Goal: Task Accomplishment & Management: Manage account settings

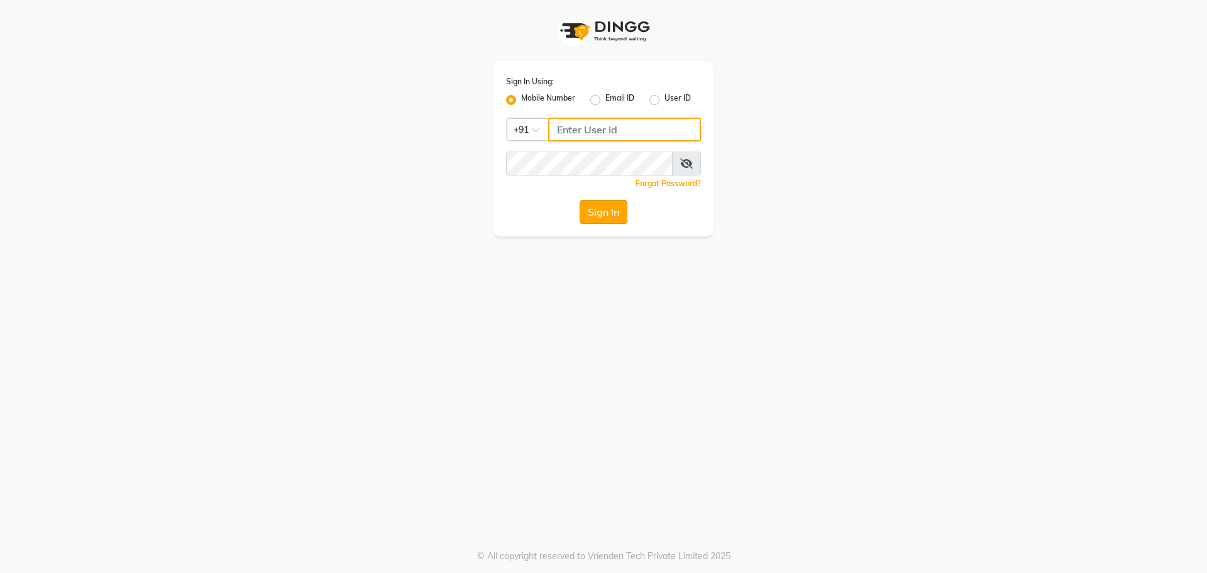
type input "8787571403"
click at [607, 212] on button "Sign In" at bounding box center [604, 212] width 48 height 24
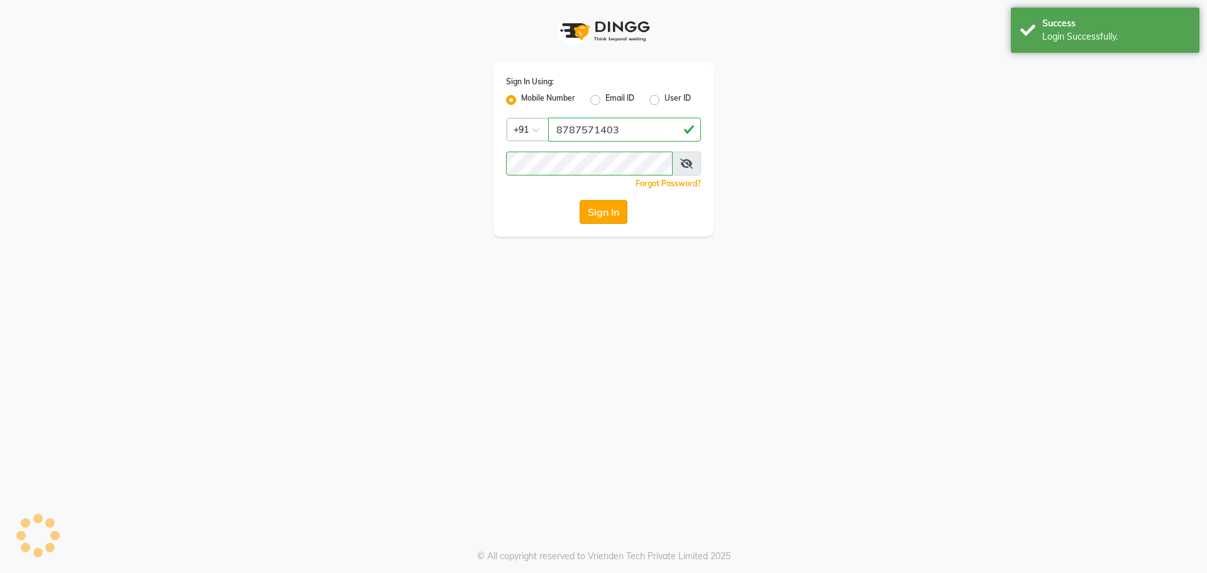
select select "92"
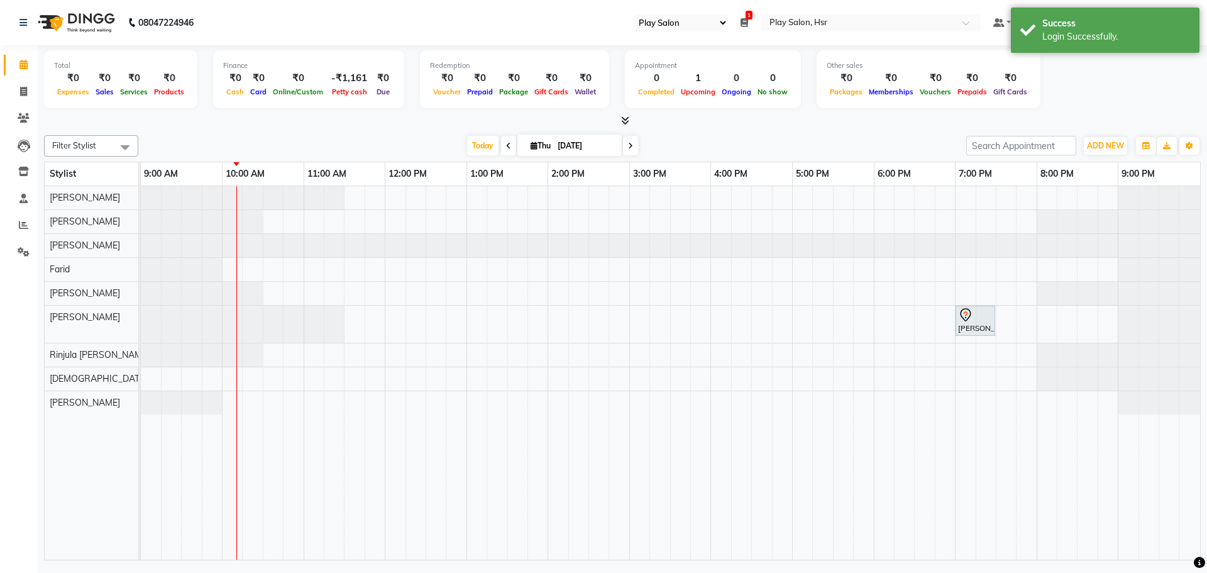
click at [504, 136] on span at bounding box center [508, 145] width 15 height 19
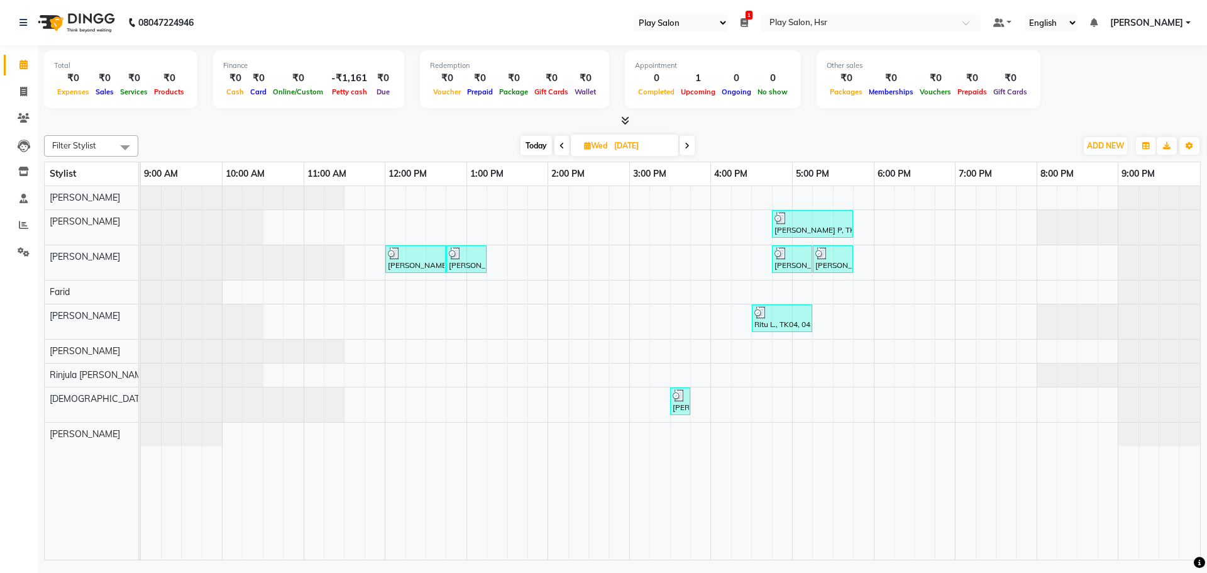
click at [687, 142] on icon at bounding box center [687, 146] width 5 height 8
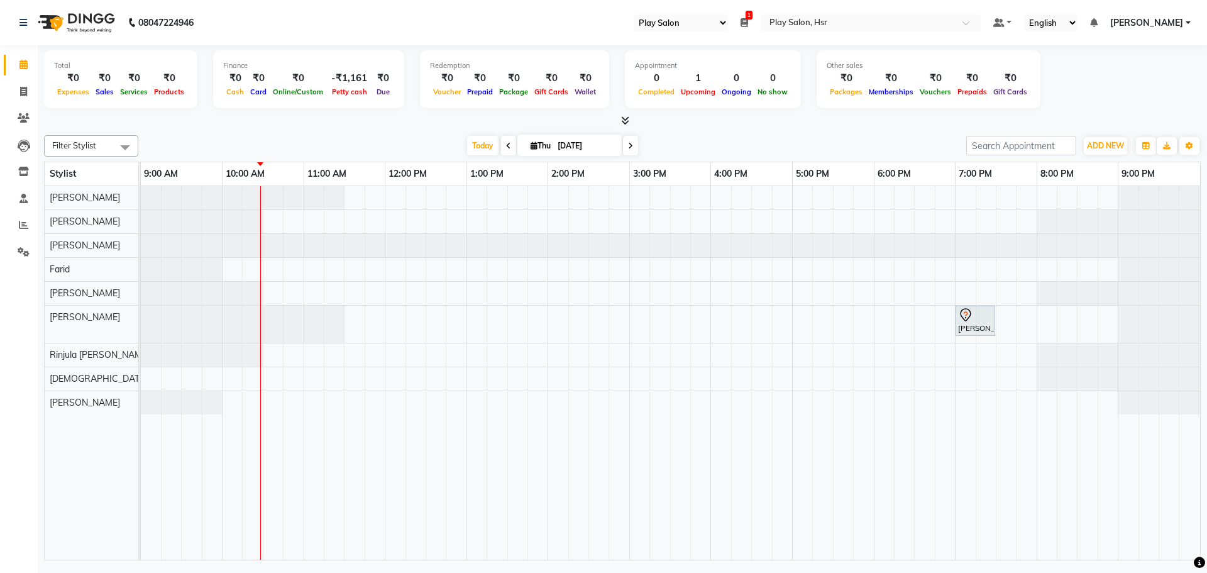
click at [215, 252] on div at bounding box center [670, 245] width 1059 height 23
click at [628, 142] on icon at bounding box center [630, 146] width 5 height 8
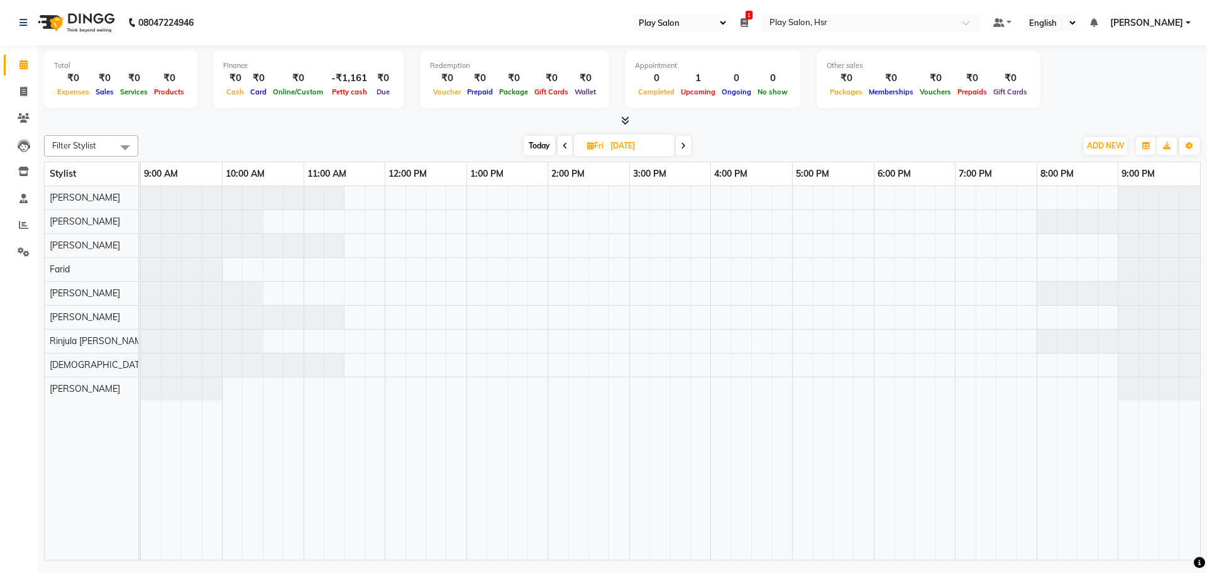
click at [682, 137] on span at bounding box center [683, 145] width 15 height 19
click at [682, 137] on span at bounding box center [685, 145] width 15 height 19
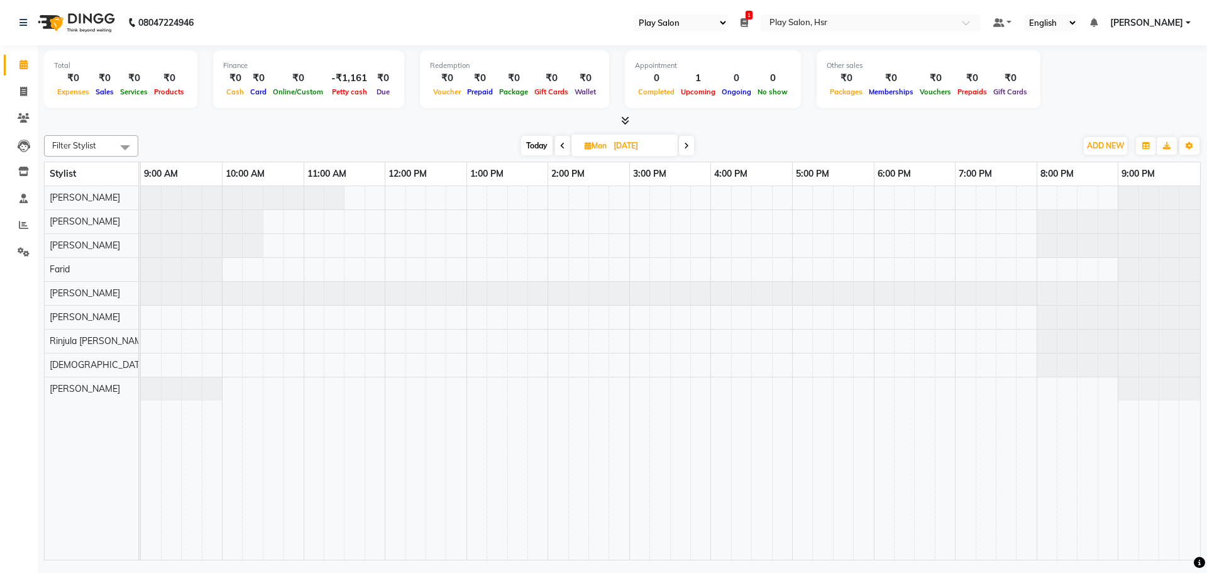
click at [682, 137] on span at bounding box center [686, 145] width 15 height 19
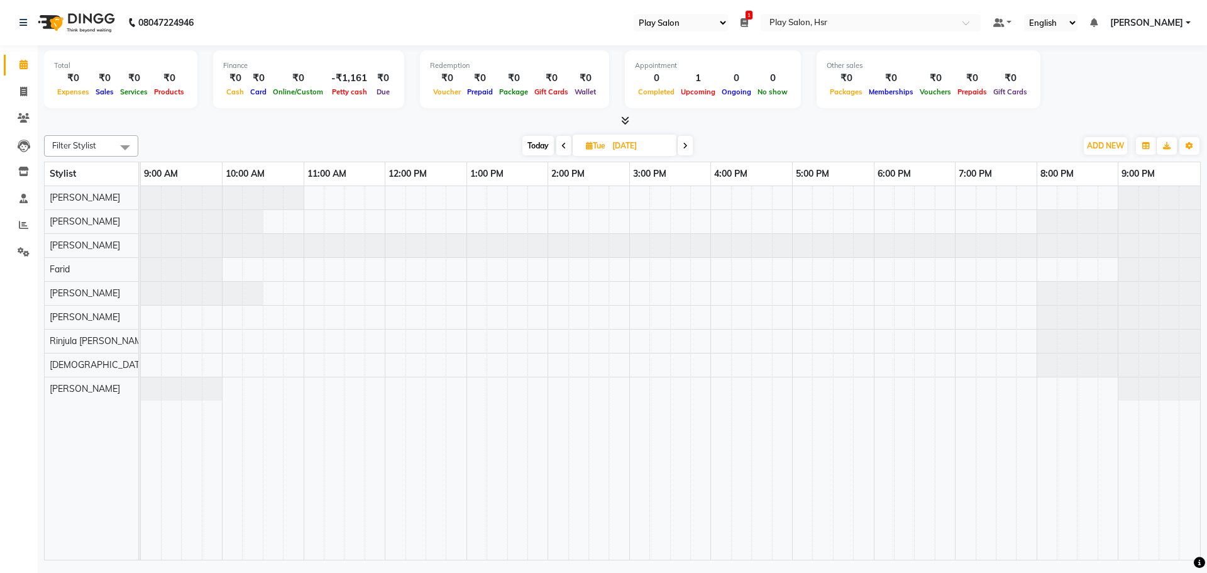
click at [559, 140] on span at bounding box center [563, 145] width 15 height 19
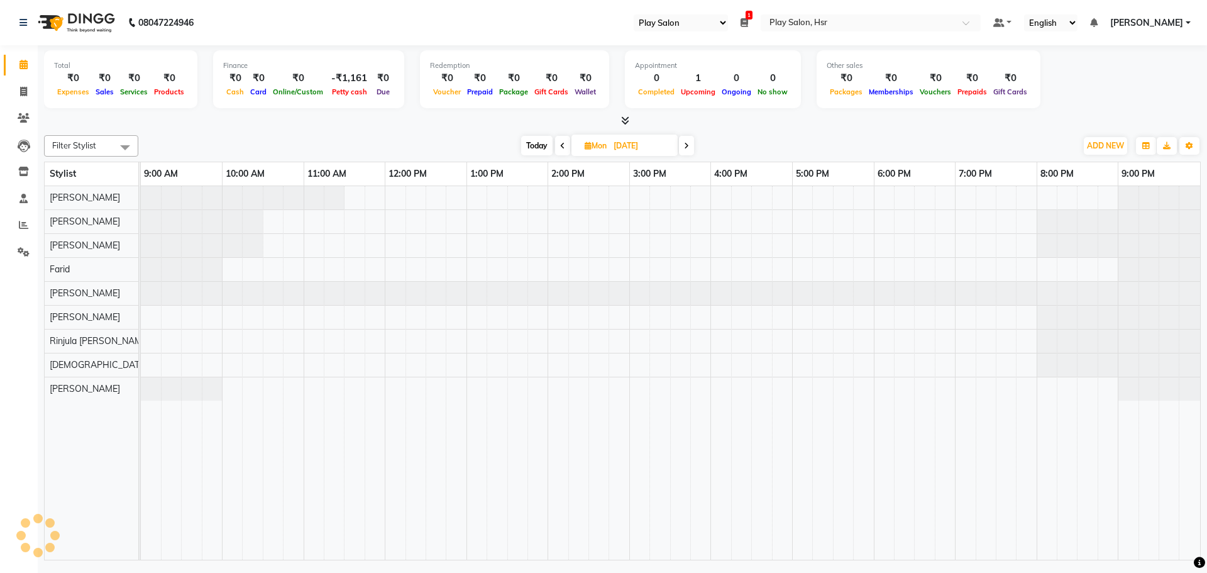
click at [559, 140] on span at bounding box center [562, 145] width 15 height 19
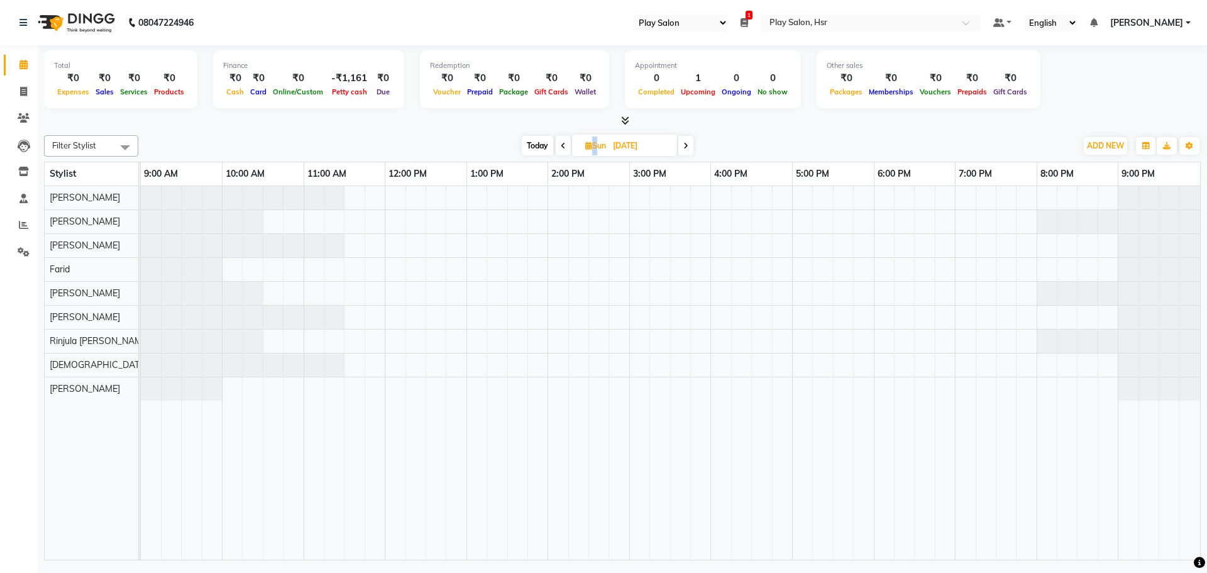
click at [559, 140] on span at bounding box center [563, 145] width 15 height 19
click at [559, 140] on span at bounding box center [565, 145] width 15 height 19
type input "[DATE]"
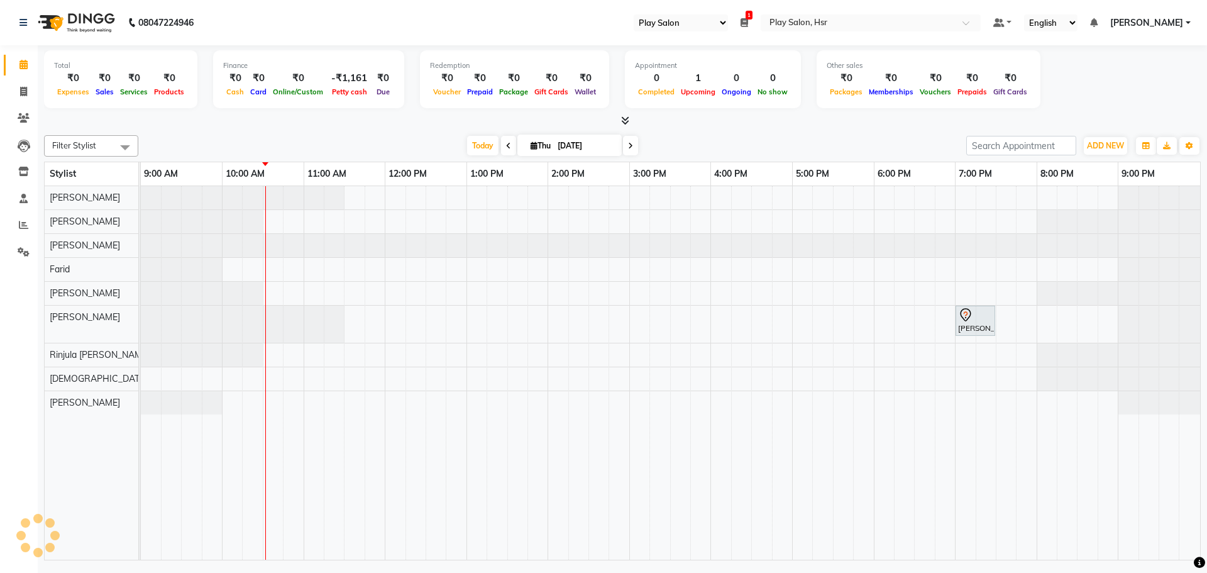
click at [559, 140] on input "[DATE]" at bounding box center [585, 145] width 63 height 19
select select "9"
select select "2025"
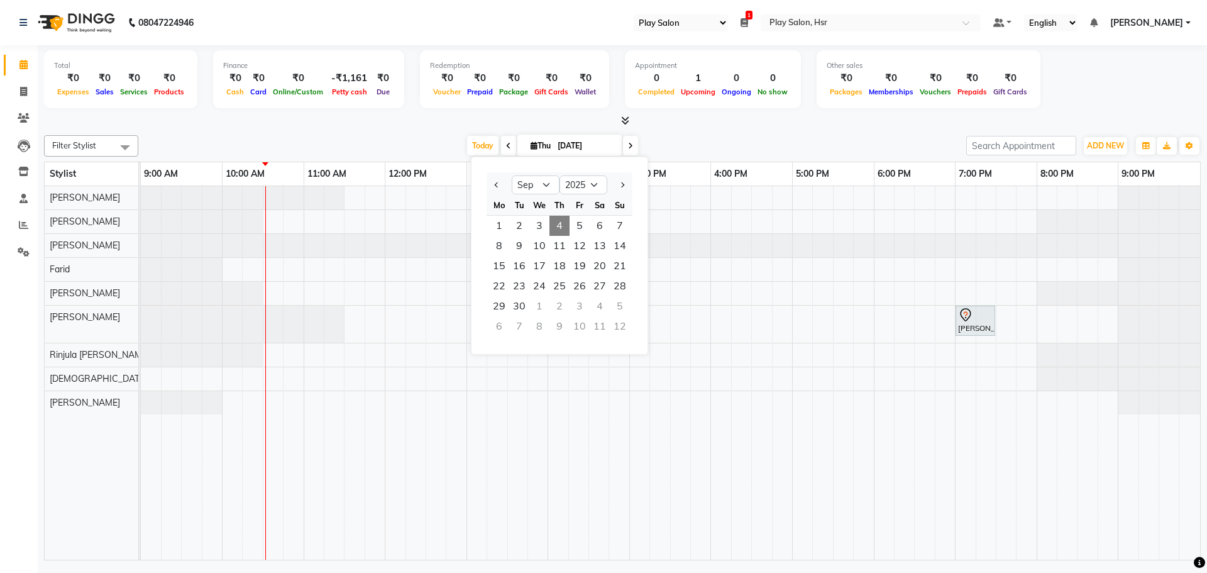
click at [744, 131] on div "Filter Stylist Select All Dipen Subba Rajani Baraily Amaan Ali Farid Kiran Limb…" at bounding box center [622, 345] width 1157 height 430
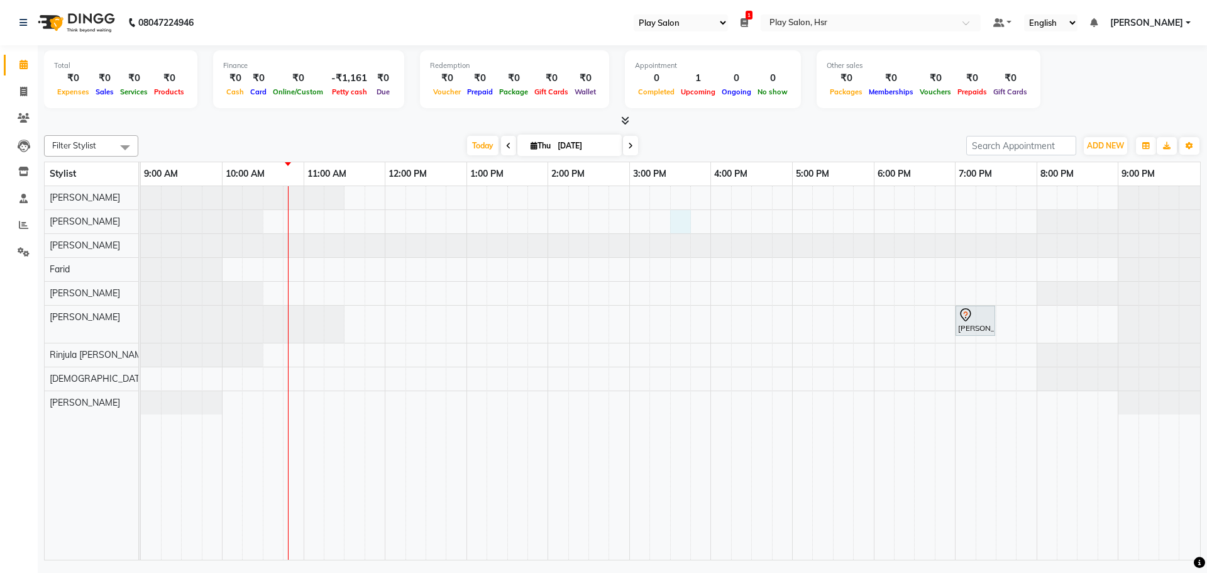
click at [676, 216] on div "Tanya Vardhan, TK01, 07:00 PM-07:30 PM, Gel Nail Polish Removal" at bounding box center [670, 372] width 1059 height 373
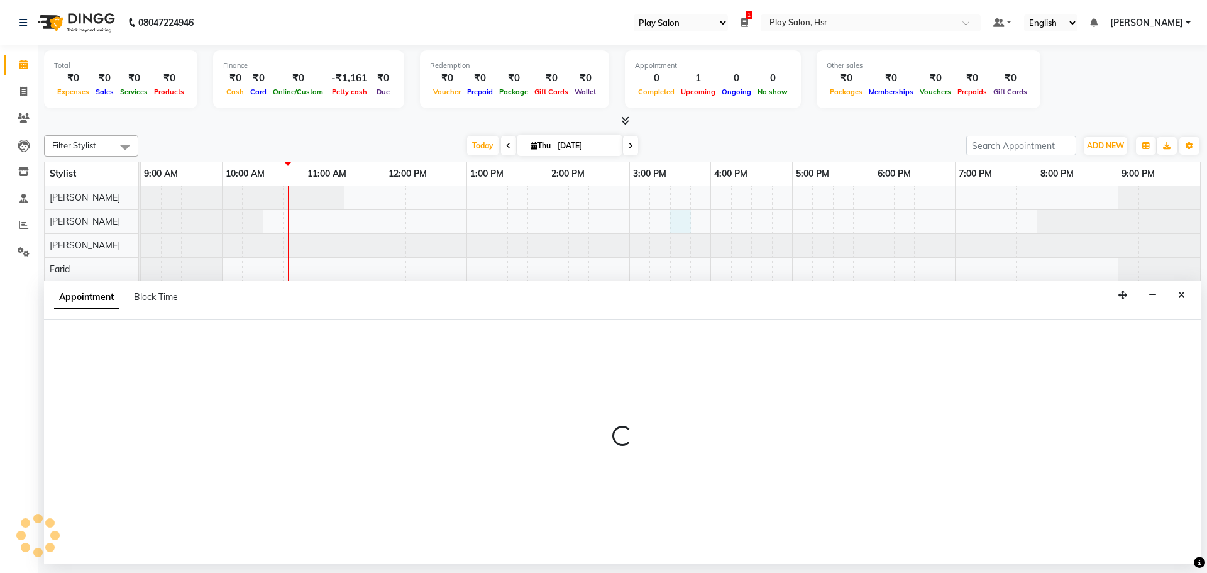
select select "81913"
select select "930"
select select "tentative"
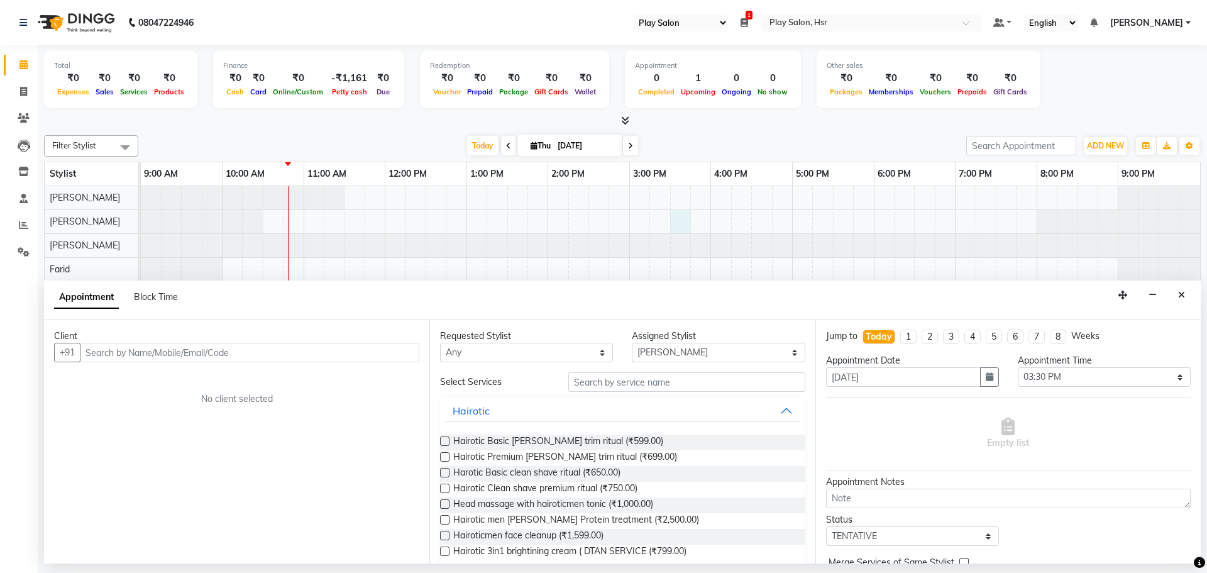
click at [135, 350] on input "text" at bounding box center [249, 352] width 339 height 19
type input "9508927114"
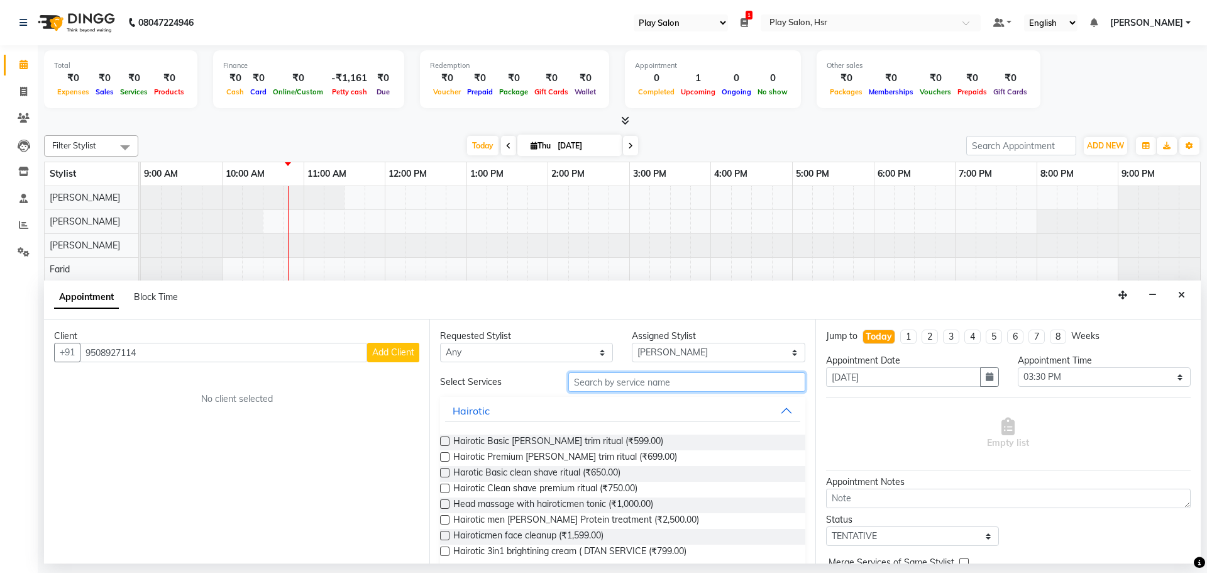
click at [627, 378] on input "text" at bounding box center [686, 381] width 237 height 19
type input "n"
type input "h"
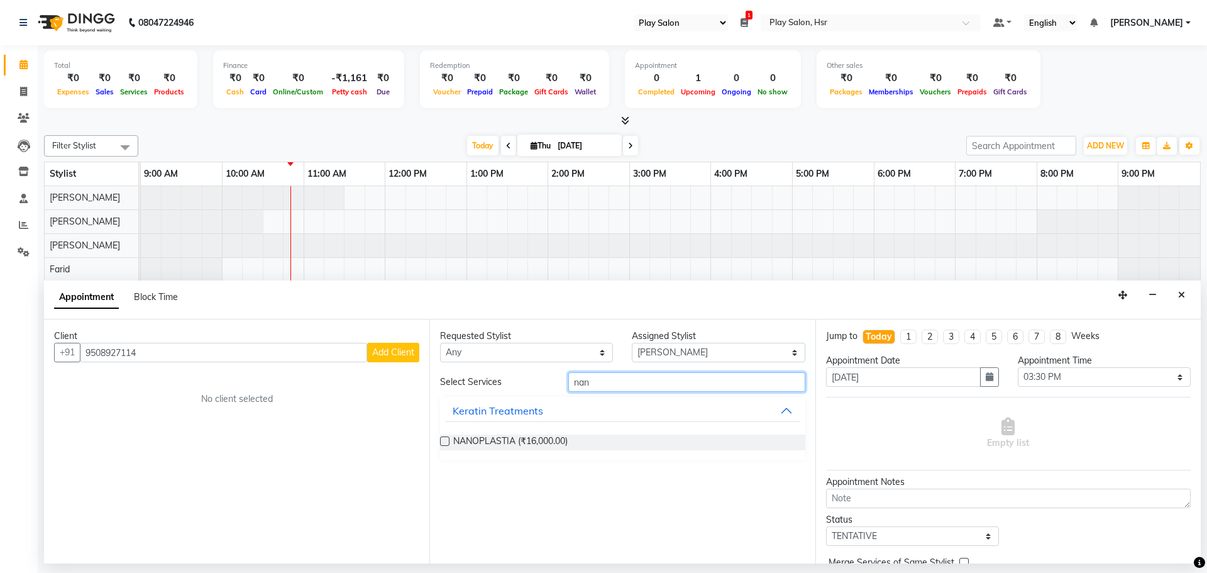
type input "nan"
click at [445, 436] on label at bounding box center [444, 440] width 9 height 9
click at [445, 438] on input "checkbox" at bounding box center [444, 442] width 8 height 8
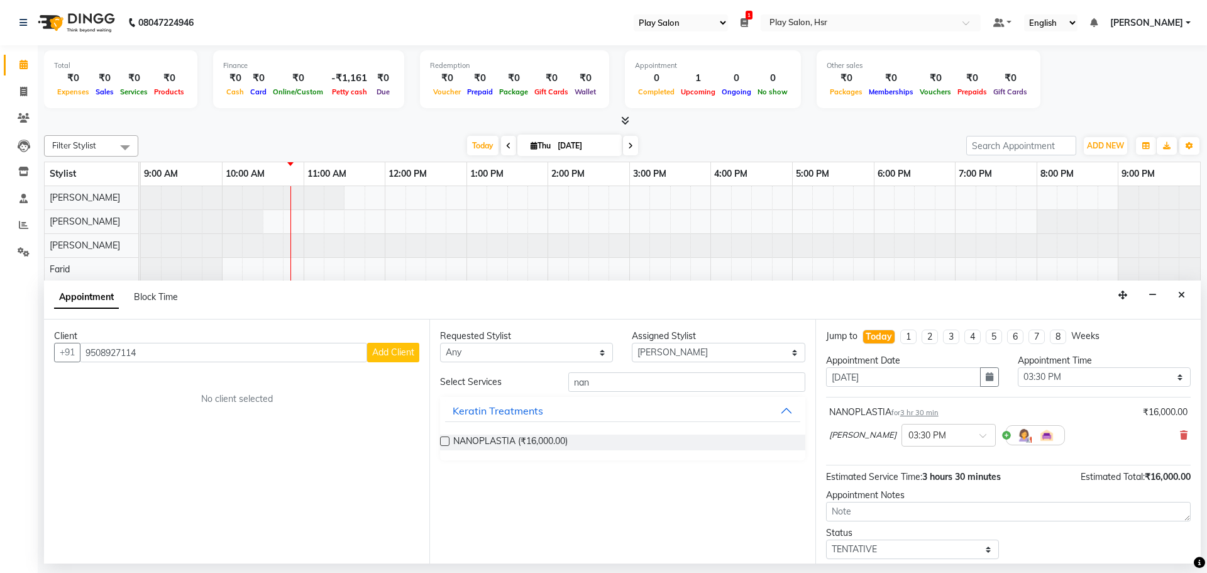
click at [443, 434] on div "NANOPLASTIA (₹16,000.00)" at bounding box center [622, 442] width 365 height 36
click at [443, 434] on div "NANOPLASTIA (₹16,000.00)" at bounding box center [622, 442] width 365 height 16
click at [590, 436] on div "NANOPLASTIA (₹16,000.00)" at bounding box center [622, 442] width 365 height 16
click at [445, 437] on label at bounding box center [444, 440] width 9 height 9
click at [445, 438] on input "checkbox" at bounding box center [444, 442] width 8 height 8
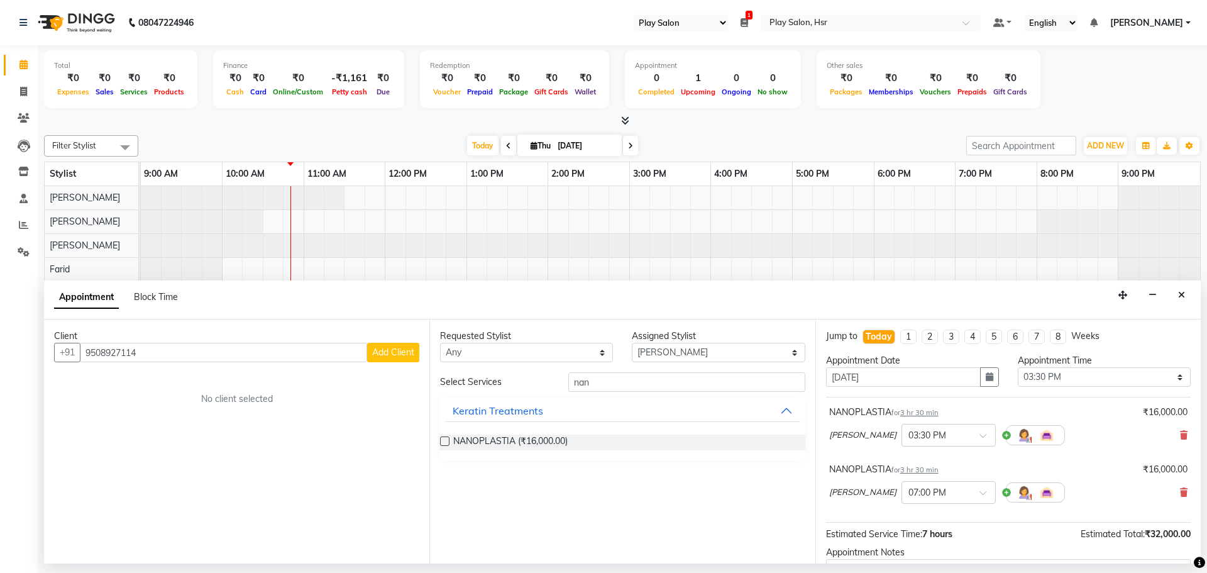
click at [444, 436] on label at bounding box center [444, 440] width 9 height 9
click at [444, 438] on input "checkbox" at bounding box center [444, 442] width 8 height 8
checkbox input "false"
click at [1168, 428] on div "Rajani Baraily × 03:30 PM" at bounding box center [1008, 435] width 358 height 33
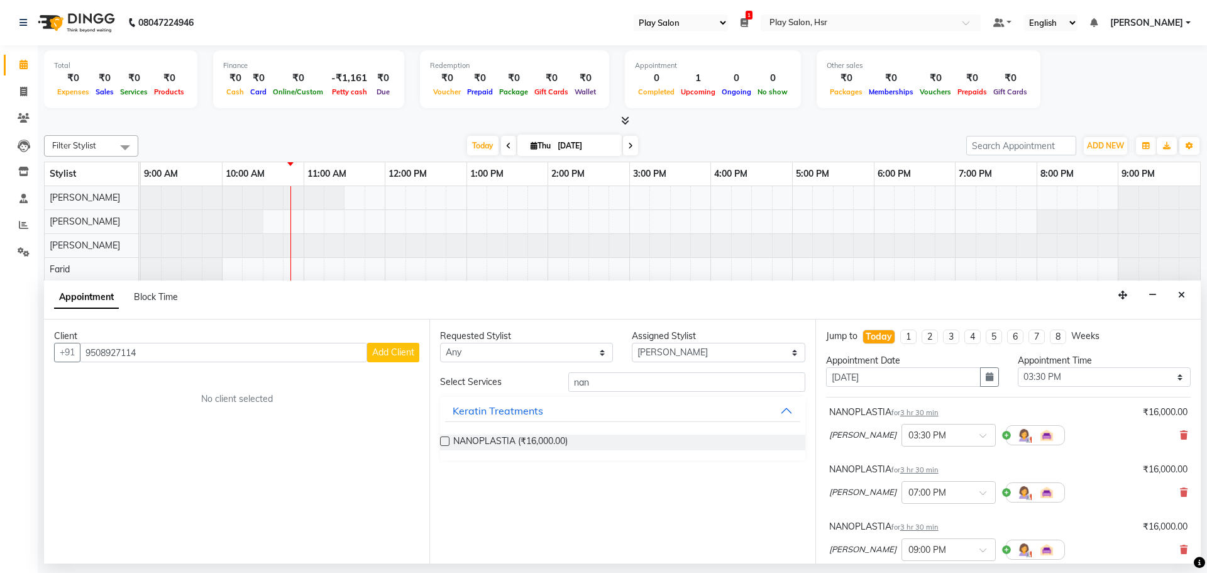
click at [1168, 428] on div "Rajani Baraily × 03:30 PM" at bounding box center [1008, 435] width 358 height 33
click at [1180, 546] on icon at bounding box center [1184, 549] width 8 height 9
click at [1176, 485] on div "Rajani Baraily × 07:00 PM" at bounding box center [1008, 492] width 358 height 33
click at [1180, 489] on icon at bounding box center [1184, 492] width 8 height 9
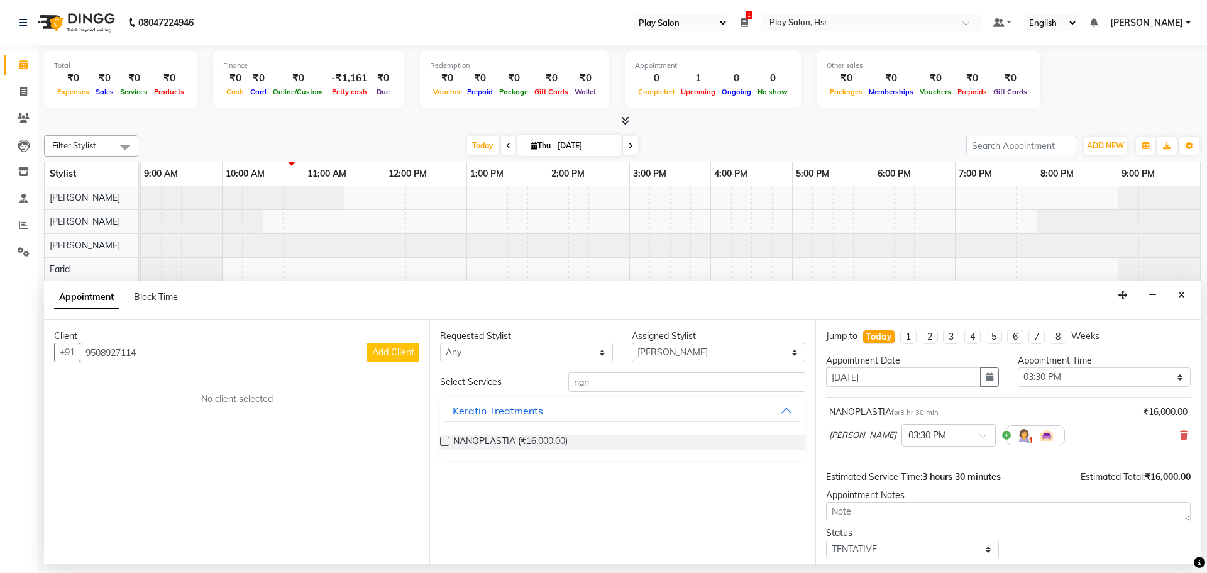
click at [407, 345] on button "Add Client" at bounding box center [393, 352] width 52 height 19
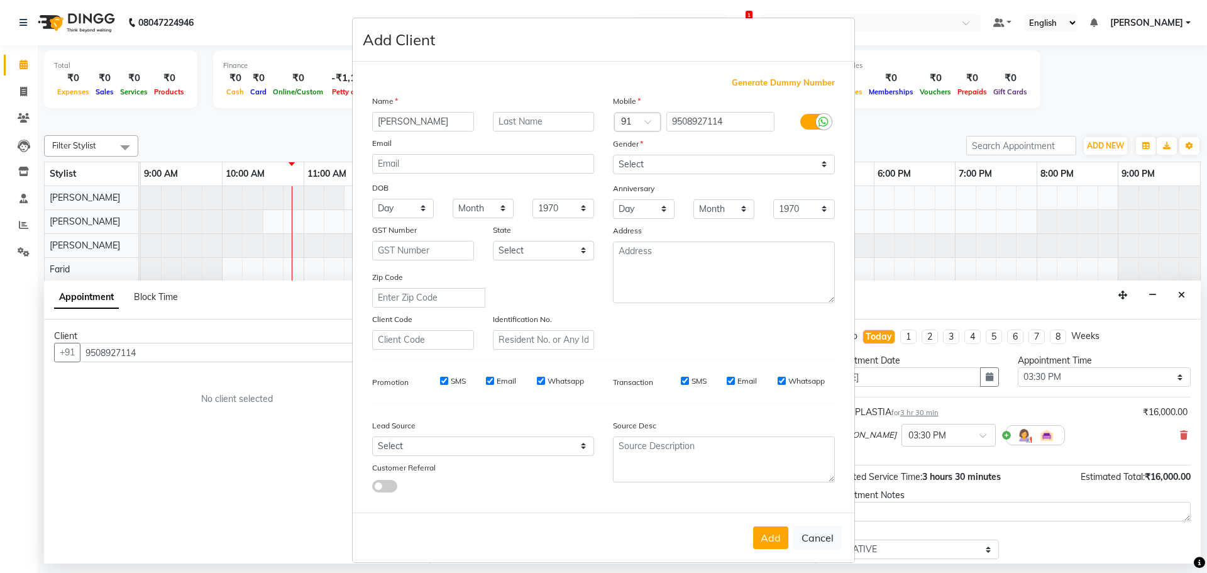
type input "[PERSON_NAME]"
click at [507, 122] on input "text" at bounding box center [544, 121] width 102 height 19
type input "."
click at [771, 528] on button "Add" at bounding box center [770, 537] width 35 height 23
click at [816, 157] on select "Select Male Female Other Prefer Not To Say" at bounding box center [724, 164] width 222 height 19
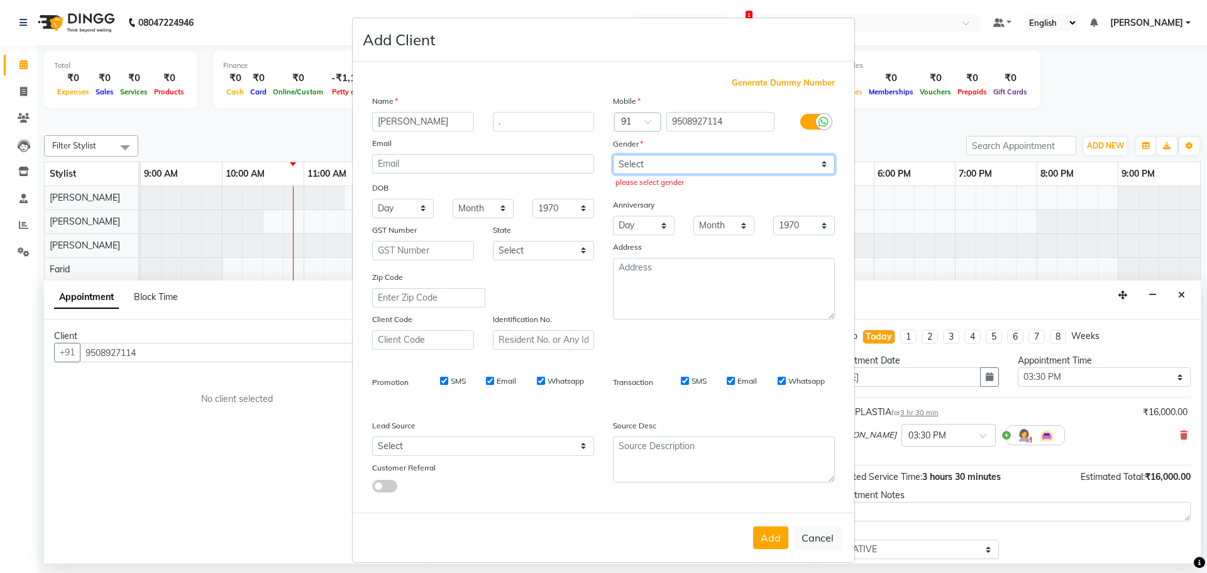
select select "[DEMOGRAPHIC_DATA]"
click at [613, 155] on select "Select Male Female Other Prefer Not To Say" at bounding box center [724, 164] width 222 height 19
click at [770, 535] on button "Add" at bounding box center [770, 537] width 35 height 23
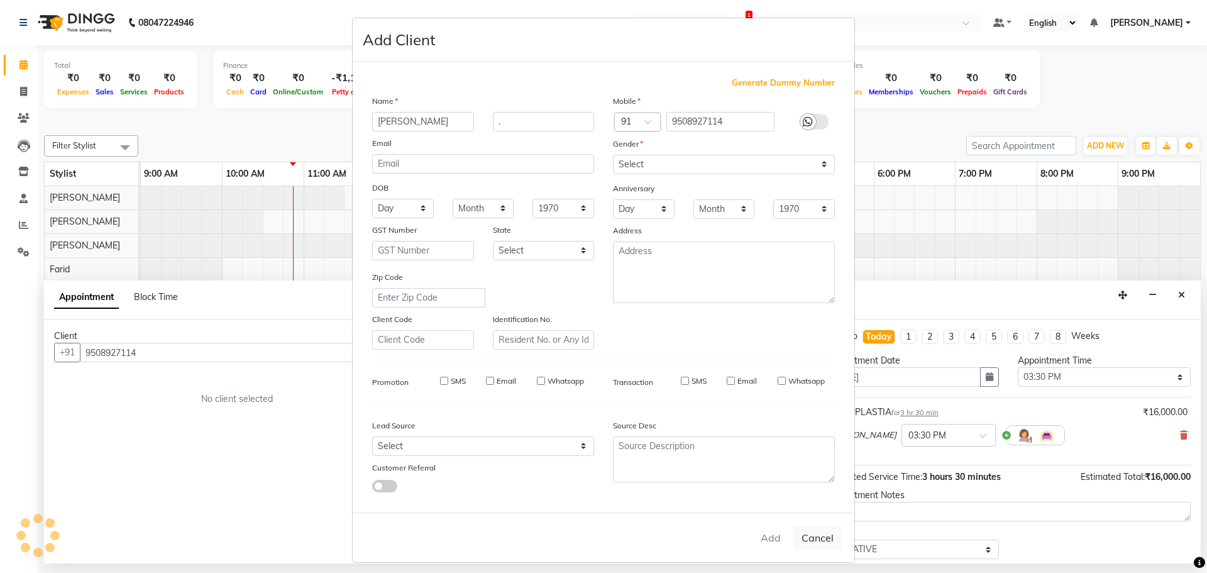
select select
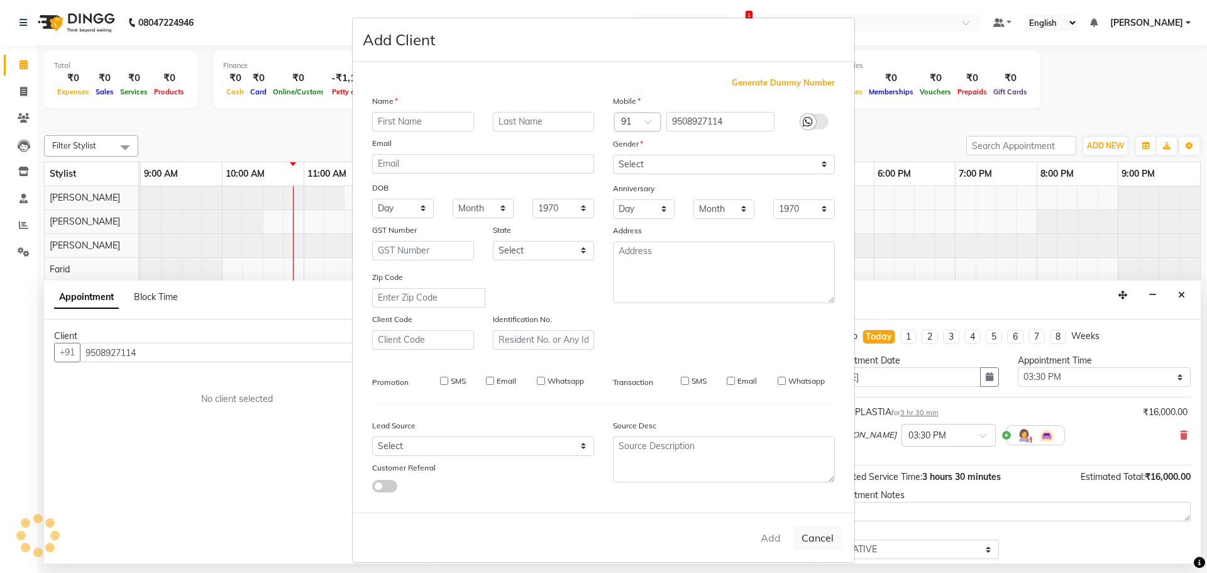
select select
checkbox input "false"
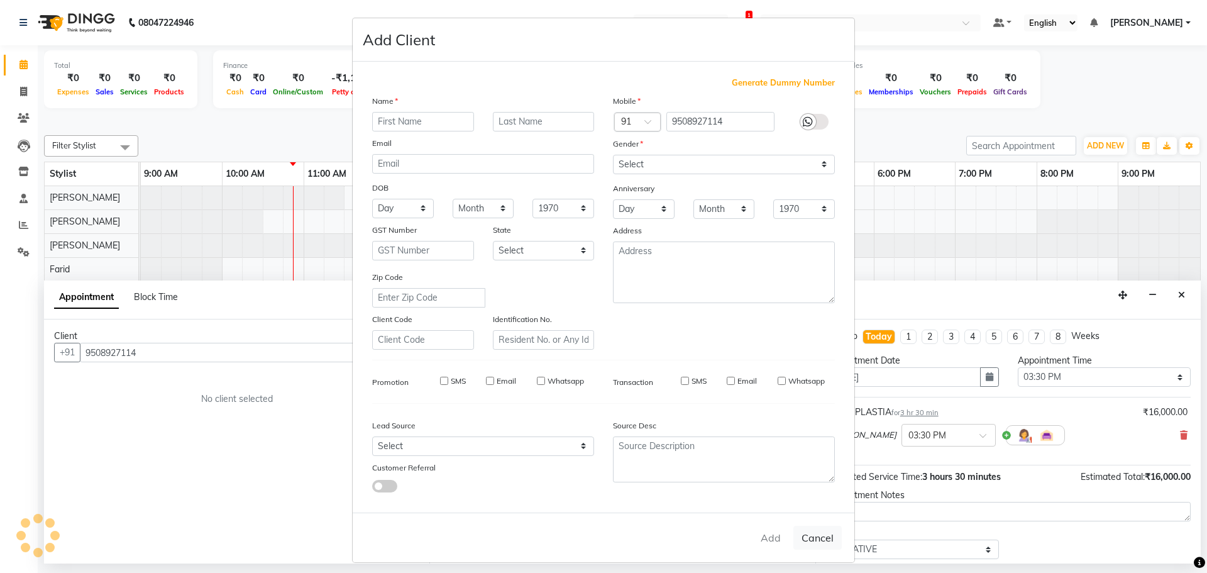
checkbox input "false"
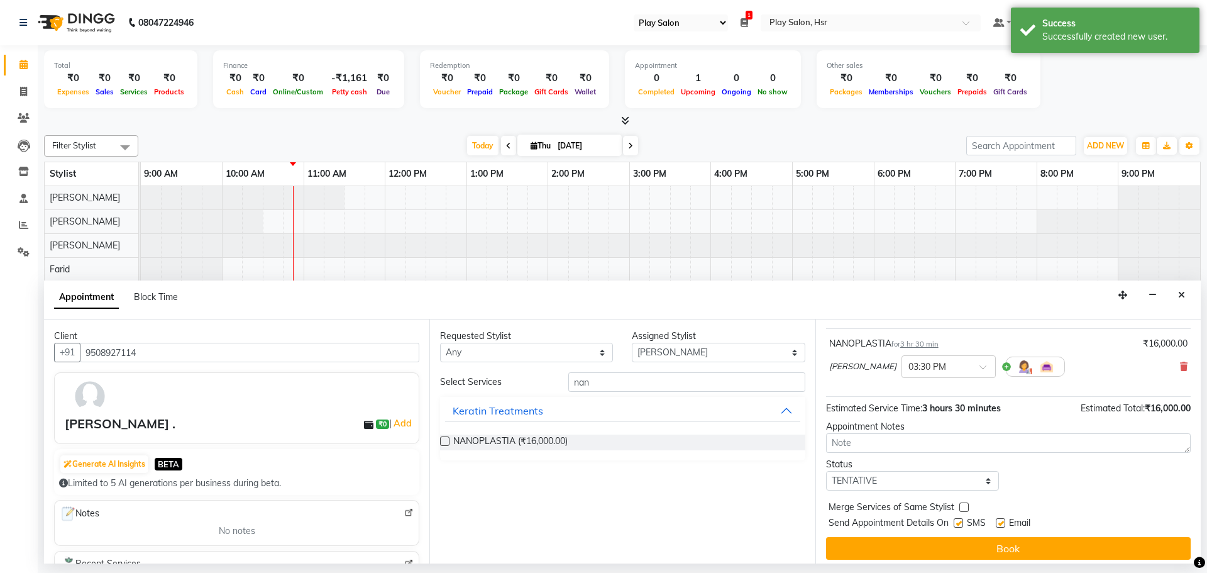
scroll to position [75, 0]
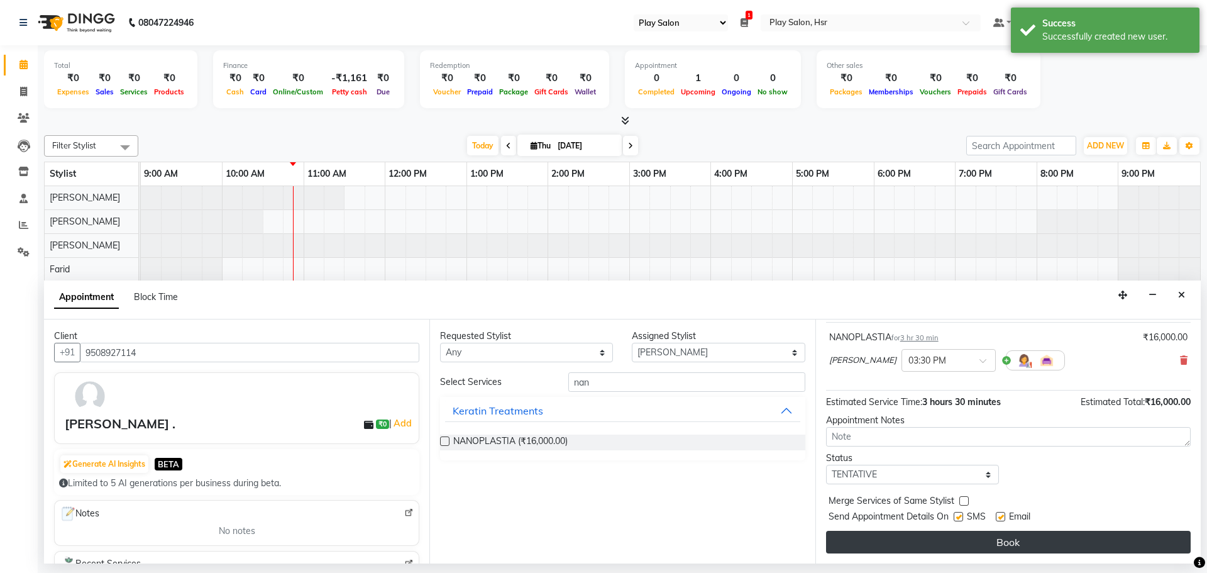
click at [1040, 532] on button "Book" at bounding box center [1008, 542] width 365 height 23
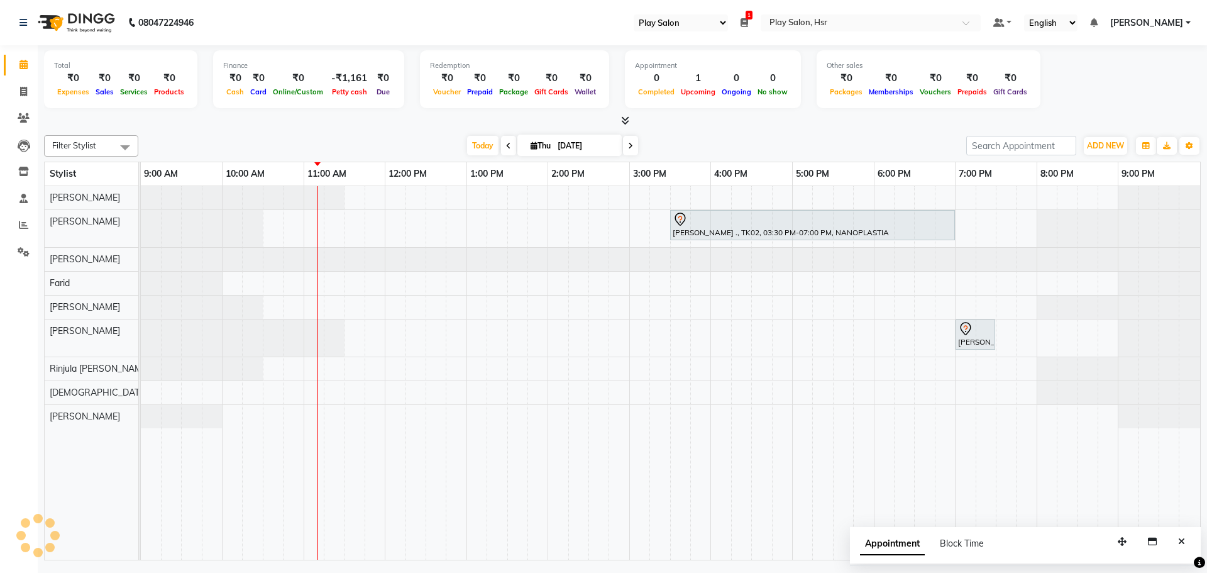
click at [628, 145] on icon at bounding box center [630, 146] width 5 height 8
type input "05-09-2025"
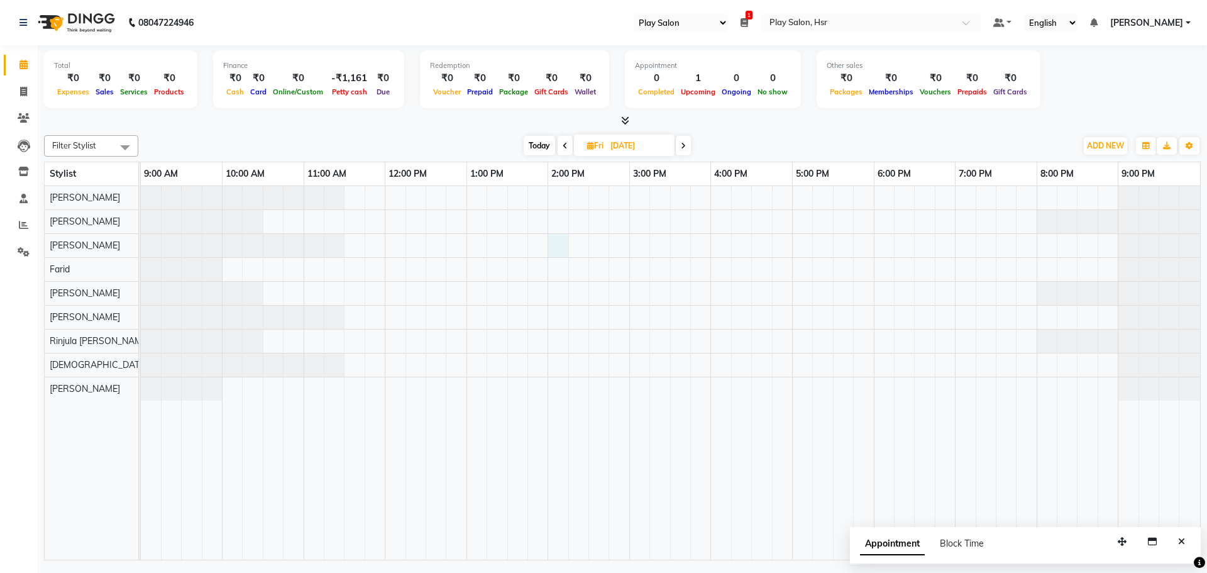
click at [562, 246] on div at bounding box center [670, 372] width 1059 height 373
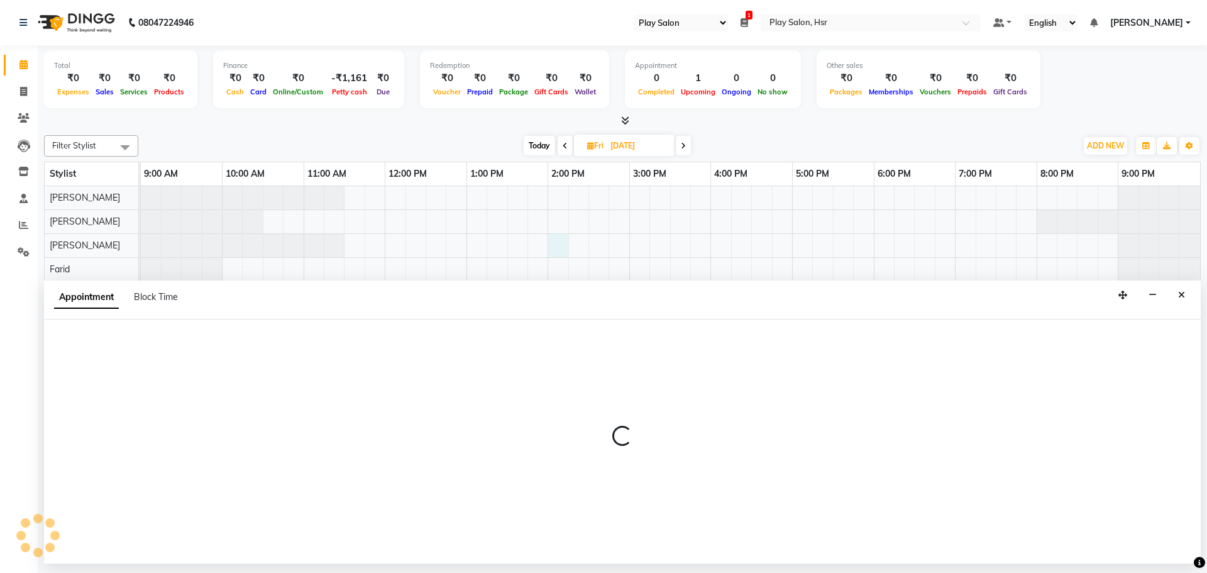
select select "81917"
select select "840"
select select "tentative"
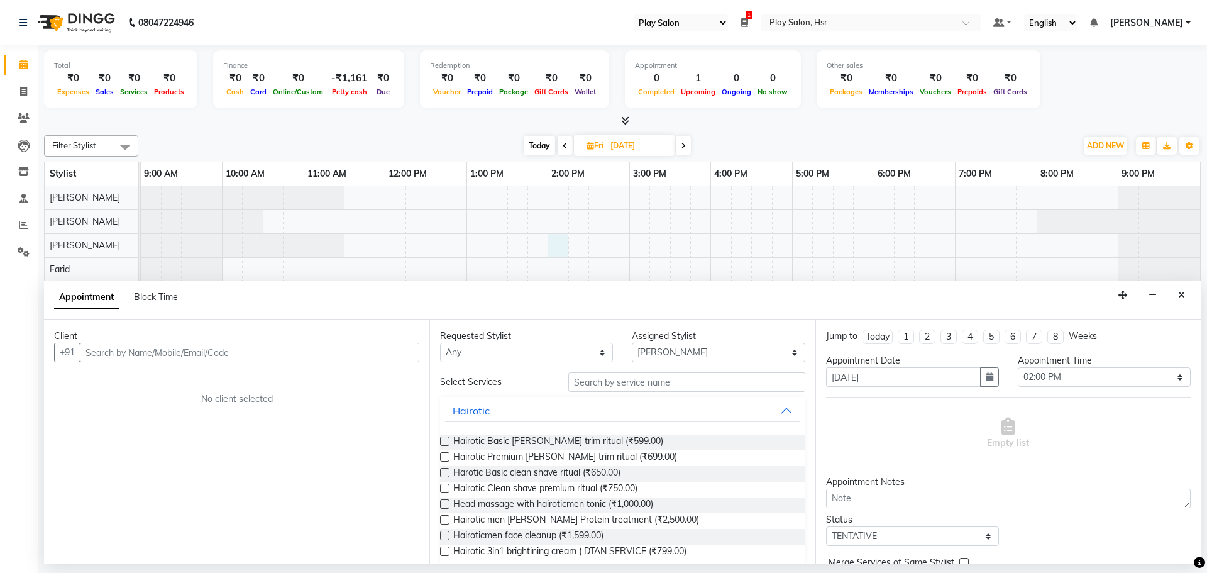
click at [289, 346] on input "text" at bounding box center [249, 352] width 339 height 19
type input "9611978166"
click at [476, 349] on select "Any Amaan Ali Dipen Subba Farid Kiran Limbu Rajani Baraily Rasmita Das Rinjula …" at bounding box center [526, 352] width 173 height 19
click at [332, 495] on div "Client +91 9611978166 Add Client No client selected" at bounding box center [236, 441] width 385 height 244
click at [495, 351] on select "Any Amaan Ali Dipen Subba Farid Kiran Limbu Rajani Baraily Rasmita Das Rinjula …" at bounding box center [526, 352] width 173 height 19
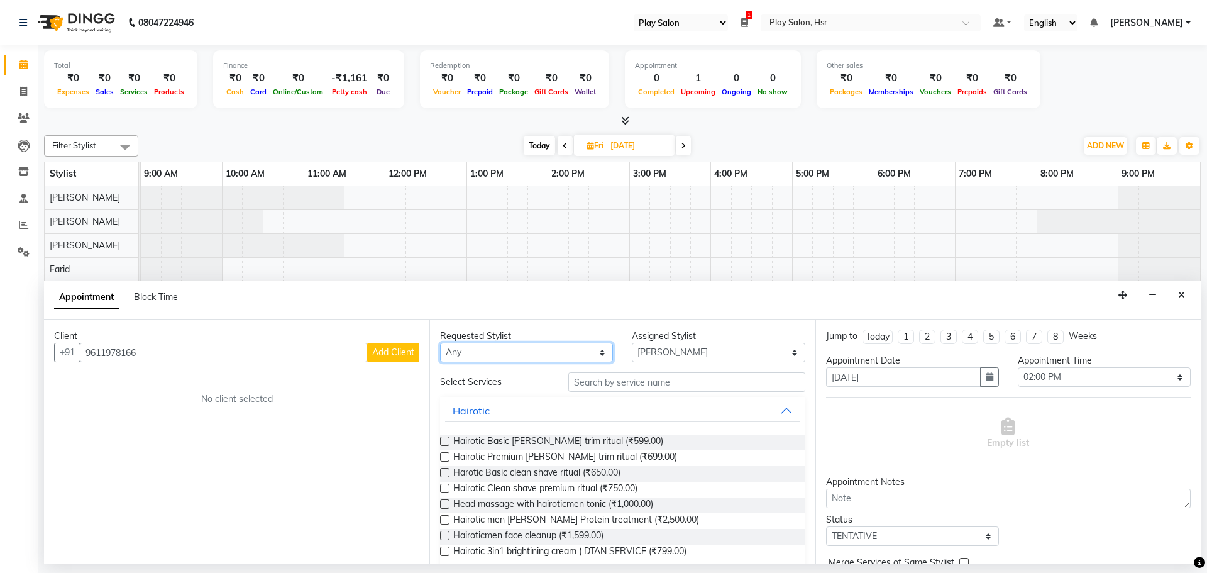
click at [495, 350] on select "Any Amaan Ali Dipen Subba Farid Kiran Limbu Rajani Baraily Rasmita Das Rinjula …" at bounding box center [526, 352] width 173 height 19
click at [612, 316] on div "Appointment Block Time" at bounding box center [622, 299] width 1157 height 39
click at [393, 348] on span "Add Client" at bounding box center [393, 351] width 42 height 11
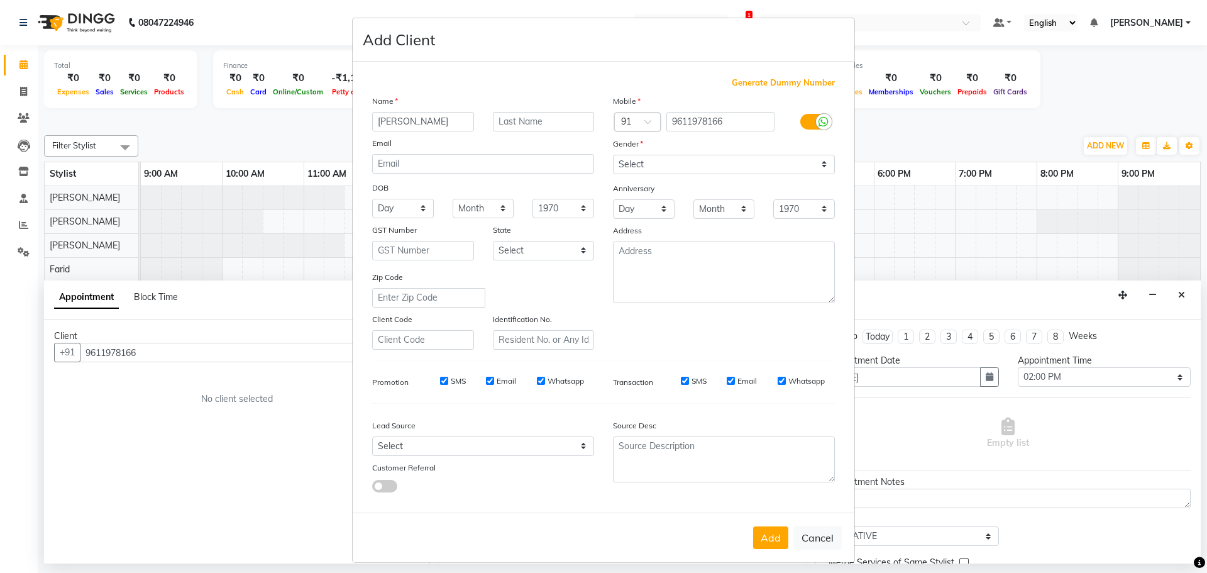
type input "[PERSON_NAME]"
click at [544, 123] on input "text" at bounding box center [544, 121] width 102 height 19
type input "[DEMOGRAPHIC_DATA]"
click at [497, 450] on select "Select Walk-in Internet Friend Word of Mouth Advertisement Facebook JustDial Go…" at bounding box center [483, 445] width 222 height 19
select select "54927"
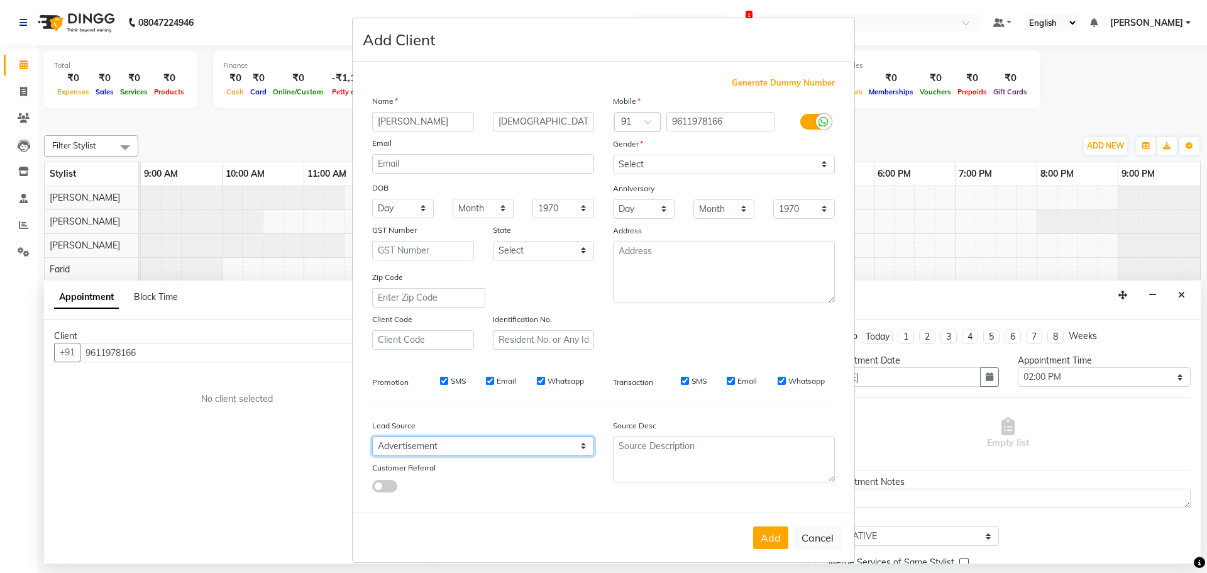
click at [372, 436] on select "Select Walk-in Internet Friend Word of Mouth Advertisement Facebook JustDial Go…" at bounding box center [483, 445] width 222 height 19
click at [684, 167] on select "Select Male Female Other Prefer Not To Say" at bounding box center [724, 164] width 222 height 19
select select "[DEMOGRAPHIC_DATA]"
click at [613, 155] on select "Select Male Female Other Prefer Not To Say" at bounding box center [724, 164] width 222 height 19
click at [759, 536] on button "Add" at bounding box center [770, 537] width 35 height 23
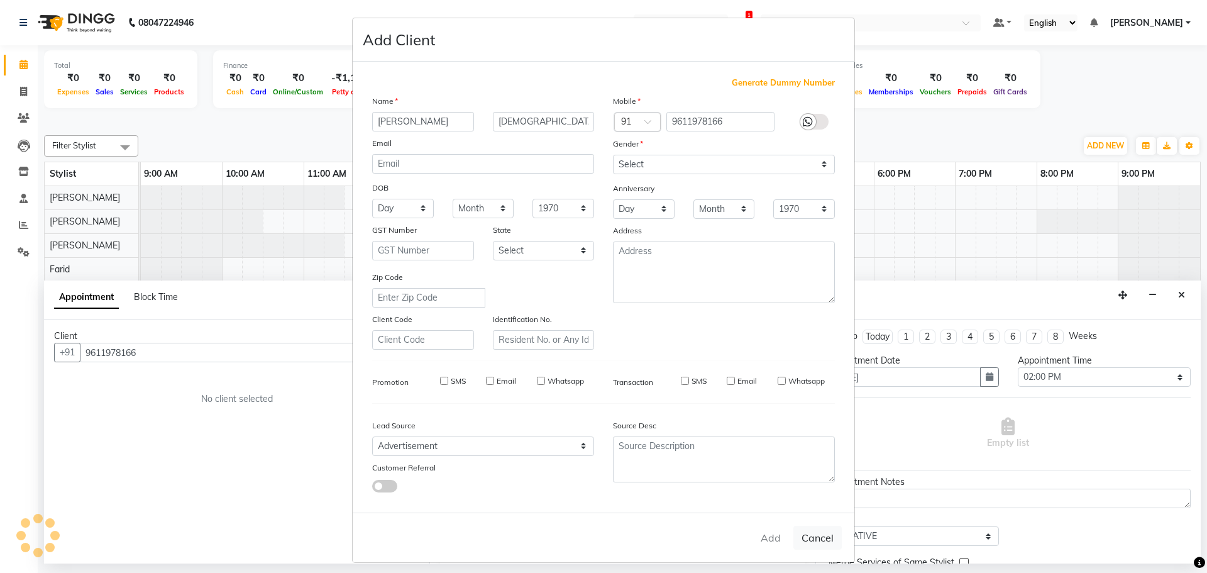
select select
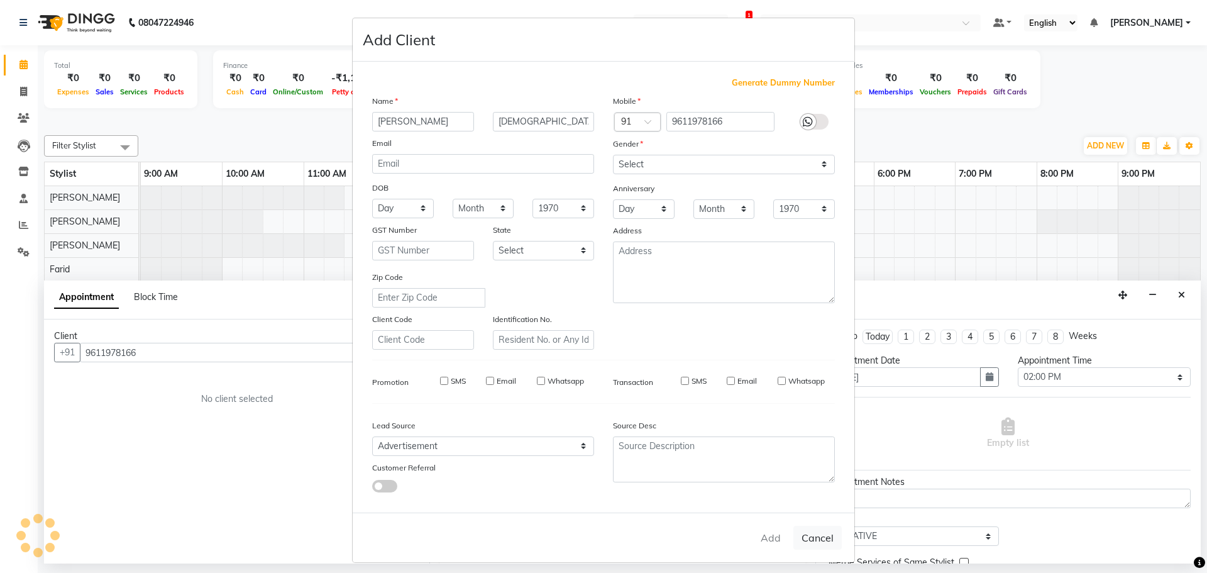
select select
checkbox input "false"
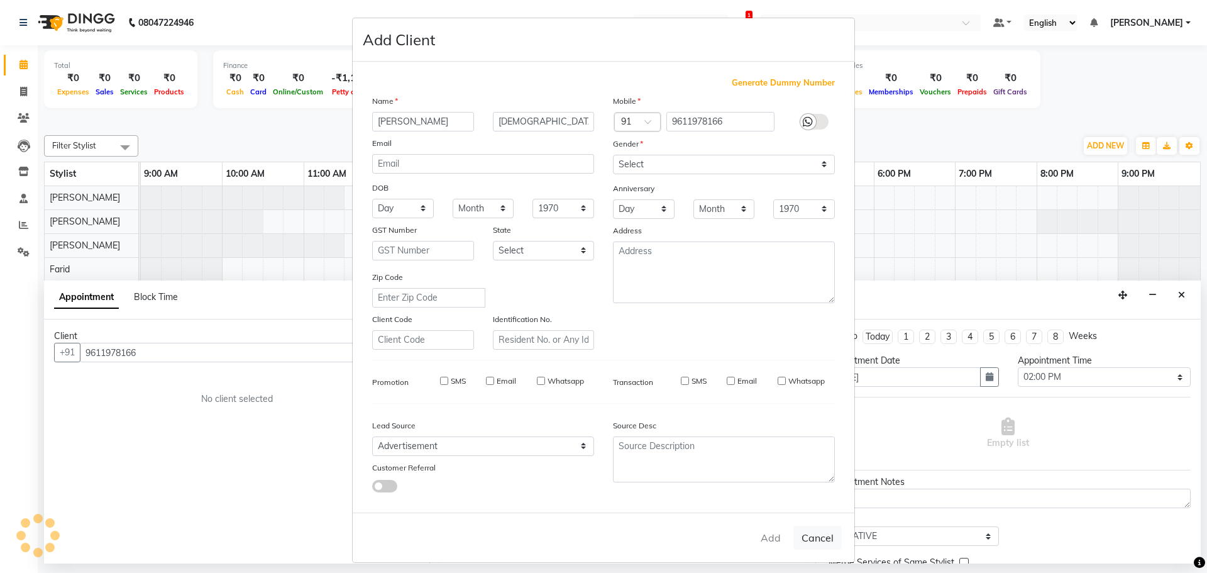
checkbox input "false"
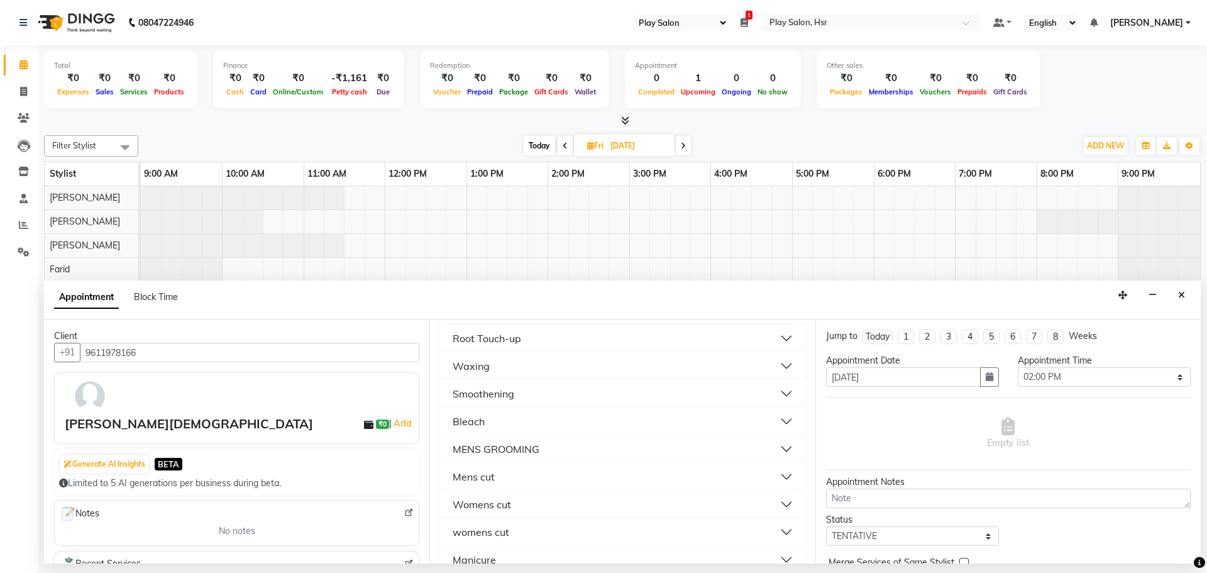
scroll to position [377, 0]
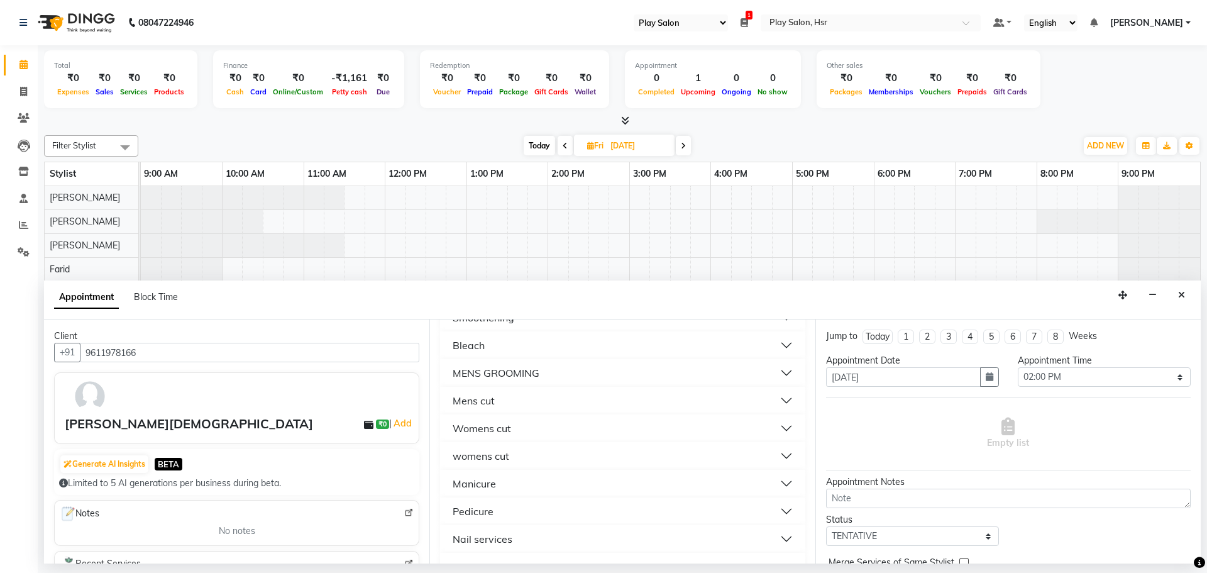
click at [498, 453] on div "womens cut" at bounding box center [481, 455] width 57 height 15
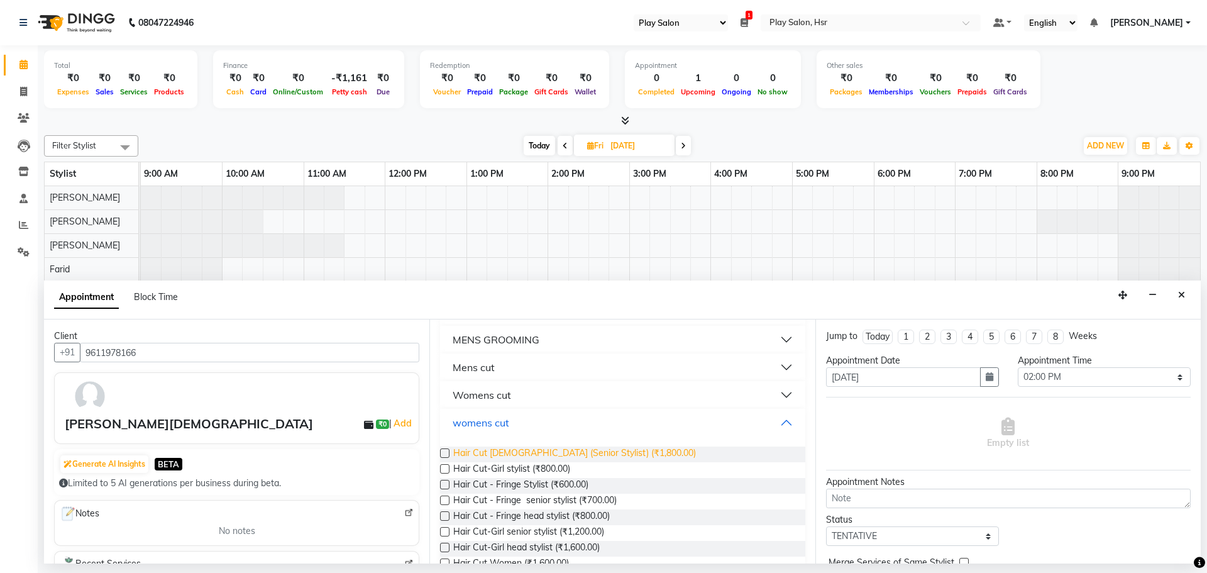
scroll to position [440, 0]
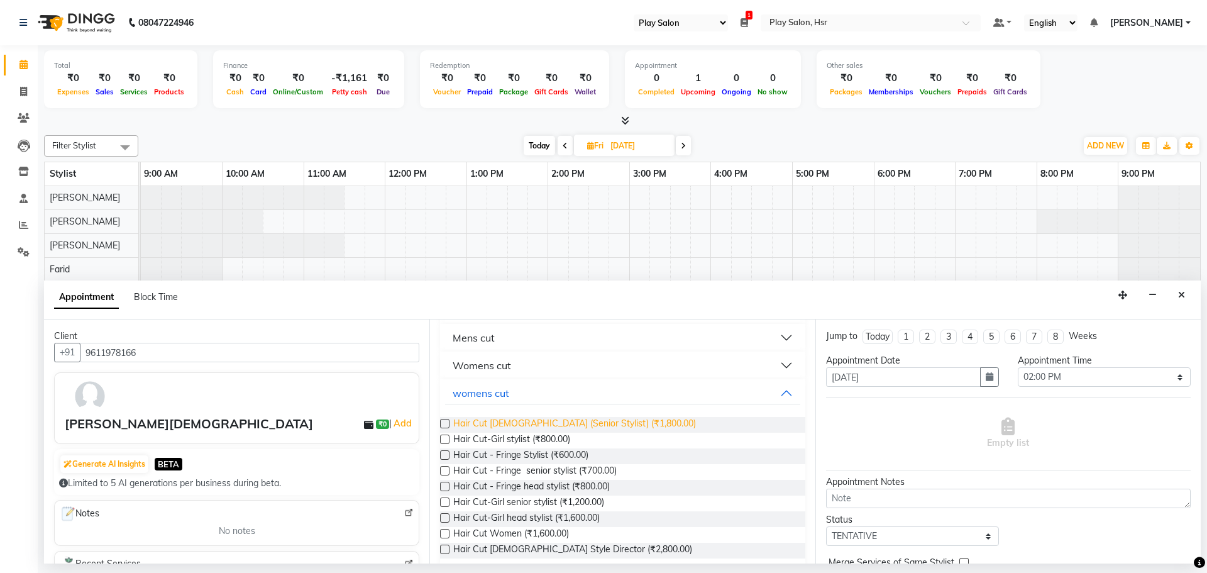
click at [509, 432] on span "Hair Cut Lady (Senior Stylist) (₹1,800.00)" at bounding box center [574, 425] width 243 height 16
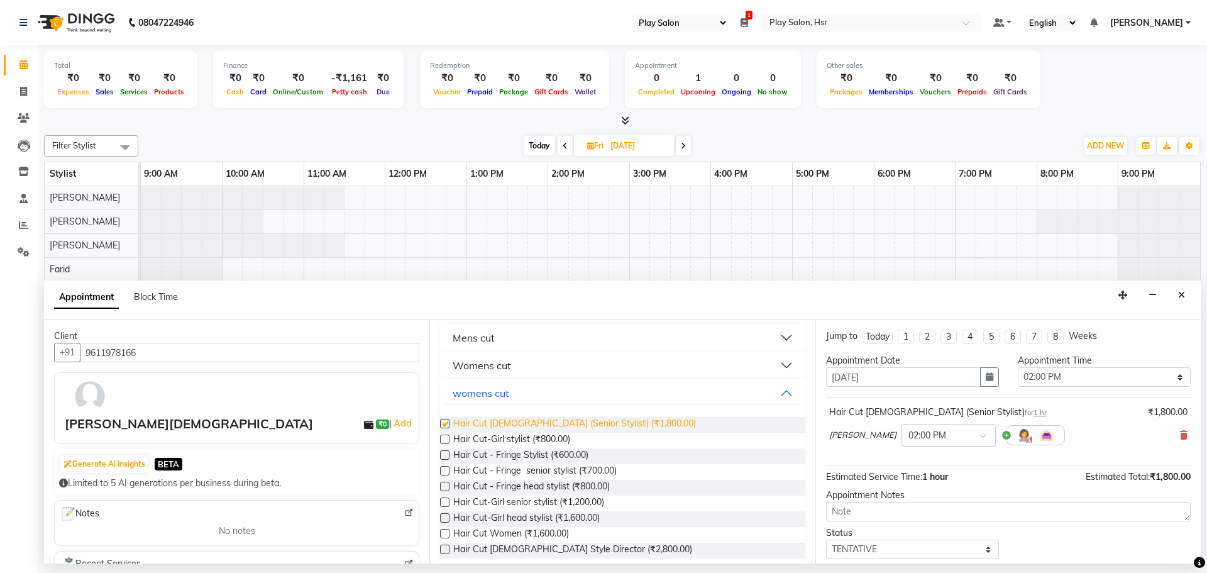
checkbox input "false"
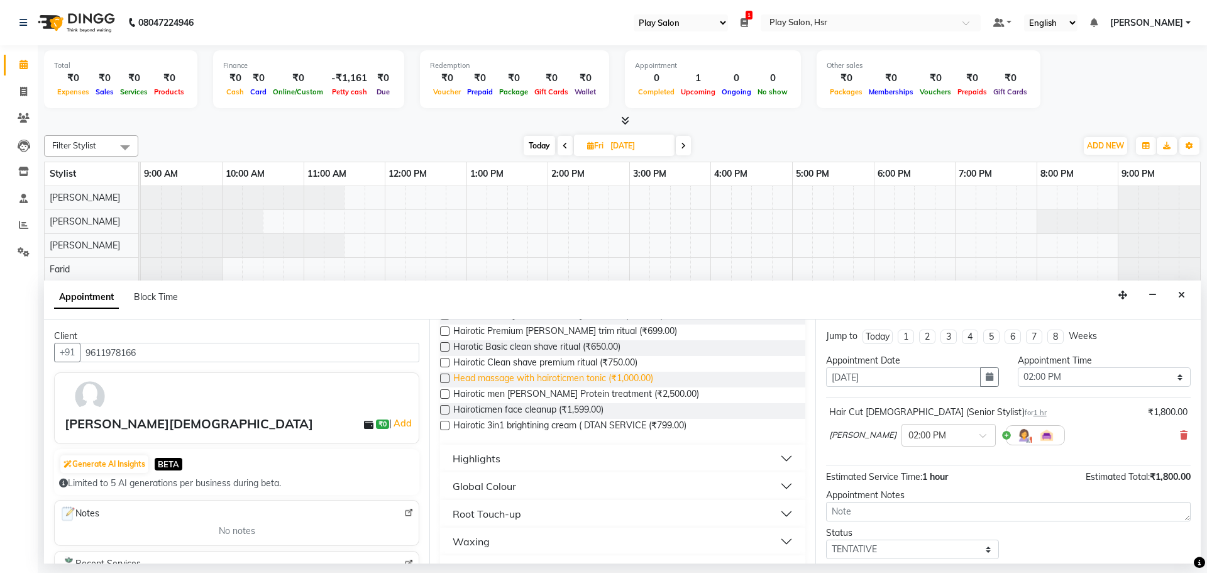
scroll to position [0, 0]
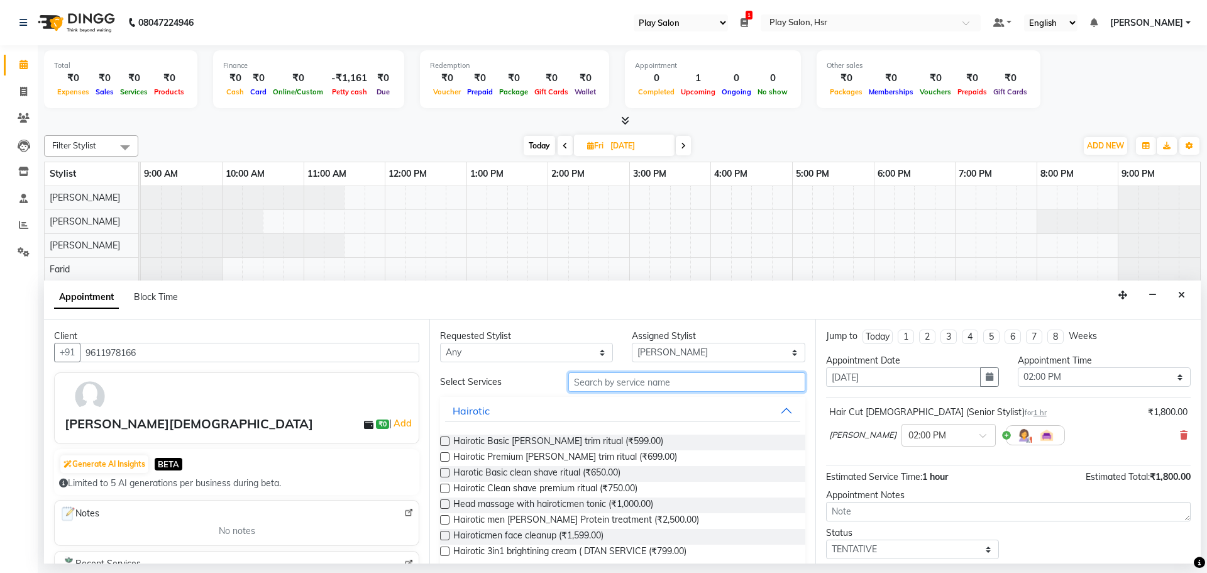
click at [663, 379] on input "text" at bounding box center [686, 381] width 237 height 19
type input "d"
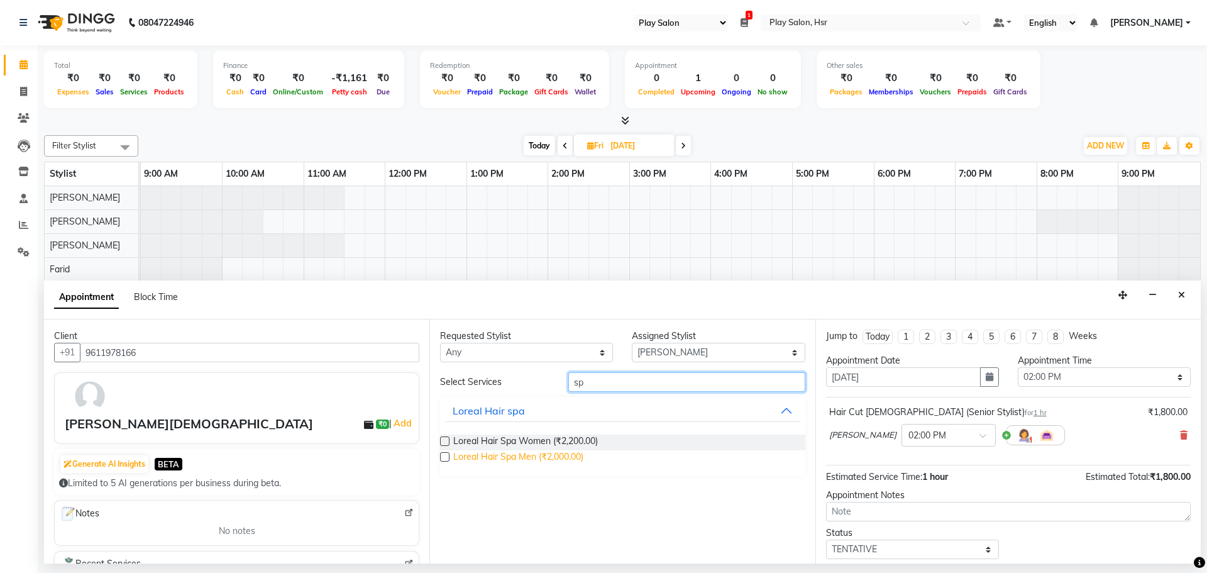
type input "s"
type input "fus"
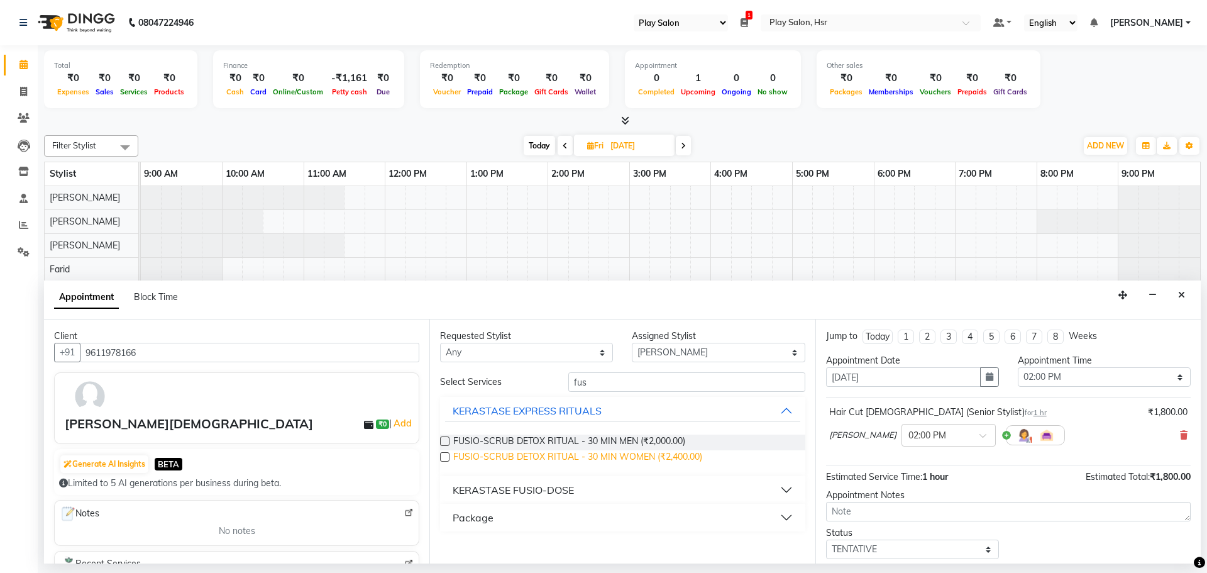
click at [524, 455] on span "FUSIO-SCRUB DETOX RITUAL - 30 MIN WOMEN (₹2,400.00)" at bounding box center [577, 458] width 249 height 16
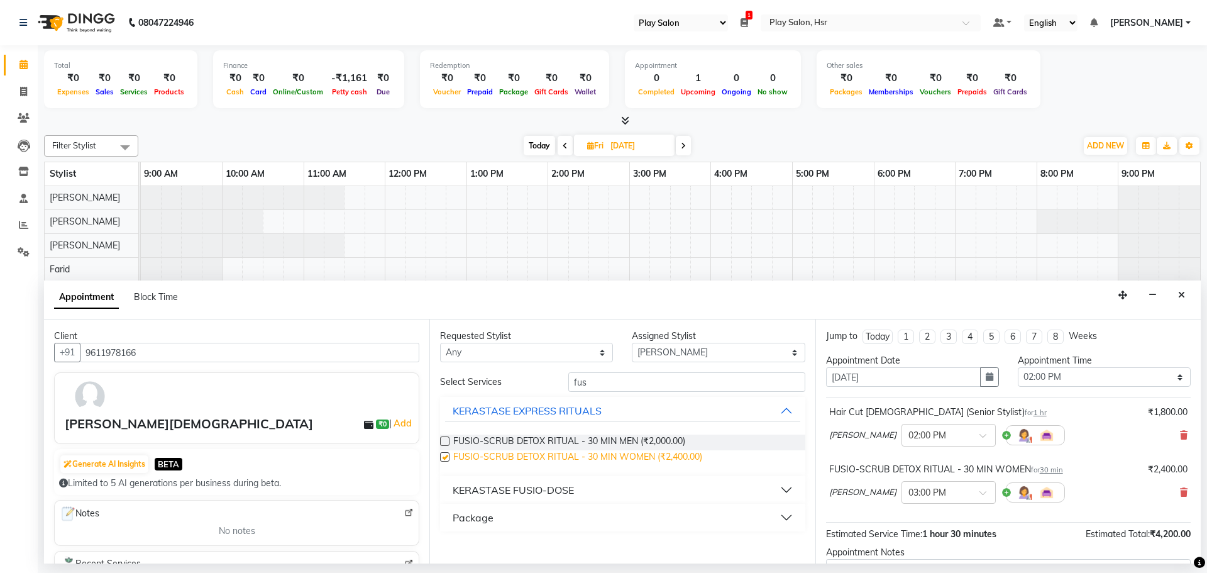
checkbox input "false"
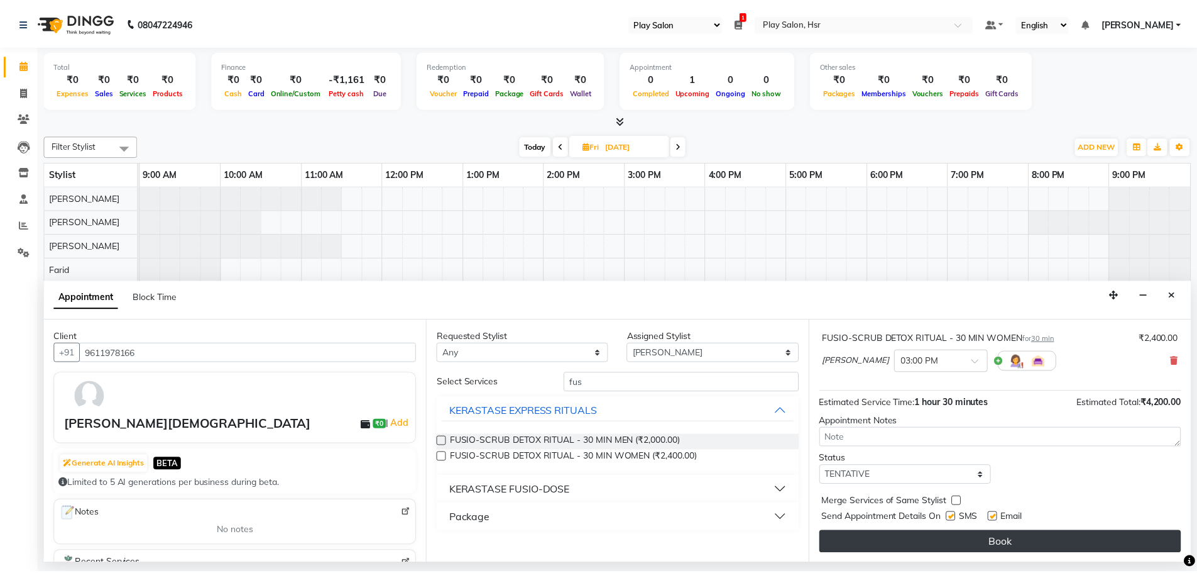
scroll to position [132, 0]
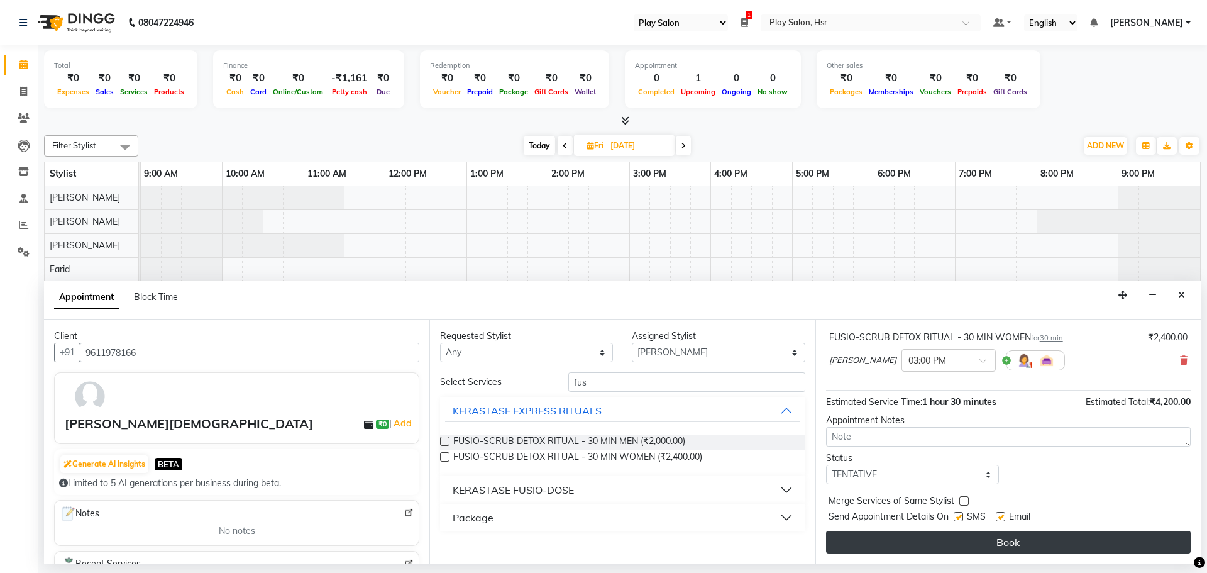
click at [1014, 541] on button "Book" at bounding box center [1008, 542] width 365 height 23
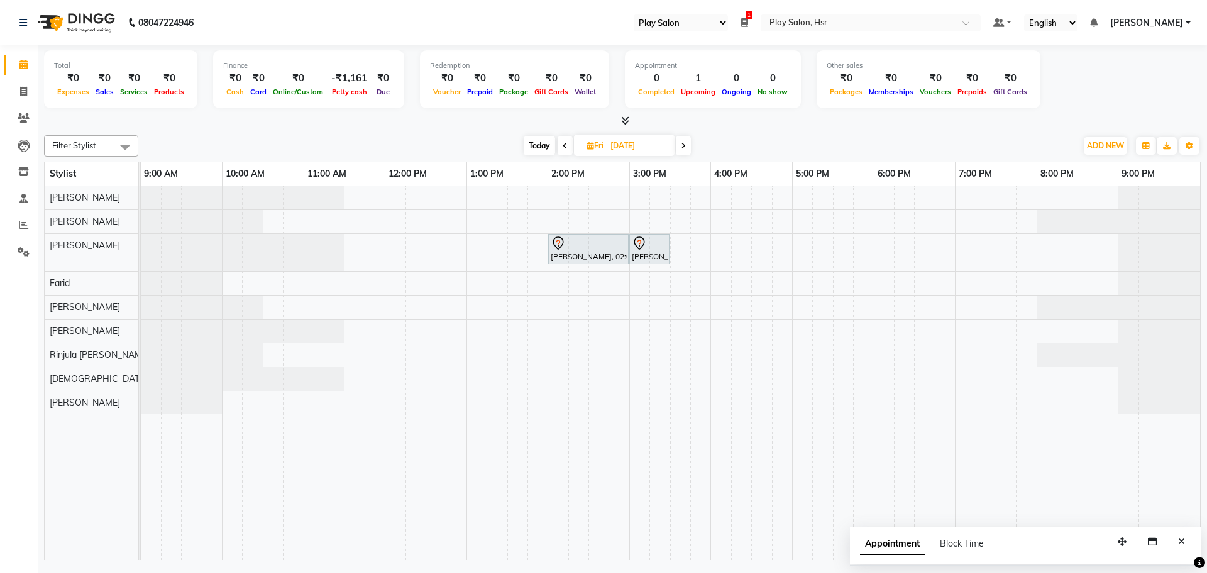
click at [560, 135] on div "Filter Stylist Select All Dipen Subba Rajani Baraily Amaan Ali Farid Kiran Limb…" at bounding box center [622, 145] width 1157 height 21
click at [561, 142] on span at bounding box center [565, 145] width 15 height 19
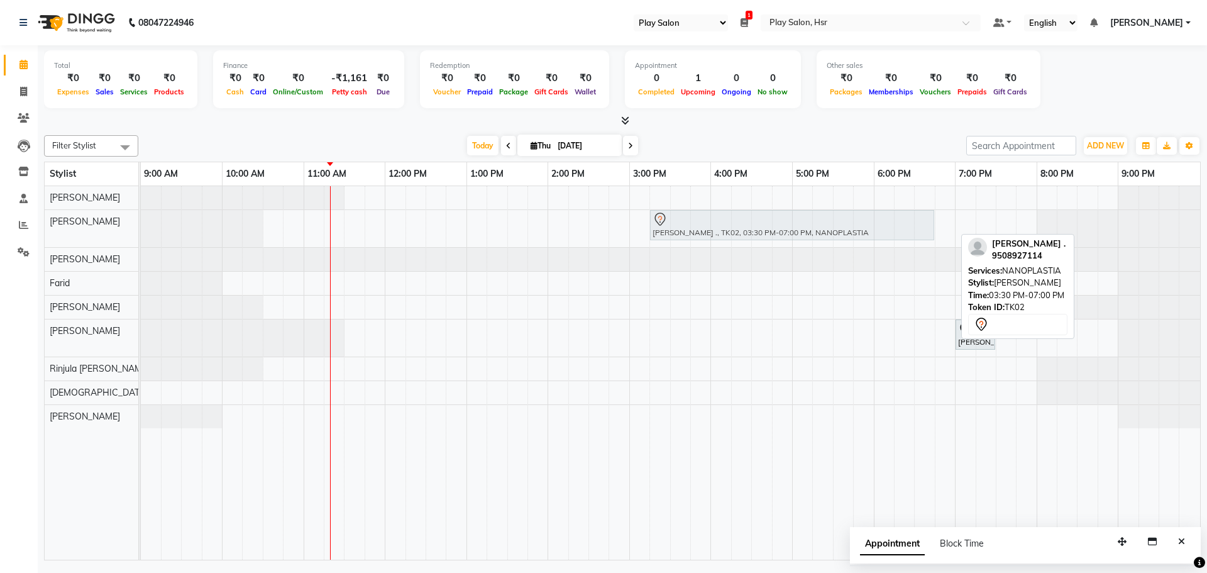
drag, startPoint x: 948, startPoint y: 210, endPoint x: 918, endPoint y: 211, distance: 29.6
click at [141, 211] on div "niketa ., TK02, 03:30 PM-07:00 PM, NANOPLASTIA niketa ., TK02, 03:30 PM-07:00 P…" at bounding box center [141, 228] width 0 height 37
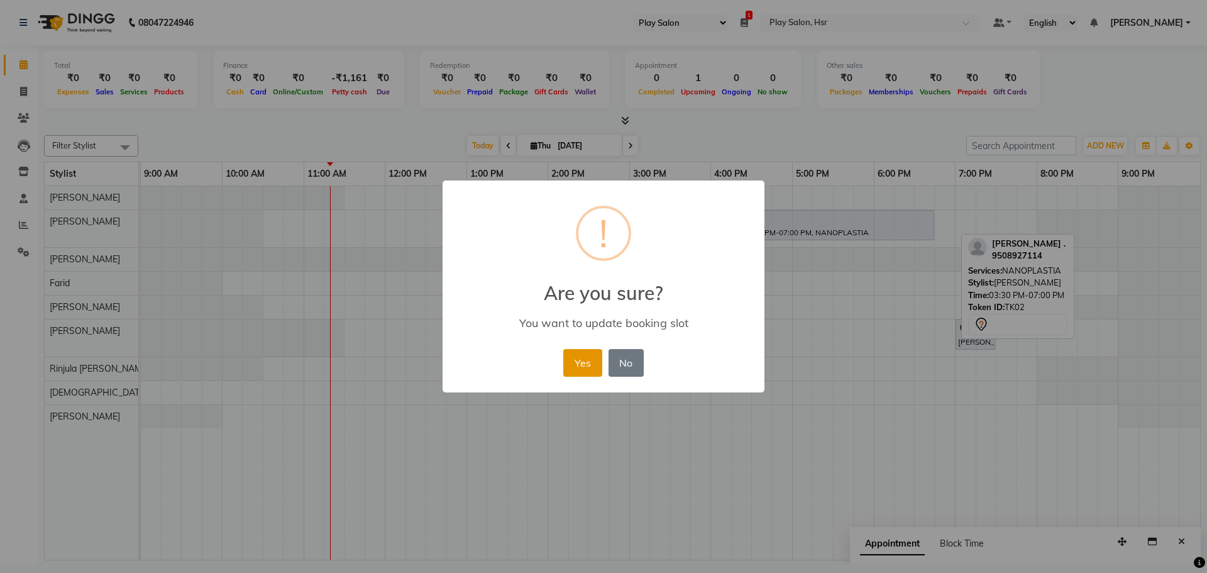
click at [568, 357] on button "Yes" at bounding box center [582, 363] width 38 height 28
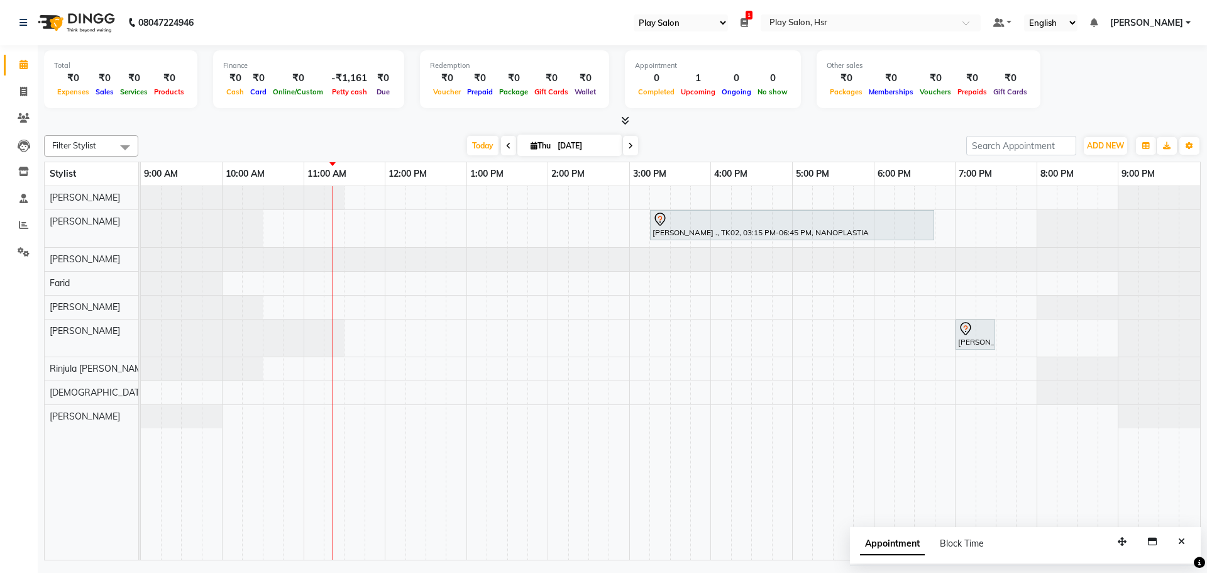
click at [502, 142] on span at bounding box center [508, 145] width 15 height 19
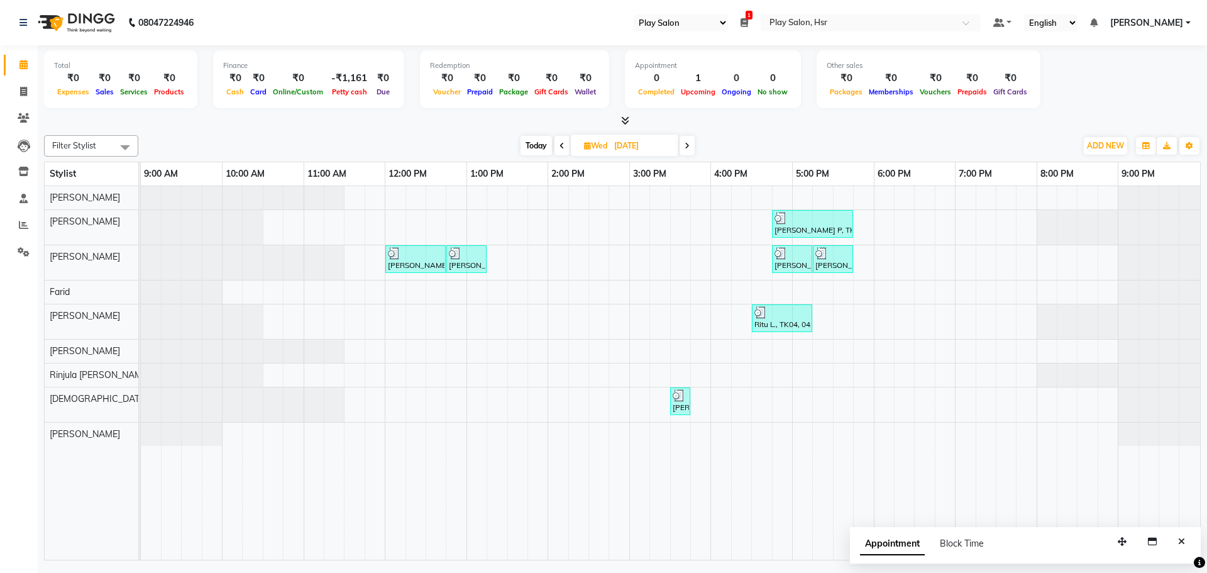
click at [690, 151] on span at bounding box center [686, 145] width 15 height 19
type input "[DATE]"
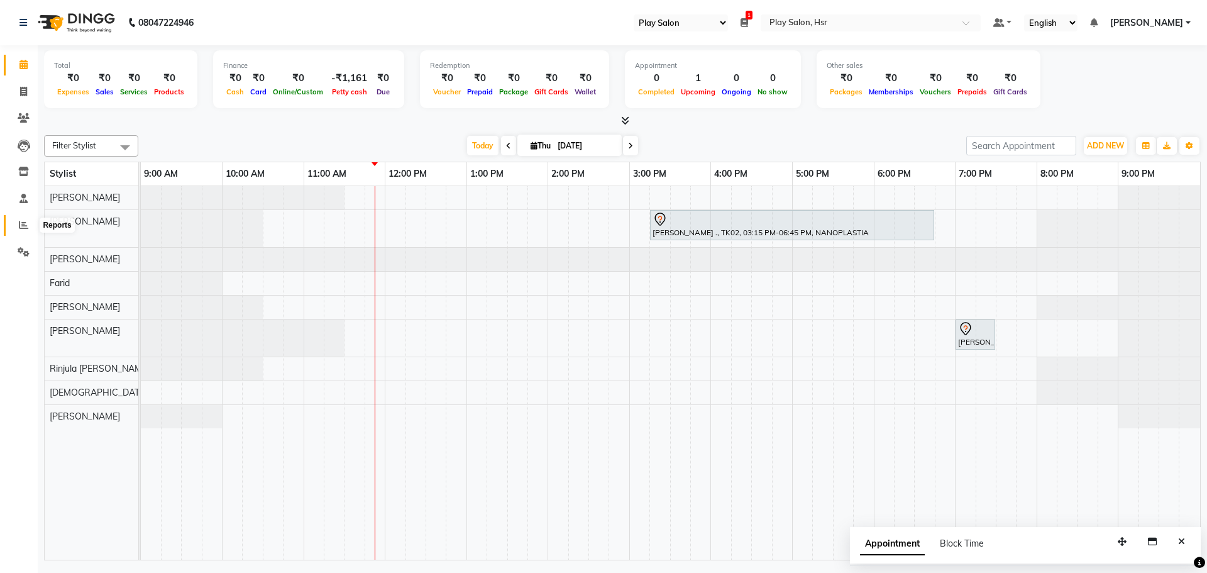
click at [28, 222] on icon at bounding box center [23, 224] width 9 height 9
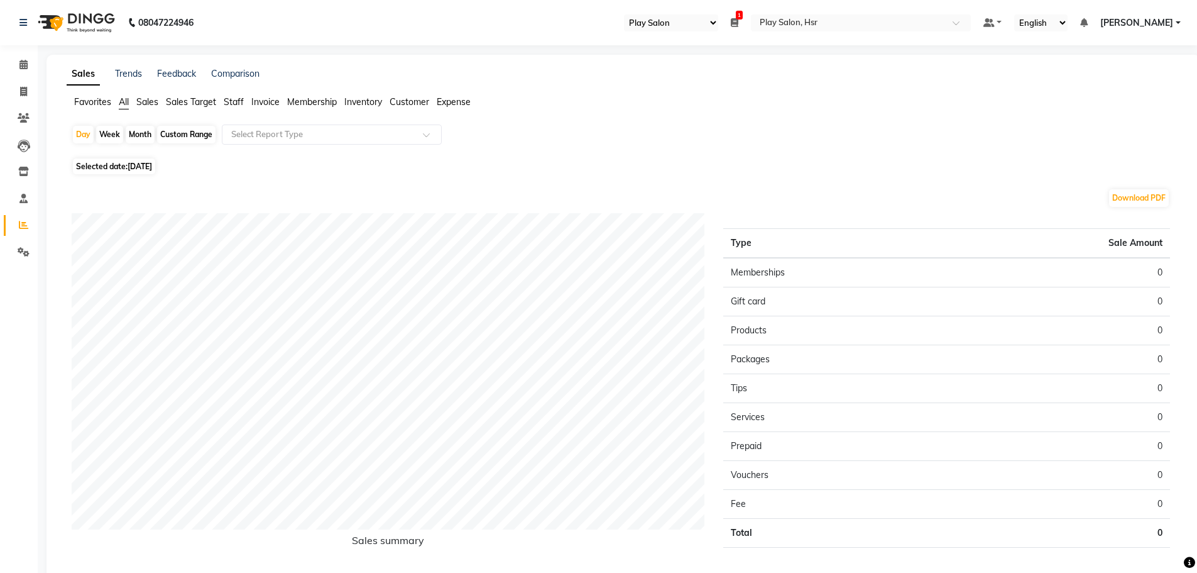
click at [150, 98] on span "Sales" at bounding box center [147, 101] width 22 height 11
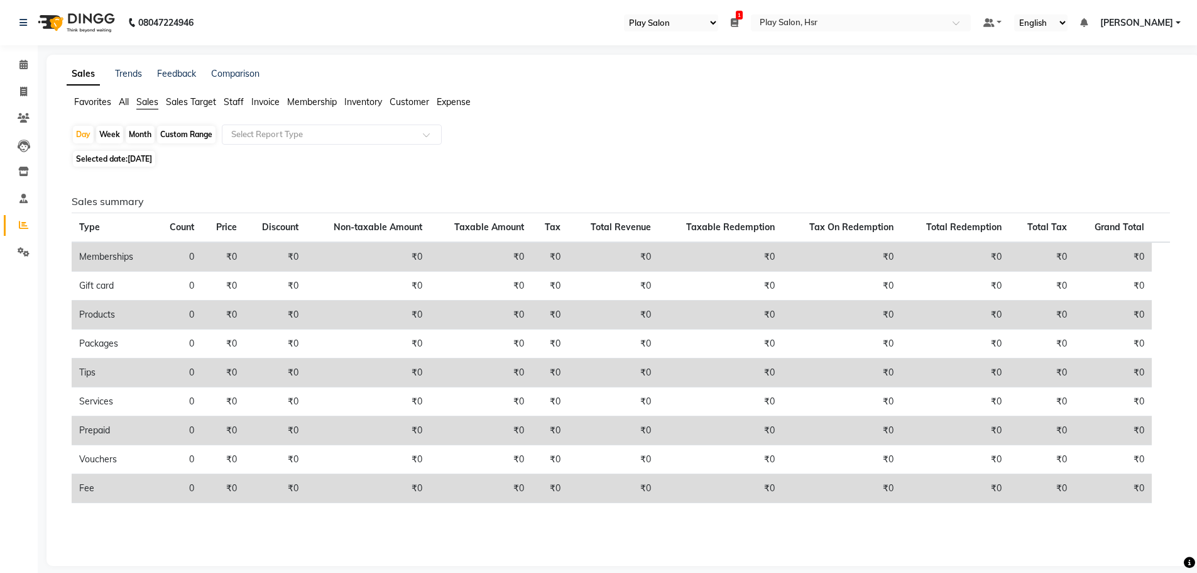
click at [233, 101] on span "Staff" at bounding box center [234, 101] width 20 height 11
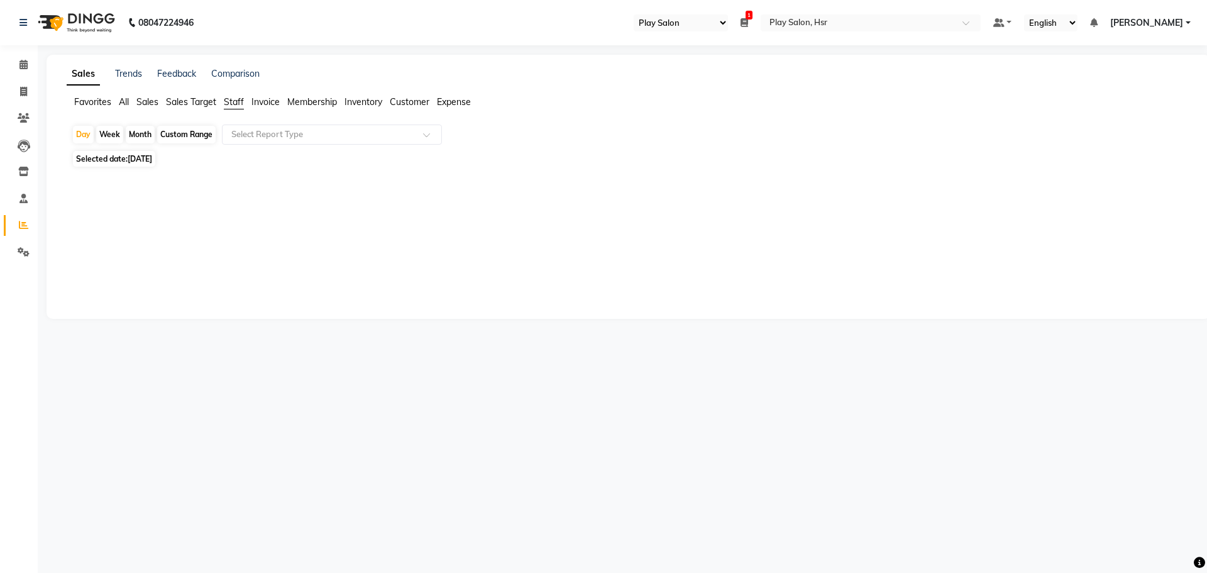
click at [172, 138] on div "Custom Range" at bounding box center [186, 135] width 58 height 18
select select "9"
select select "2025"
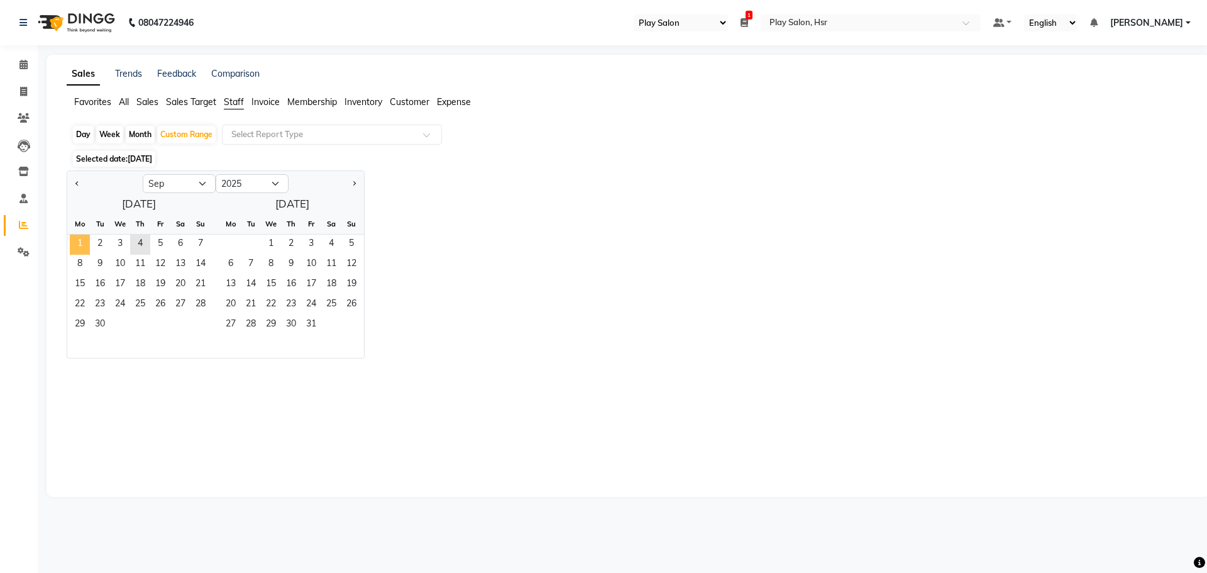
click at [80, 243] on span "1" at bounding box center [80, 244] width 20 height 20
click at [140, 243] on span "4" at bounding box center [140, 244] width 20 height 20
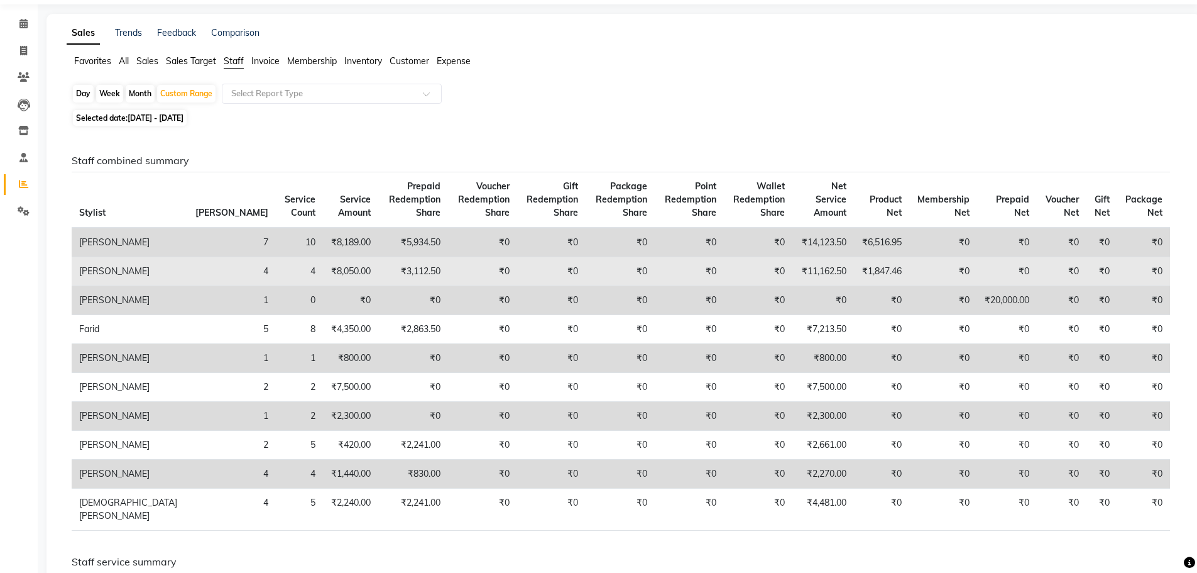
scroll to position [63, 0]
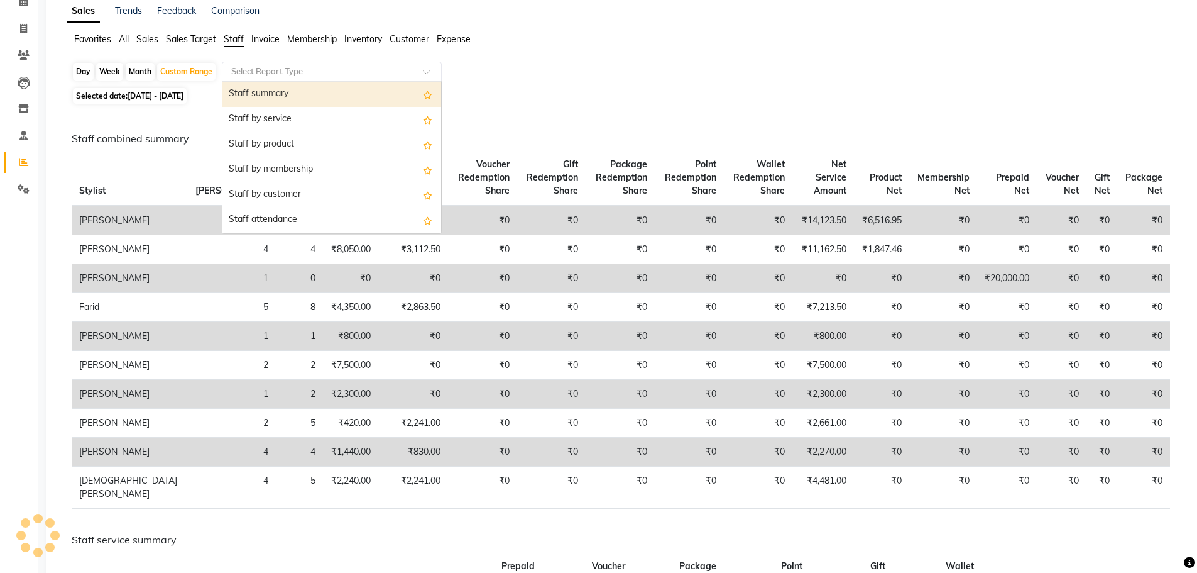
click at [282, 65] on input "text" at bounding box center [319, 71] width 181 height 13
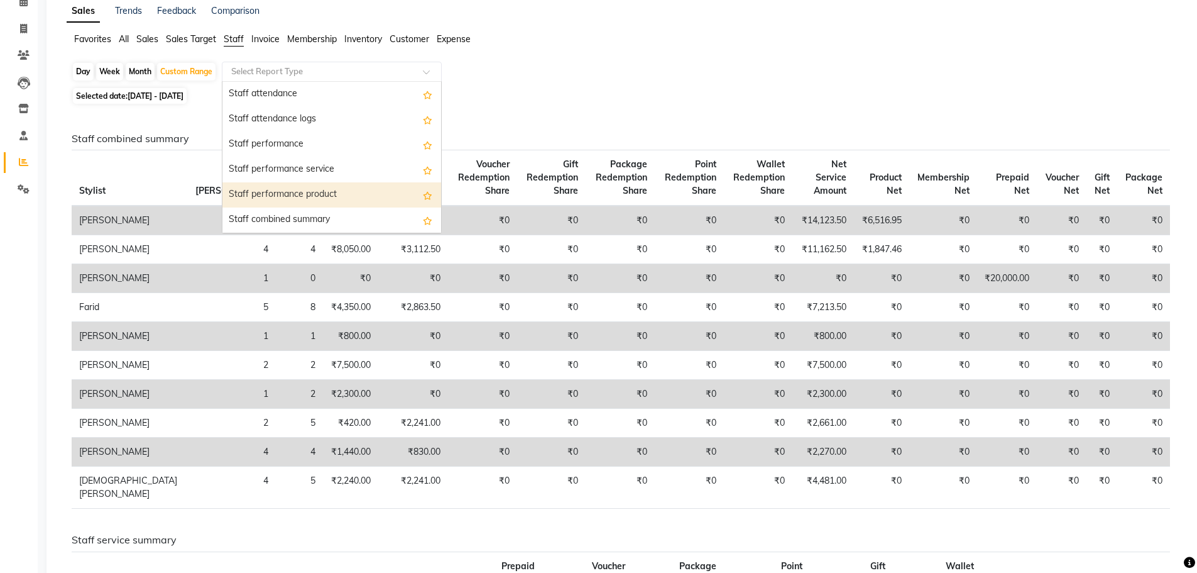
scroll to position [189, 0]
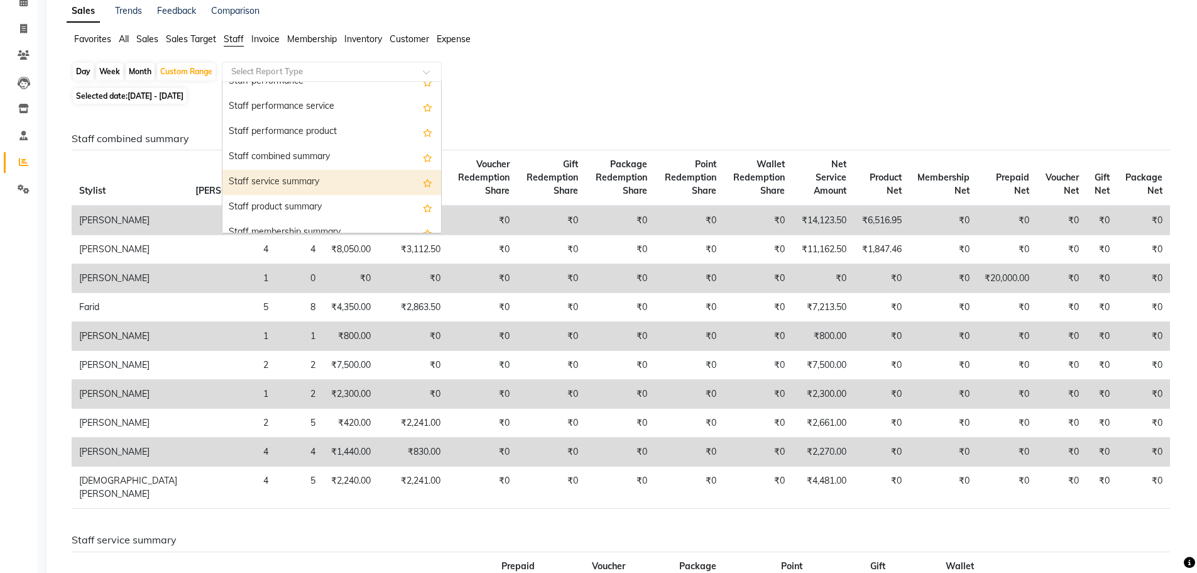
click at [322, 185] on div "Staff service summary" at bounding box center [332, 182] width 219 height 25
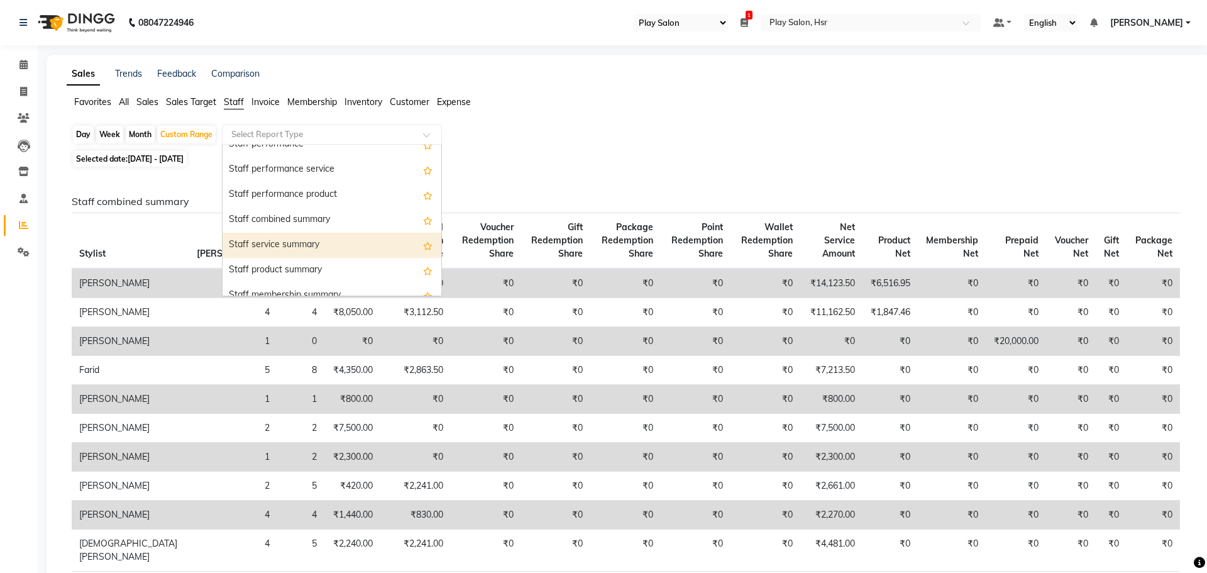
select select "full_report"
select select "csv"
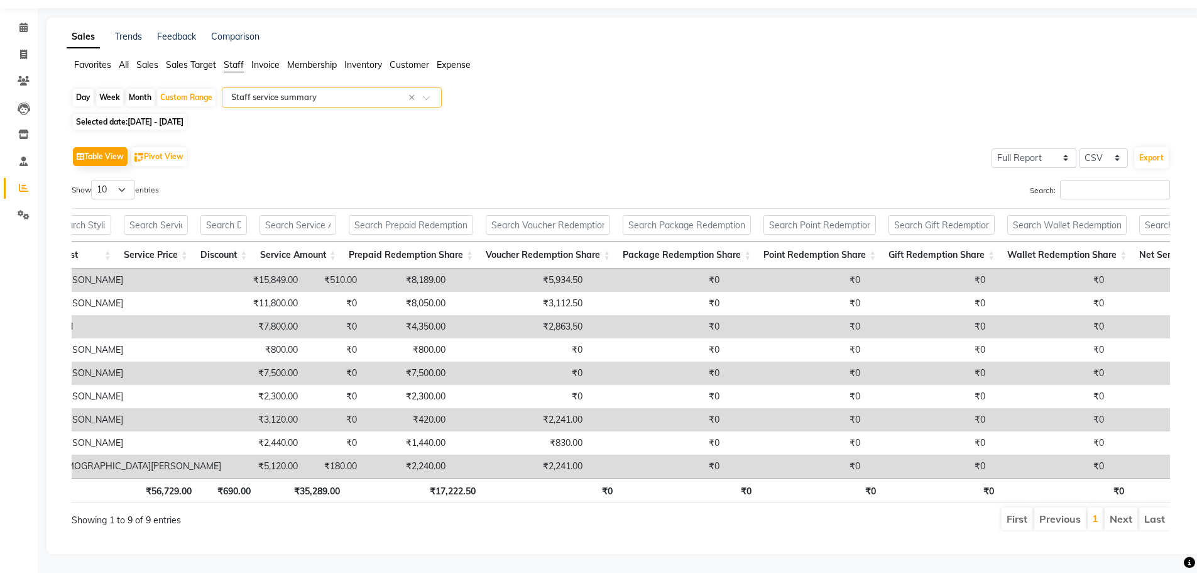
scroll to position [0, 3]
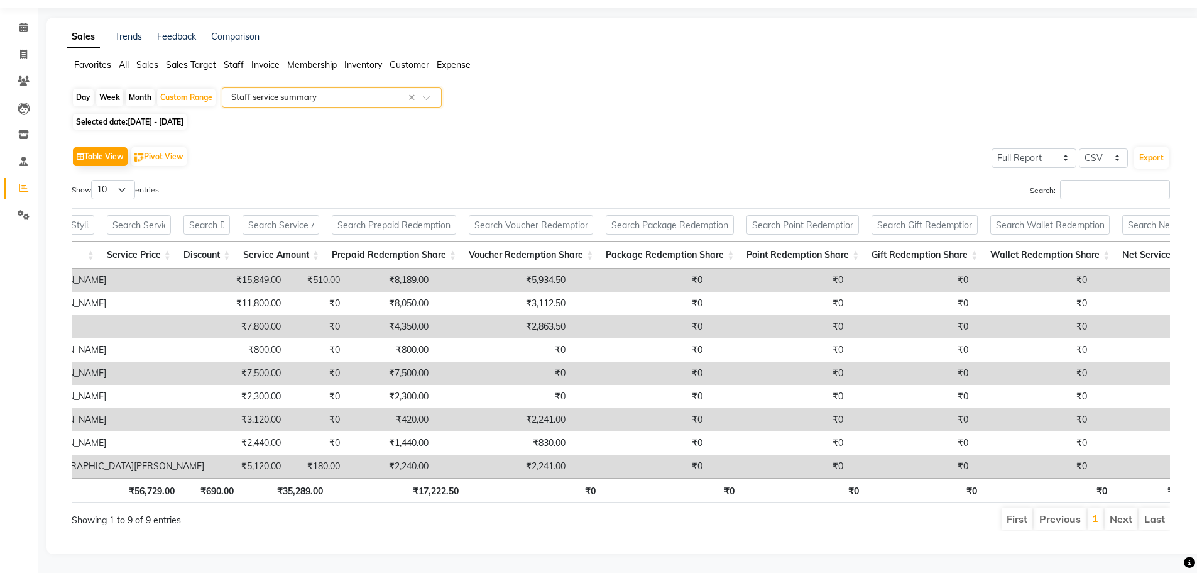
click at [331, 91] on input "text" at bounding box center [319, 97] width 181 height 13
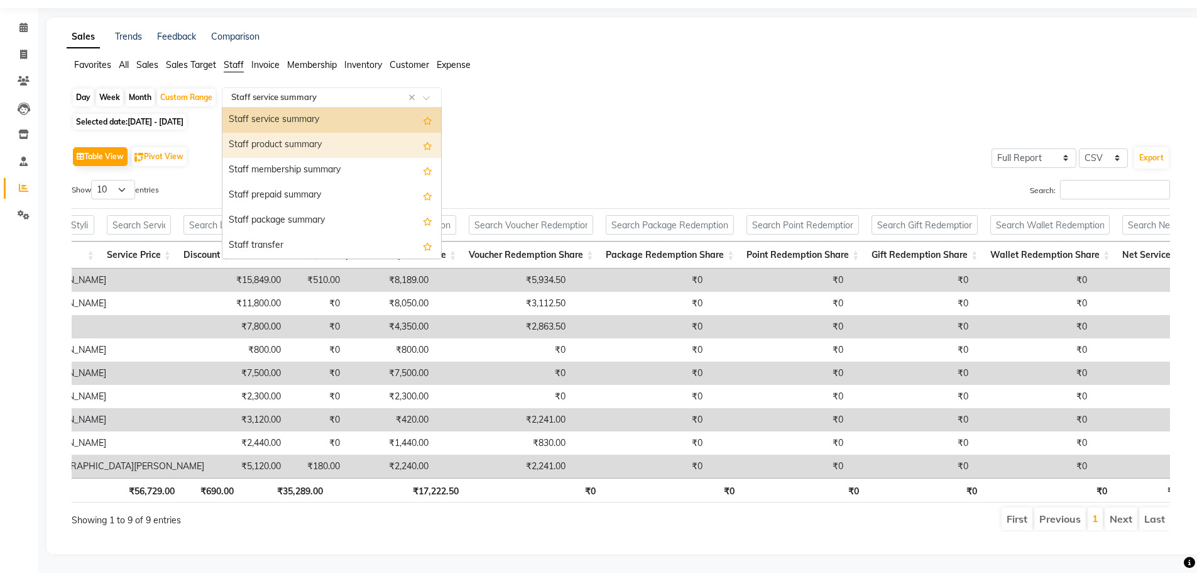
click at [311, 133] on div "Staff product summary" at bounding box center [332, 145] width 219 height 25
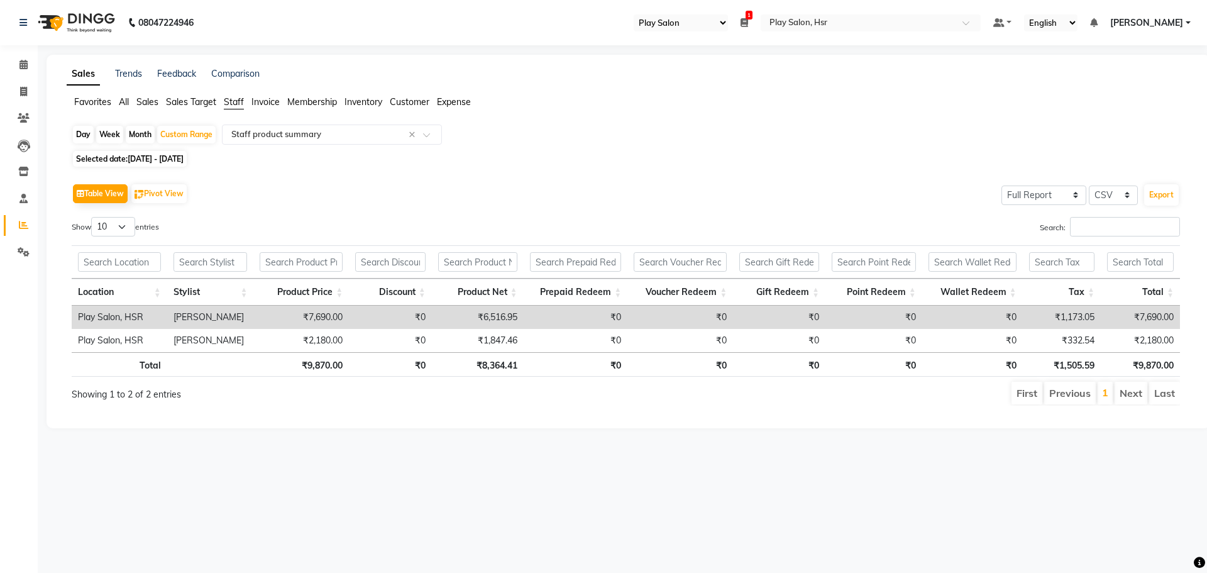
click at [153, 100] on span "Sales" at bounding box center [147, 101] width 22 height 11
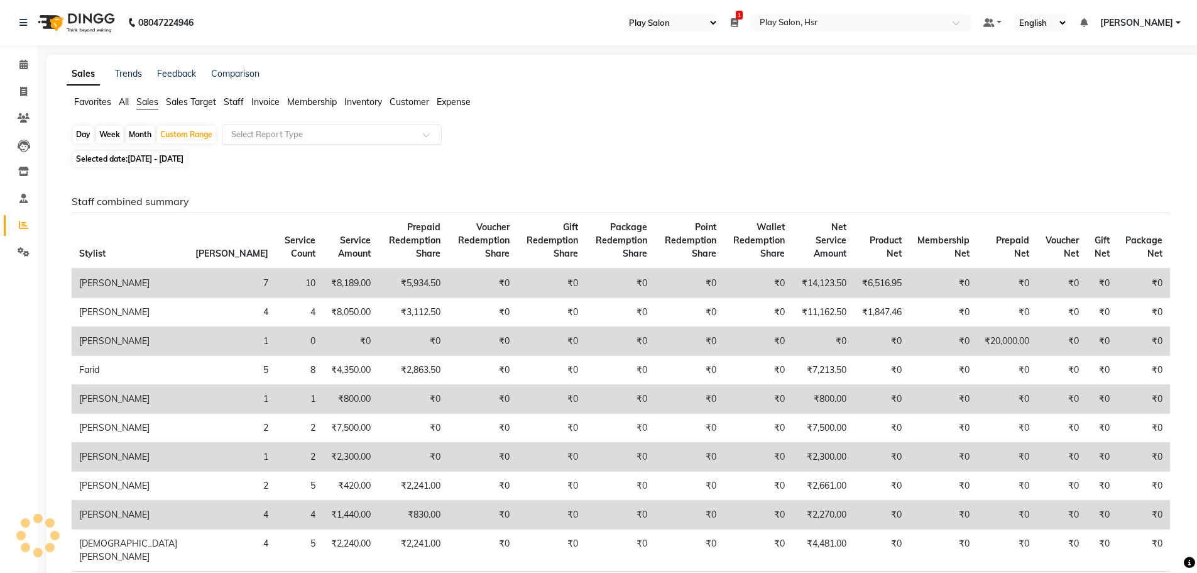
click at [292, 136] on input "text" at bounding box center [319, 134] width 181 height 13
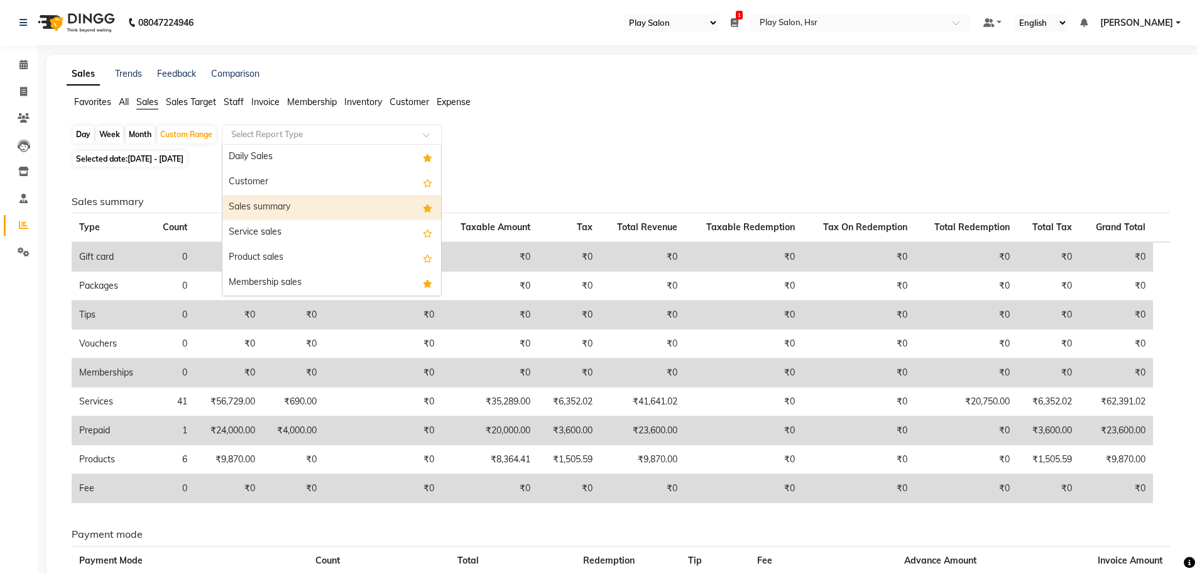
click at [289, 204] on div "Sales summary" at bounding box center [332, 207] width 219 height 25
select select "full_report"
select select "csv"
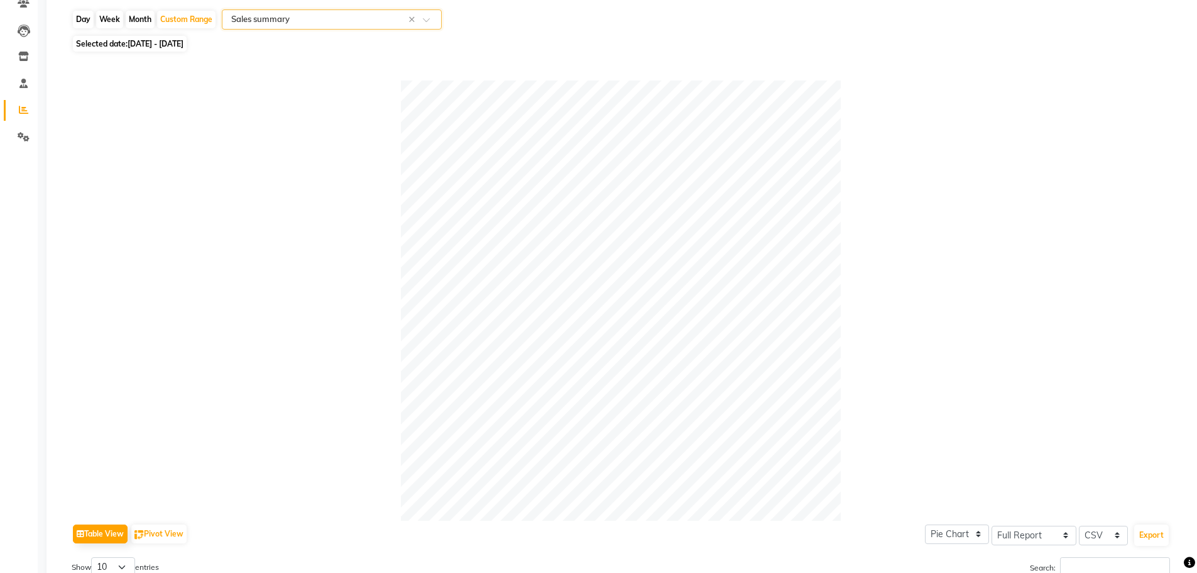
scroll to position [0, 0]
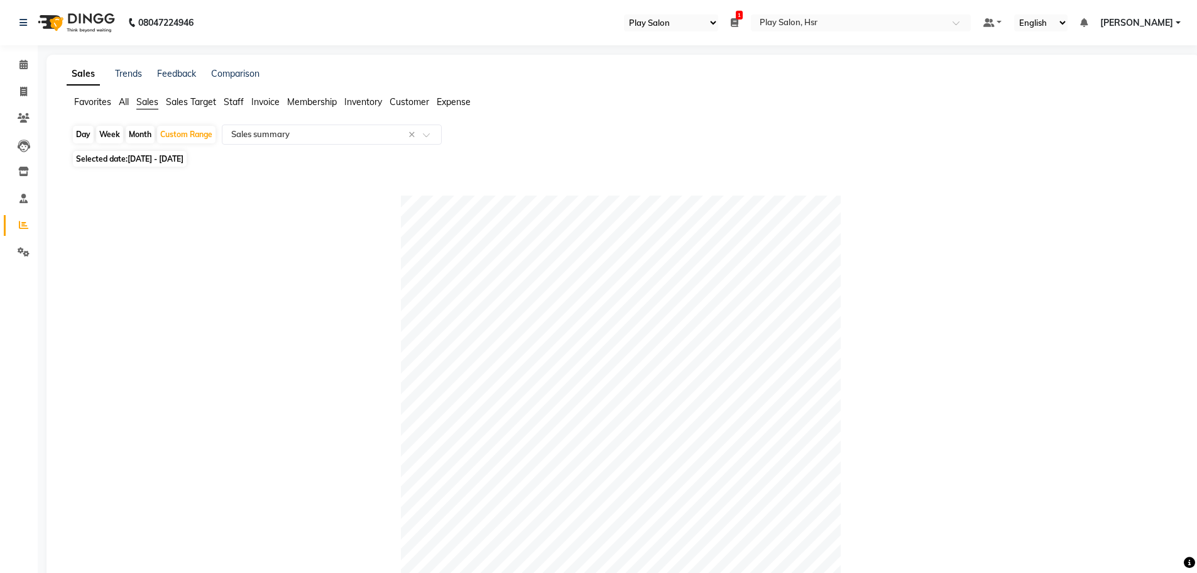
click at [406, 99] on span "Customer" at bounding box center [410, 101] width 40 height 11
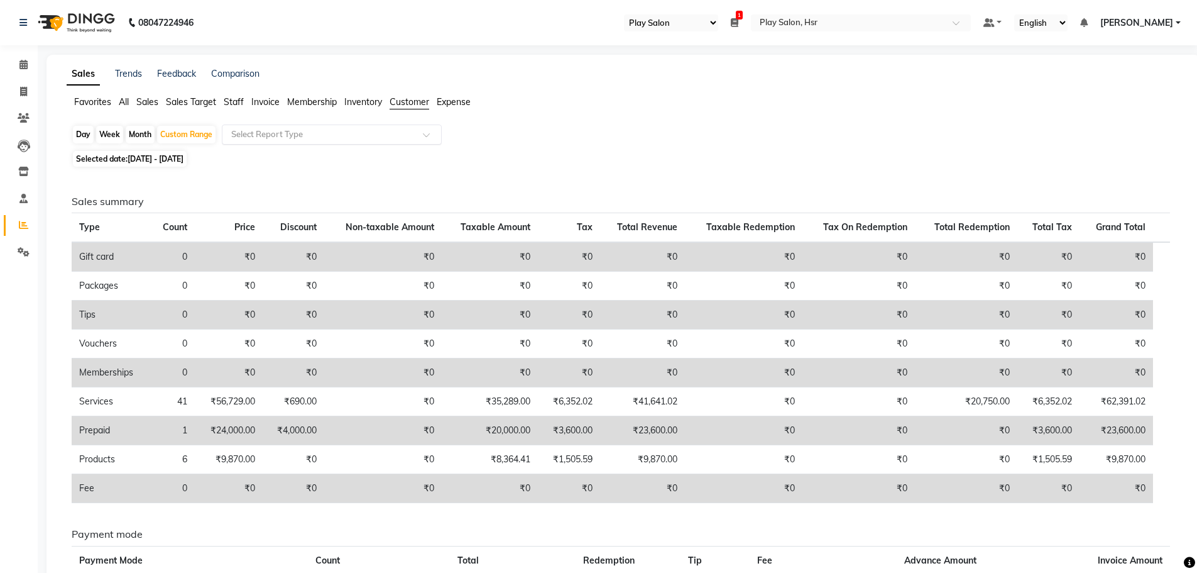
click at [342, 140] on input "text" at bounding box center [319, 134] width 181 height 13
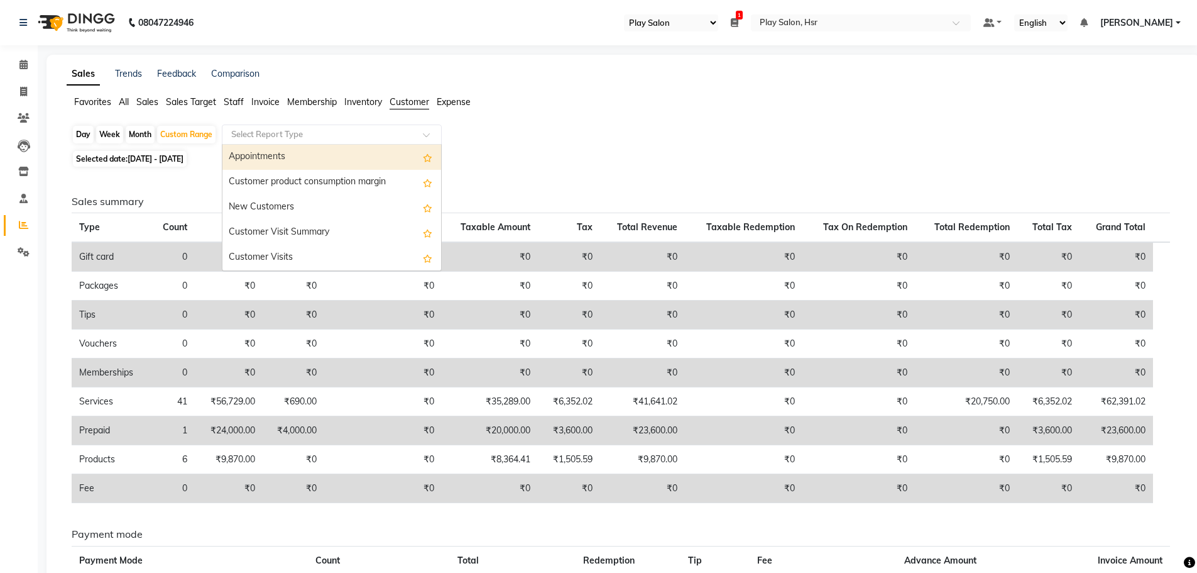
click at [236, 101] on span "Staff" at bounding box center [234, 101] width 20 height 11
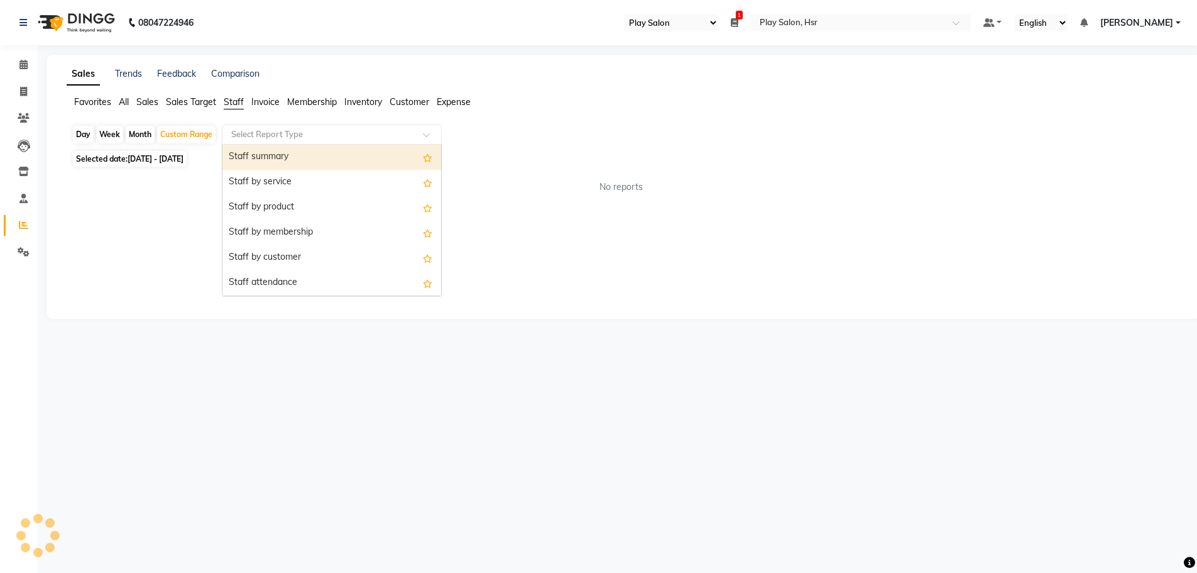
click at [309, 130] on input "text" at bounding box center [319, 134] width 181 height 13
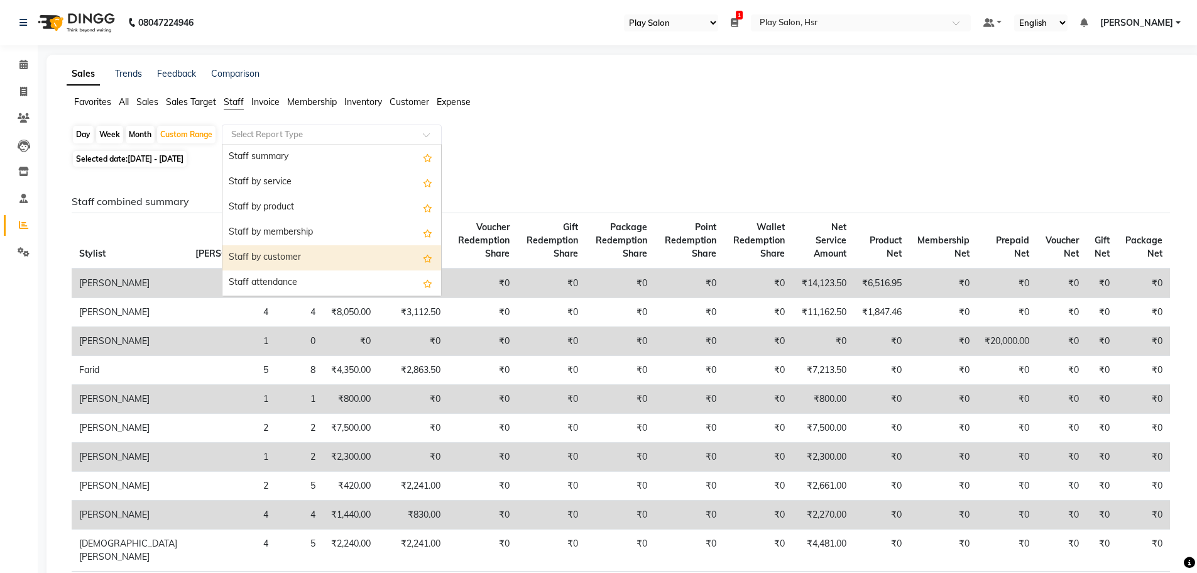
click at [319, 251] on div "Staff by customer" at bounding box center [332, 257] width 219 height 25
select select "full_report"
select select "csv"
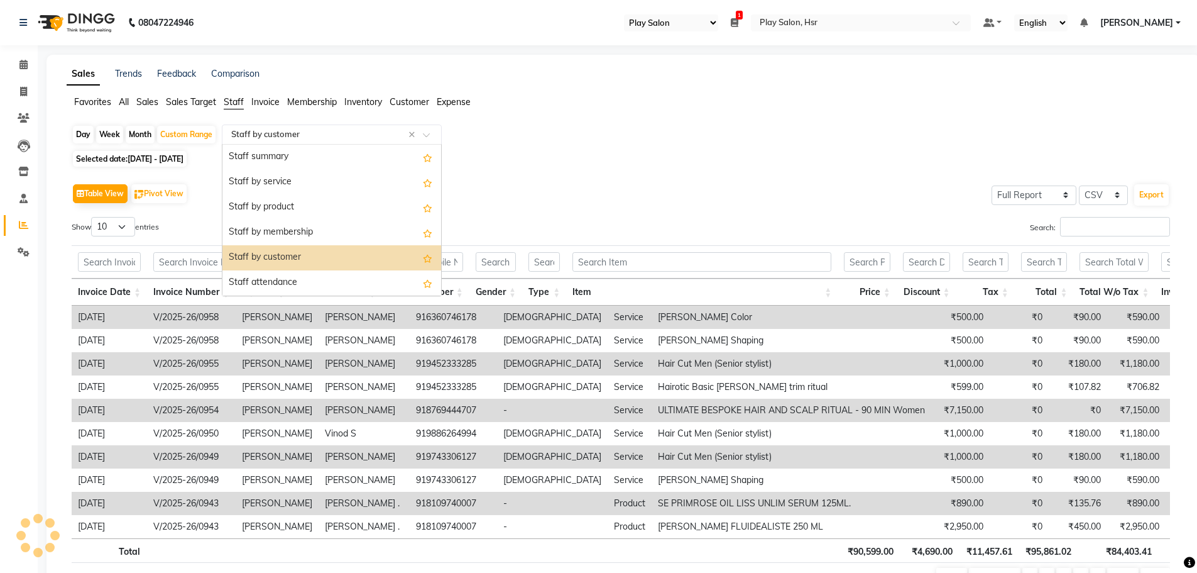
click at [277, 132] on input "text" at bounding box center [319, 134] width 181 height 13
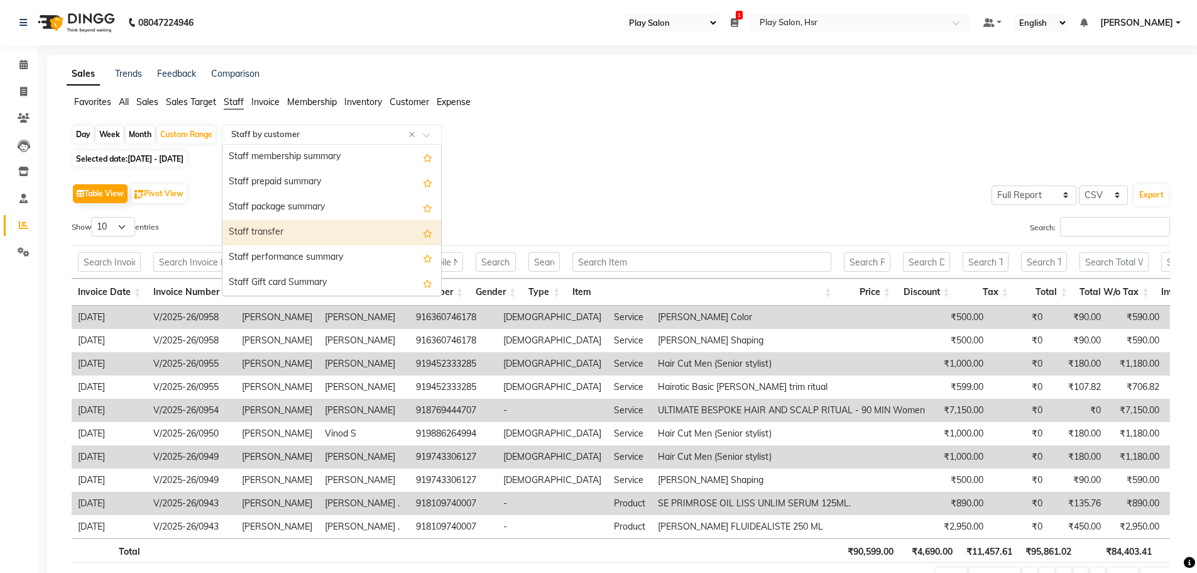
click at [576, 172] on div "Table View Pivot View Select Full Report Filtered Report Select CSV PDF Export …" at bounding box center [621, 385] width 1119 height 431
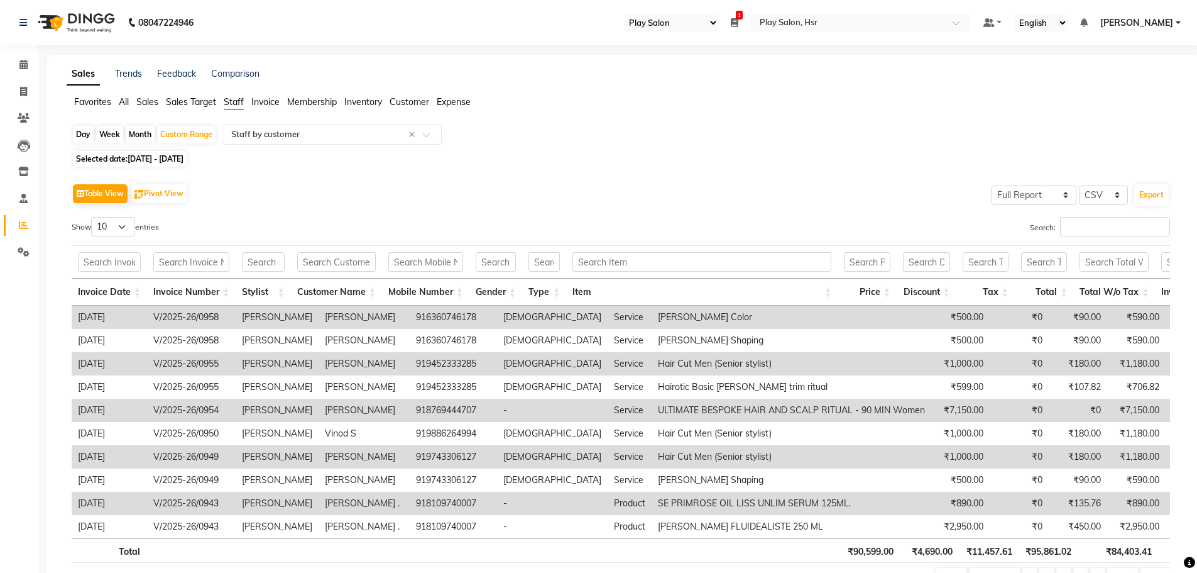
click at [128, 104] on span "All" at bounding box center [124, 101] width 10 height 11
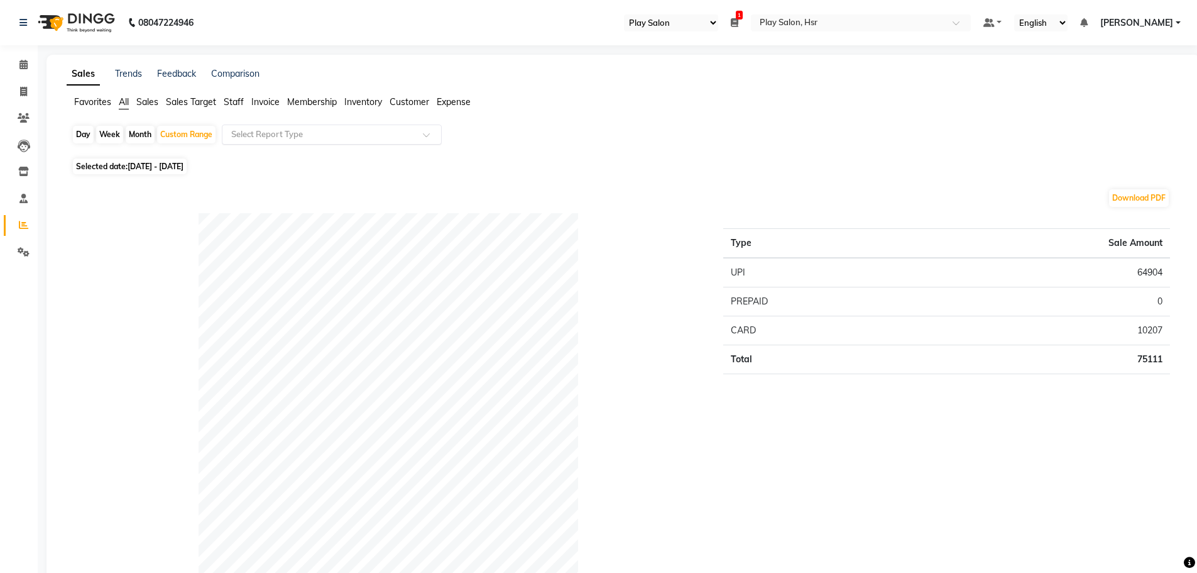
click at [265, 132] on input "text" at bounding box center [319, 134] width 181 height 13
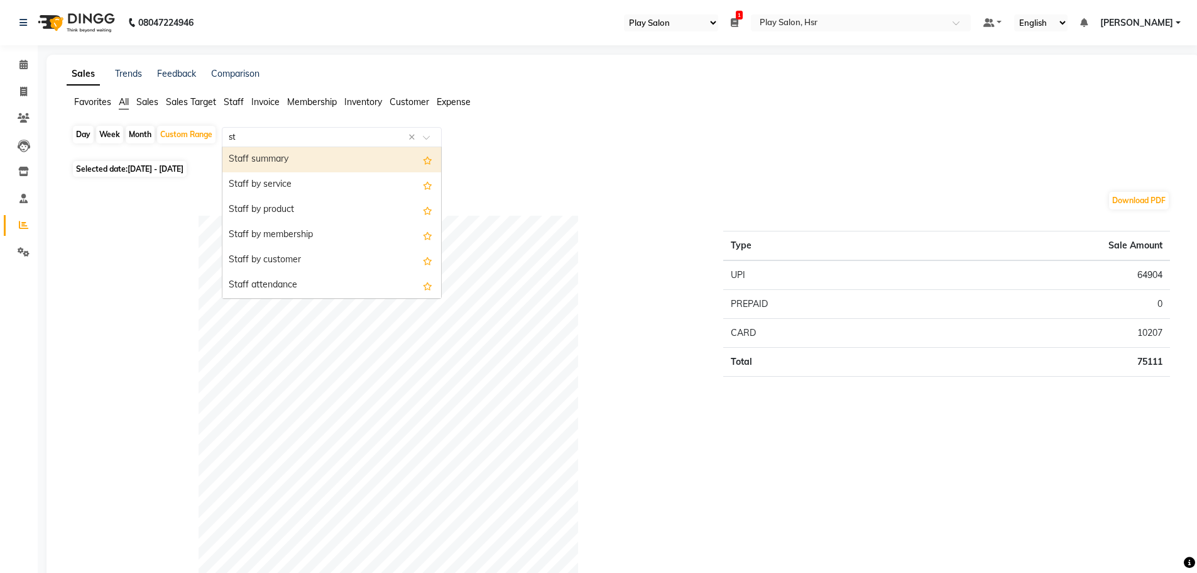
type input "s"
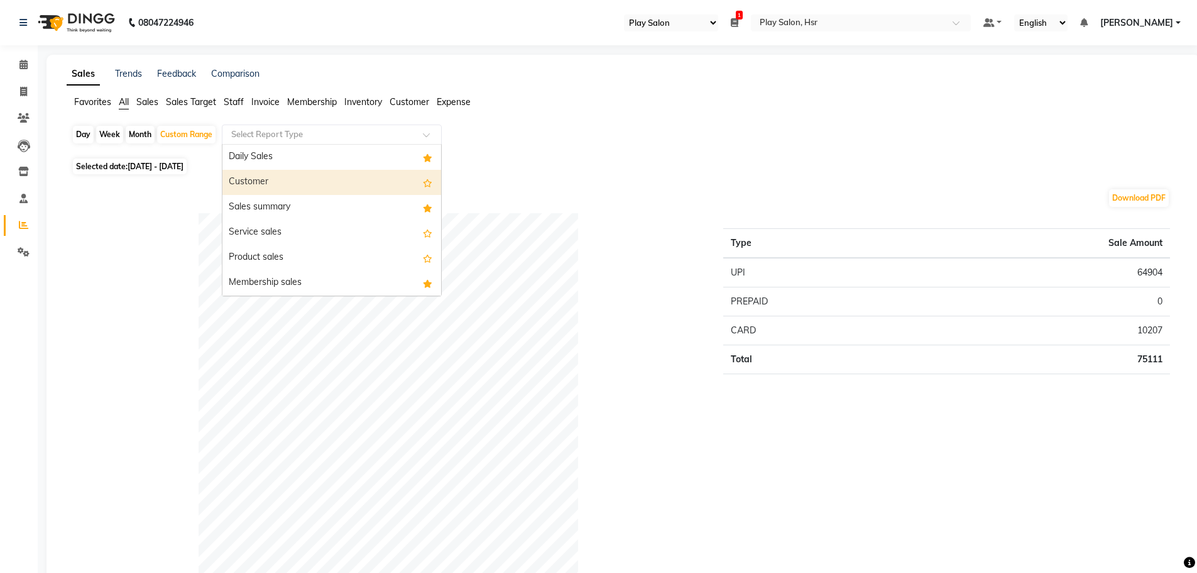
click at [250, 181] on div "Customer" at bounding box center [332, 182] width 219 height 25
select select "full_report"
select select "csv"
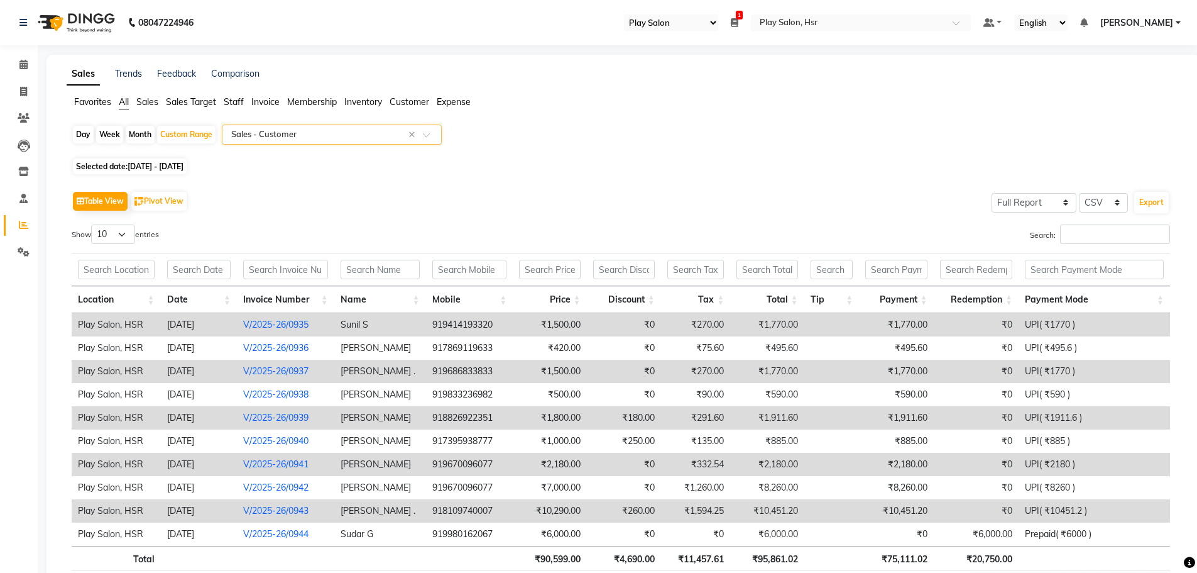
click at [237, 101] on span "Staff" at bounding box center [234, 101] width 20 height 11
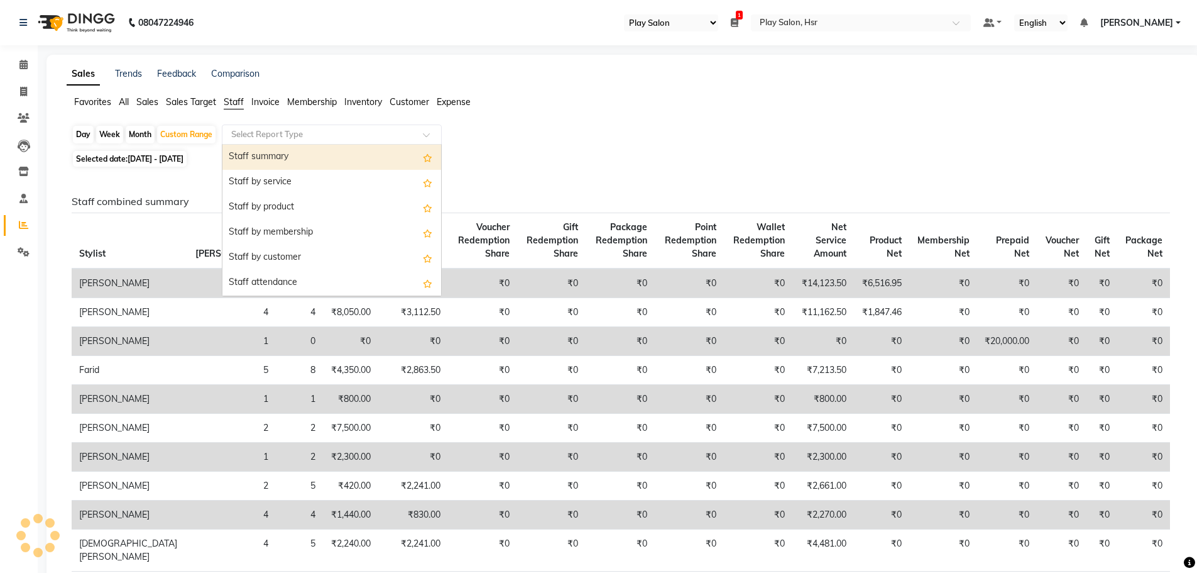
click at [307, 136] on input "text" at bounding box center [319, 134] width 181 height 13
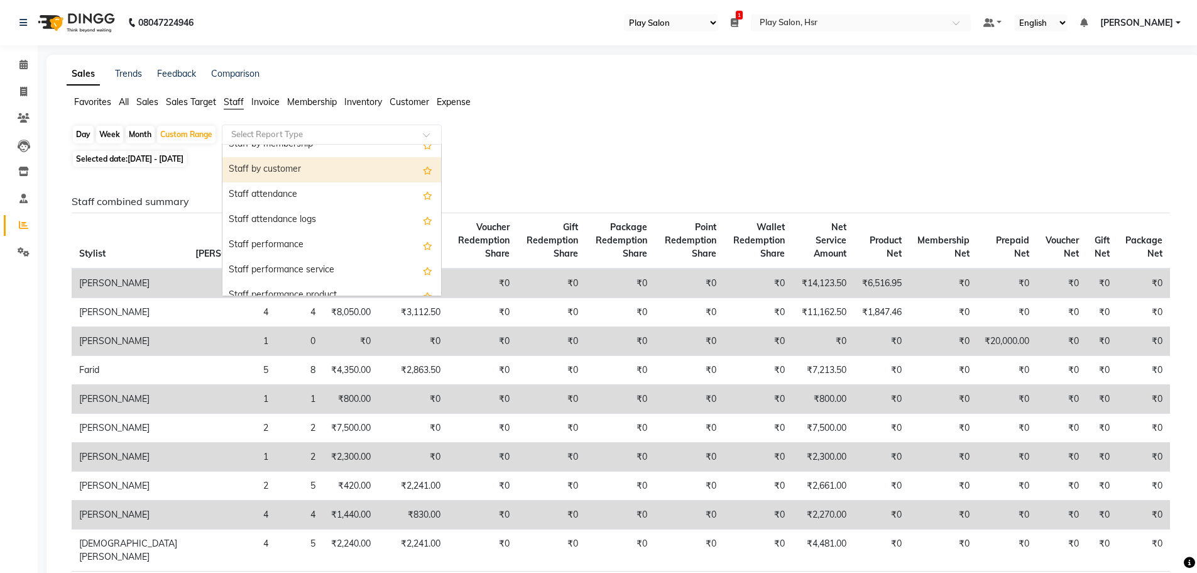
scroll to position [126, 0]
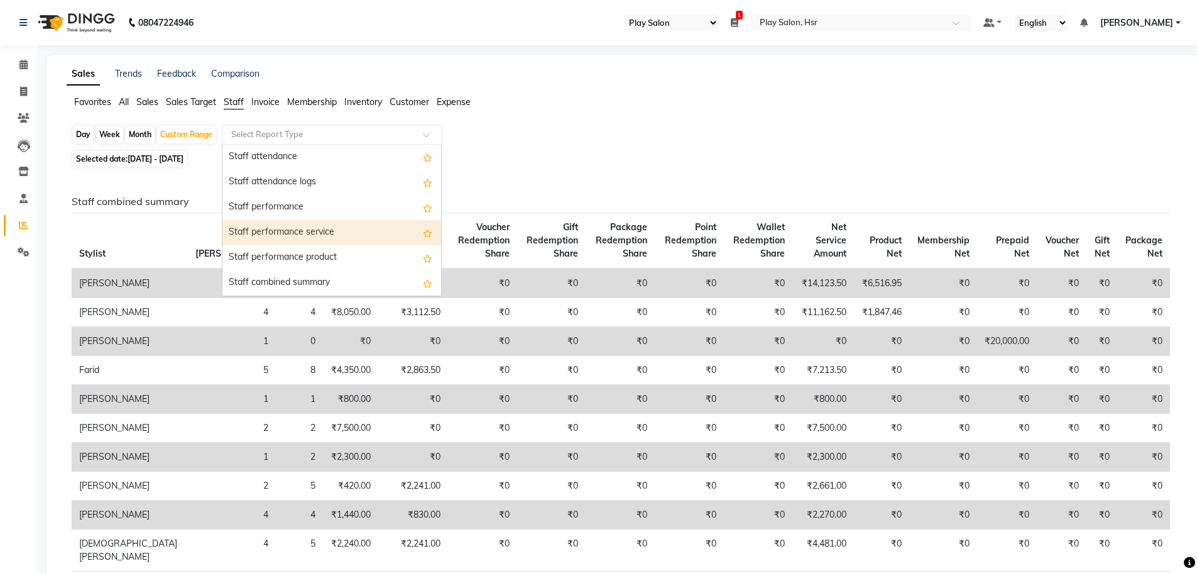
click at [358, 243] on div "Staff performance service" at bounding box center [332, 232] width 219 height 25
select select "full_report"
select select "csv"
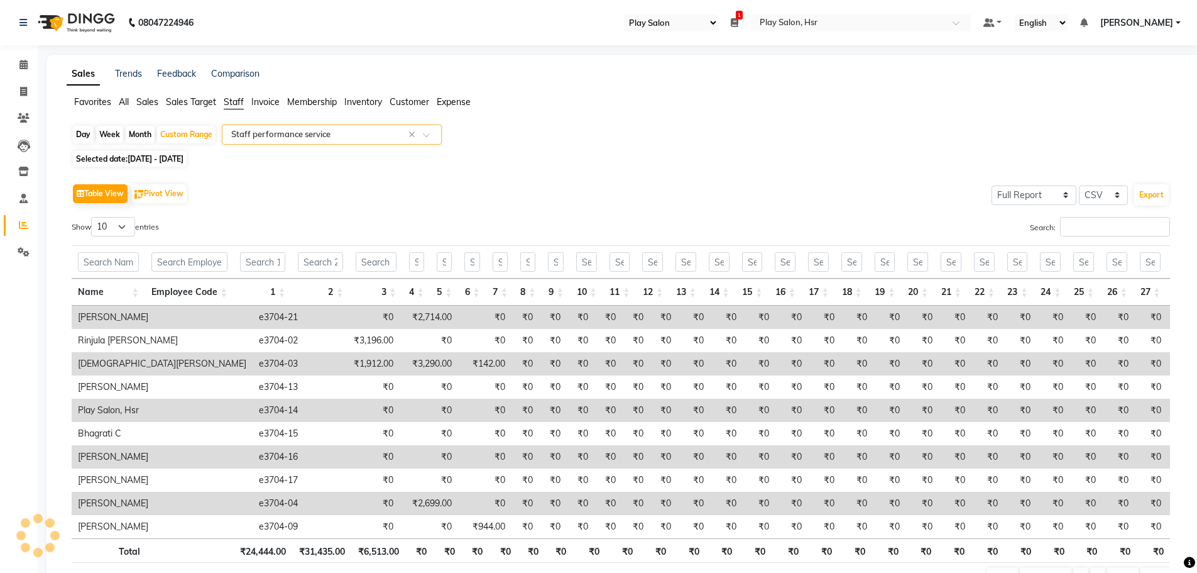
click at [335, 136] on input "text" at bounding box center [319, 134] width 181 height 13
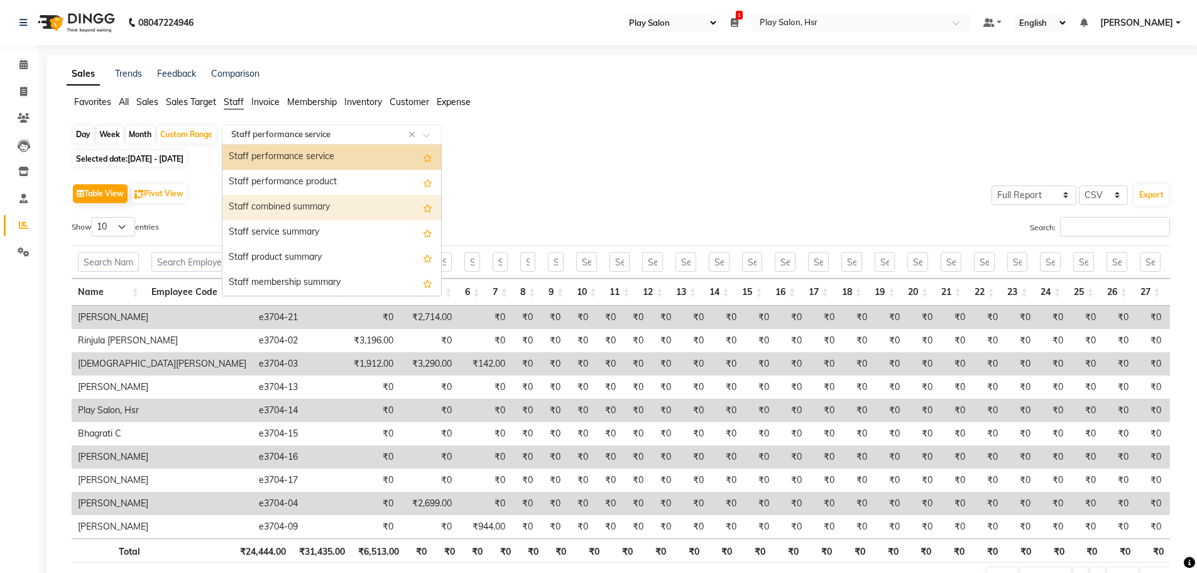
scroll to position [138, 0]
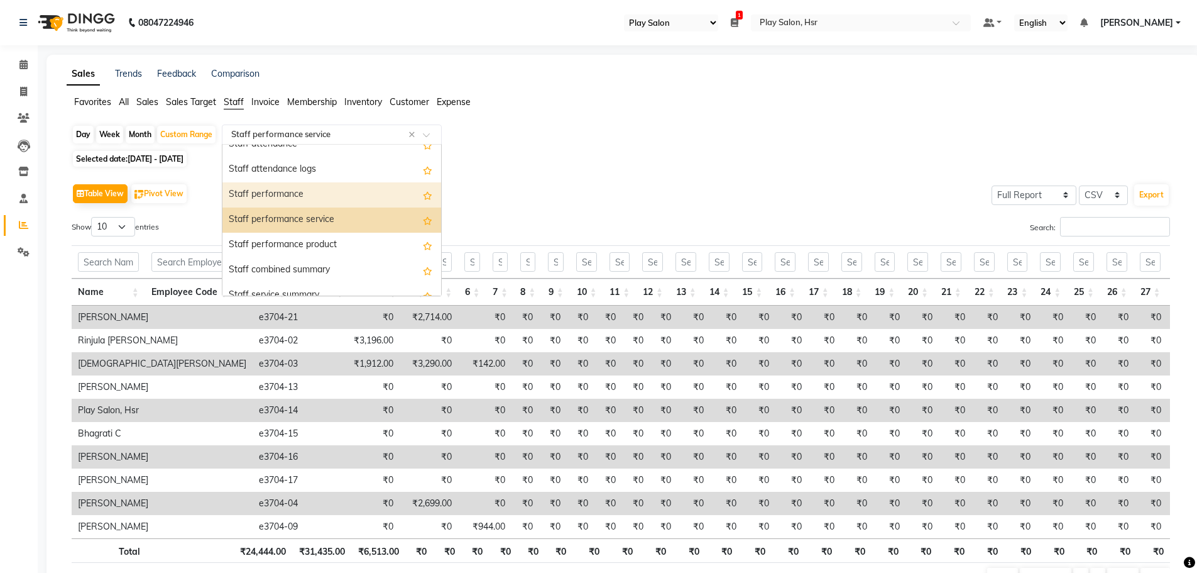
click at [333, 195] on div "Staff performance" at bounding box center [332, 194] width 219 height 25
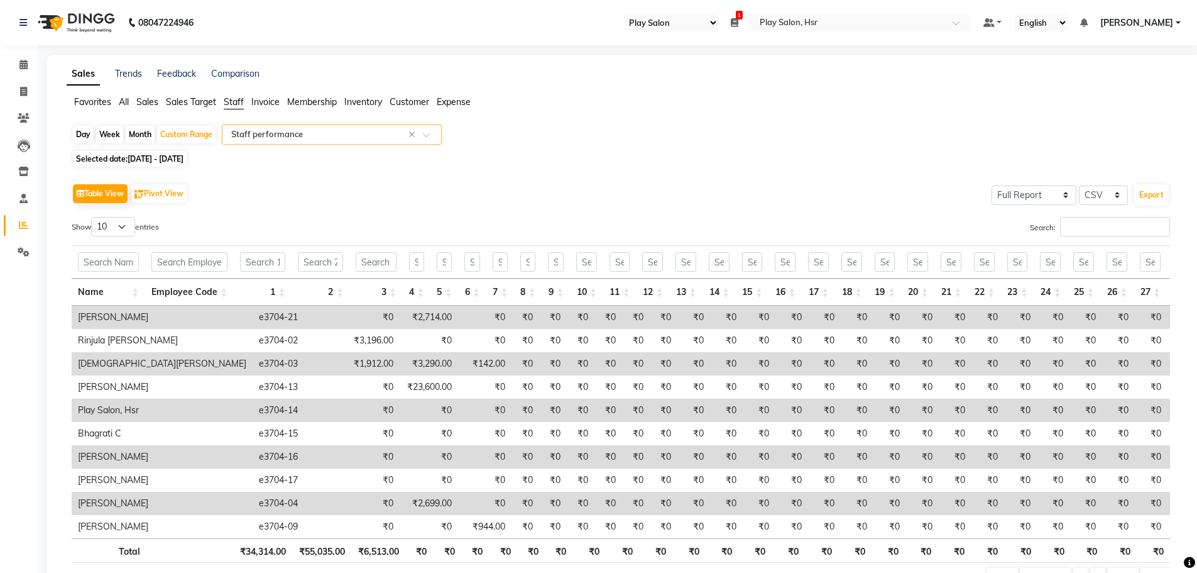
click at [348, 140] on input "text" at bounding box center [319, 134] width 181 height 13
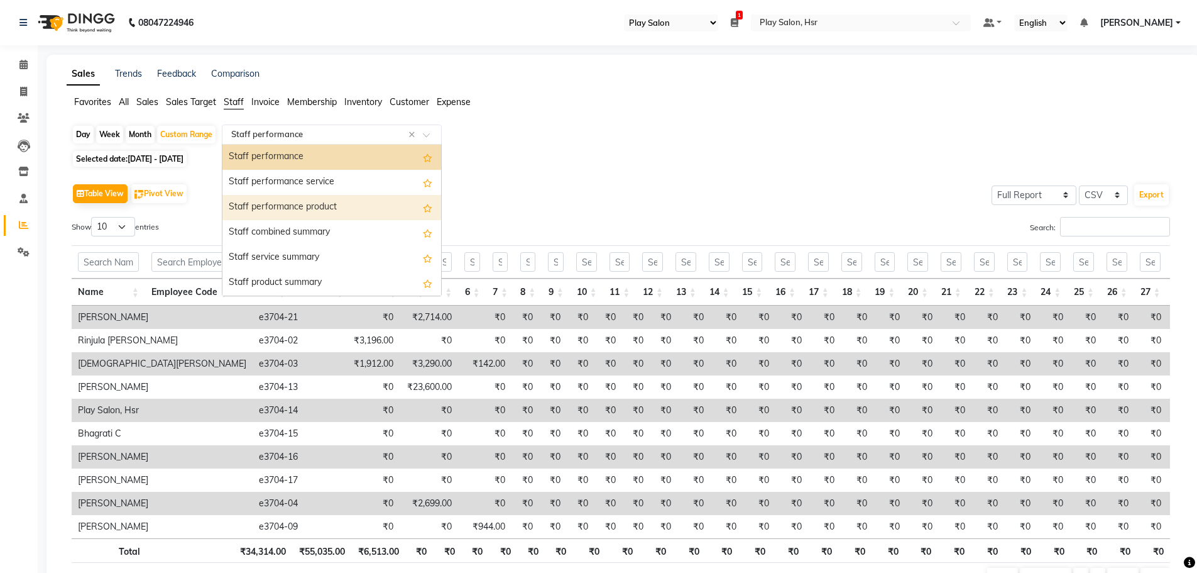
scroll to position [113, 0]
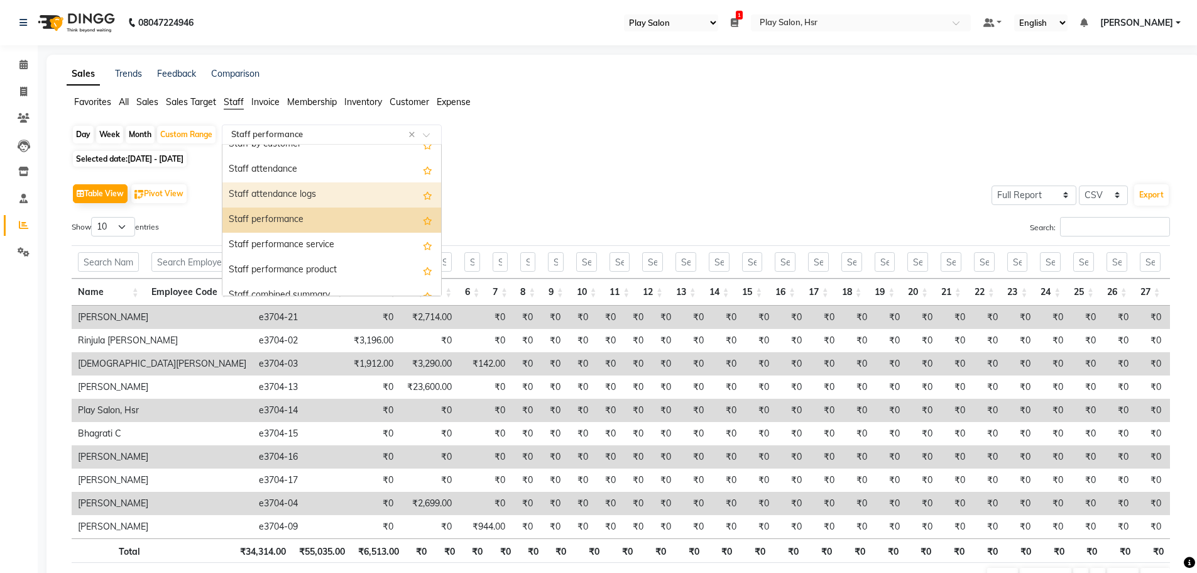
click at [341, 183] on div "Staff attendance logs" at bounding box center [332, 194] width 219 height 25
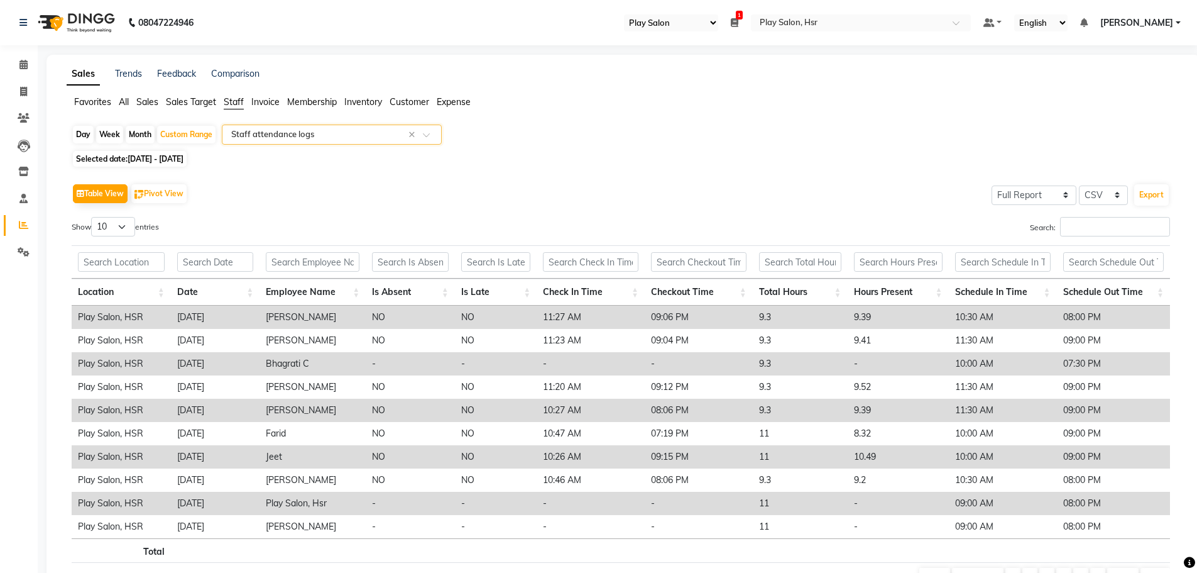
click at [354, 135] on input "text" at bounding box center [319, 134] width 181 height 13
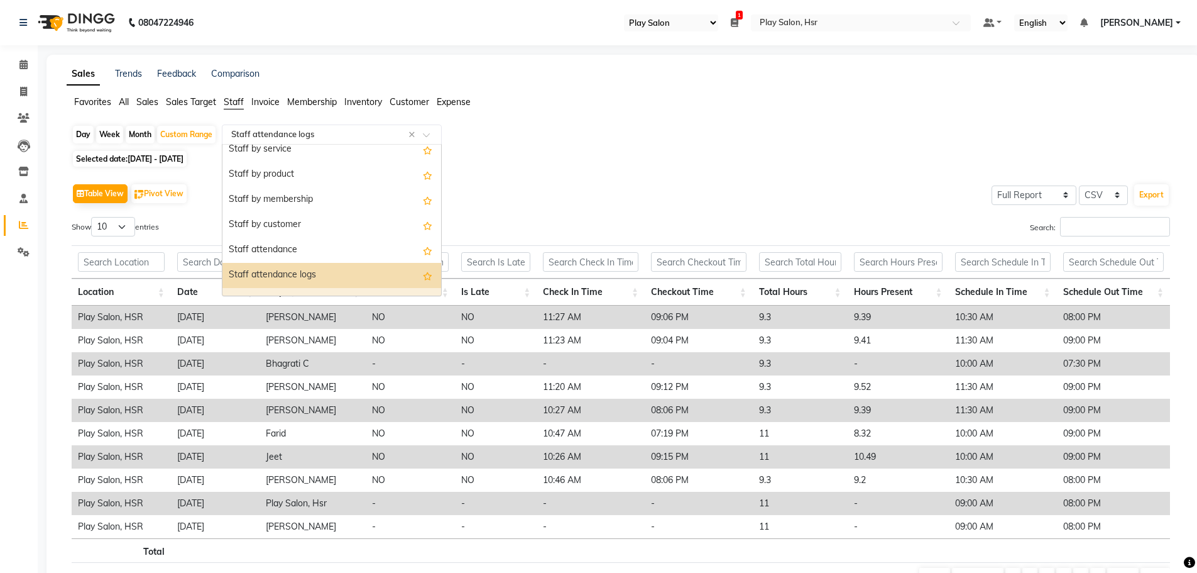
scroll to position [25, 0]
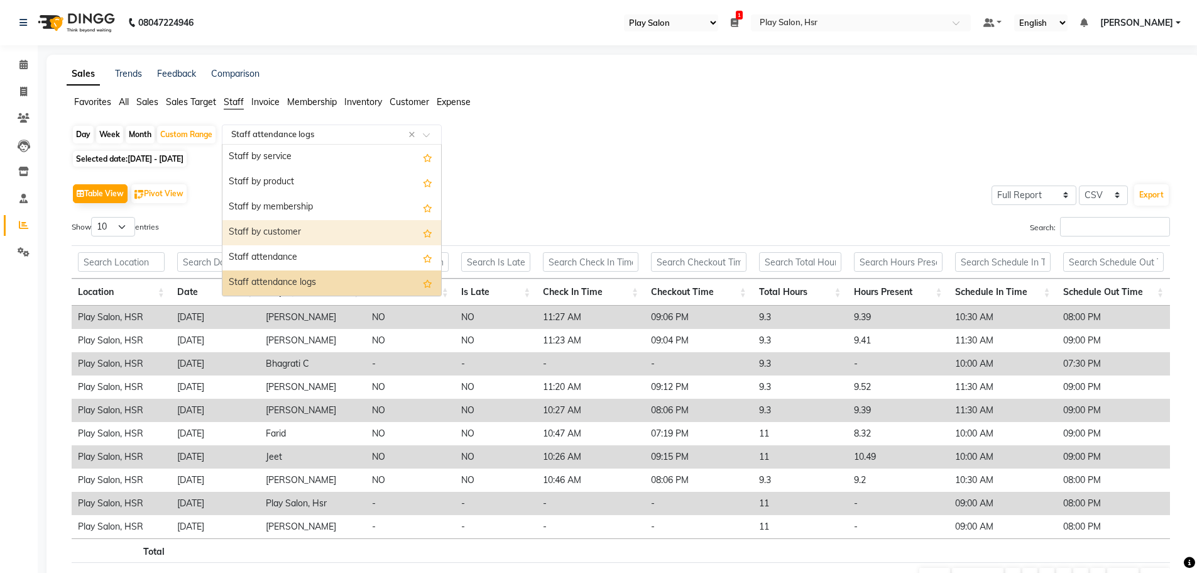
click at [337, 236] on div "Staff by customer" at bounding box center [332, 232] width 219 height 25
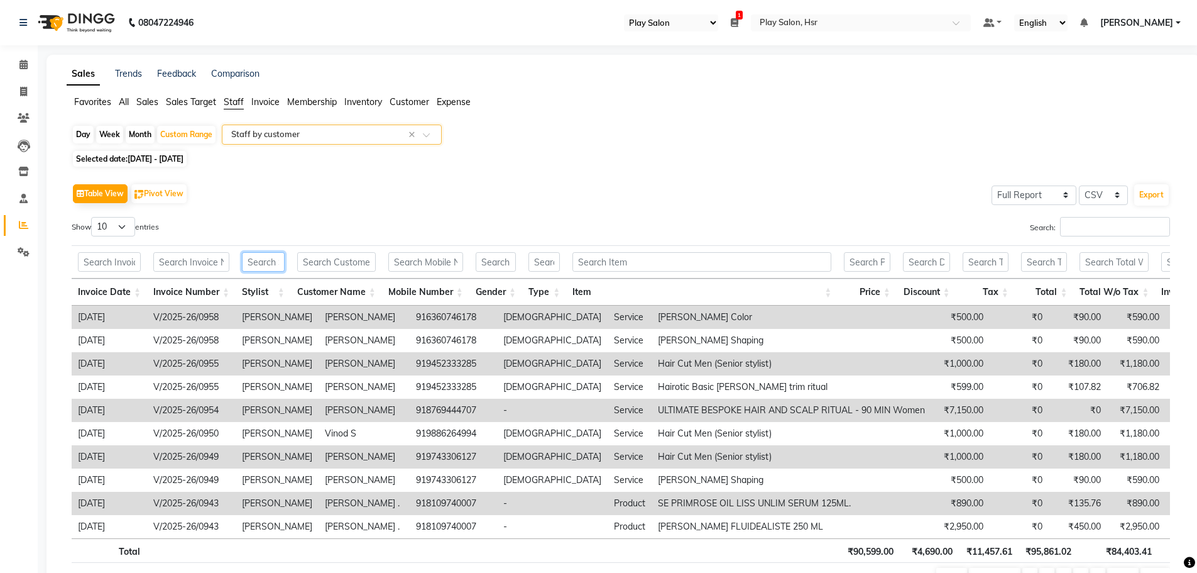
click at [272, 261] on input "text" at bounding box center [263, 261] width 43 height 19
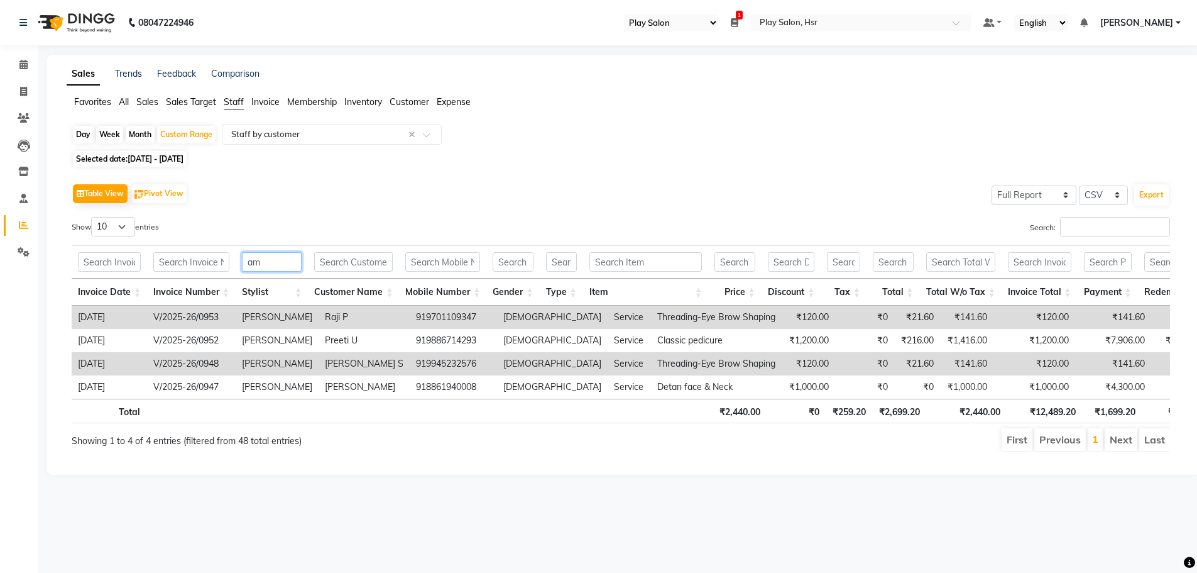
type input "a"
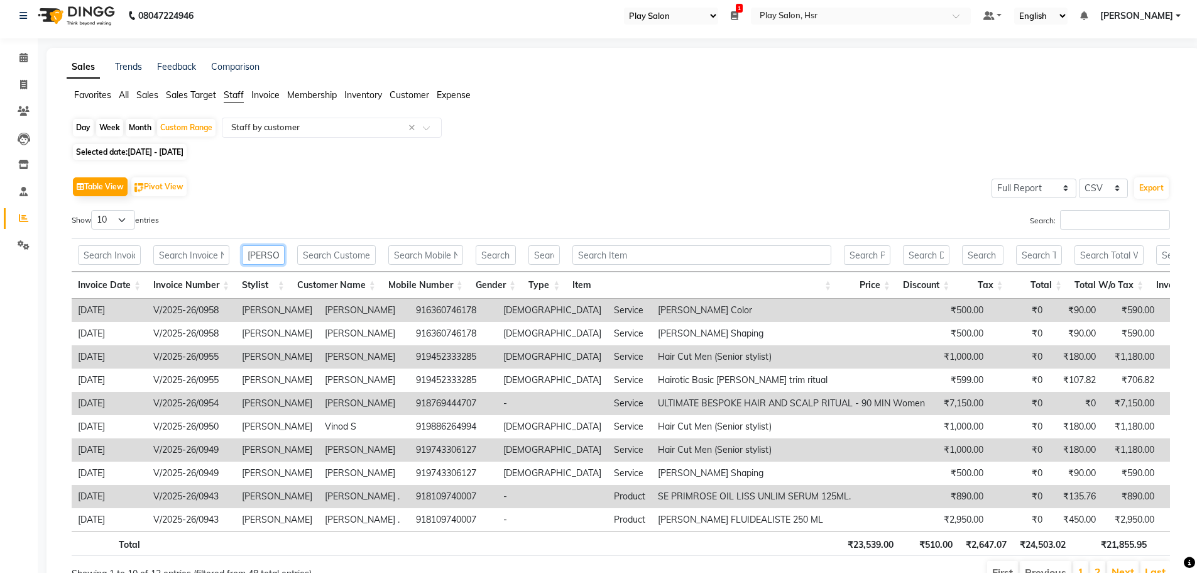
scroll to position [0, 0]
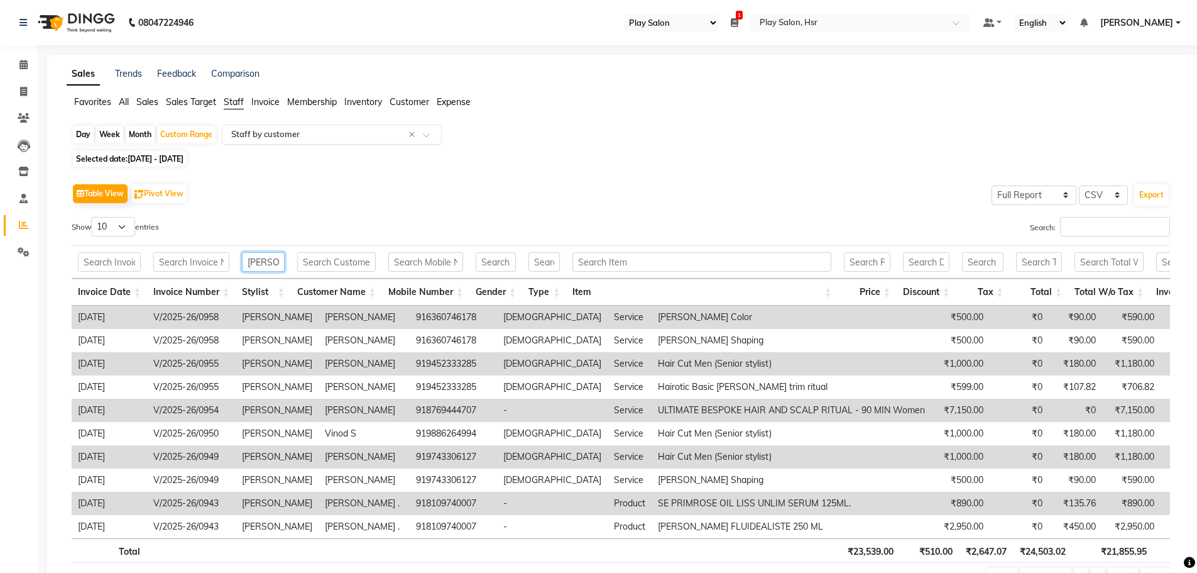
type input "amaan"
click at [319, 133] on input "text" at bounding box center [319, 134] width 181 height 13
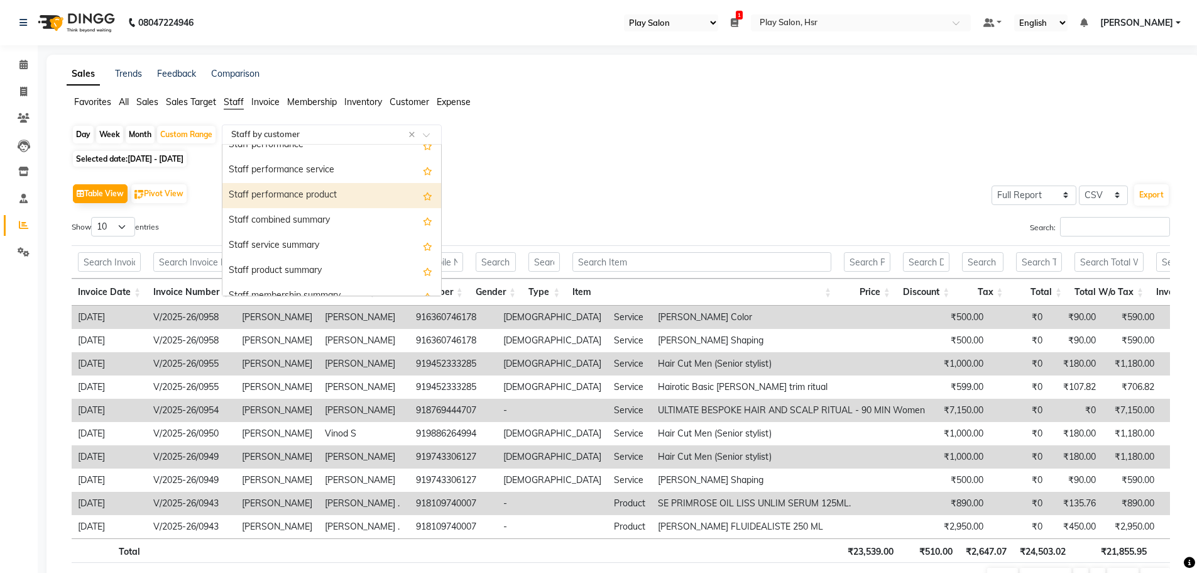
scroll to position [189, 0]
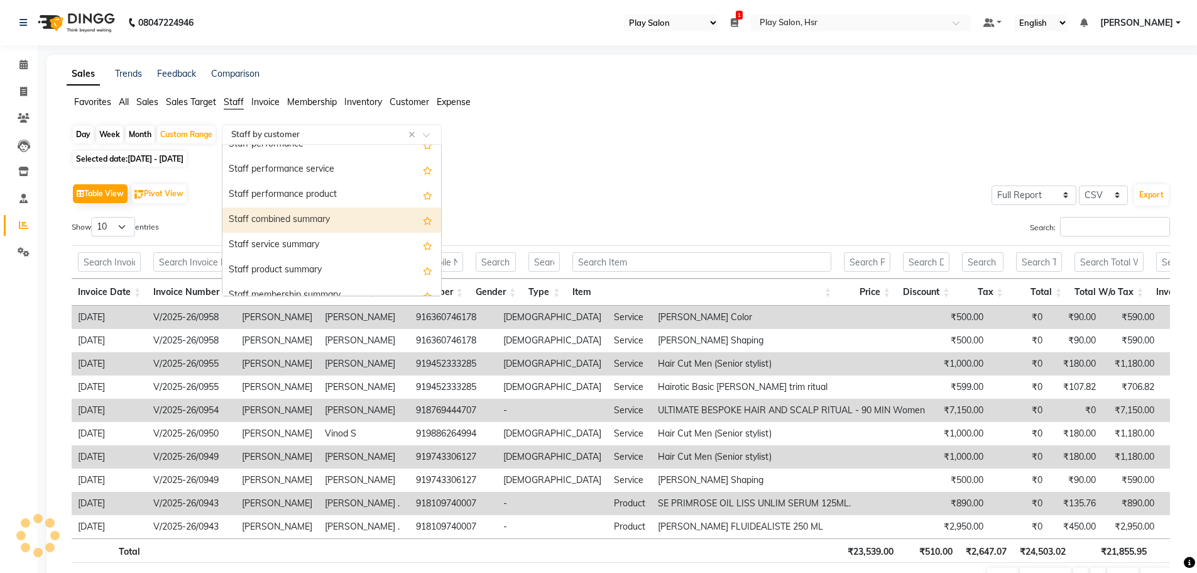
click at [358, 217] on div "Staff combined summary" at bounding box center [332, 219] width 219 height 25
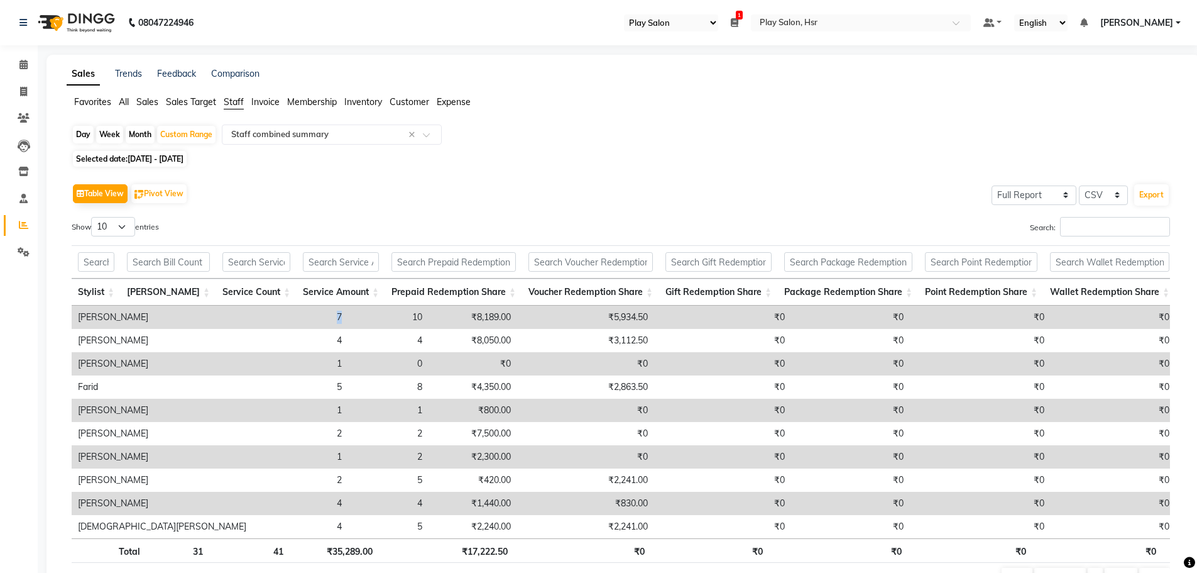
drag, startPoint x: 204, startPoint y: 312, endPoint x: 196, endPoint y: 314, distance: 8.4
click at [253, 314] on td "7" at bounding box center [301, 316] width 96 height 23
click at [253, 321] on td "7" at bounding box center [301, 316] width 96 height 23
click at [253, 317] on td "7" at bounding box center [301, 316] width 96 height 23
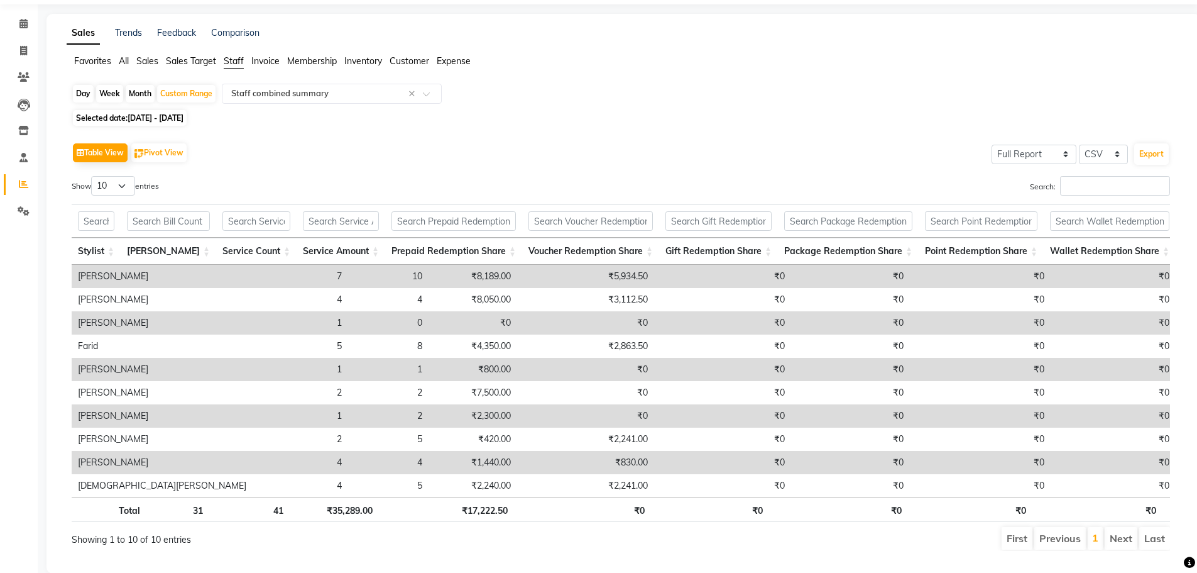
scroll to position [63, 0]
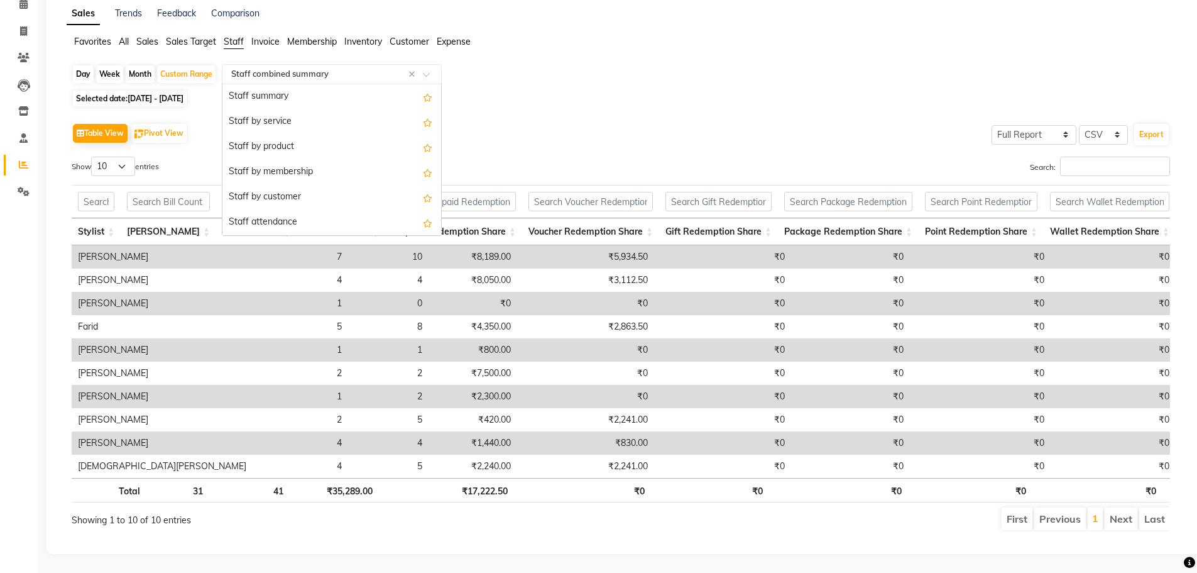
click at [352, 74] on input "text" at bounding box center [319, 74] width 181 height 13
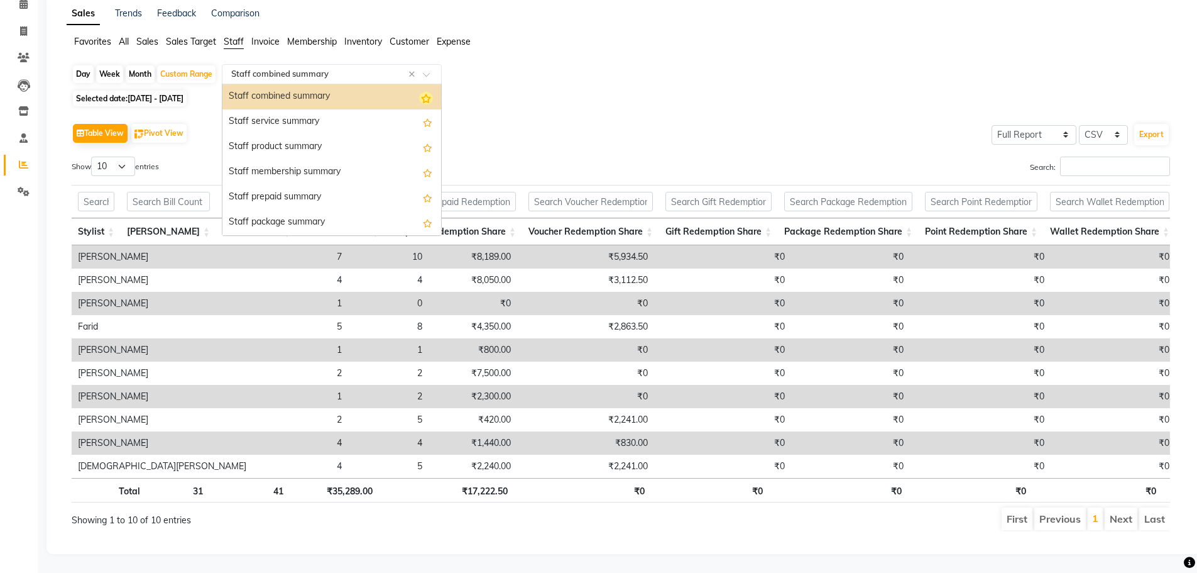
click at [419, 95] on icon "Options list" at bounding box center [426, 98] width 14 height 13
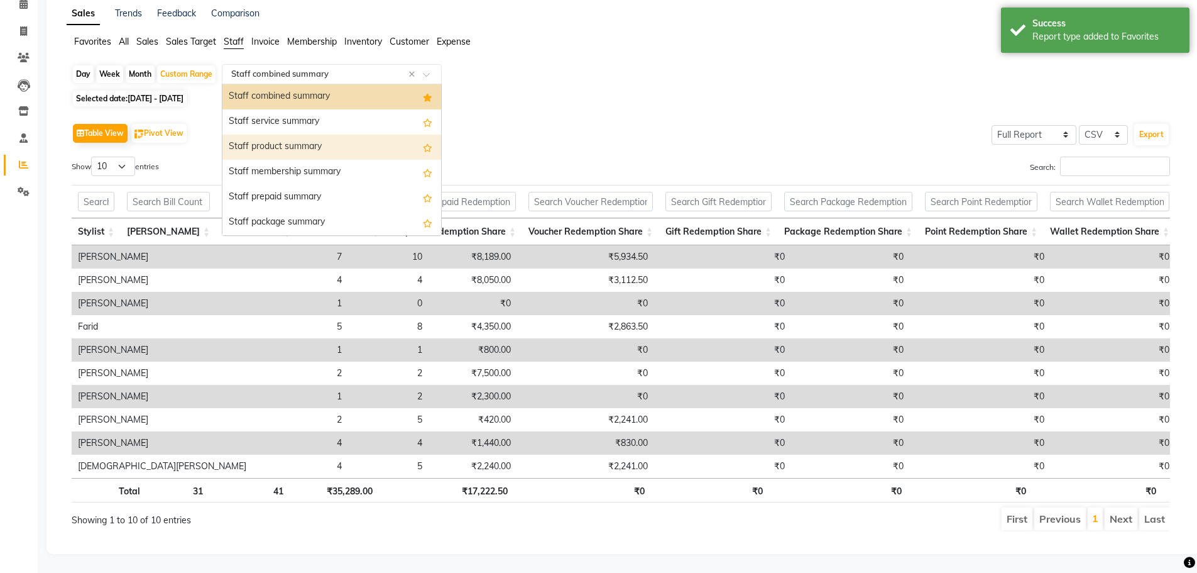
click at [529, 120] on div "Table View Pivot View Select Full Report Filtered Report Select CSV PDF Export" at bounding box center [621, 133] width 1099 height 26
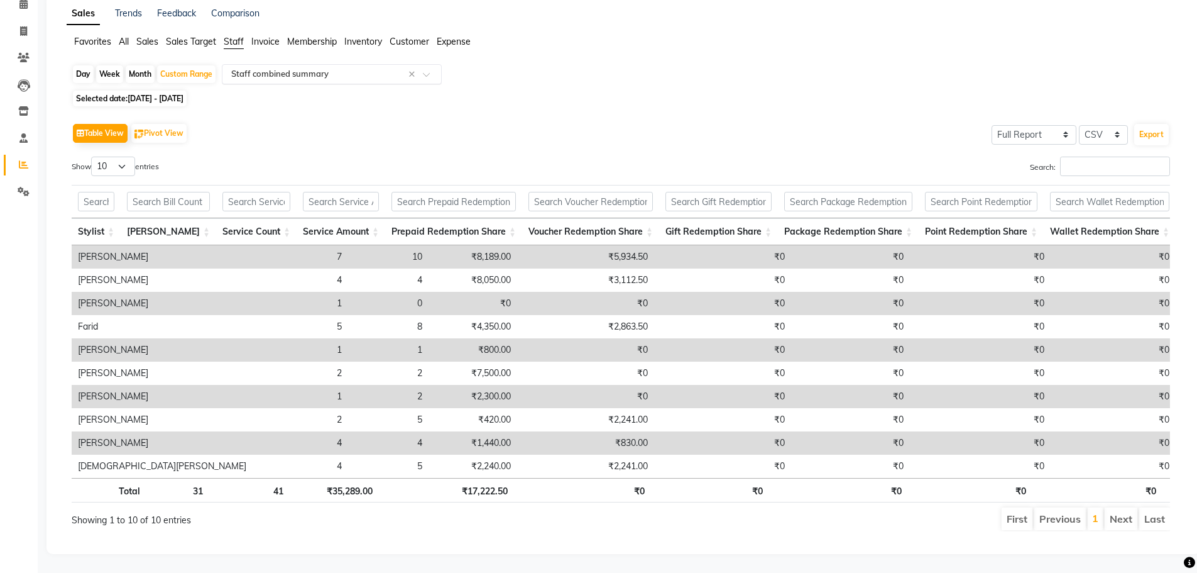
click at [344, 71] on input "text" at bounding box center [319, 74] width 181 height 13
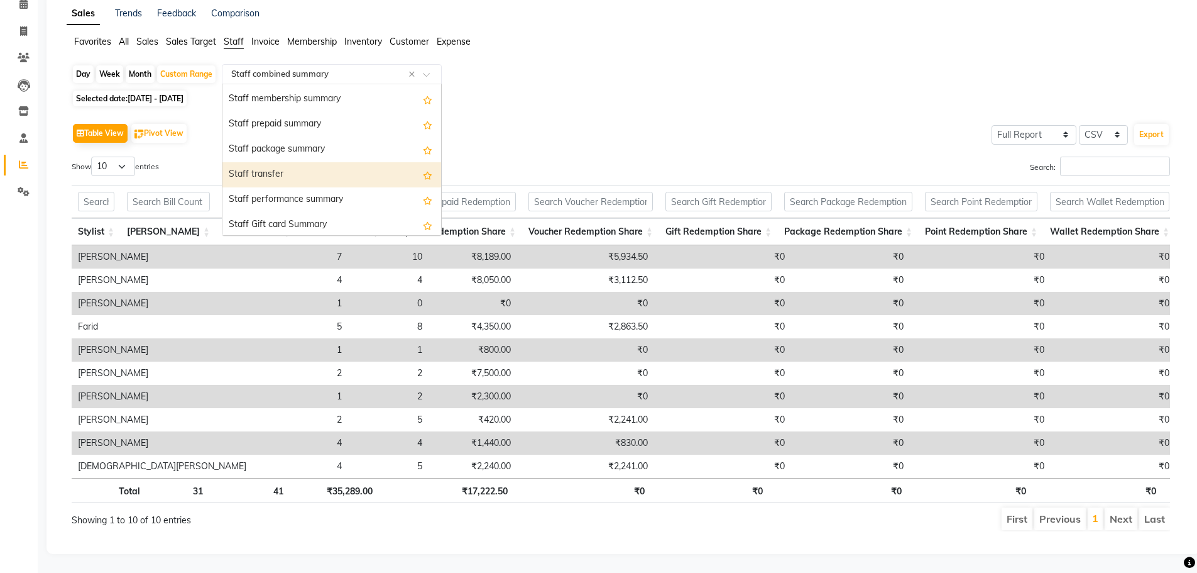
scroll to position [327, 0]
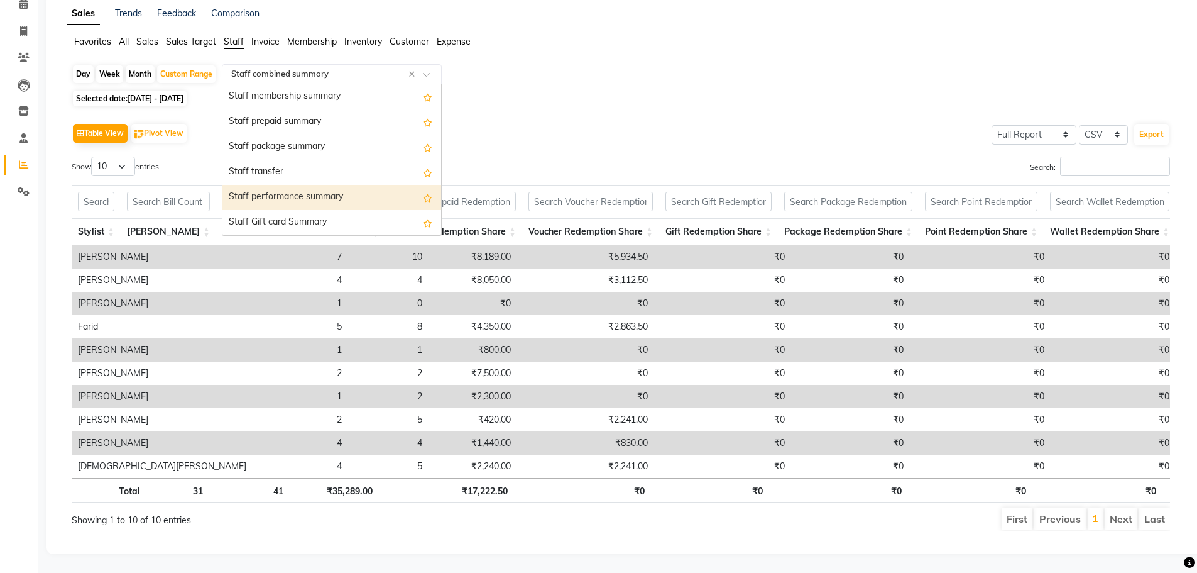
click at [369, 197] on div "Staff performance summary" at bounding box center [332, 197] width 219 height 25
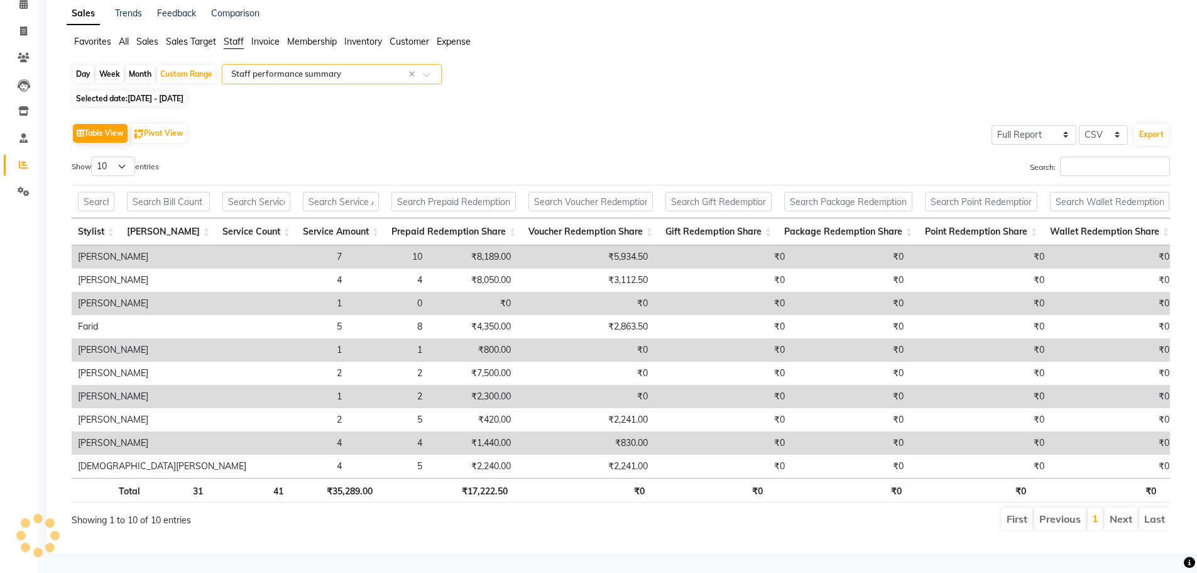
click at [397, 157] on div "Show 10 25 50 100 entries" at bounding box center [342, 169] width 540 height 25
click at [168, 199] on input "text" at bounding box center [168, 201] width 83 height 19
click at [341, 165] on div "Show 10 25 50 100 entries" at bounding box center [342, 169] width 540 height 25
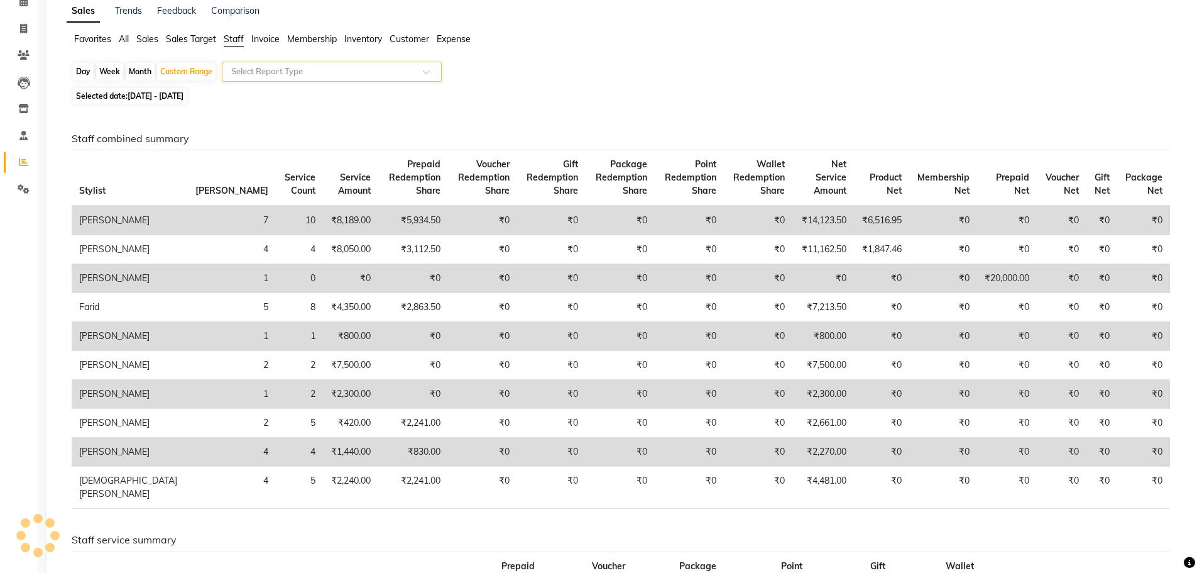
click at [368, 72] on input "text" at bounding box center [319, 71] width 181 height 13
click at [473, 74] on div "Day Week Month Custom Range Select Report Type" at bounding box center [624, 73] width 1104 height 23
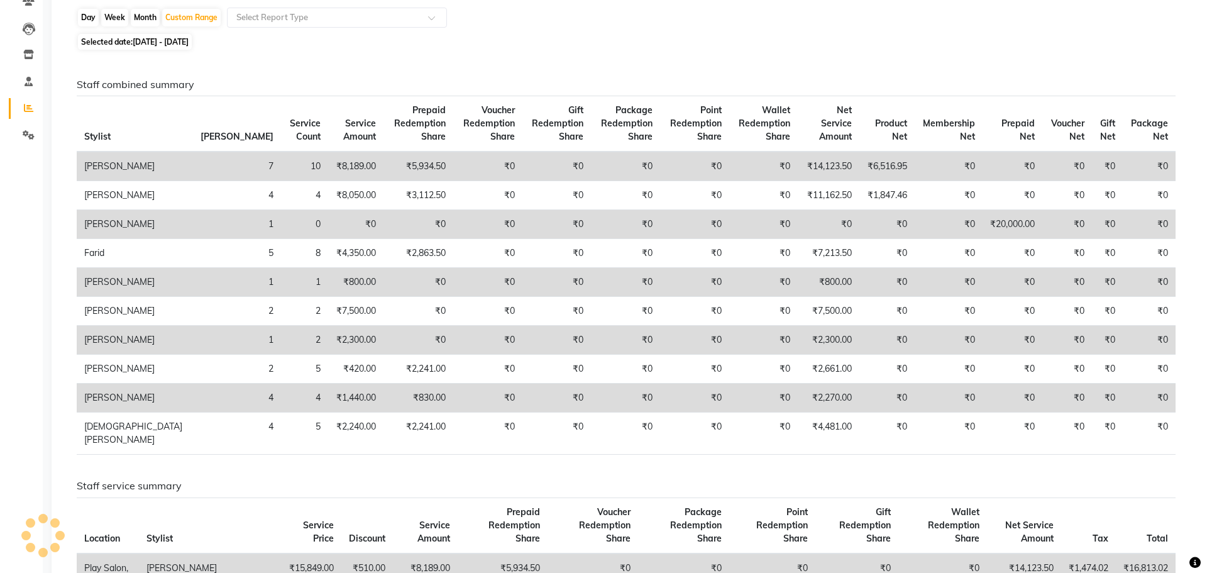
scroll to position [0, 0]
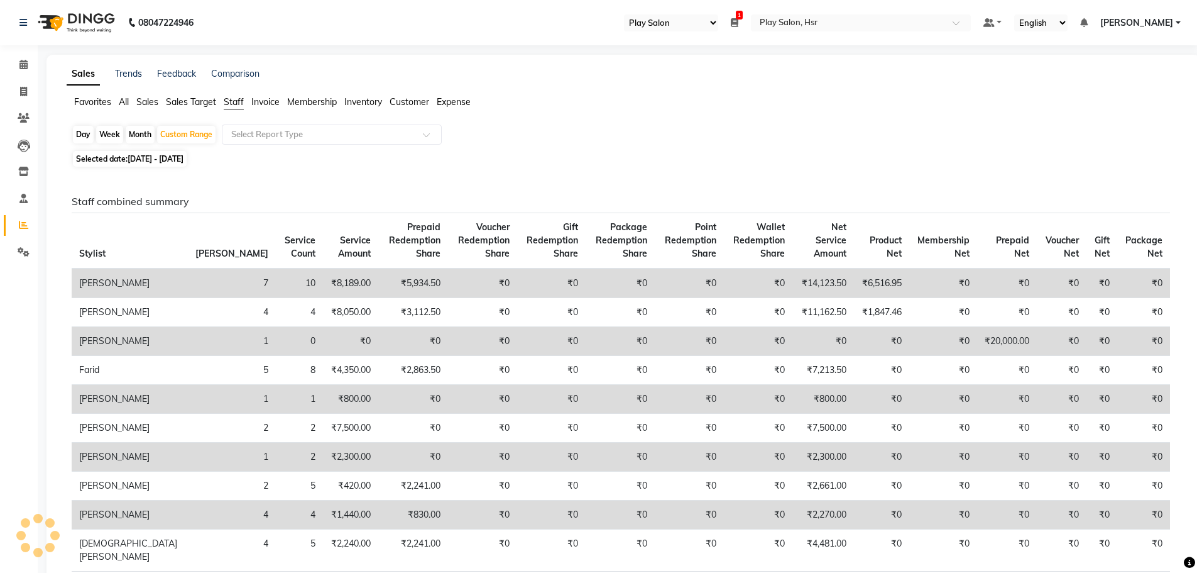
click at [410, 104] on span "Customer" at bounding box center [410, 101] width 40 height 11
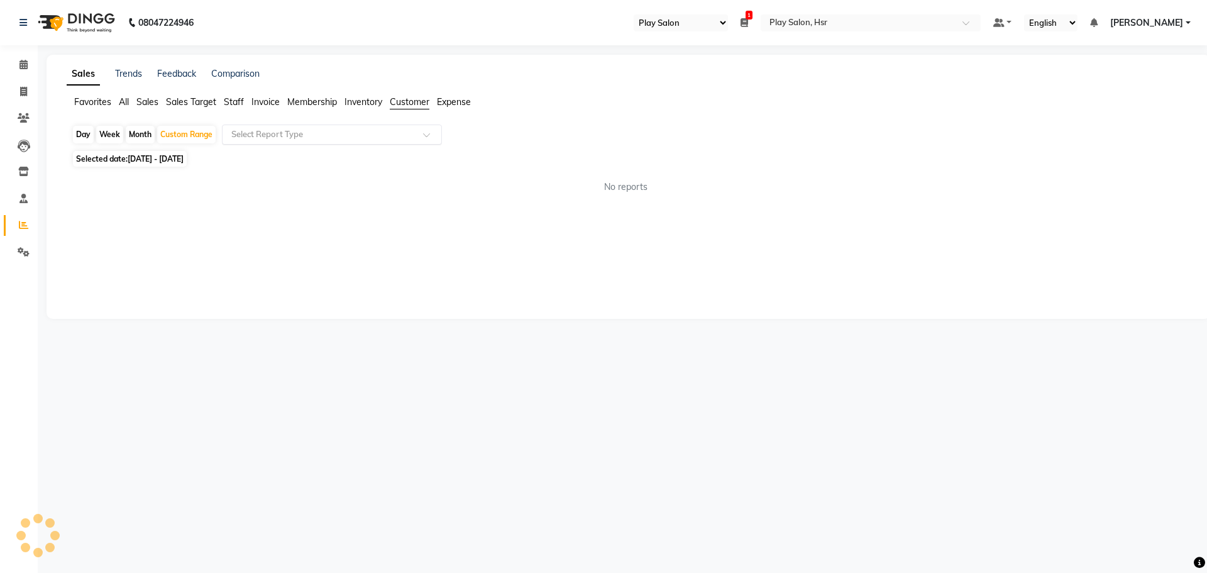
click at [331, 134] on input "text" at bounding box center [319, 134] width 181 height 13
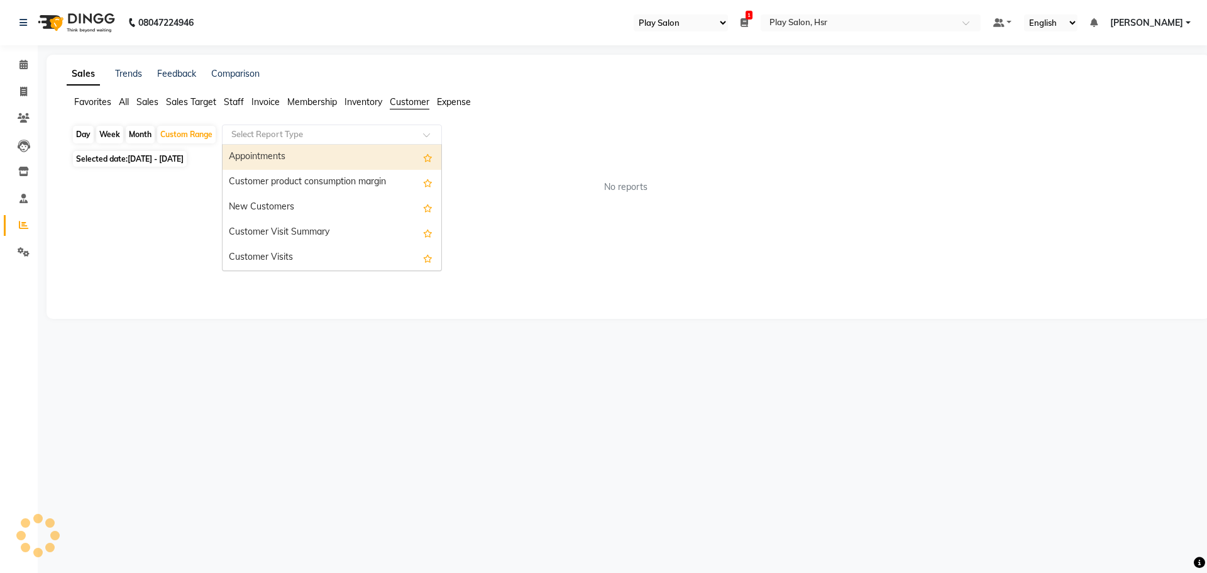
click at [309, 156] on div "Appointments" at bounding box center [332, 157] width 219 height 25
select select "full_report"
select select "csv"
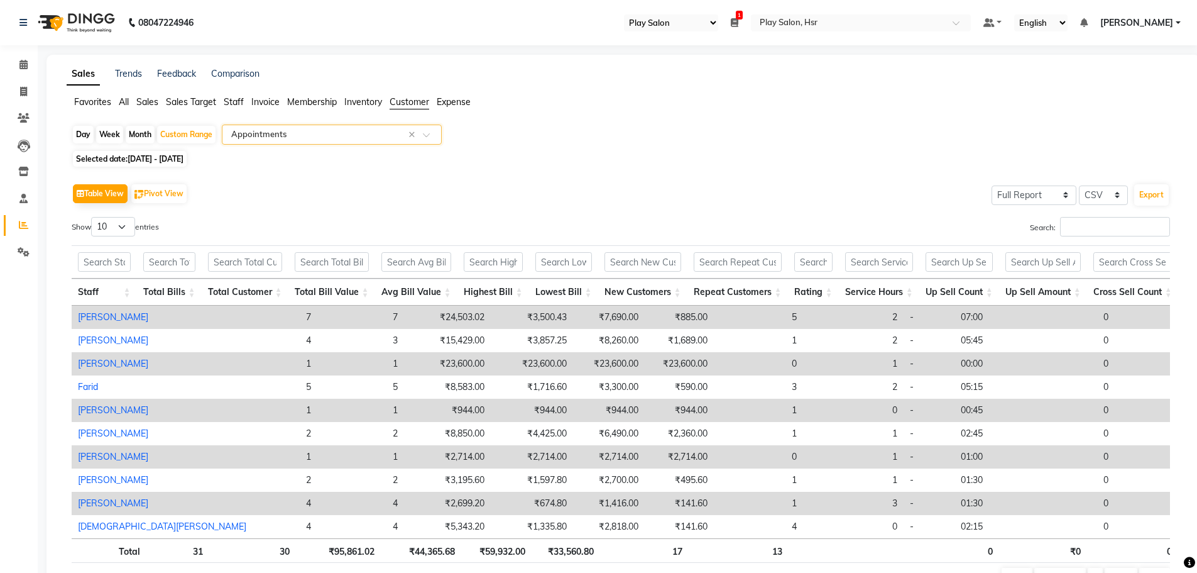
click at [366, 133] on input "text" at bounding box center [319, 134] width 181 height 13
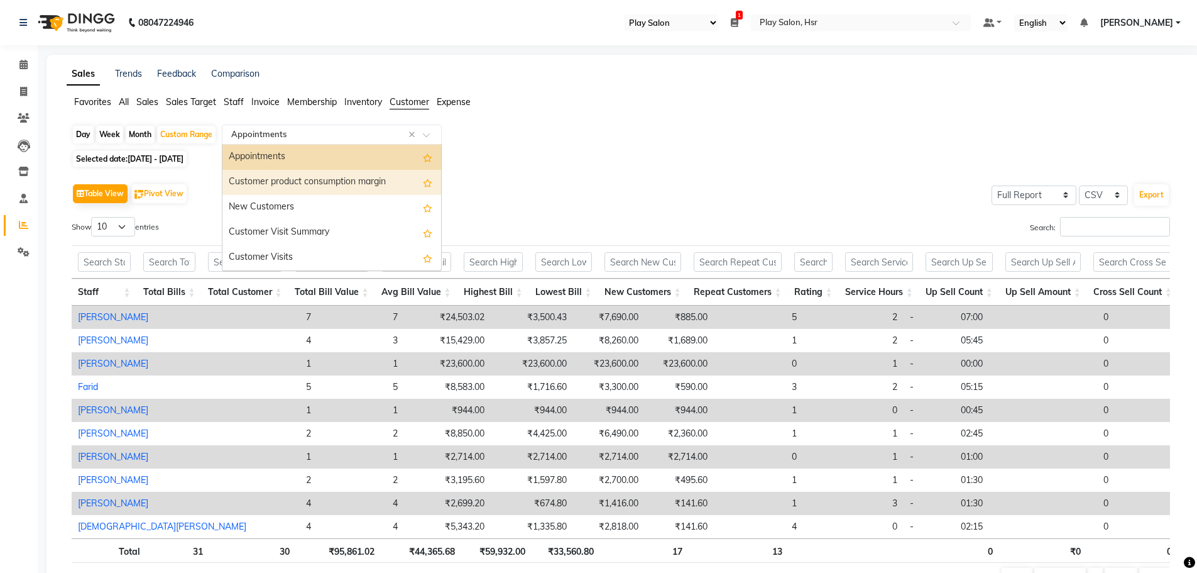
click at [363, 184] on div "Customer product consumption margin" at bounding box center [332, 182] width 219 height 25
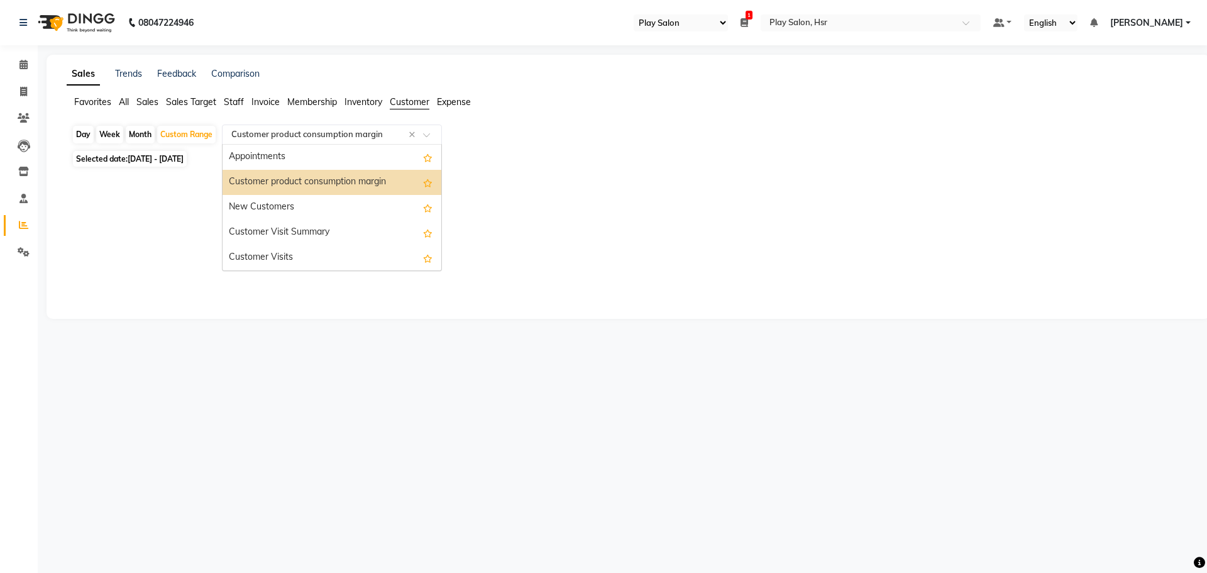
click at [355, 136] on input "text" at bounding box center [319, 134] width 181 height 13
click at [336, 236] on div "Customer Visit Summary" at bounding box center [332, 232] width 219 height 25
select select "full_report"
select select "csv"
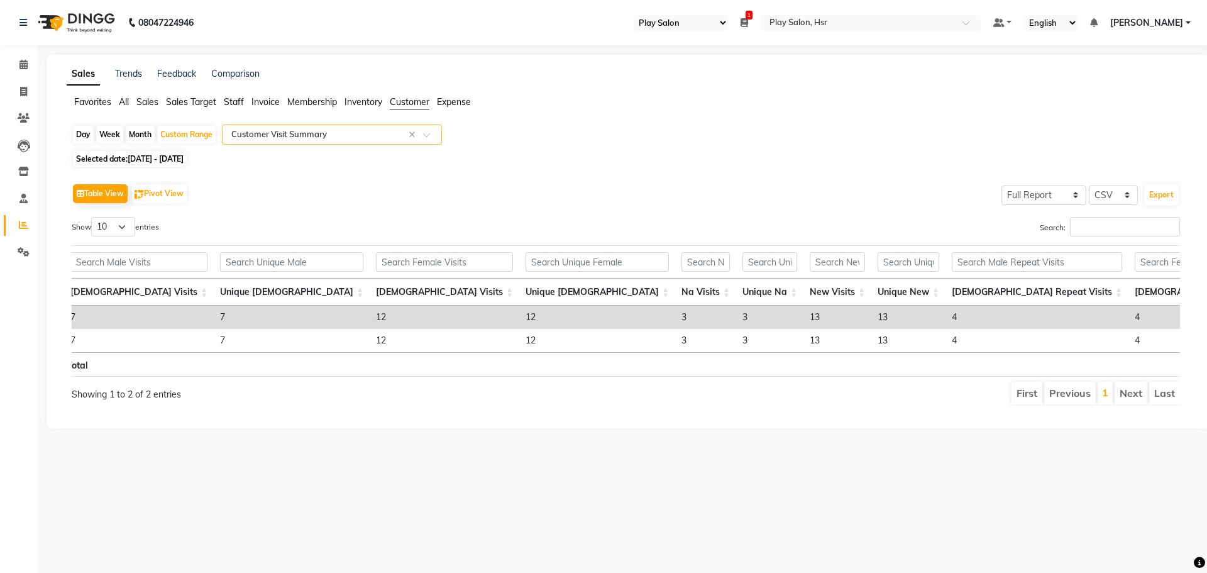
scroll to position [0, 50]
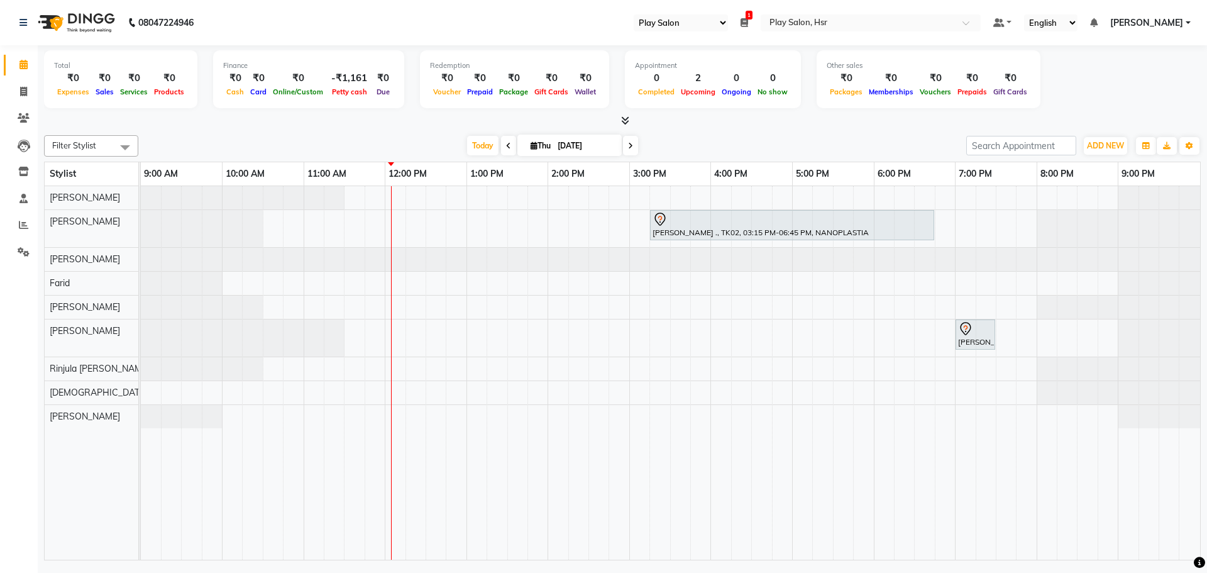
select select "92"
click at [554, 146] on input "04-09-2025" at bounding box center [585, 145] width 63 height 19
select select "9"
select select "2025"
click at [502, 224] on span "1" at bounding box center [499, 226] width 20 height 20
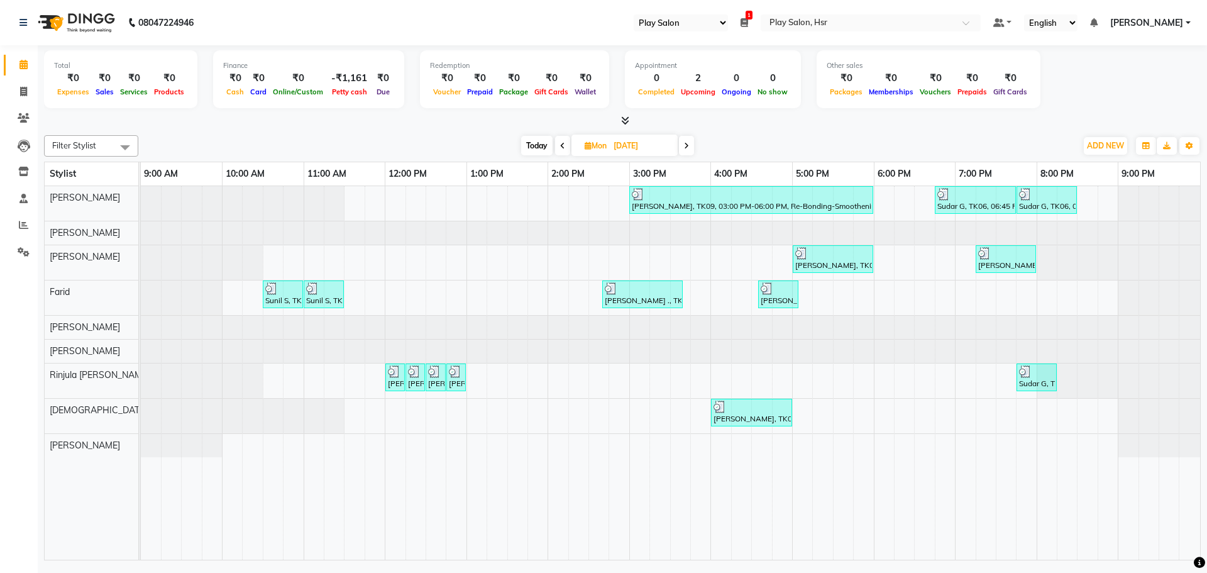
click at [686, 143] on icon at bounding box center [686, 146] width 5 height 8
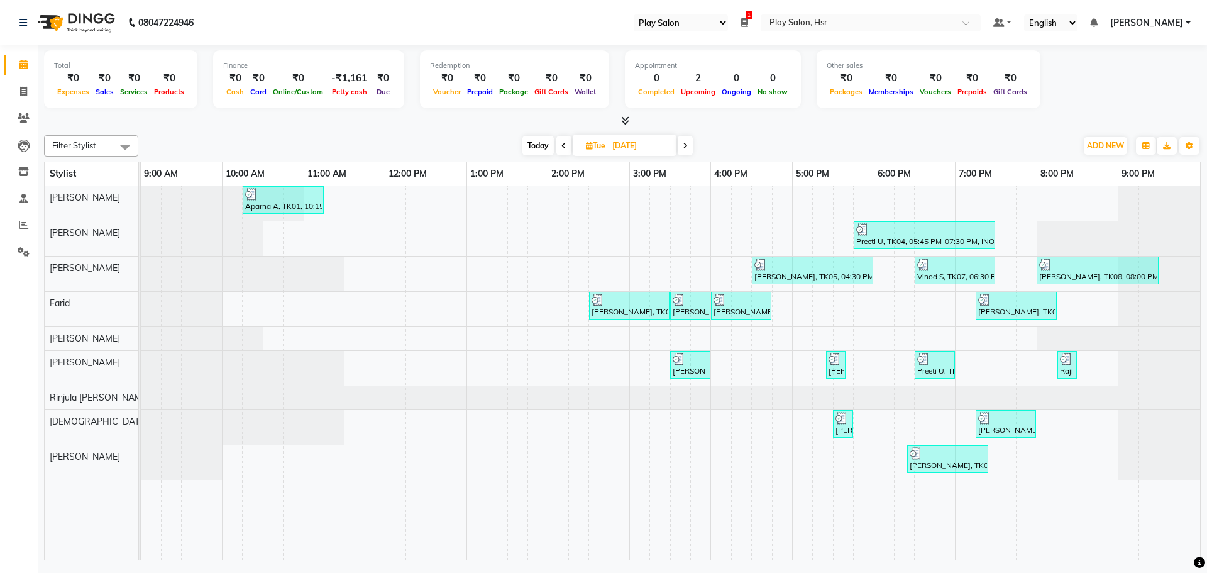
click at [685, 144] on icon at bounding box center [685, 146] width 5 height 8
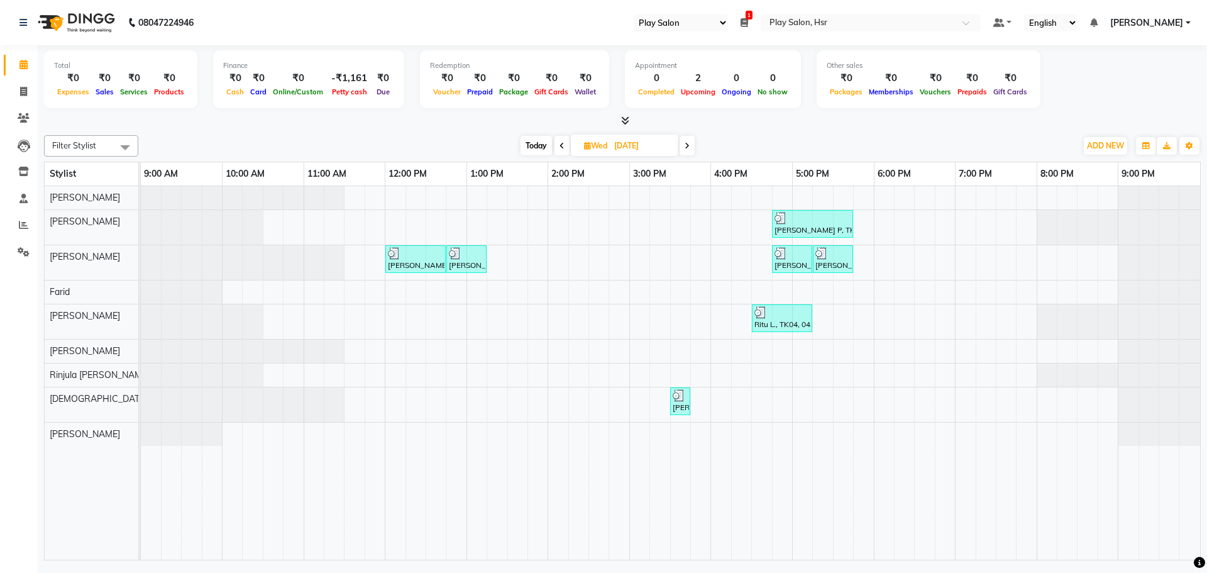
click at [689, 146] on icon at bounding box center [687, 146] width 5 height 8
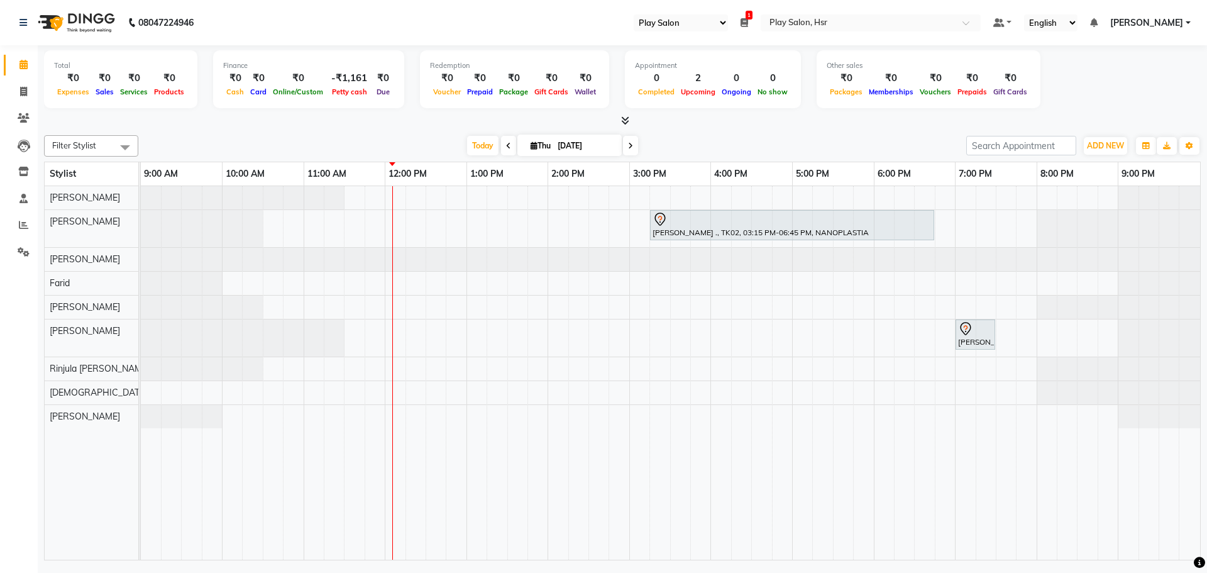
click at [506, 146] on icon at bounding box center [508, 146] width 5 height 8
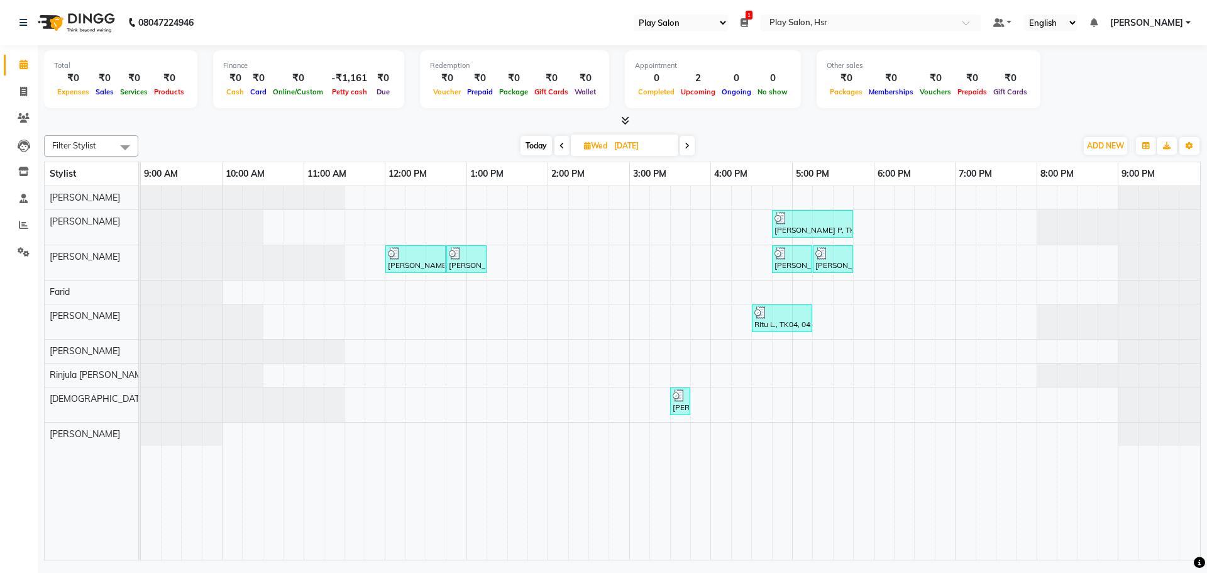
click at [505, 146] on div "Today Wed 03-09-2025" at bounding box center [607, 145] width 925 height 19
click at [560, 146] on icon at bounding box center [561, 146] width 5 height 8
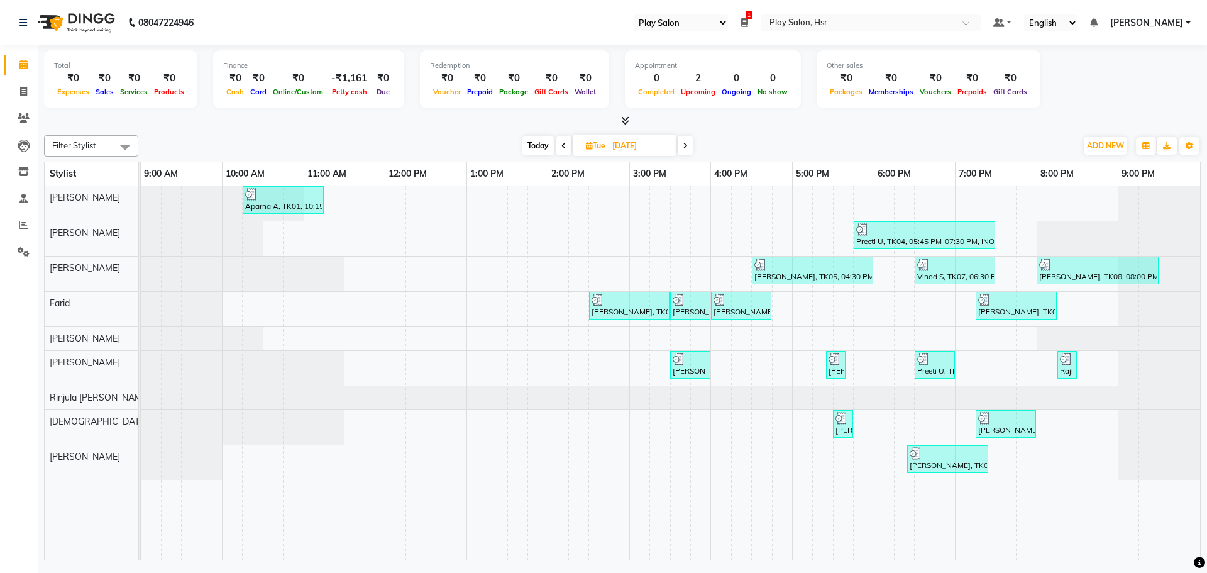
click at [564, 147] on icon at bounding box center [563, 146] width 5 height 8
type input "01-09-2025"
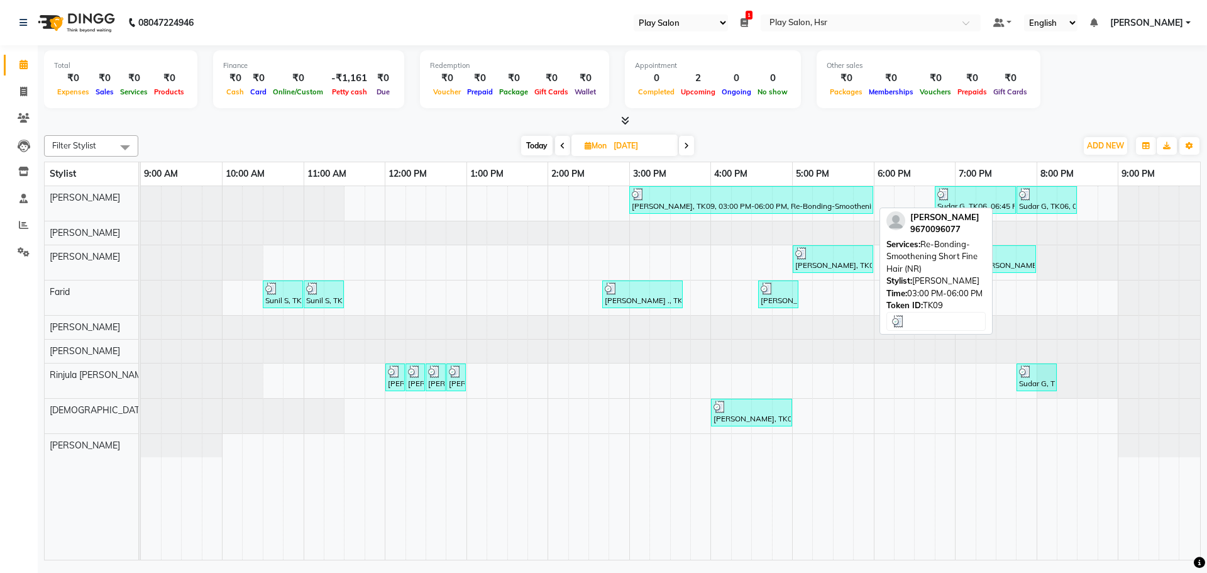
click at [703, 201] on div "Khushi Patel, TK09, 03:00 PM-06:00 PM, Re-Bonding-Smoothening Short Fine Hair (…" at bounding box center [750, 200] width 241 height 24
select select "3"
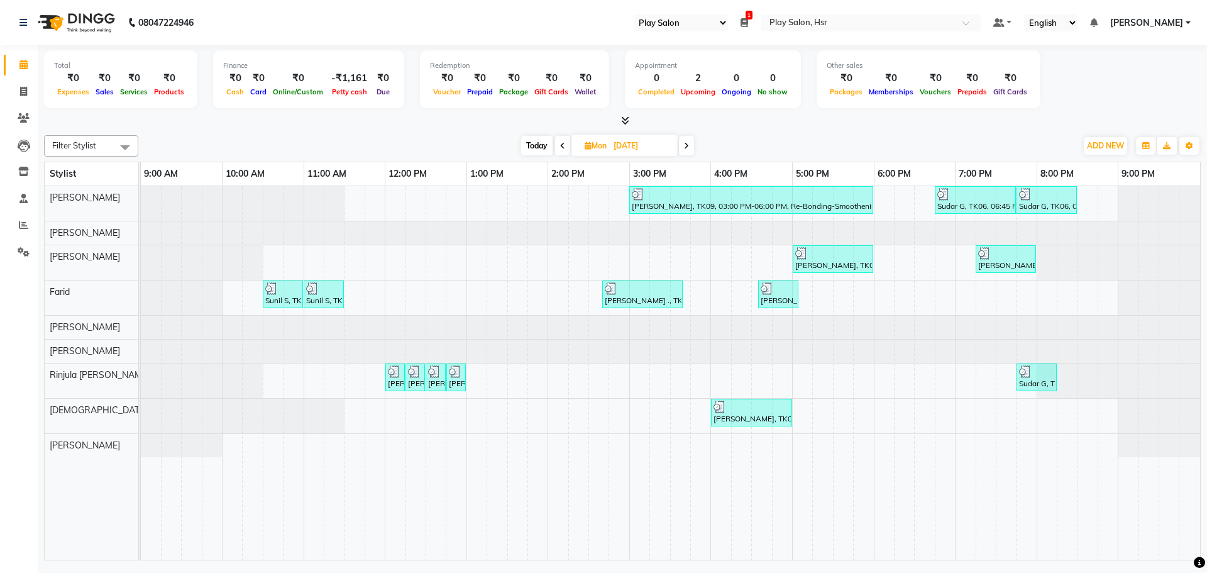
click at [544, 145] on span "Today" at bounding box center [536, 145] width 31 height 19
type input "04-09-2025"
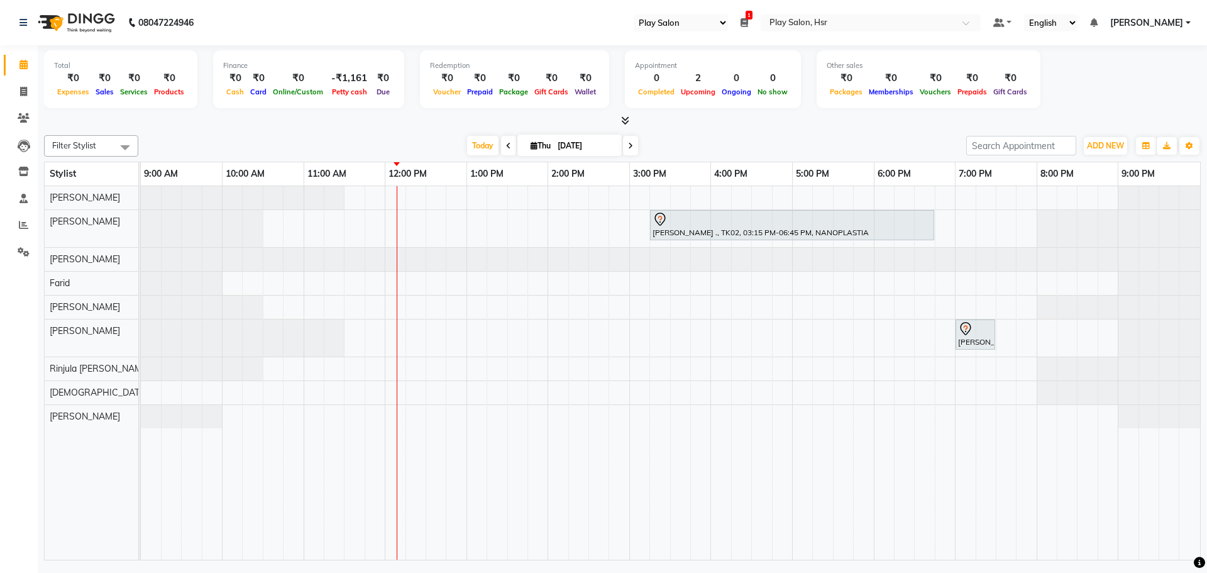
click at [318, 280] on div "niketa ., TK02, 03:15 PM-06:45 PM, NANOPLASTIA Tanya Vardhan, TK01, 07:00 PM-07…" at bounding box center [670, 372] width 1059 height 373
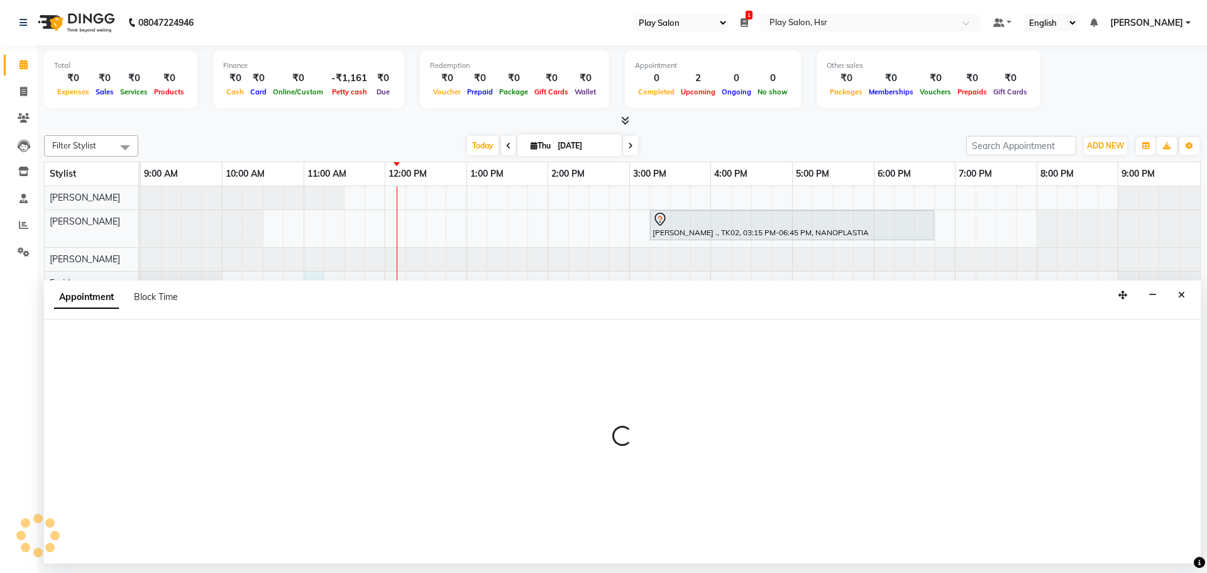
select select "85705"
select select "660"
select select "tentative"
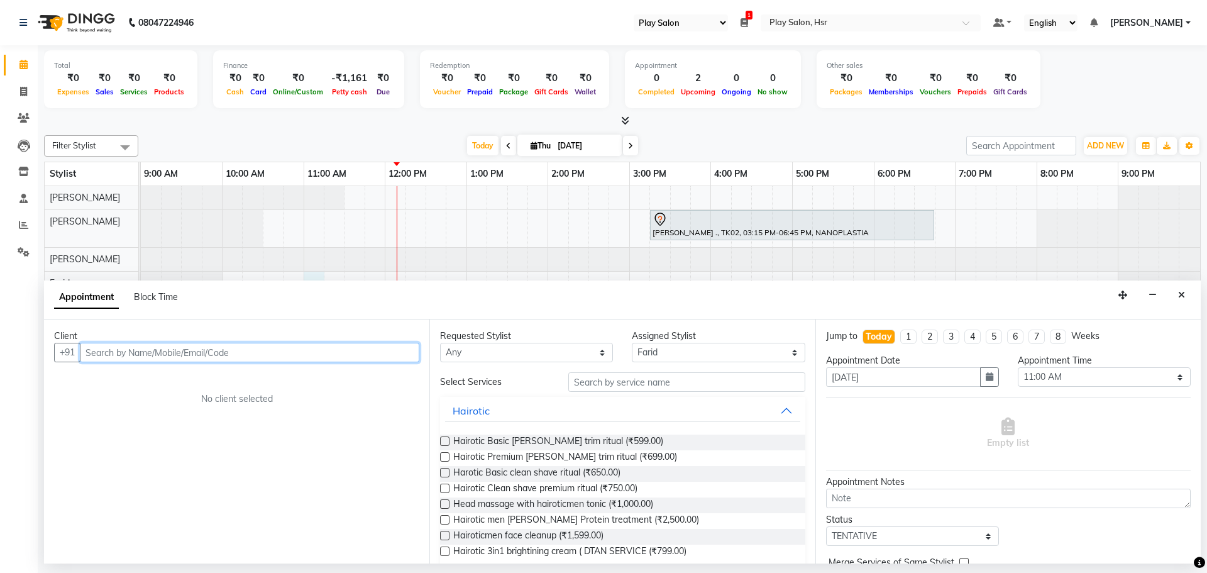
click at [153, 351] on input "text" at bounding box center [249, 352] width 339 height 19
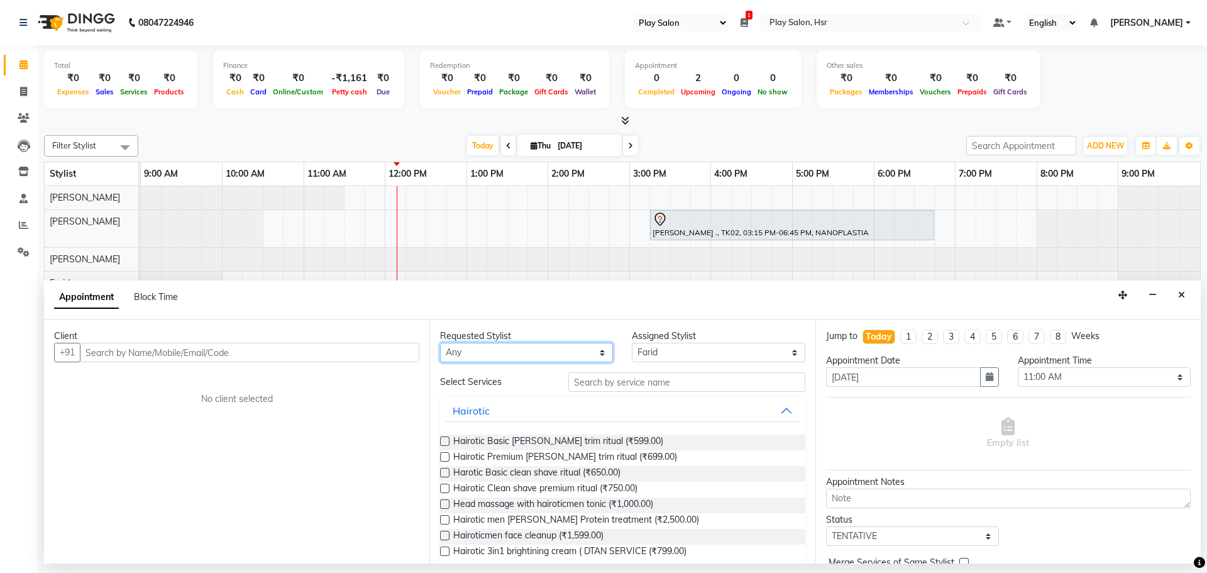
click at [550, 354] on select "Any Amaan Ali Dipen Subba Farid Kiran Limbu Rajani Baraily Rasmita Das Rinjula …" at bounding box center [526, 352] width 173 height 19
select select "85705"
click at [440, 343] on select "Any Amaan Ali Dipen Subba Farid Kiran Limbu Rajani Baraily Rasmita Das Rinjula …" at bounding box center [526, 352] width 173 height 19
click at [617, 382] on input "text" at bounding box center [686, 381] width 237 height 19
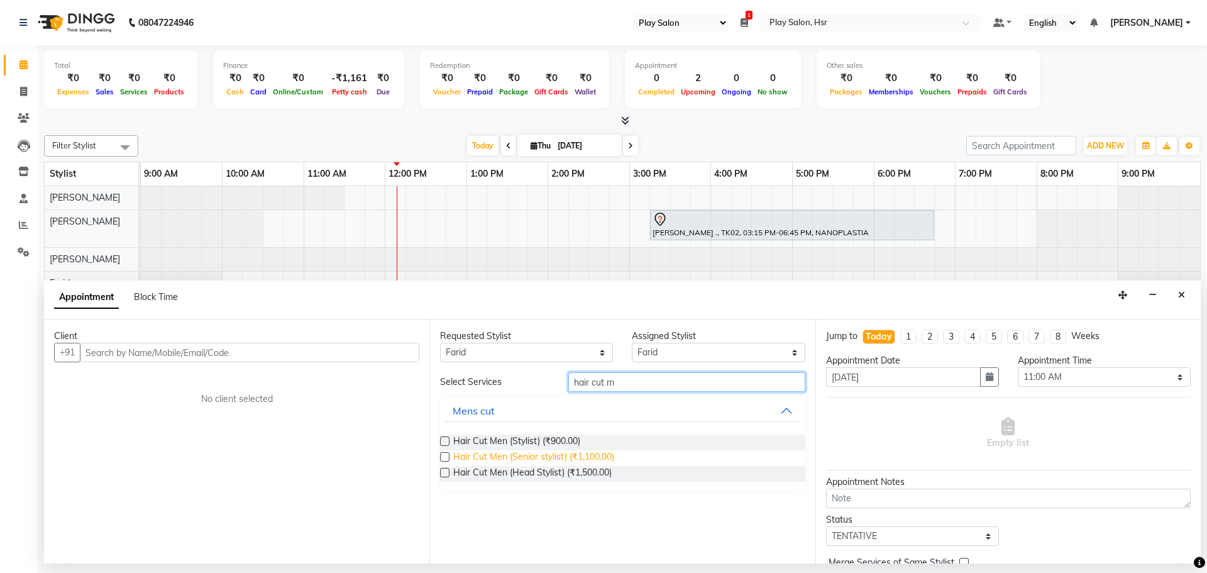
type input "hair cut m"
click at [561, 461] on span "Hair Cut Men (Senior stylist) (₹1,100.00)" at bounding box center [533, 458] width 161 height 16
checkbox input "false"
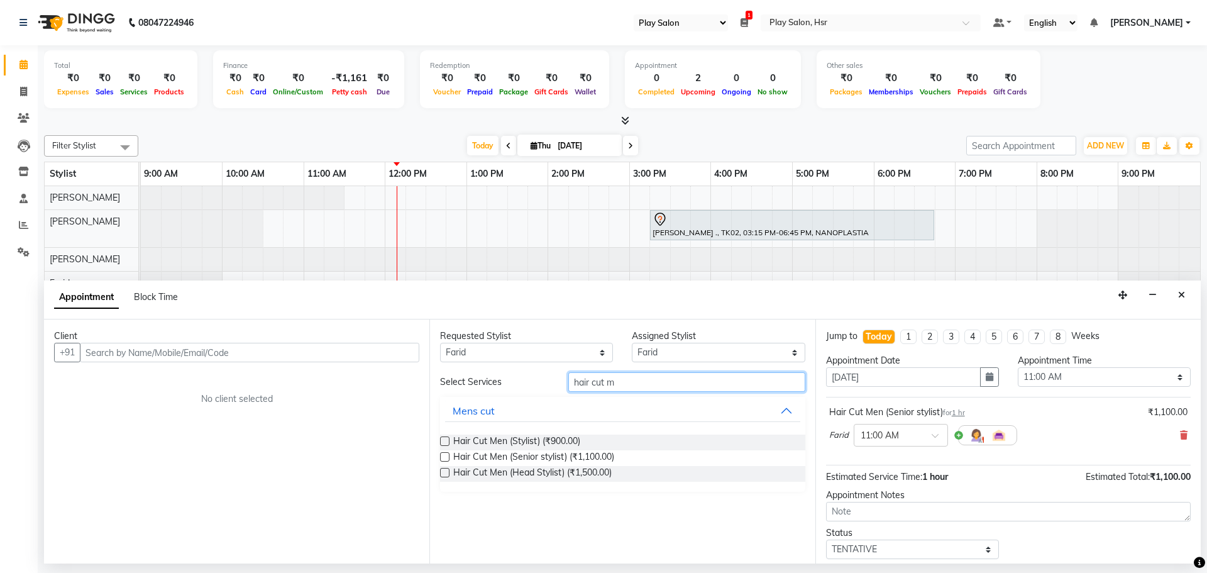
drag, startPoint x: 629, startPoint y: 380, endPoint x: 559, endPoint y: 385, distance: 70.0
click at [559, 385] on div "hair cut m" at bounding box center [687, 381] width 256 height 19
type input "beard"
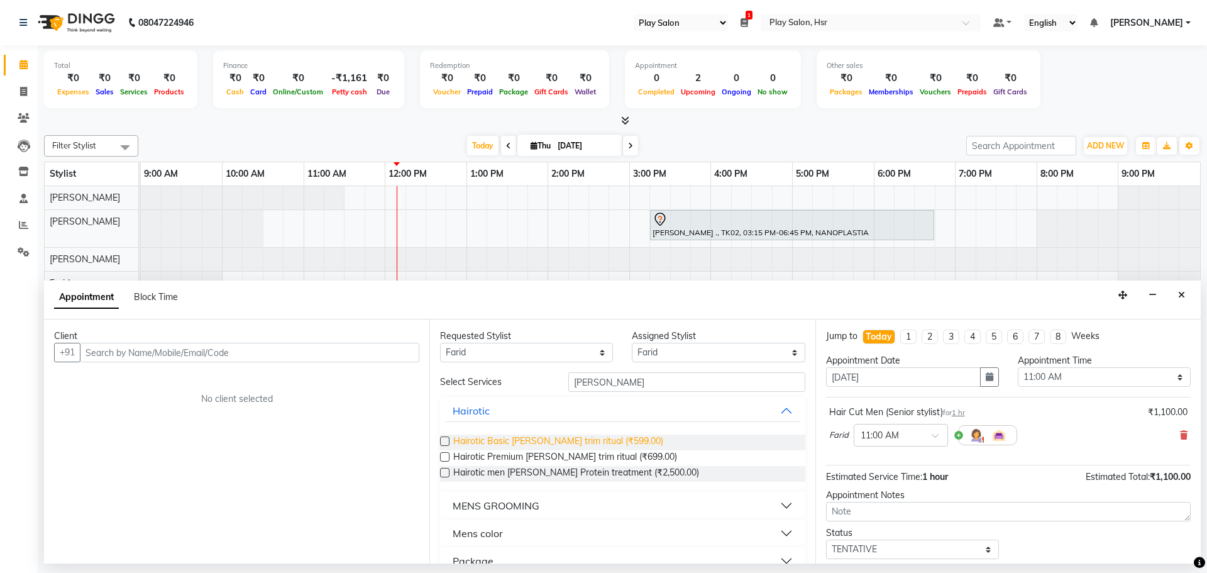
click at [597, 443] on span "Hairotic Basic beard trim ritual (₹599.00)" at bounding box center [558, 442] width 210 height 16
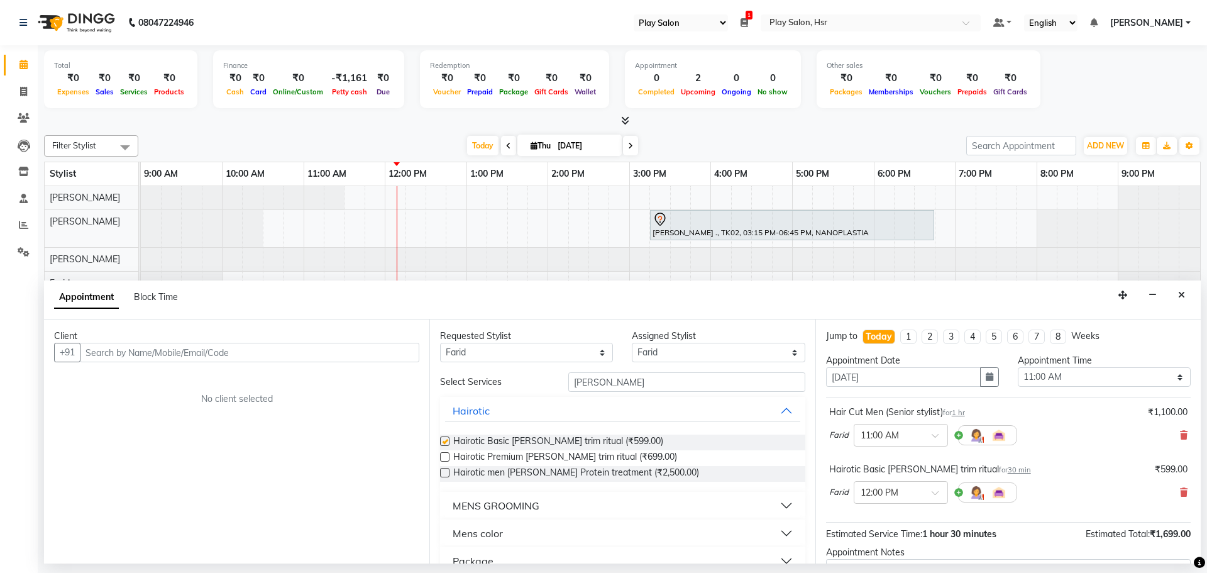
checkbox input "false"
click at [212, 349] on input "text" at bounding box center [249, 352] width 339 height 19
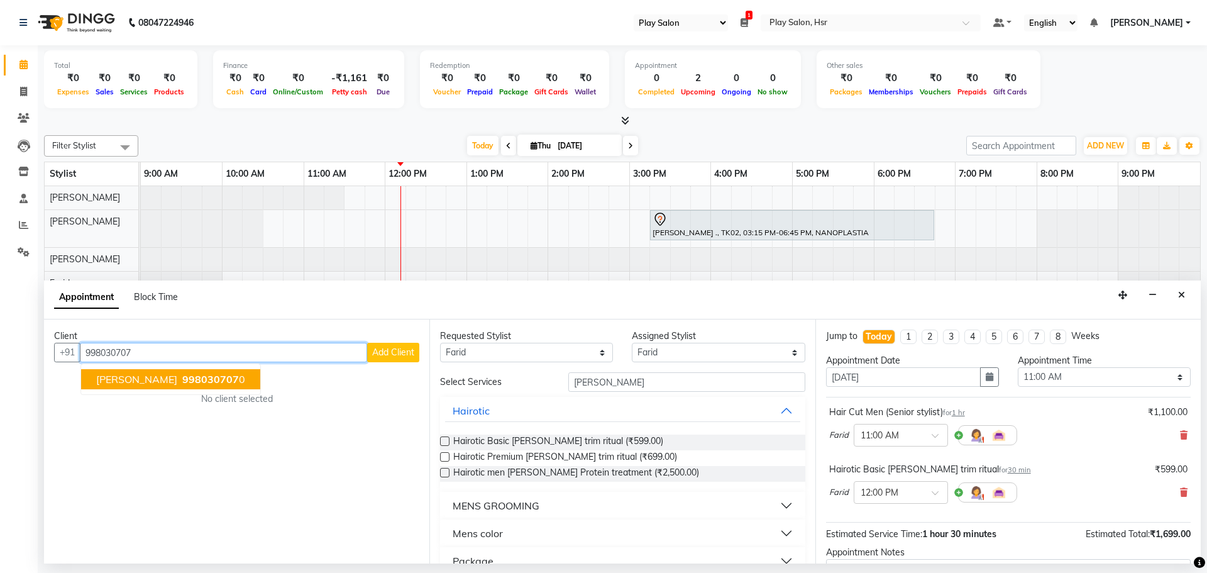
click at [209, 382] on span "998030707" at bounding box center [210, 379] width 57 height 13
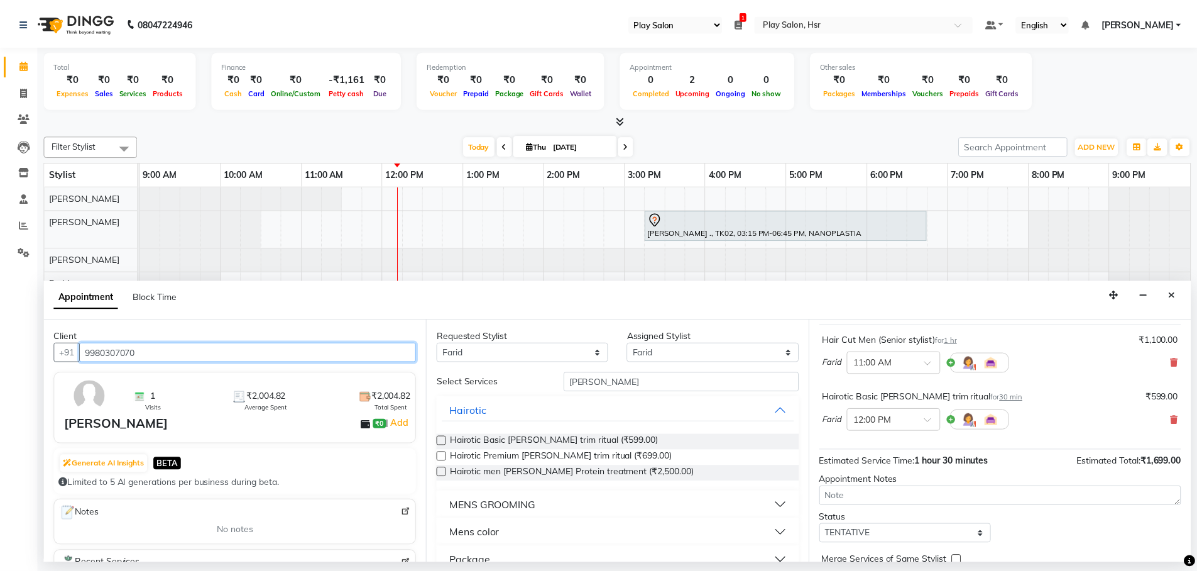
scroll to position [132, 0]
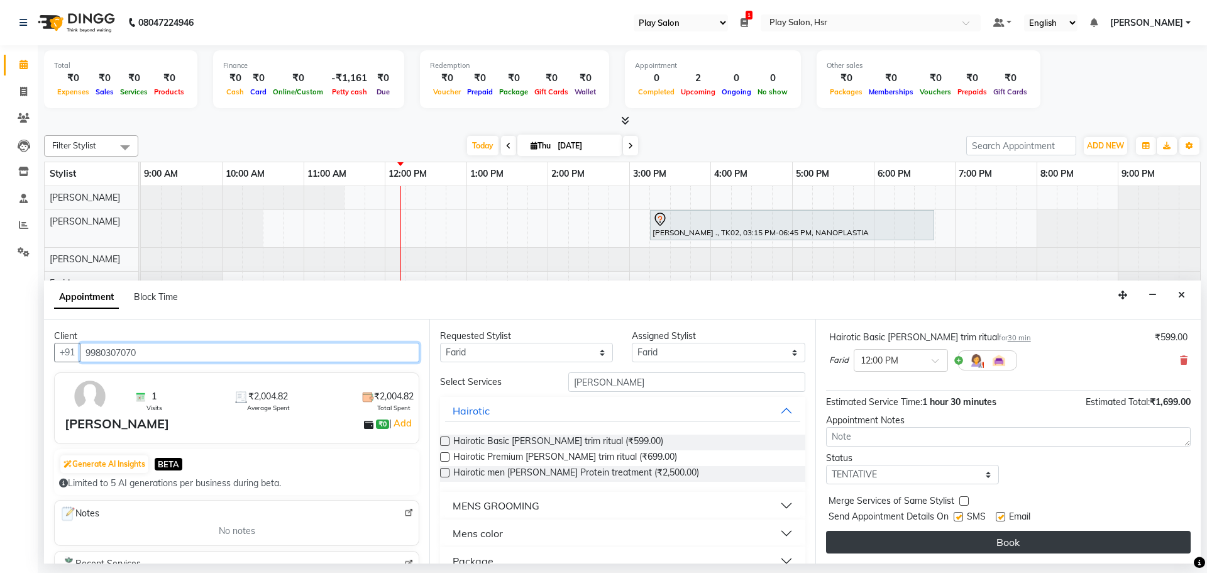
type input "9980307070"
click at [1019, 542] on button "Book" at bounding box center [1008, 542] width 365 height 23
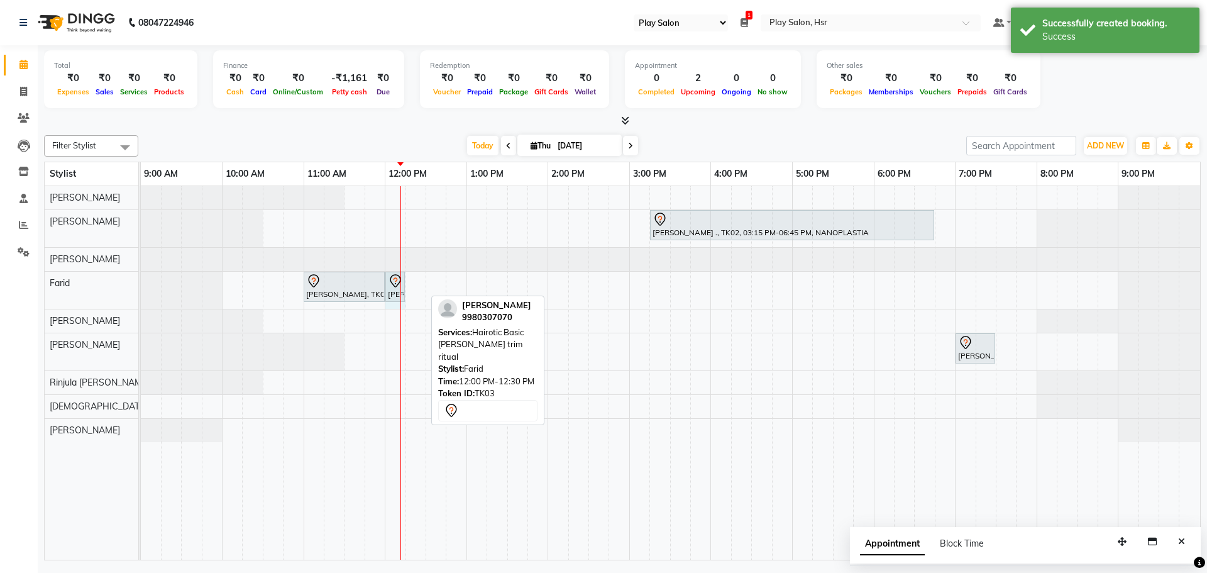
drag, startPoint x: 423, startPoint y: 284, endPoint x: 402, endPoint y: 284, distance: 21.4
click at [141, 284] on div "Likith Reddy, TK03, 11:00 AM-12:00 PM, Hair Cut Men (Senior stylist) Likith Red…" at bounding box center [141, 290] width 0 height 37
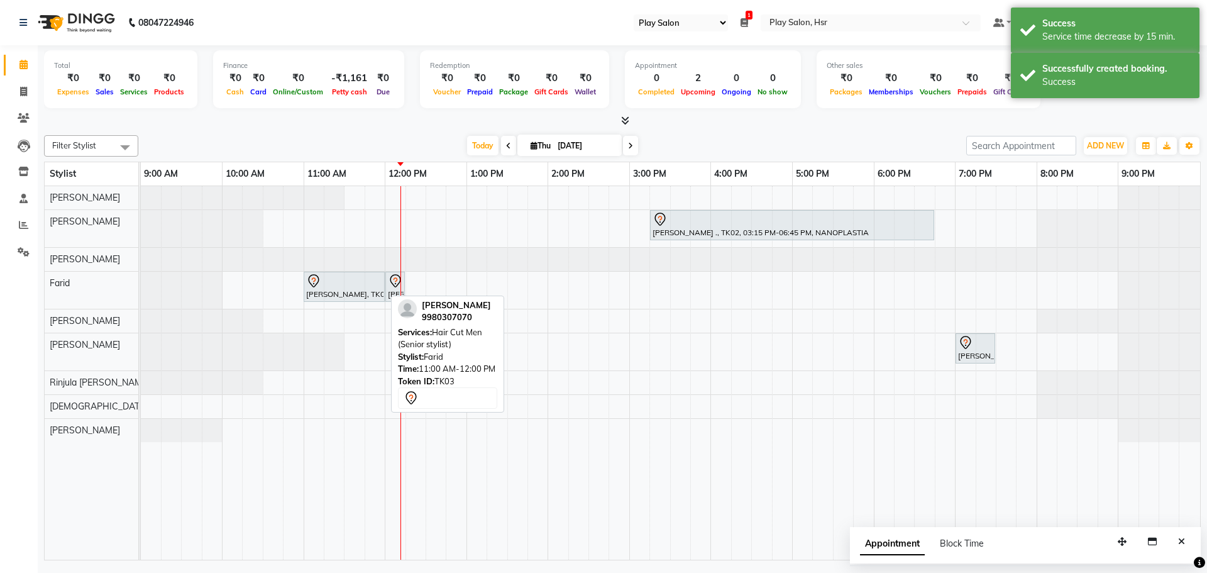
click at [352, 285] on div at bounding box center [344, 280] width 76 height 15
select select "7"
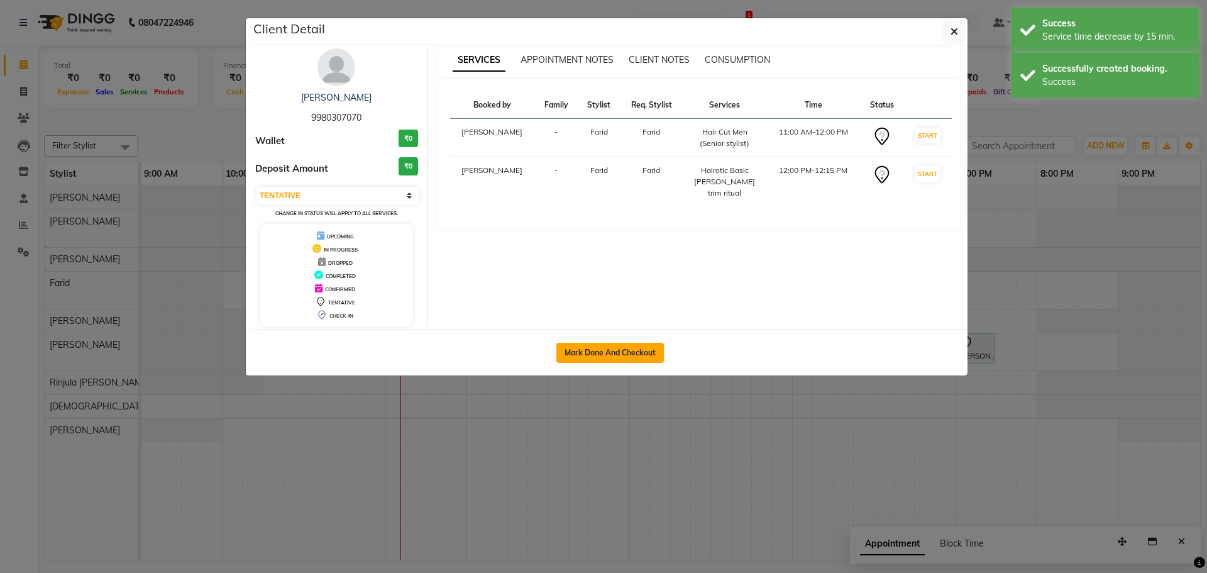
click at [627, 355] on button "Mark Done And Checkout" at bounding box center [609, 353] width 107 height 20
select select "8358"
select select "service"
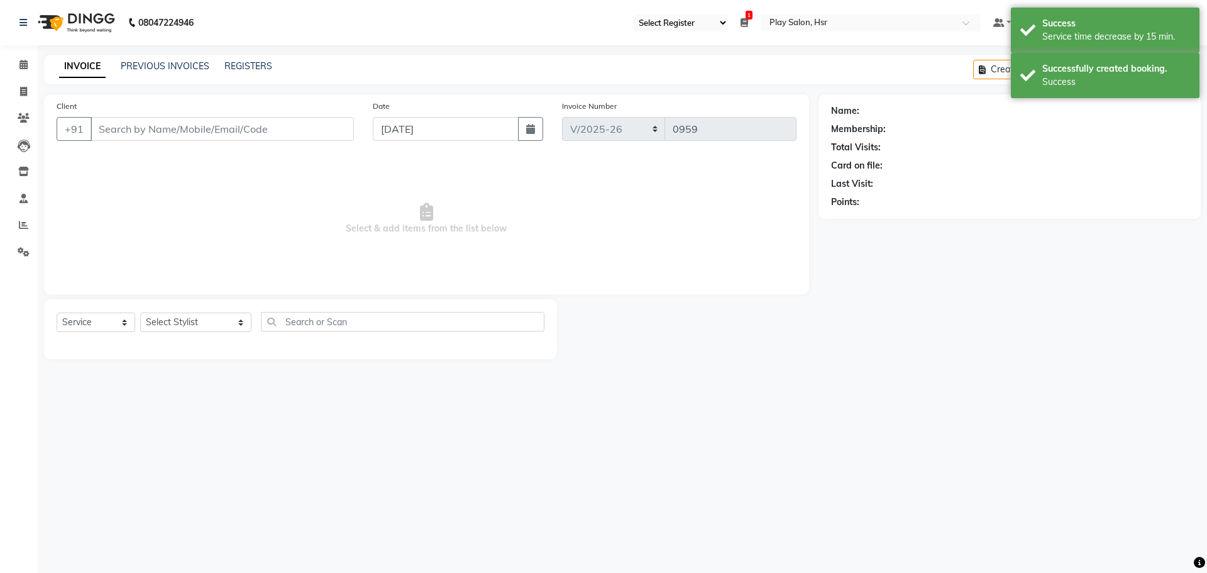
type input "9980307070"
select select "85705"
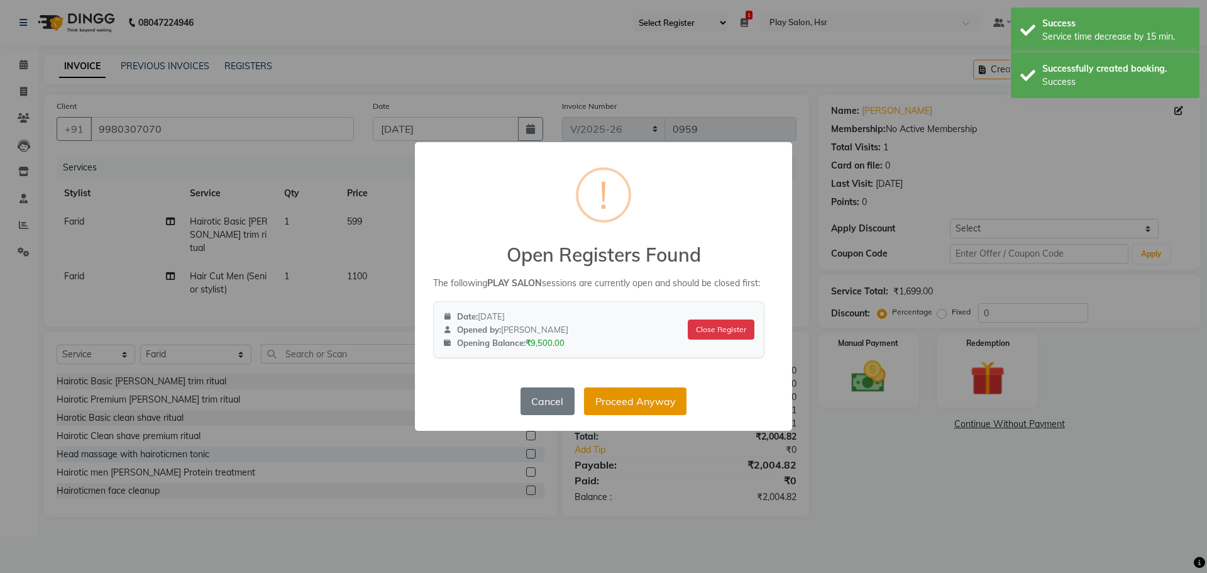
click at [638, 405] on button "Proceed Anyway" at bounding box center [635, 401] width 102 height 28
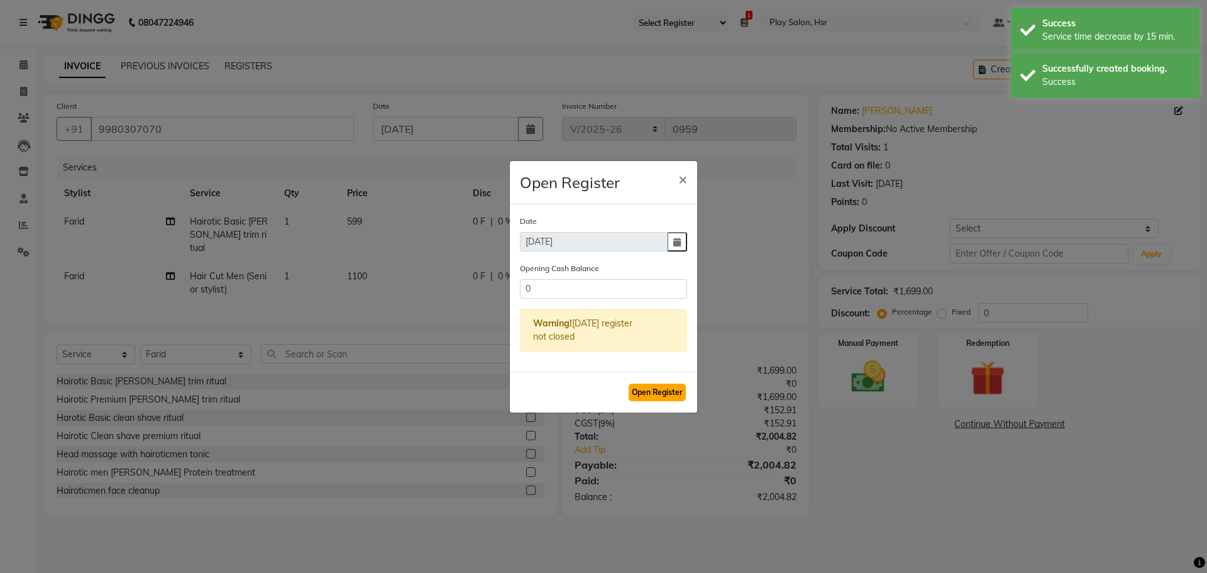
click at [657, 388] on button "Open Register" at bounding box center [657, 392] width 57 height 18
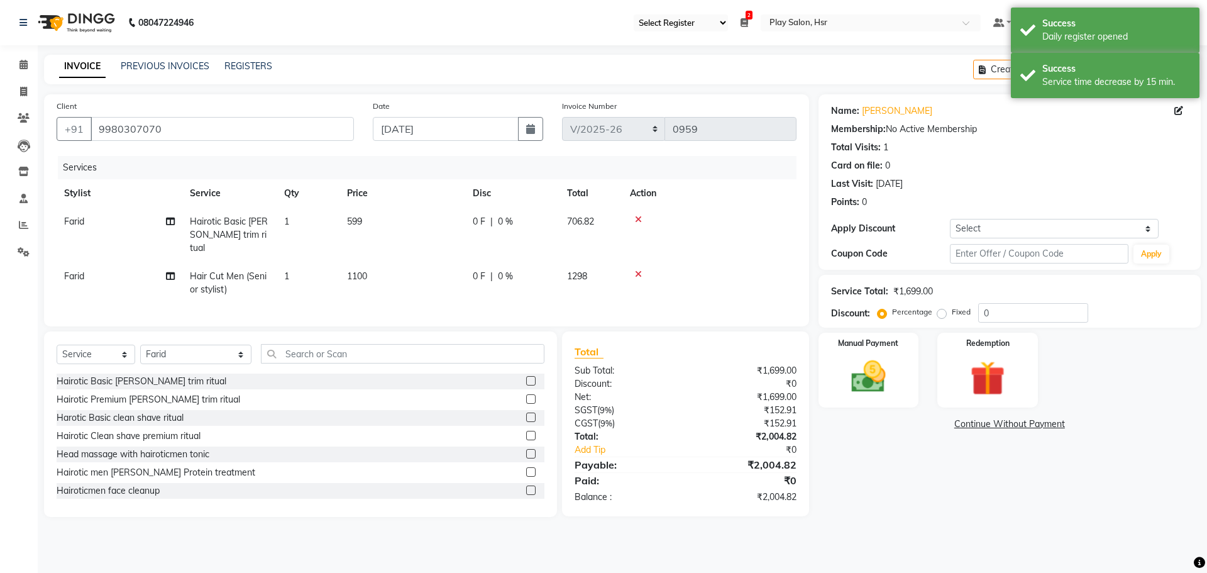
click at [363, 221] on td "599" at bounding box center [402, 234] width 126 height 55
select select "85705"
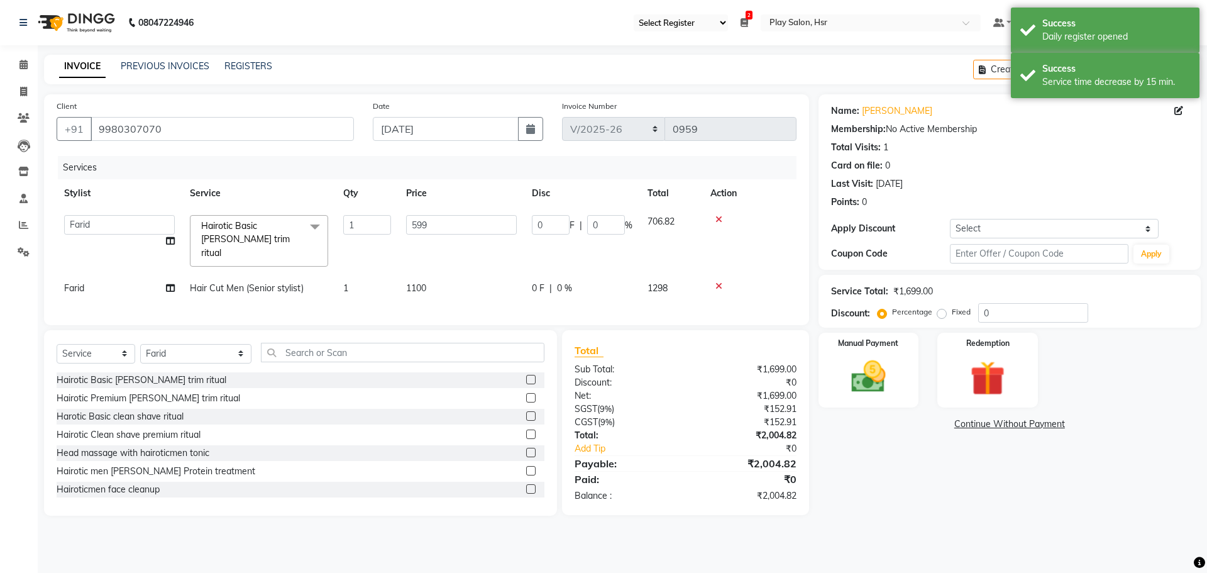
click at [421, 282] on span "1100" at bounding box center [416, 287] width 20 height 11
select select "85705"
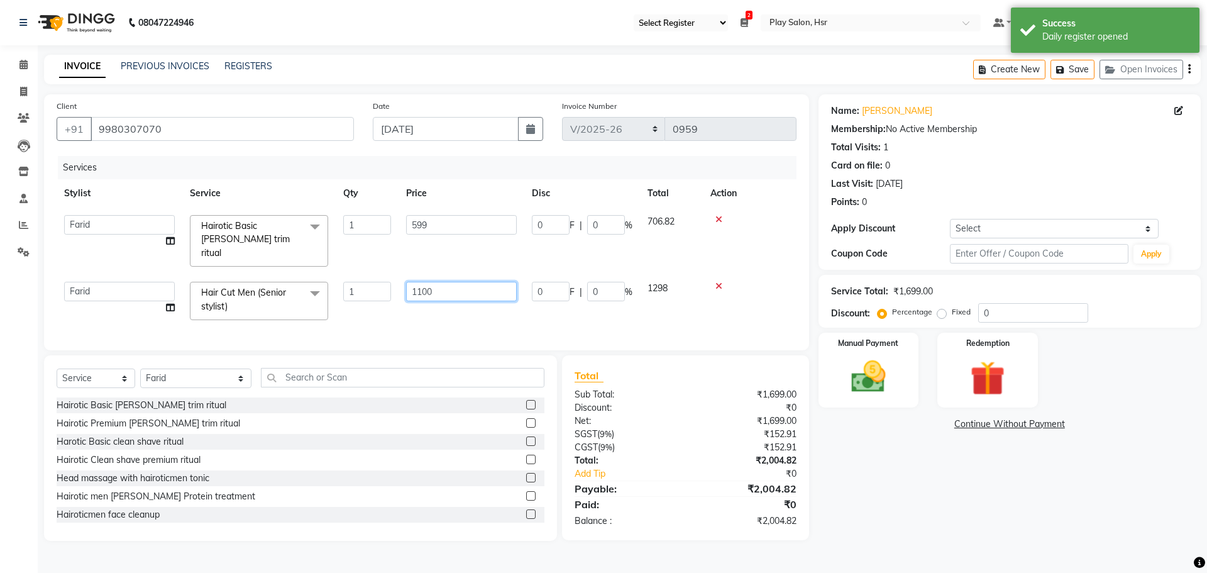
drag, startPoint x: 425, startPoint y: 273, endPoint x: 410, endPoint y: 275, distance: 15.1
click at [410, 282] on input "1100" at bounding box center [461, 291] width 111 height 19
type input "1000"
click at [416, 306] on div "Services Stylist Service Qty Price Disc Total Action Amaan Ali Anjali B Bhagrat…" at bounding box center [427, 247] width 740 height 182
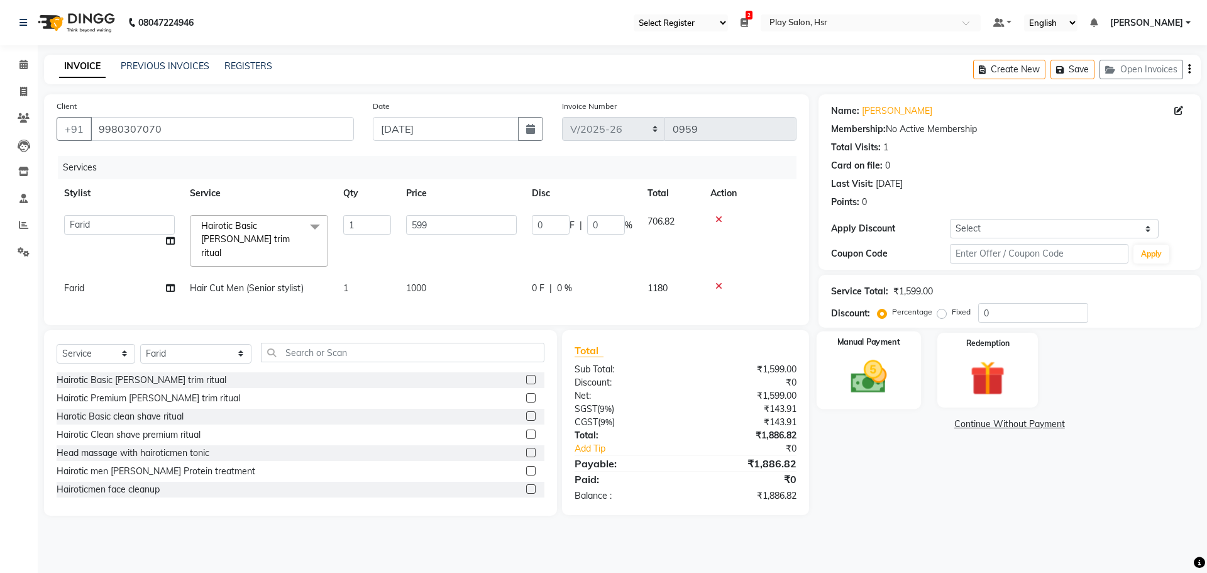
click at [849, 387] on img at bounding box center [868, 376] width 58 height 41
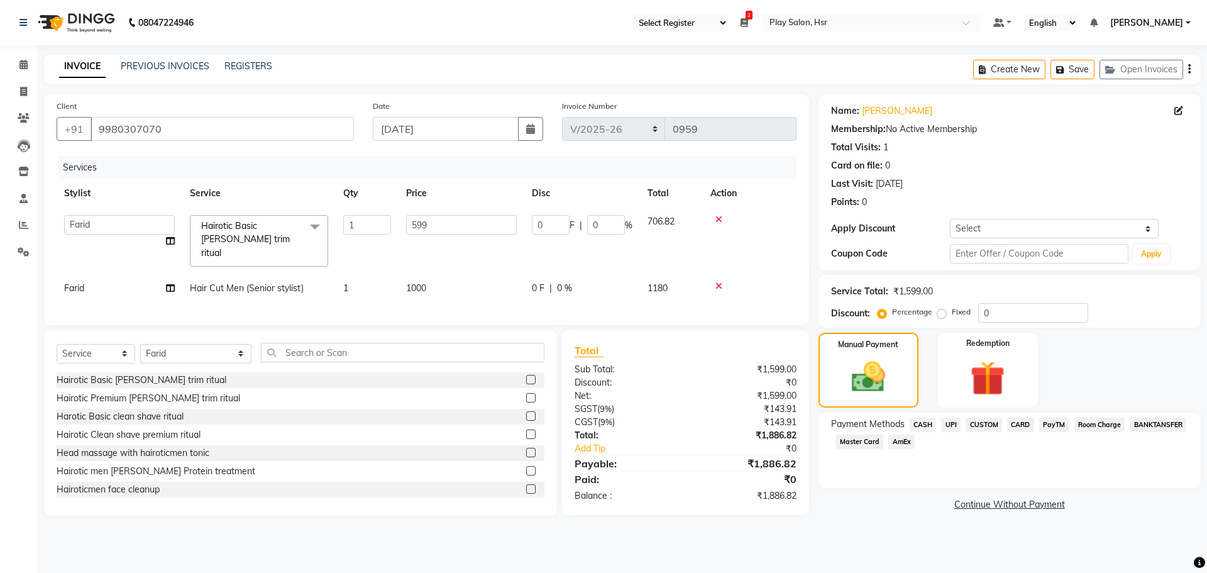
click at [950, 423] on span "UPI" at bounding box center [950, 424] width 19 height 14
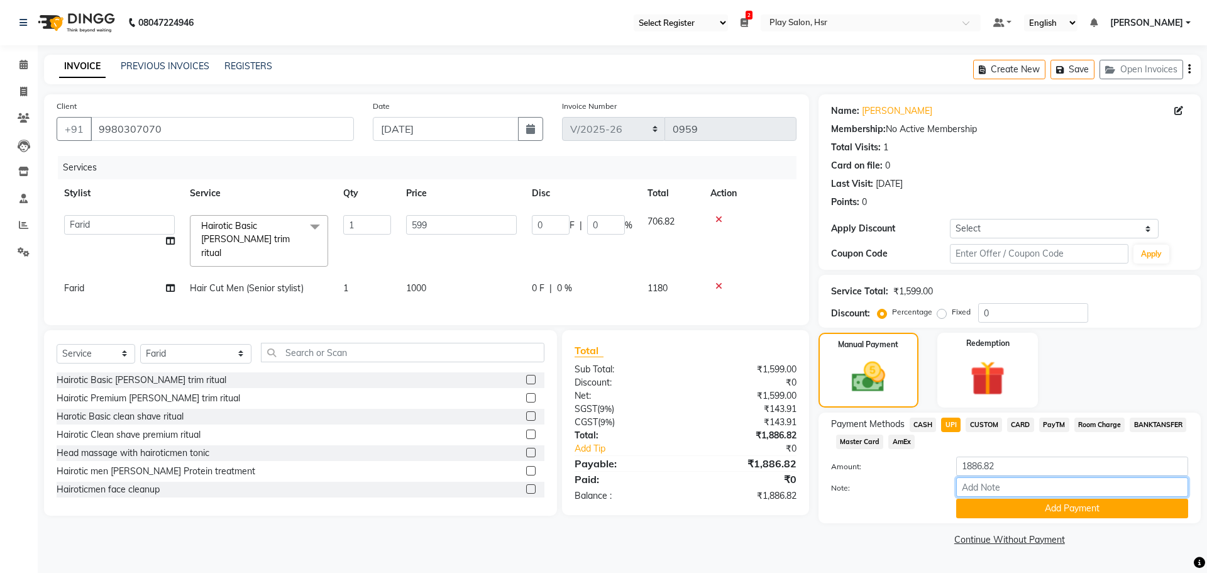
click at [990, 484] on input "Note:" at bounding box center [1072, 486] width 232 height 19
type input "UPI"
click at [1062, 509] on button "Add Payment" at bounding box center [1072, 507] width 232 height 19
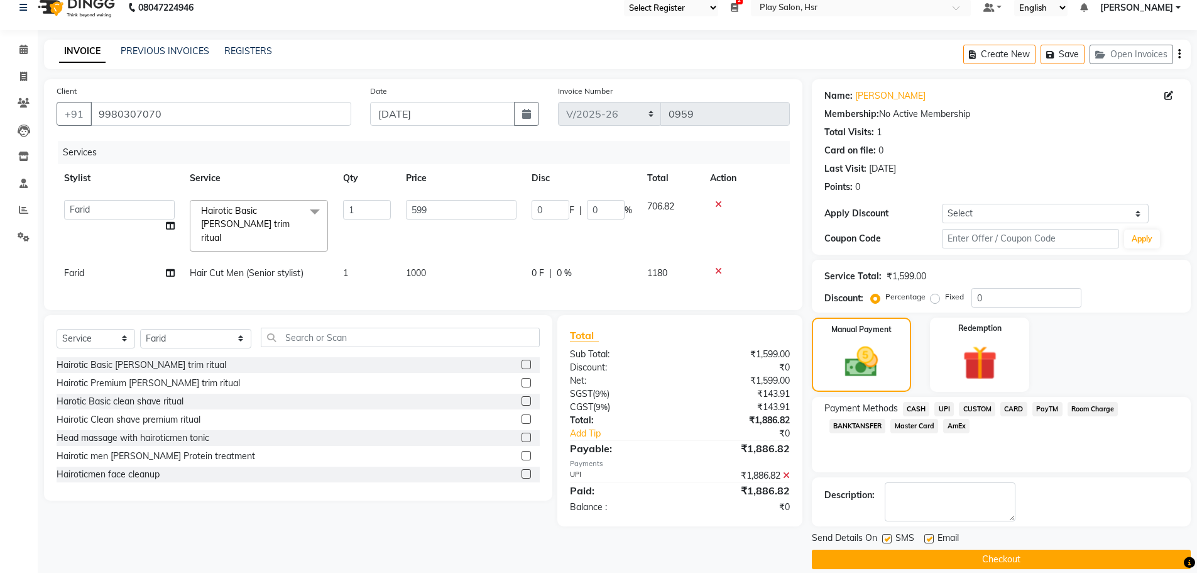
scroll to position [30, 0]
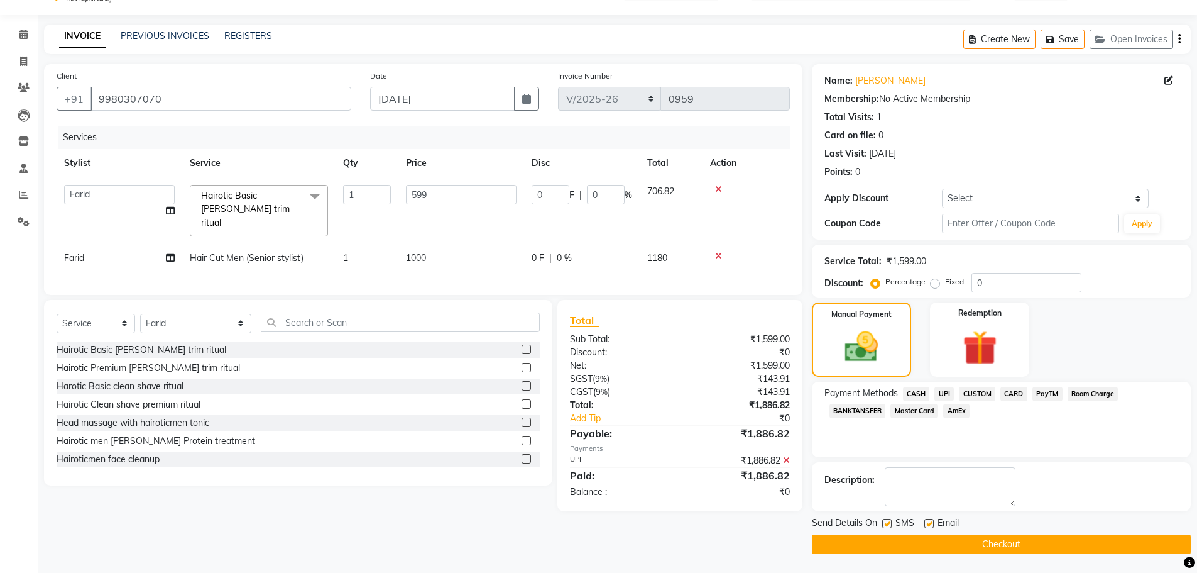
click at [999, 543] on button "Checkout" at bounding box center [1001, 543] width 379 height 19
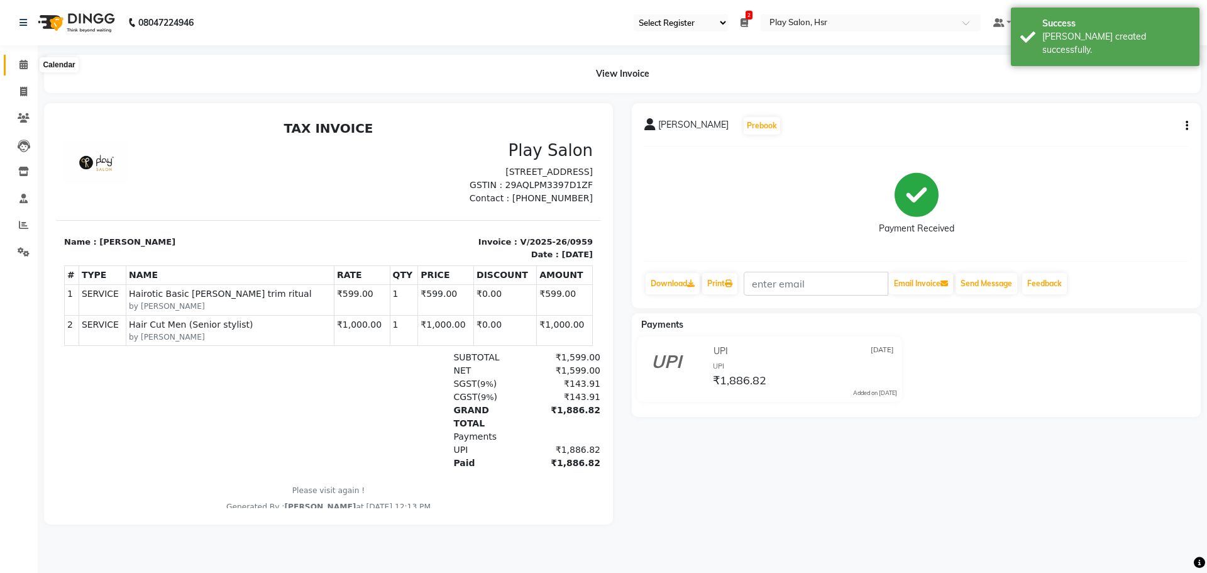
click at [23, 70] on span at bounding box center [24, 65] width 22 height 14
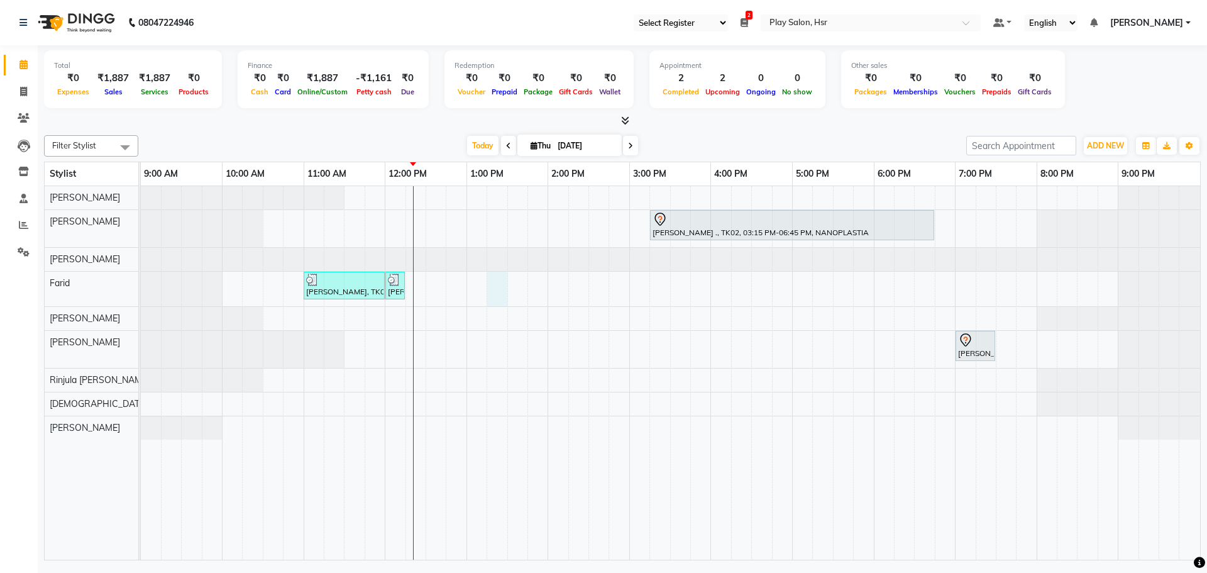
click at [504, 304] on div "niketa ., TK02, 03:15 PM-06:45 PM, NANOPLASTIA Likith Reddy, TK03, 11:00 AM-12:…" at bounding box center [670, 372] width 1059 height 373
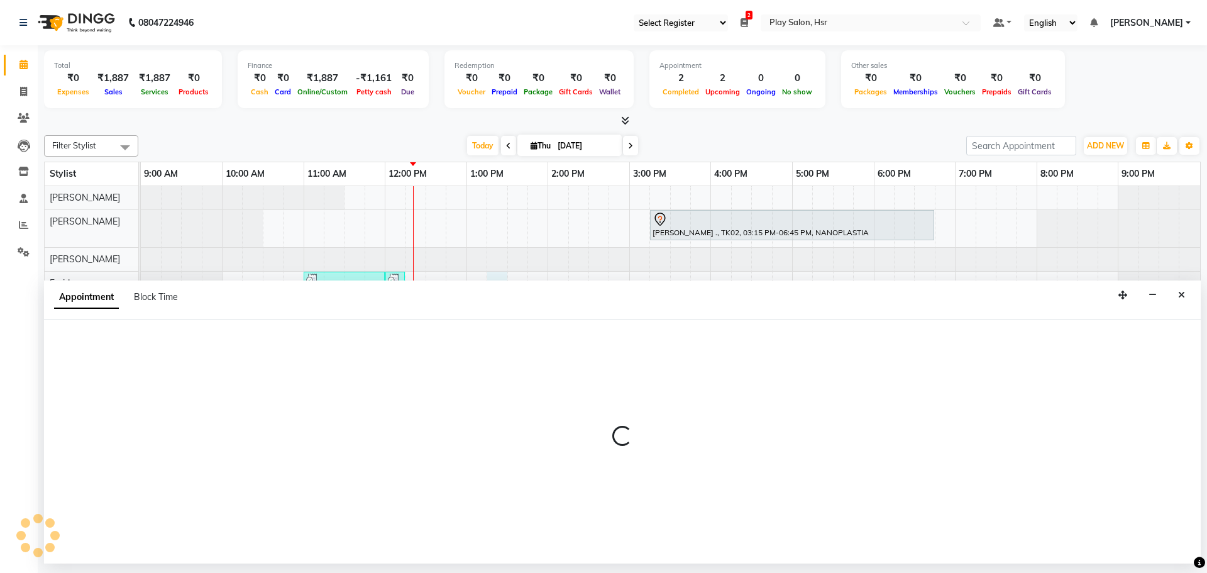
select select "85705"
select select "795"
select select "tentative"
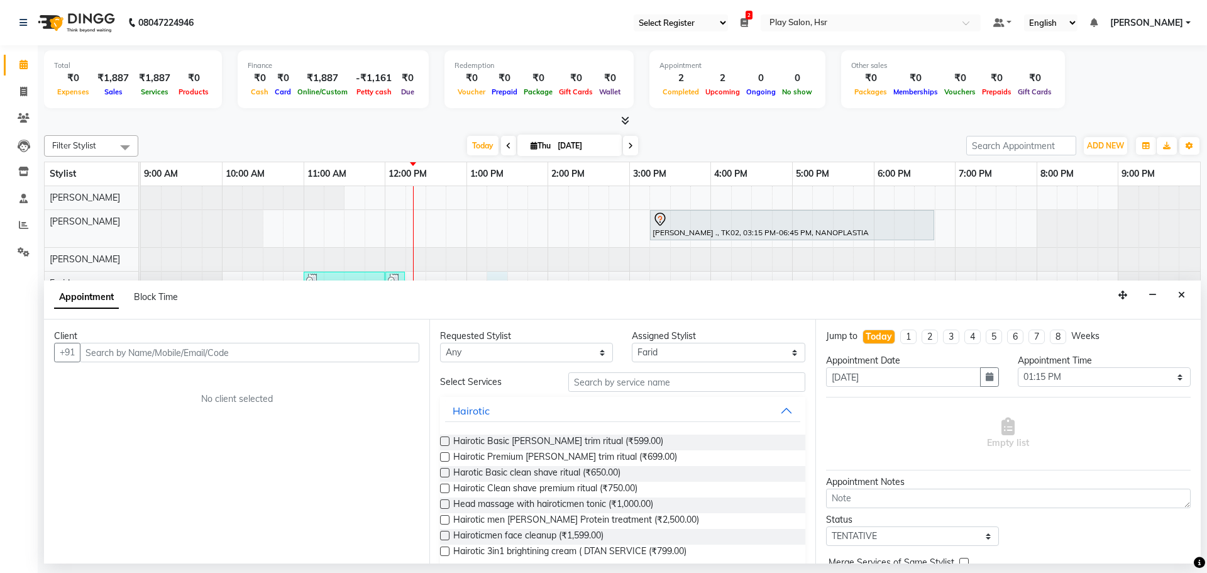
click at [1179, 296] on icon "Close" at bounding box center [1181, 294] width 7 height 9
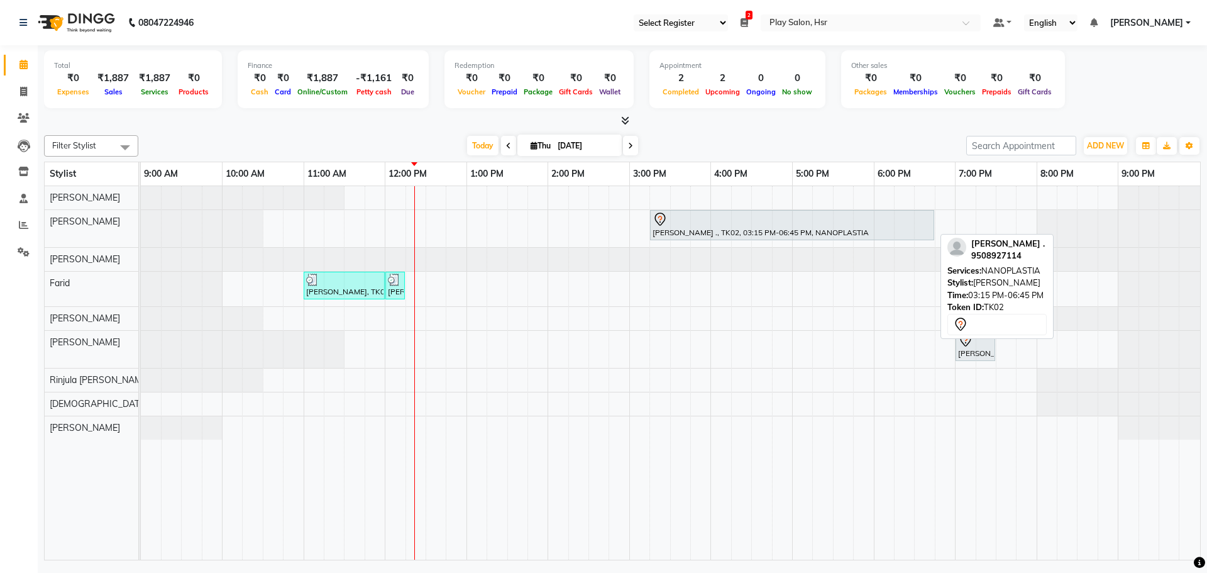
click at [795, 212] on div at bounding box center [791, 219] width 279 height 15
select select "7"
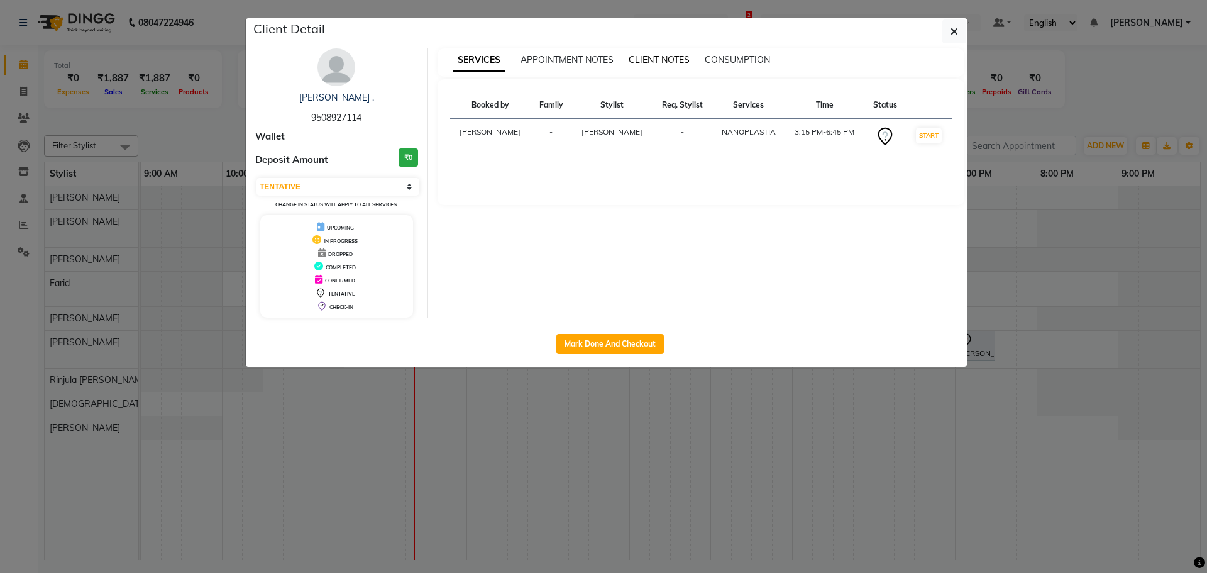
click at [690, 60] on span "CLIENT NOTES" at bounding box center [659, 59] width 61 height 11
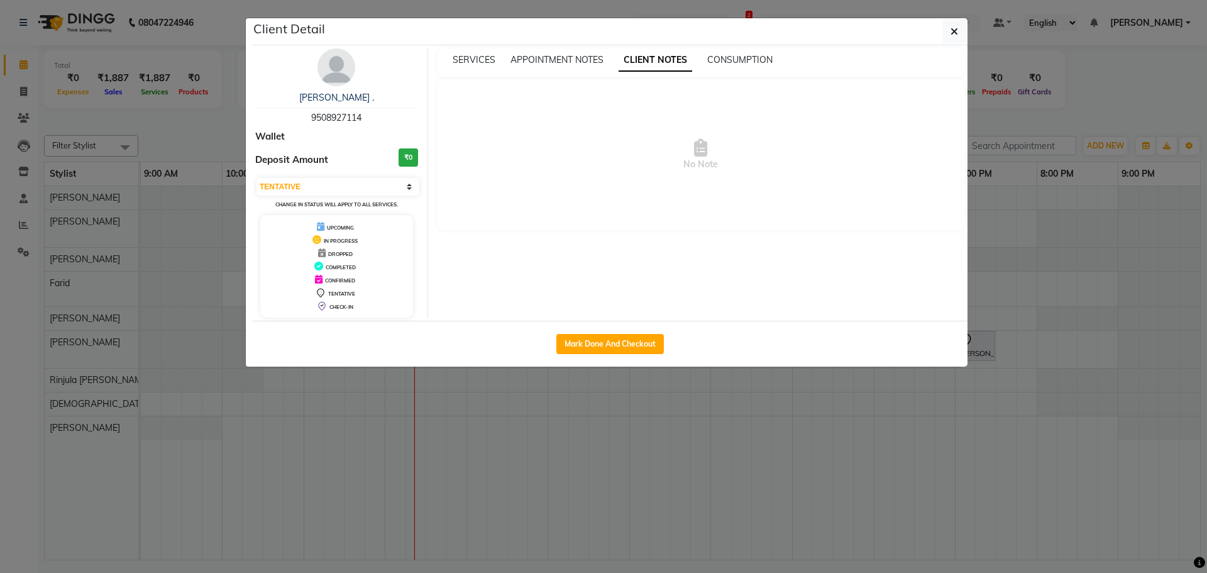
click at [564, 68] on div "SERVICES APPOINTMENT NOTES CLIENT NOTES CONSUMPTION" at bounding box center [700, 62] width 527 height 28
click at [570, 58] on span "APPOINTMENT NOTES" at bounding box center [556, 59] width 93 height 11
click at [725, 62] on span "CONSUMPTION" at bounding box center [740, 59] width 65 height 11
click at [475, 61] on span "SERVICES" at bounding box center [474, 59] width 43 height 11
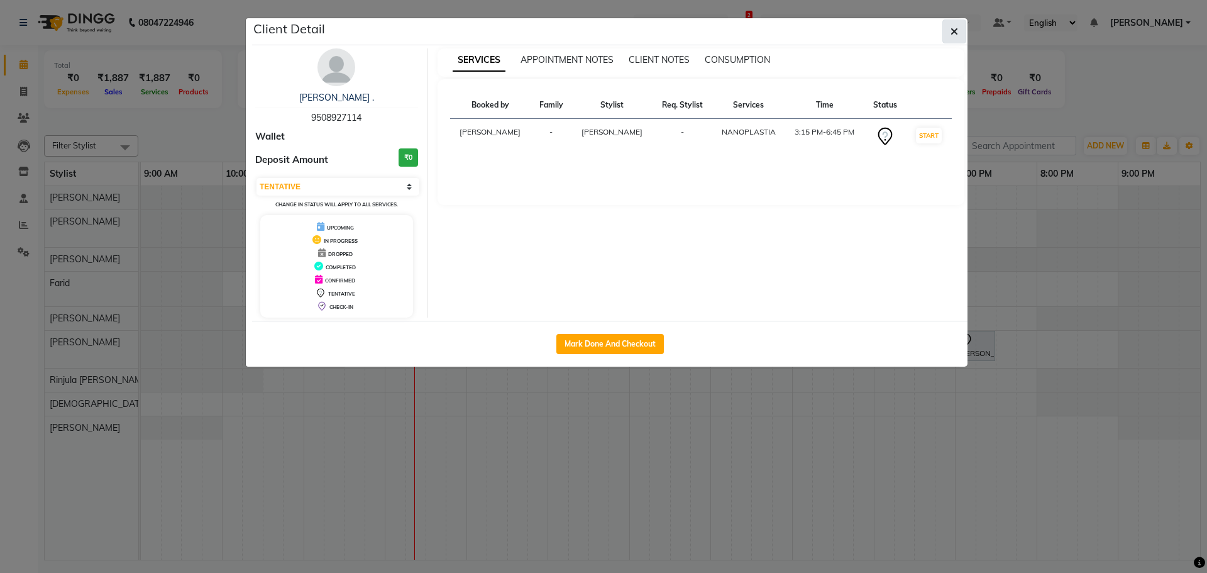
click at [954, 30] on icon "button" at bounding box center [954, 31] width 8 height 10
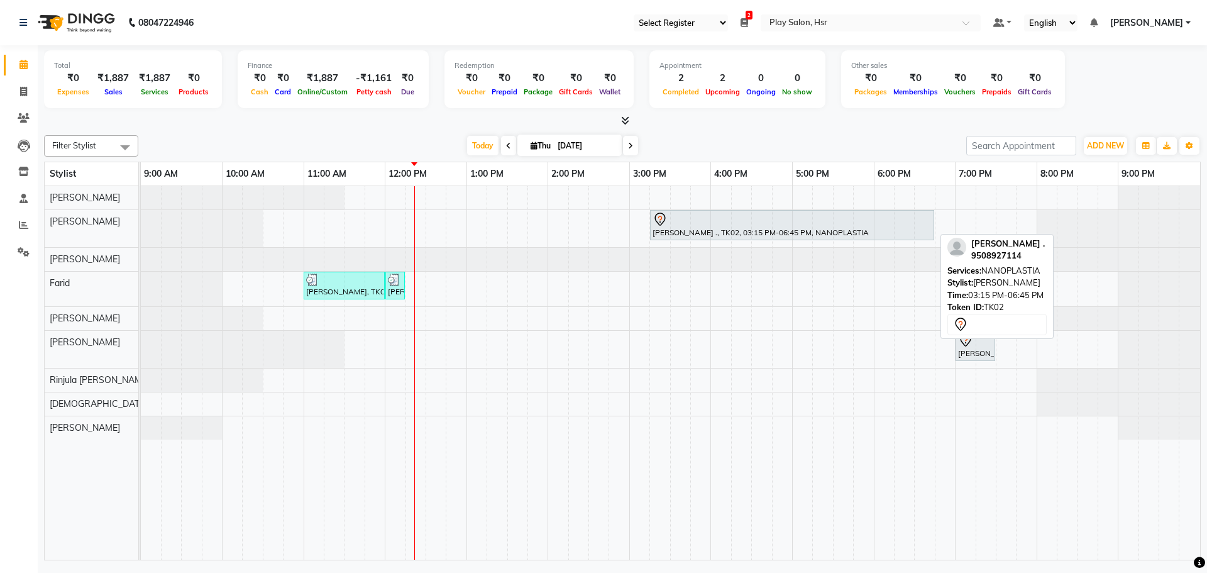
click at [735, 226] on div "niketa ., TK02, 03:15 PM-06:45 PM, NANOPLASTIA" at bounding box center [792, 225] width 282 height 26
select select "7"
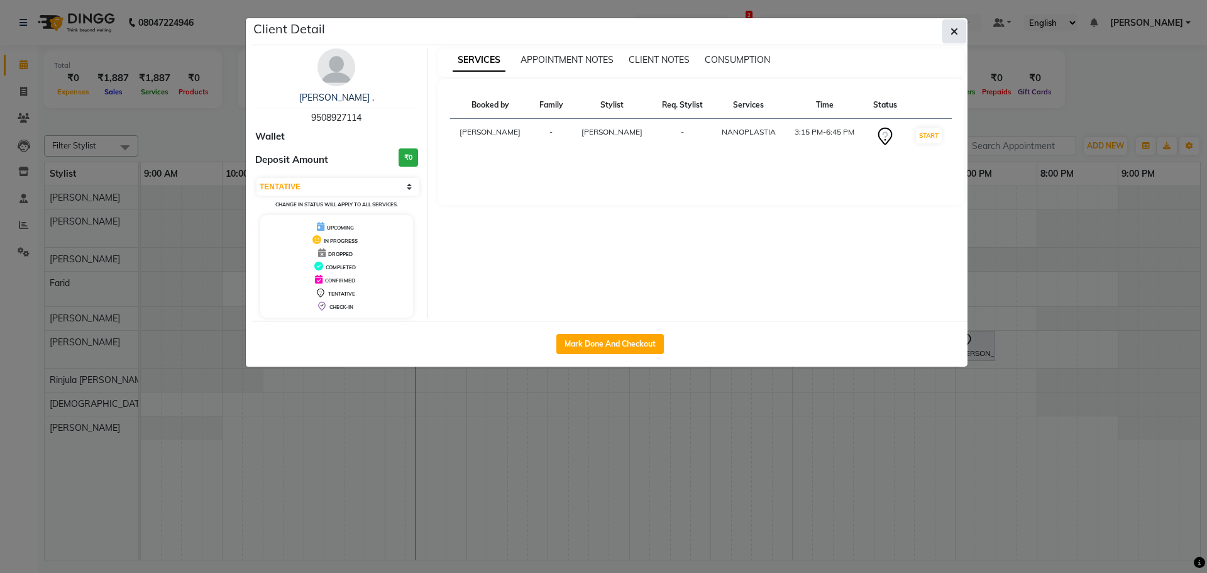
click at [962, 31] on button "button" at bounding box center [954, 31] width 24 height 24
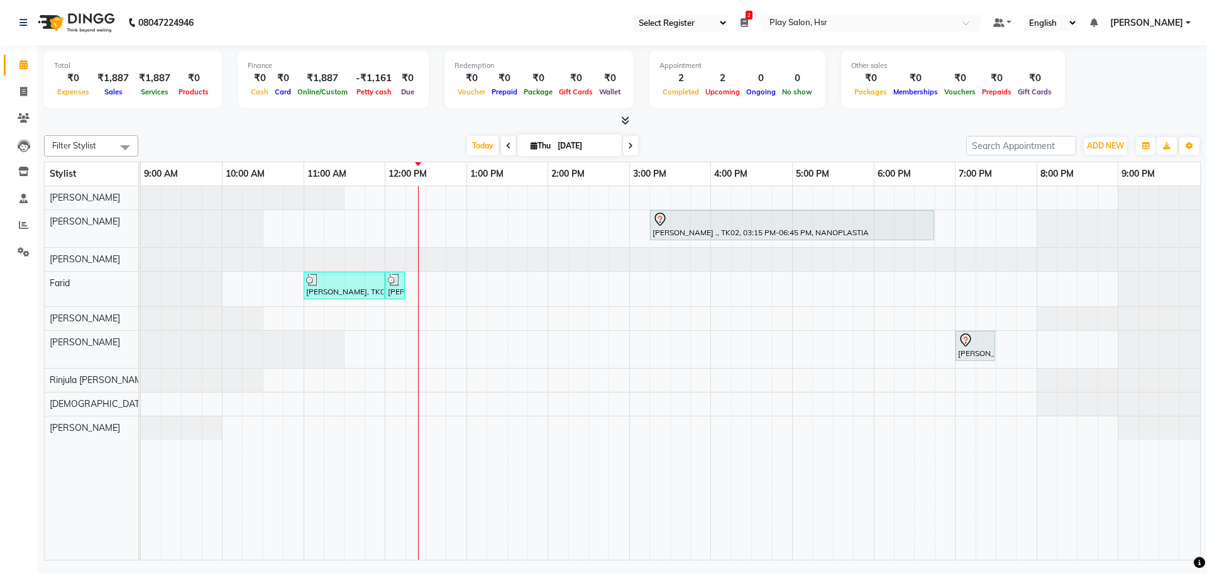
click at [506, 142] on icon at bounding box center [508, 146] width 5 height 8
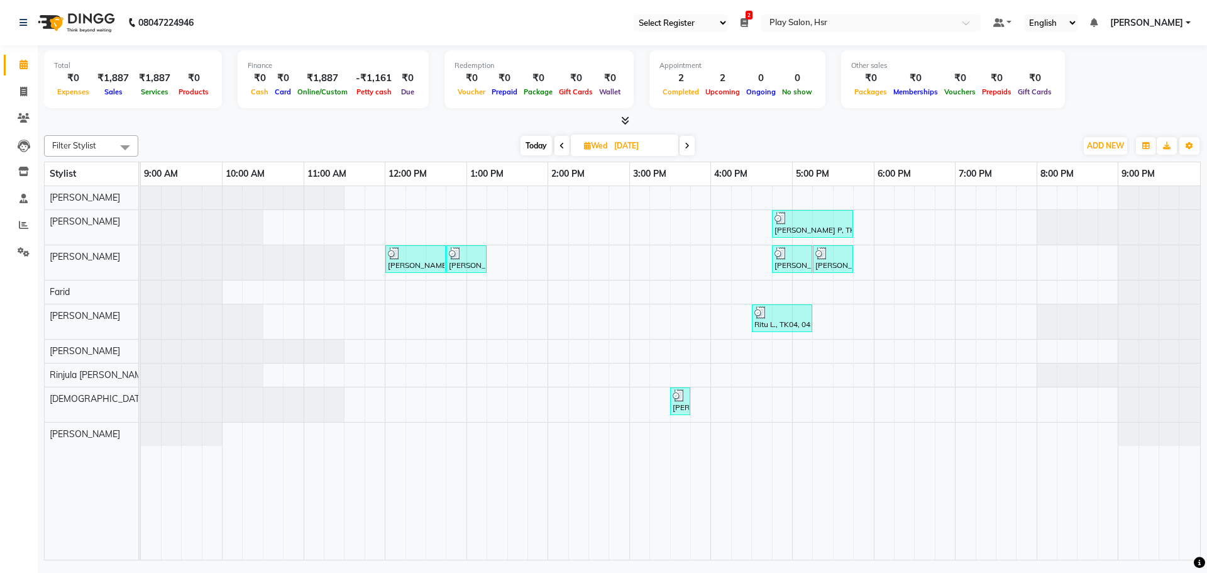
click at [559, 144] on icon at bounding box center [561, 146] width 5 height 8
type input "02-09-2025"
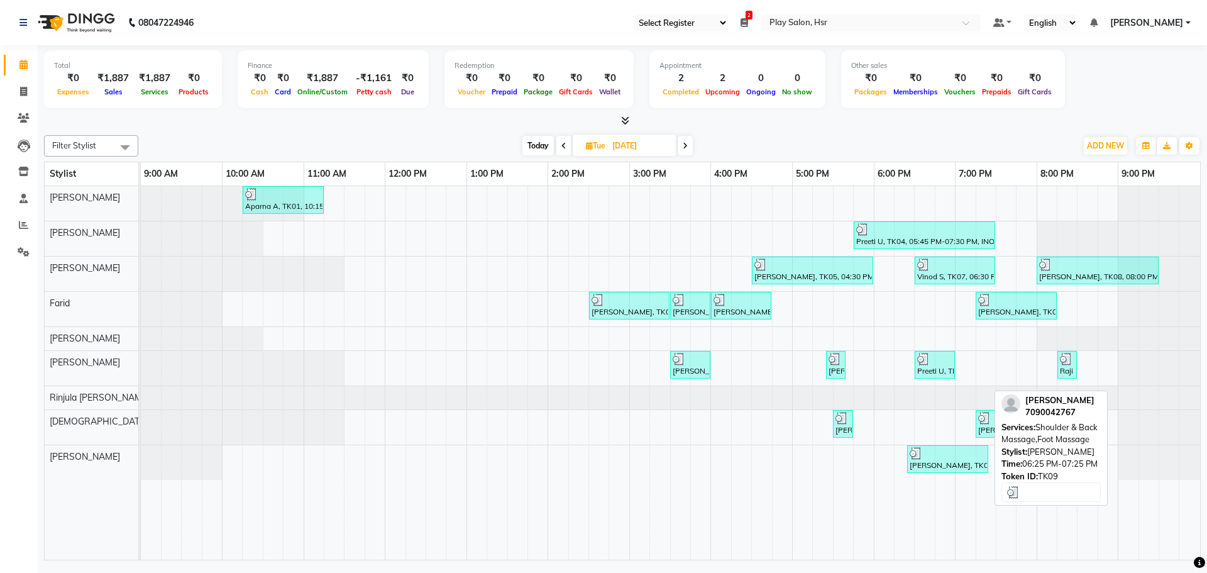
click at [949, 461] on div "Komal Mahato, TK09, 06:25 PM-07:25 PM, Shoulder & Back Massage,Foot Massage" at bounding box center [947, 459] width 79 height 24
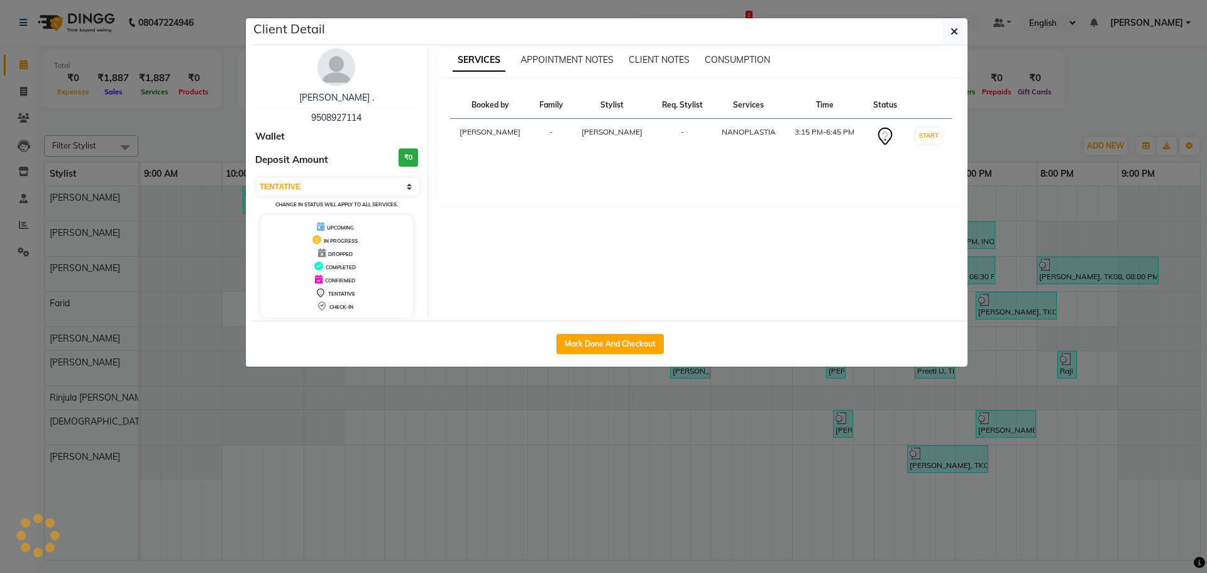
select select "3"
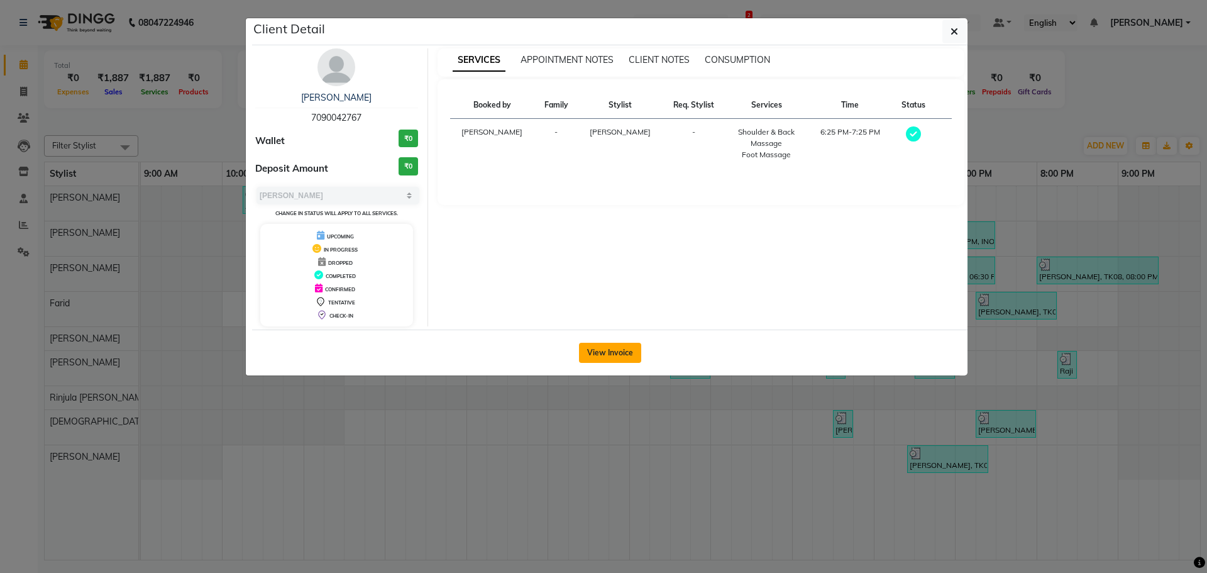
click at [608, 350] on button "View Invoice" at bounding box center [610, 353] width 62 height 20
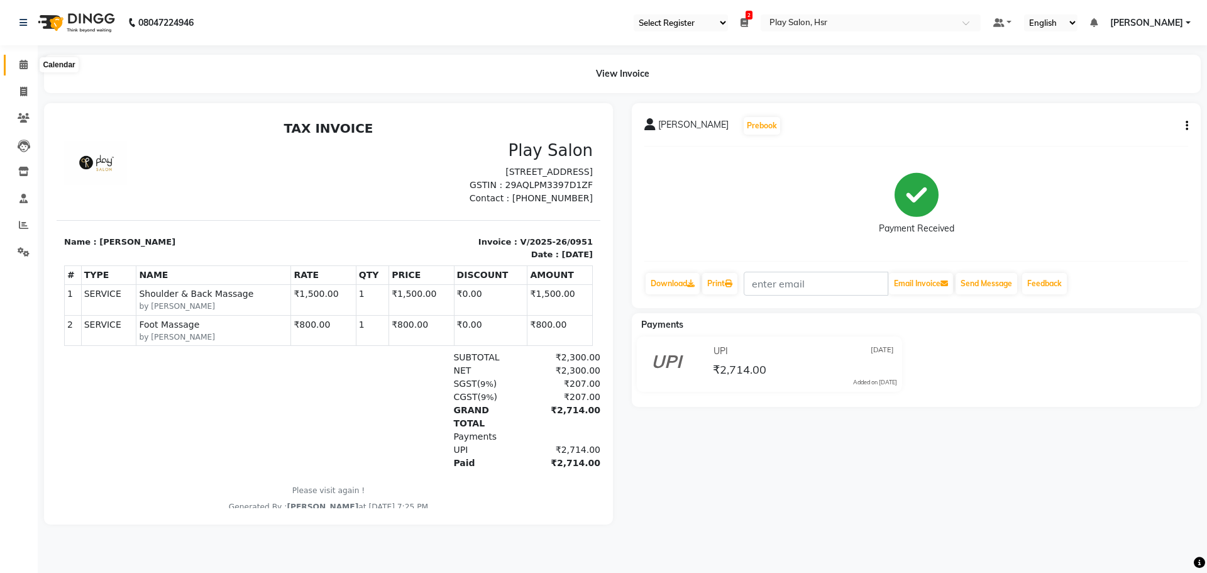
click at [21, 68] on icon at bounding box center [23, 64] width 8 height 9
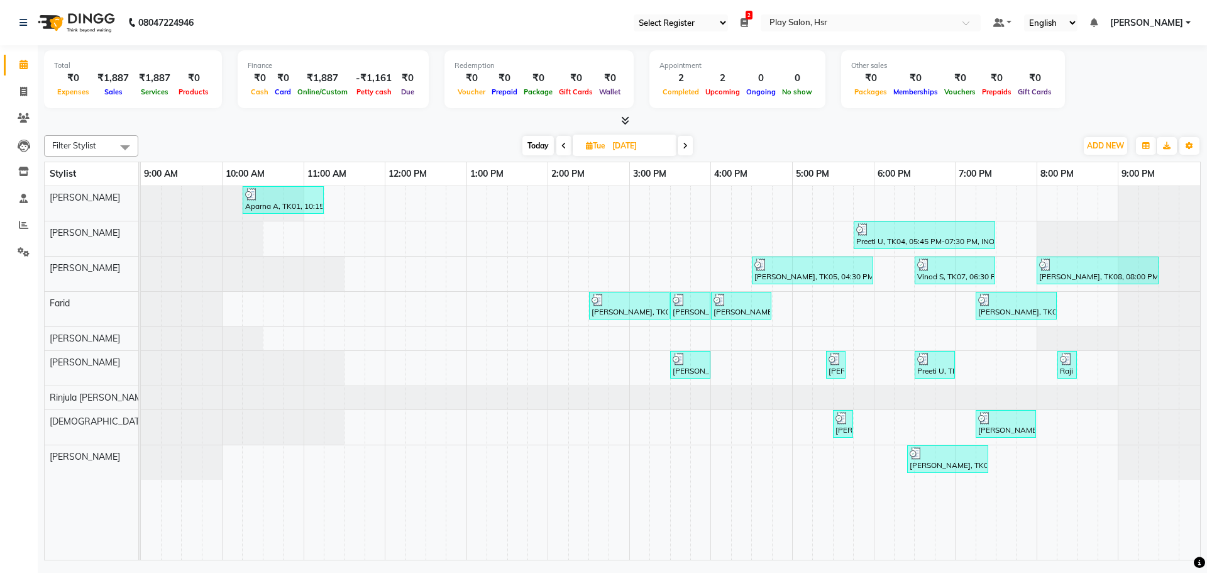
click at [561, 146] on icon at bounding box center [563, 146] width 5 height 8
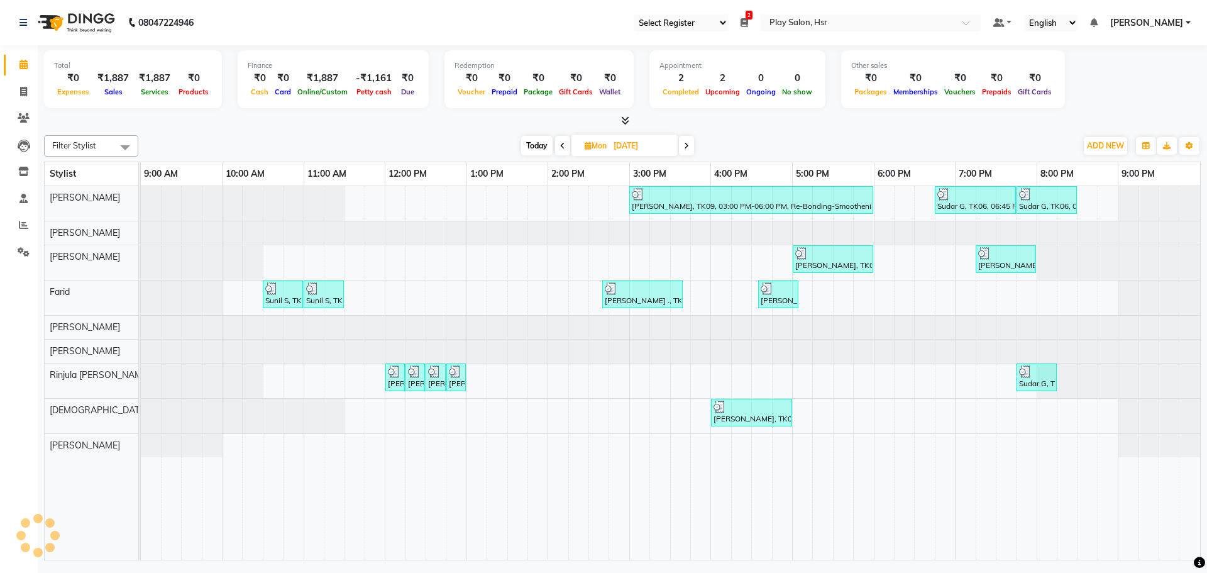
click at [560, 146] on icon at bounding box center [562, 146] width 5 height 8
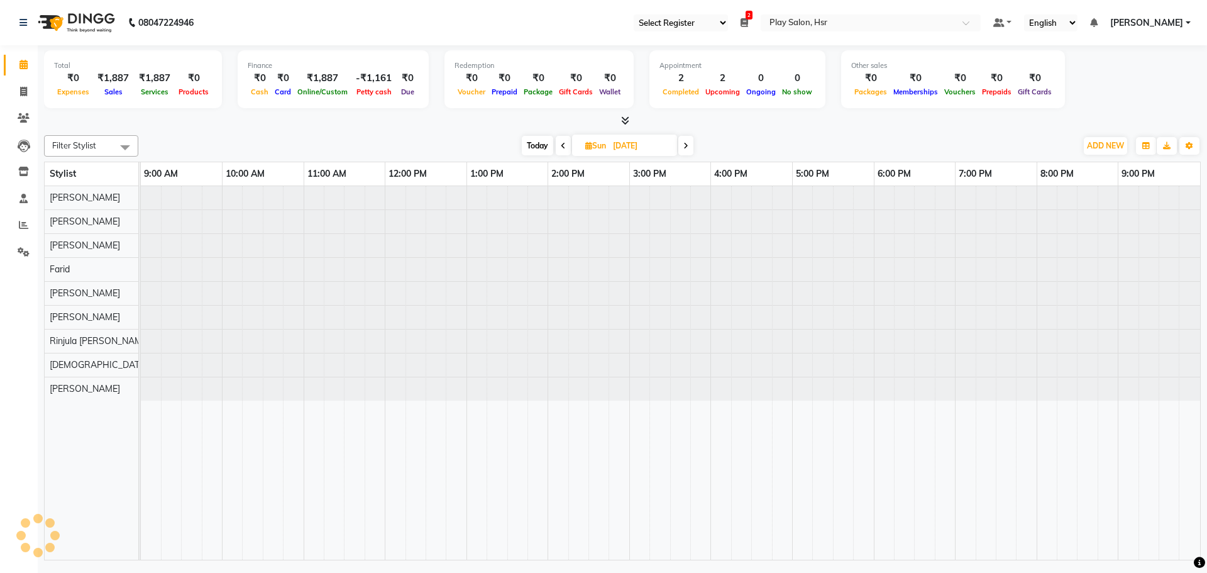
click at [687, 146] on icon at bounding box center [685, 146] width 5 height 8
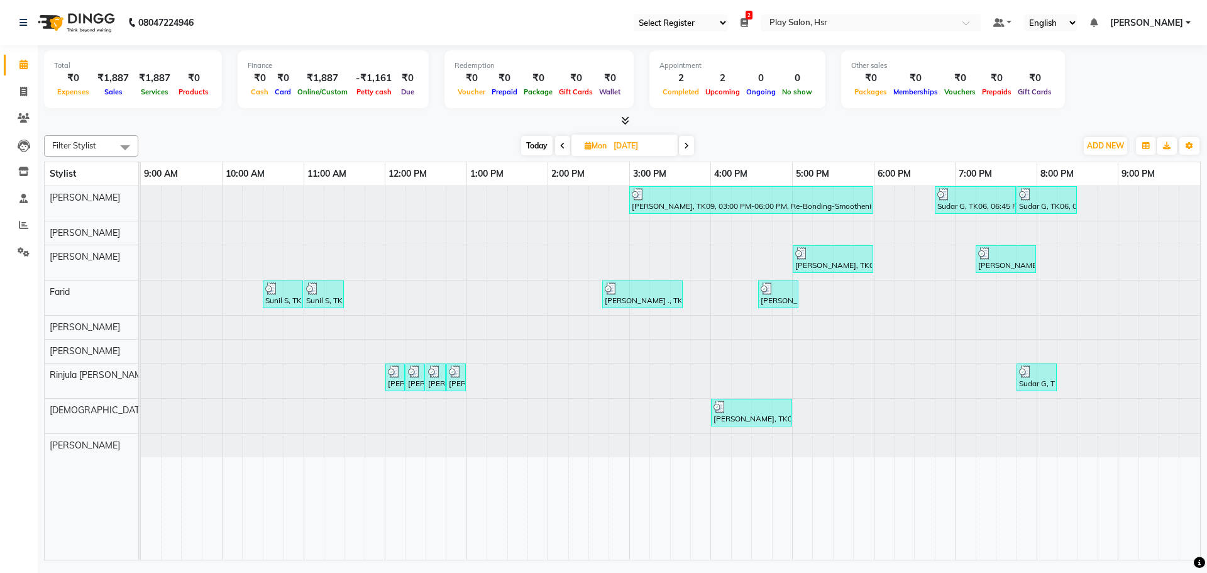
click at [686, 145] on icon at bounding box center [686, 146] width 5 height 8
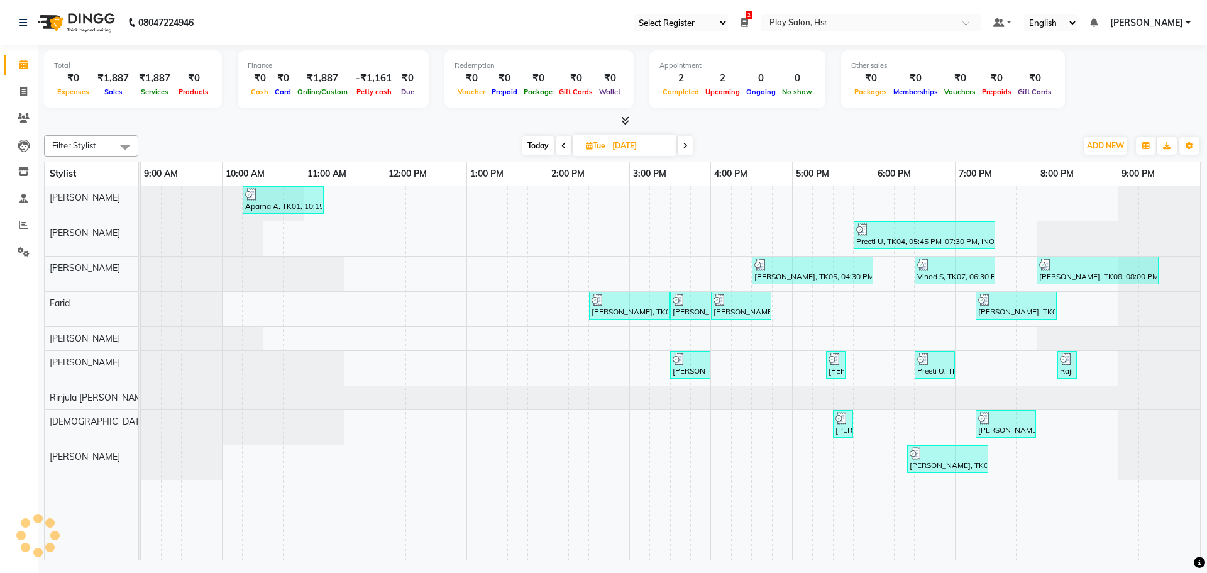
click at [686, 145] on icon at bounding box center [685, 146] width 5 height 8
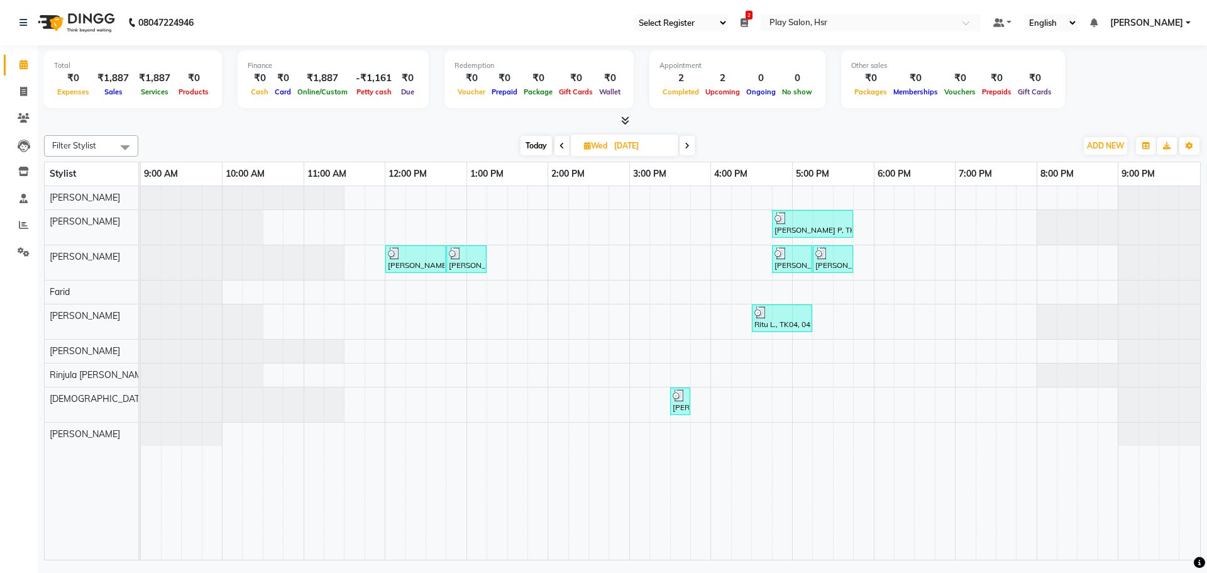
click at [686, 145] on icon at bounding box center [687, 146] width 5 height 8
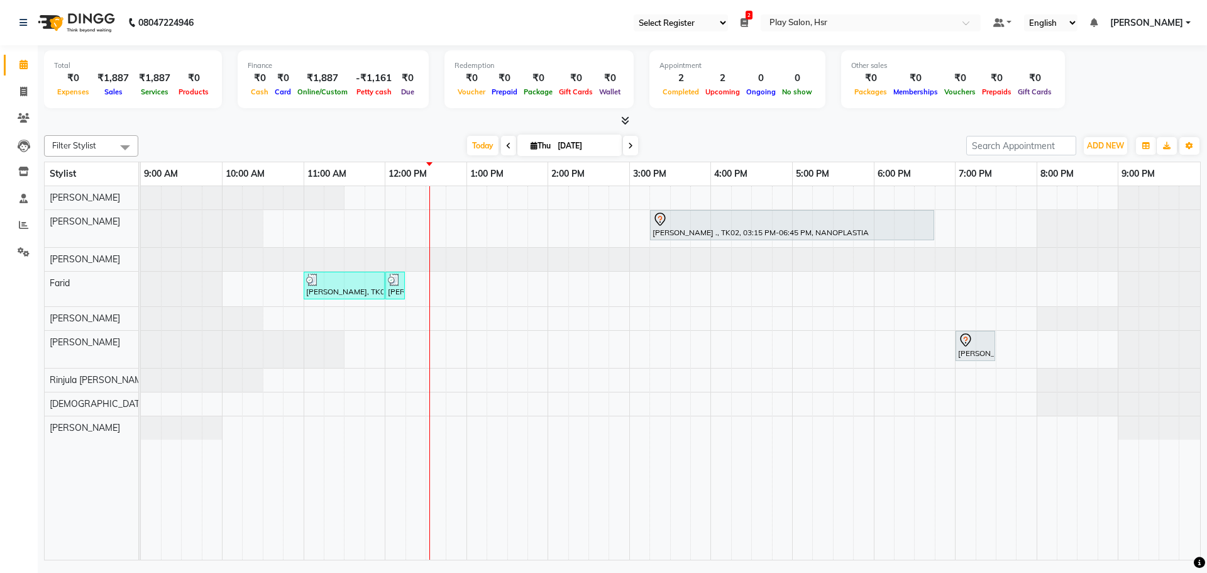
click at [501, 145] on span at bounding box center [508, 145] width 15 height 19
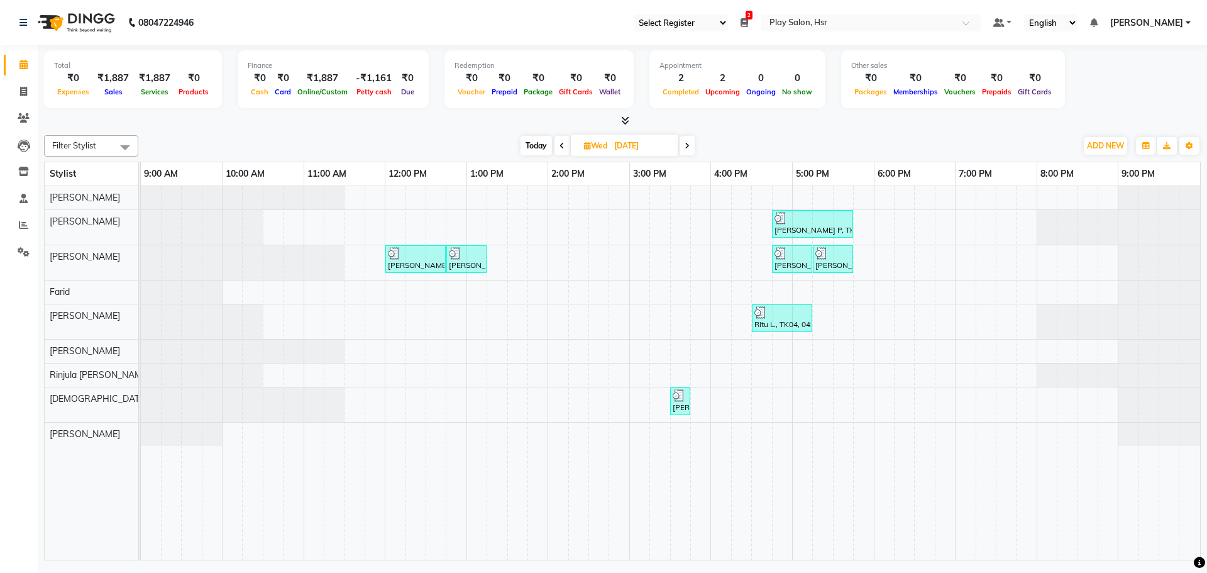
click at [560, 141] on span at bounding box center [561, 145] width 15 height 19
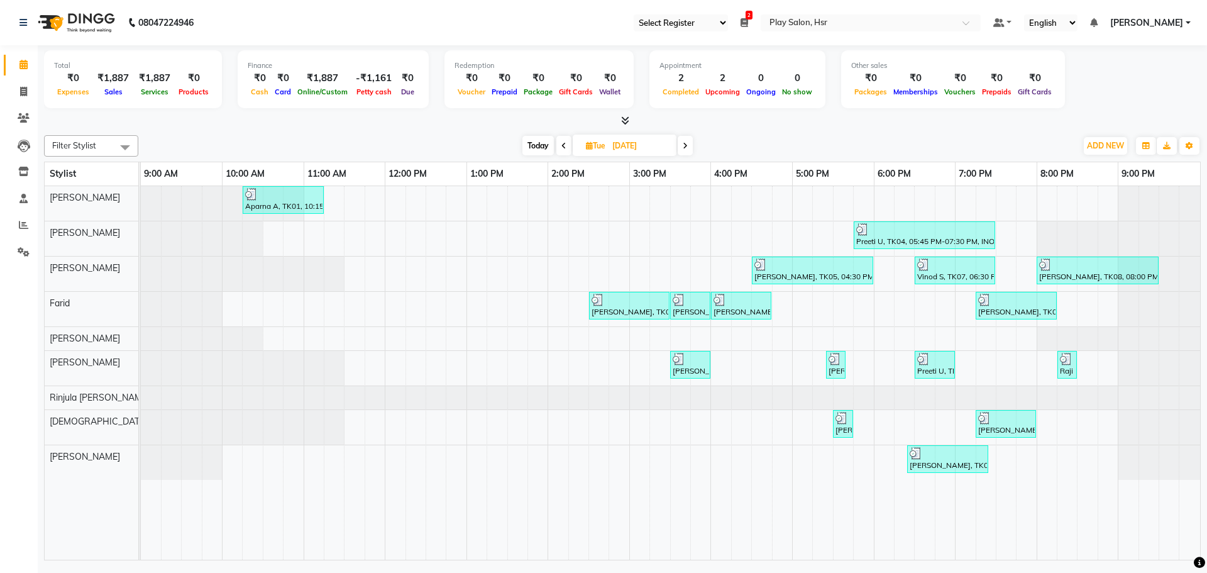
click at [563, 146] on icon at bounding box center [563, 146] width 5 height 8
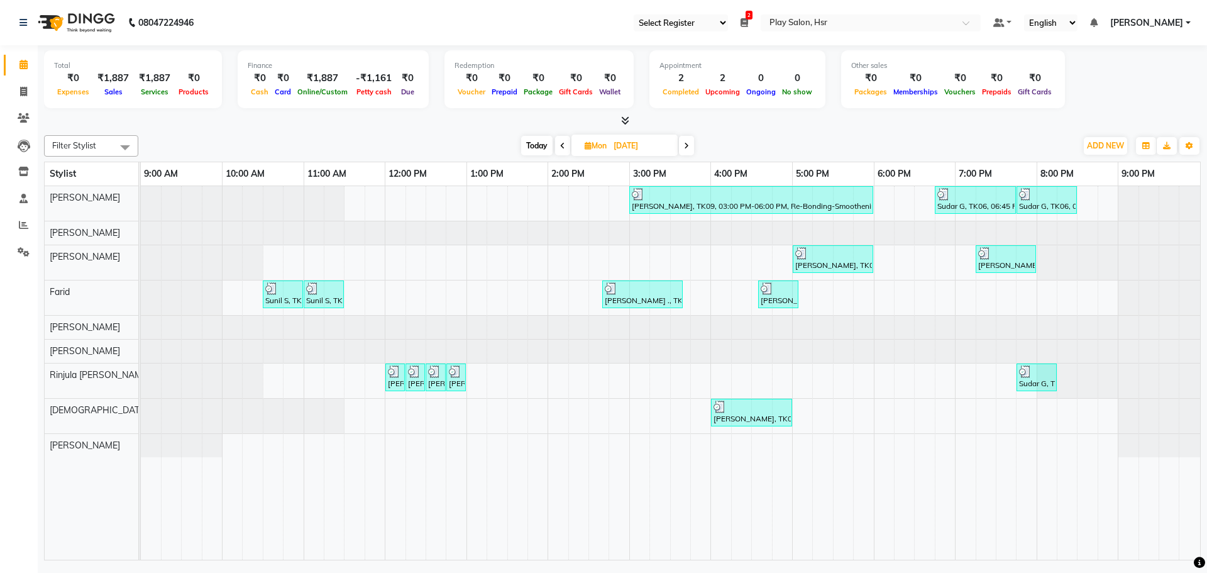
click at [686, 146] on icon at bounding box center [686, 146] width 5 height 8
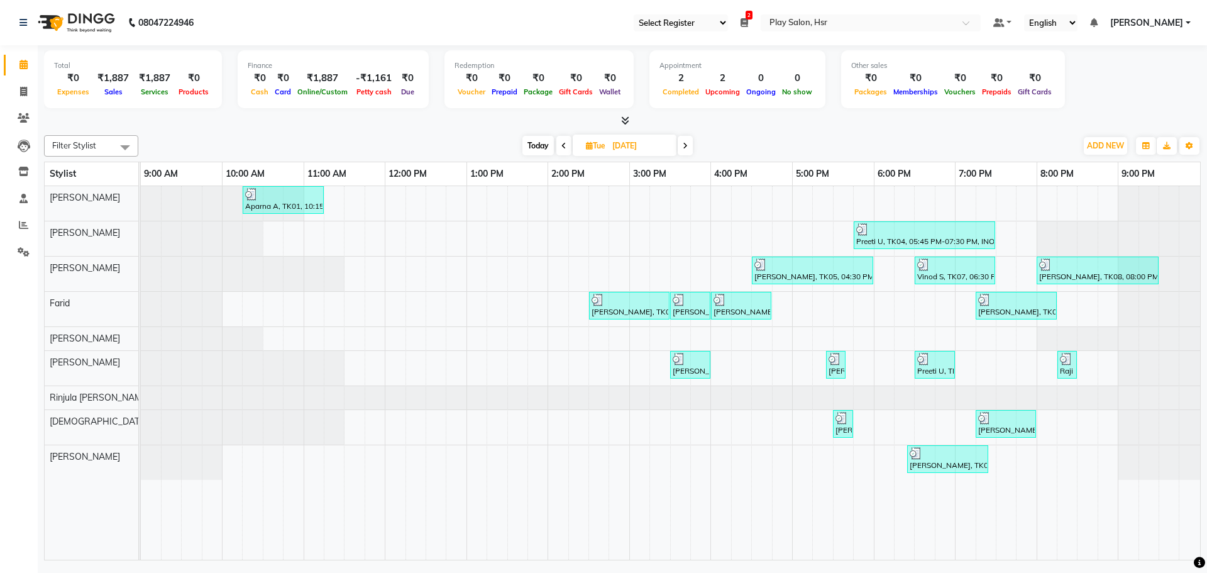
click at [685, 148] on icon at bounding box center [685, 146] width 5 height 8
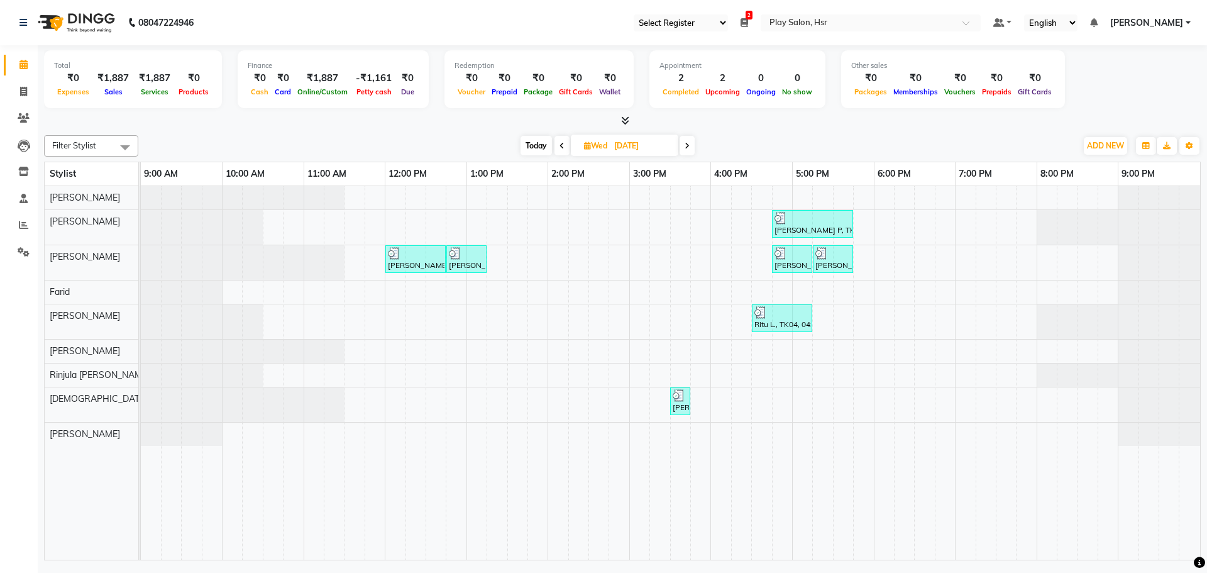
click at [686, 143] on icon at bounding box center [687, 146] width 5 height 8
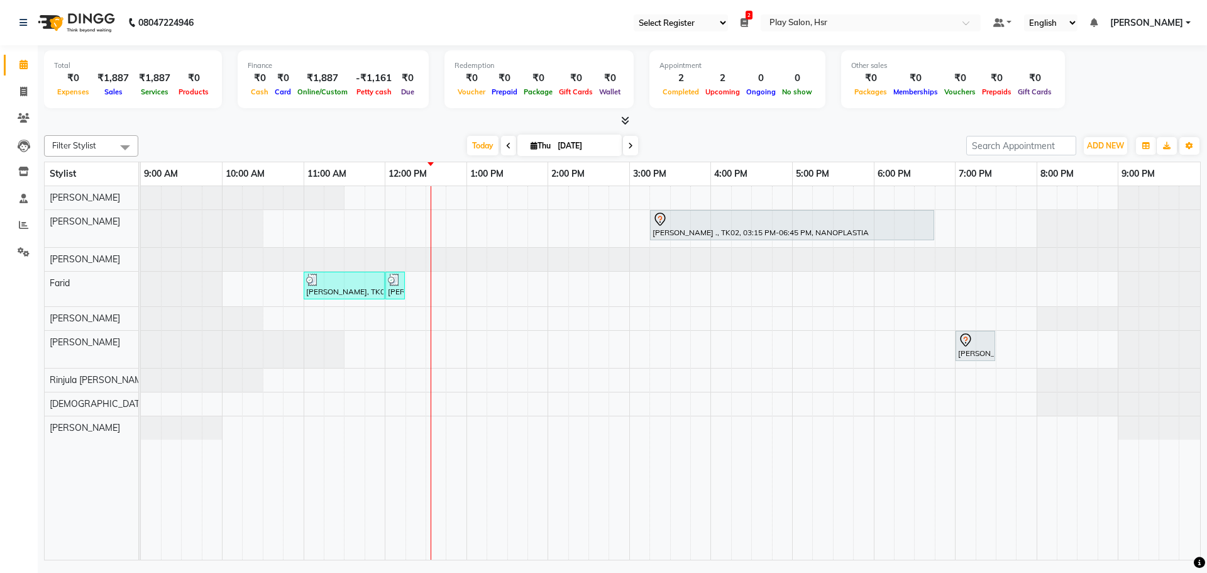
click at [506, 147] on icon at bounding box center [508, 146] width 5 height 8
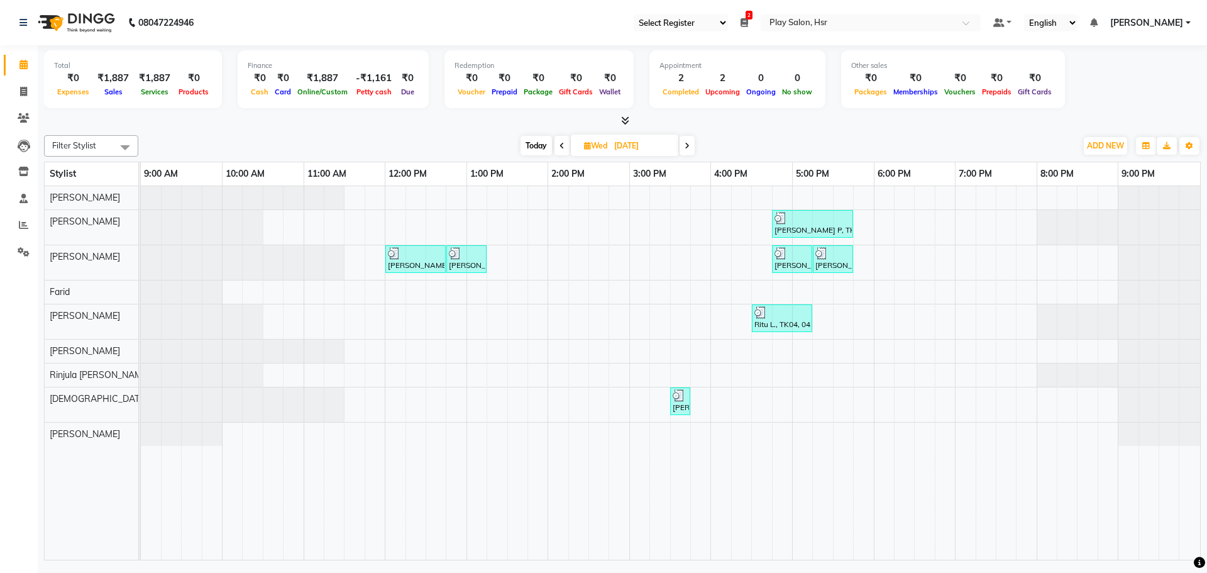
click at [557, 147] on span at bounding box center [561, 145] width 15 height 19
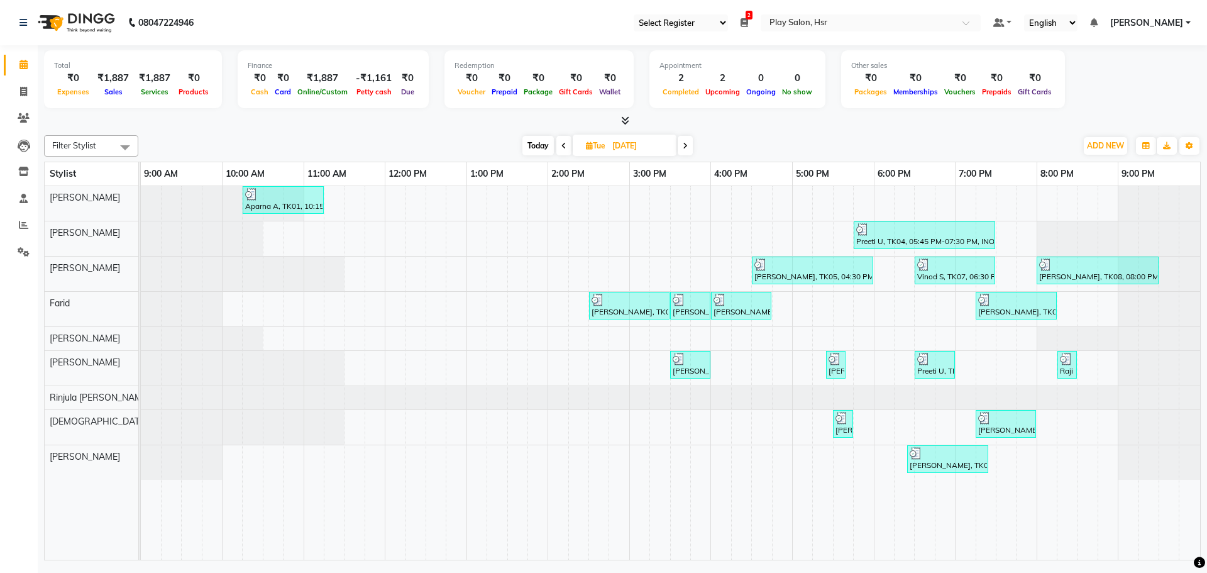
click at [561, 146] on icon at bounding box center [563, 146] width 5 height 8
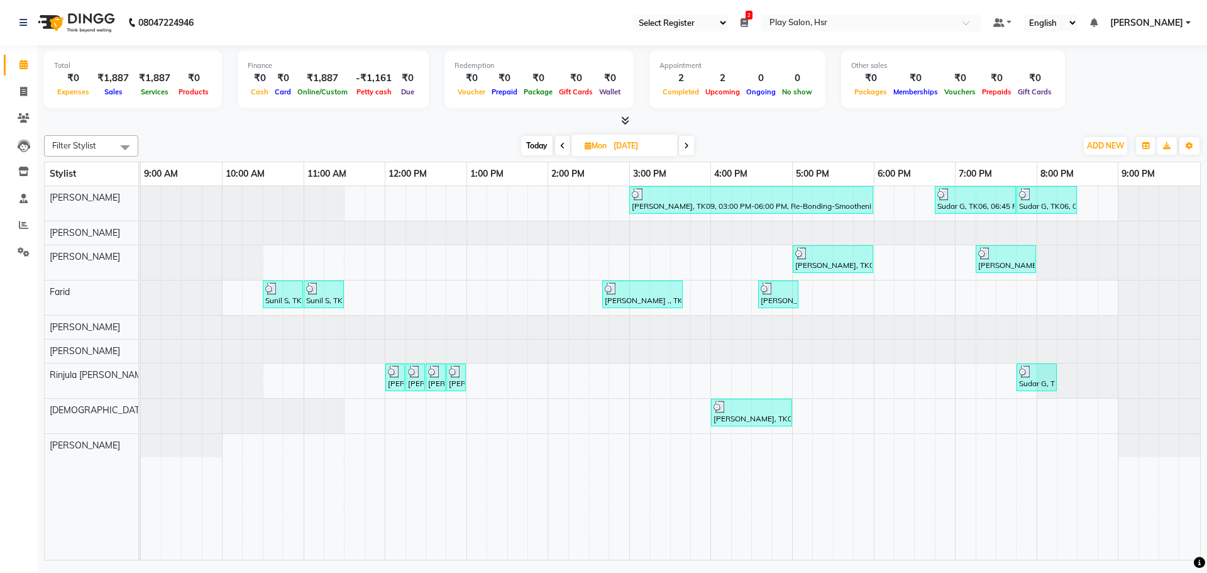
click at [688, 146] on icon at bounding box center [686, 146] width 5 height 8
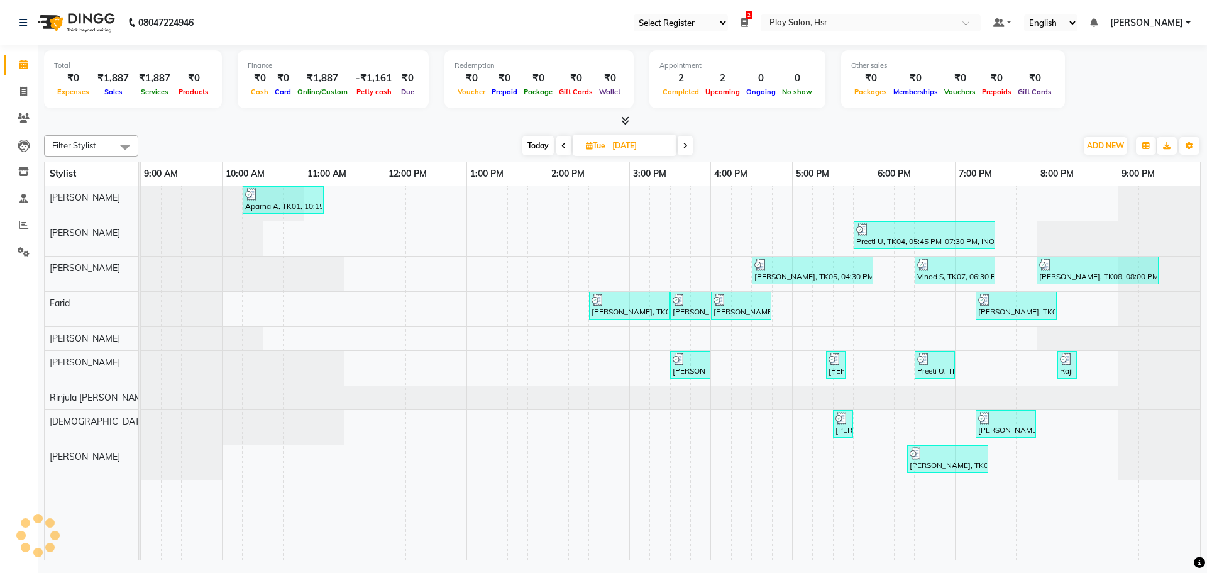
click at [684, 145] on icon at bounding box center [685, 146] width 5 height 8
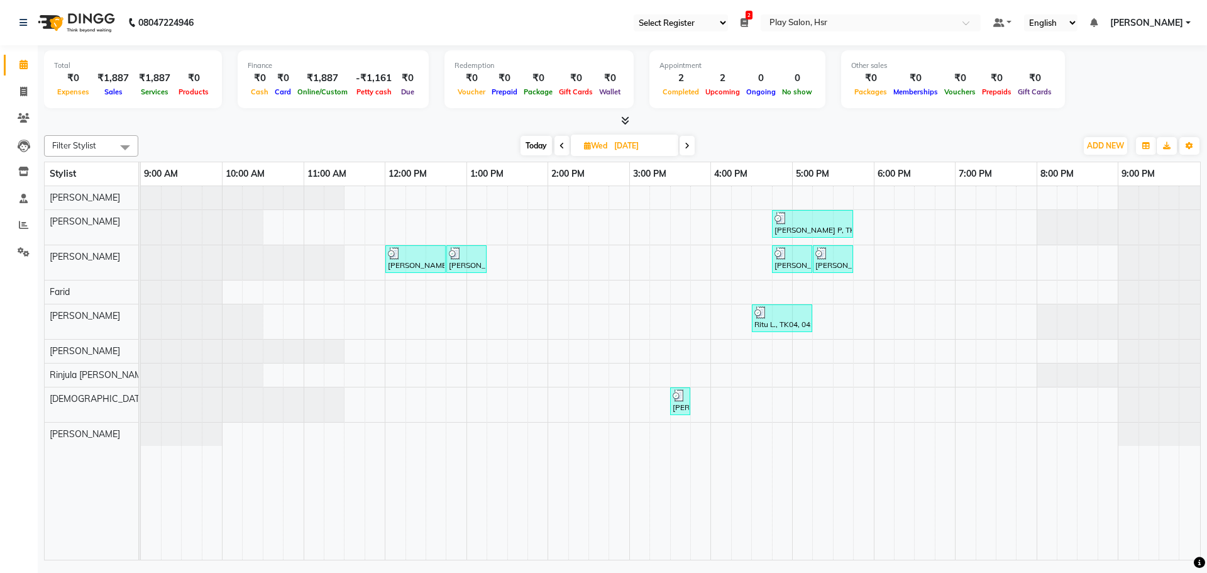
click at [537, 143] on span "Today" at bounding box center [535, 145] width 31 height 19
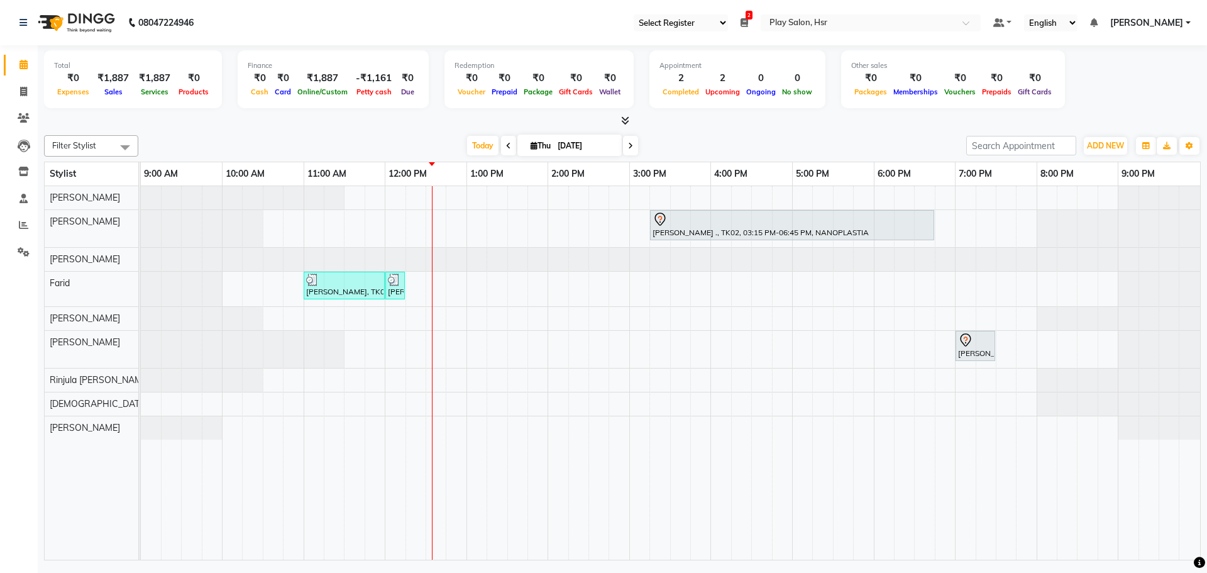
click at [506, 143] on icon at bounding box center [508, 146] width 5 height 8
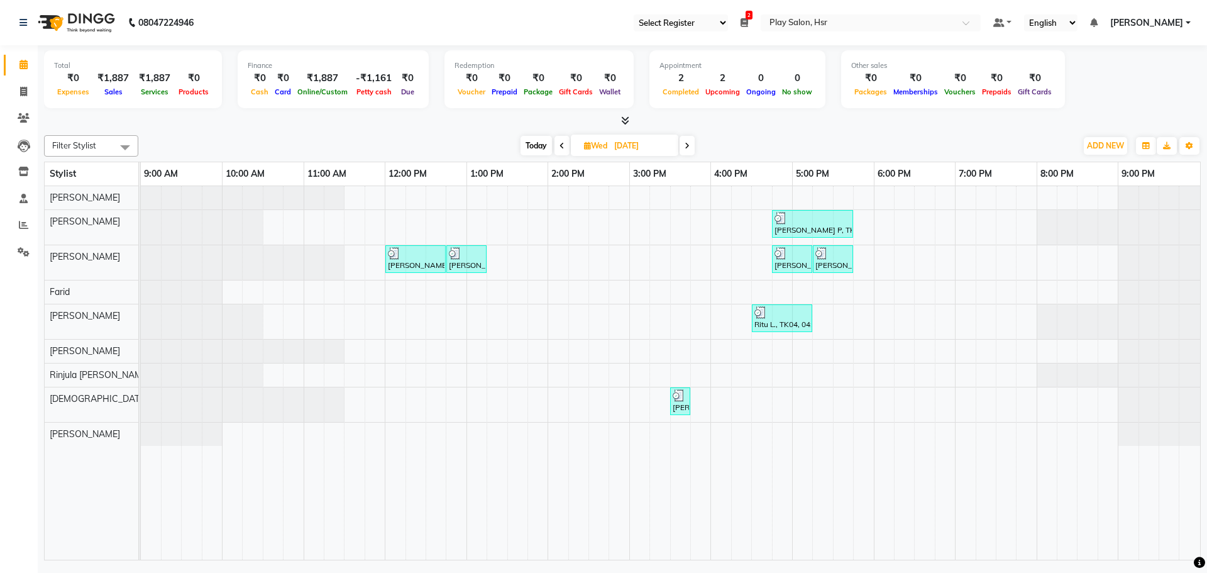
click at [563, 146] on icon at bounding box center [561, 146] width 5 height 8
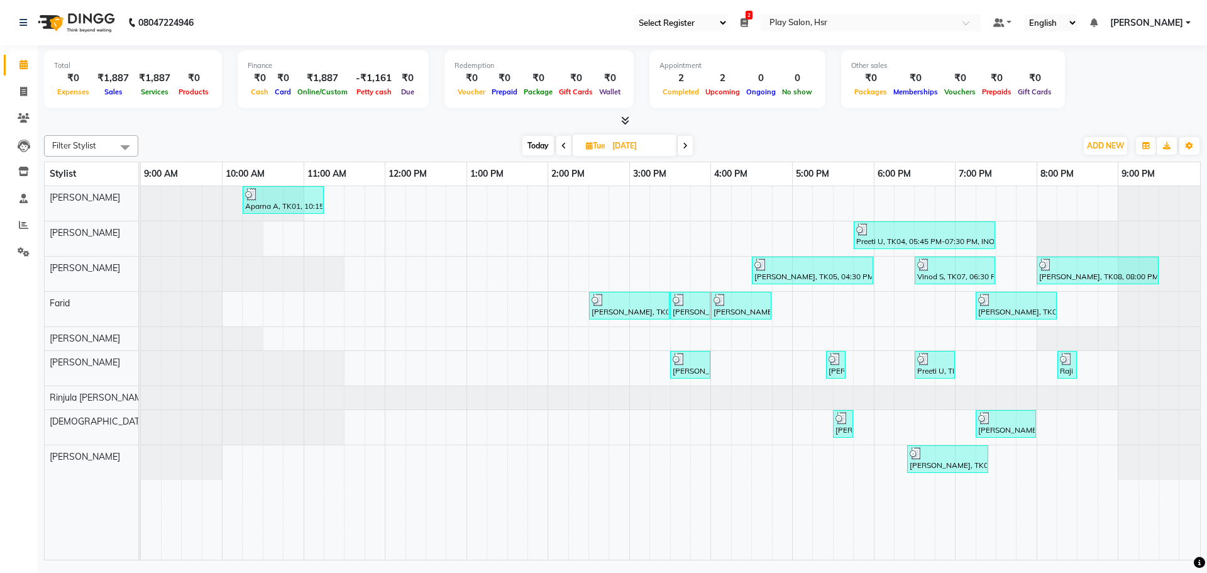
click at [562, 143] on icon at bounding box center [563, 146] width 5 height 8
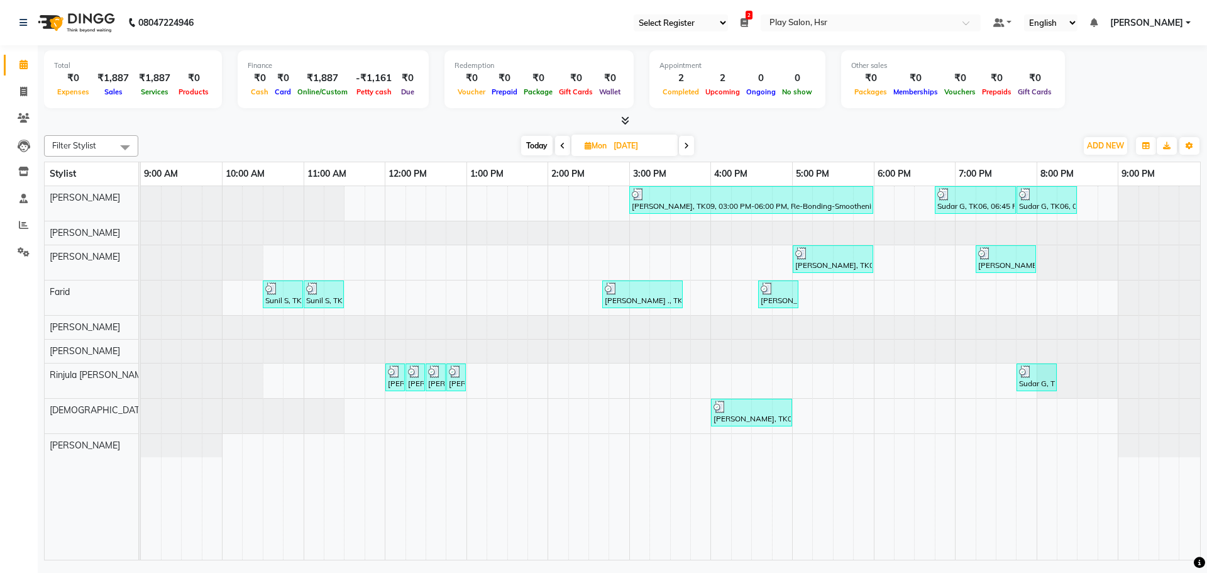
click at [689, 145] on icon at bounding box center [686, 146] width 5 height 8
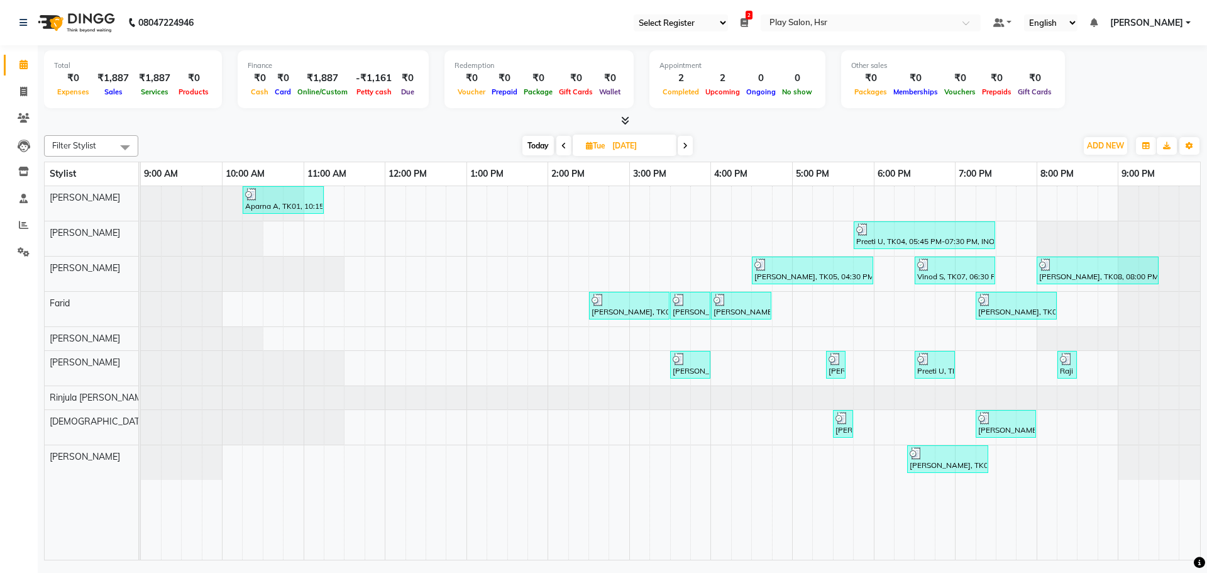
click at [687, 145] on icon at bounding box center [685, 146] width 5 height 8
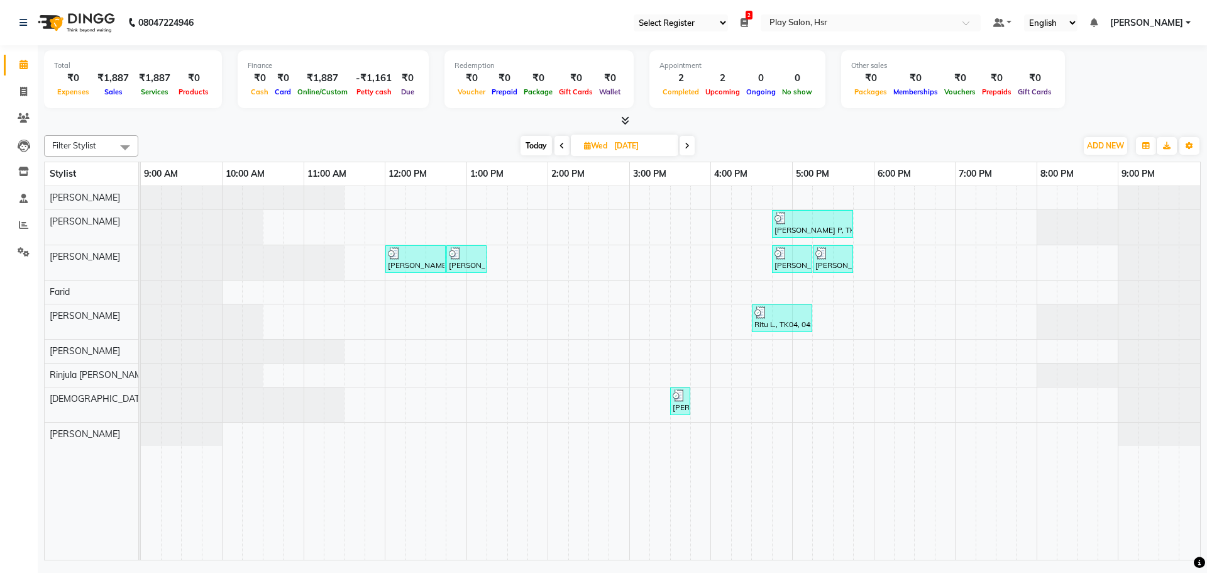
click at [689, 141] on span at bounding box center [686, 145] width 15 height 19
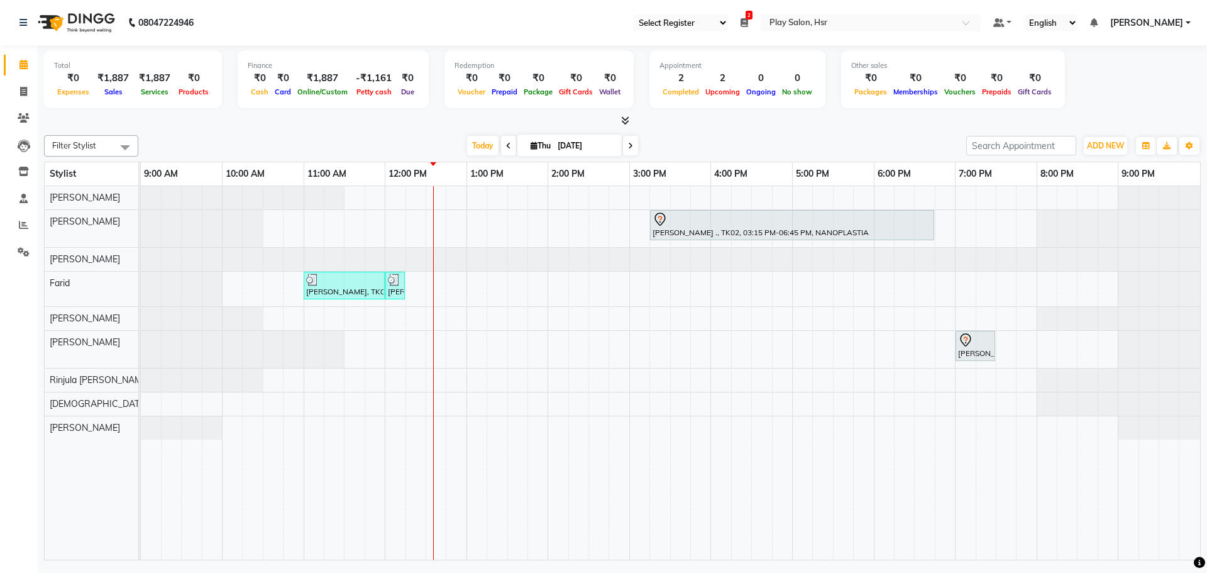
click at [506, 145] on icon at bounding box center [508, 146] width 5 height 8
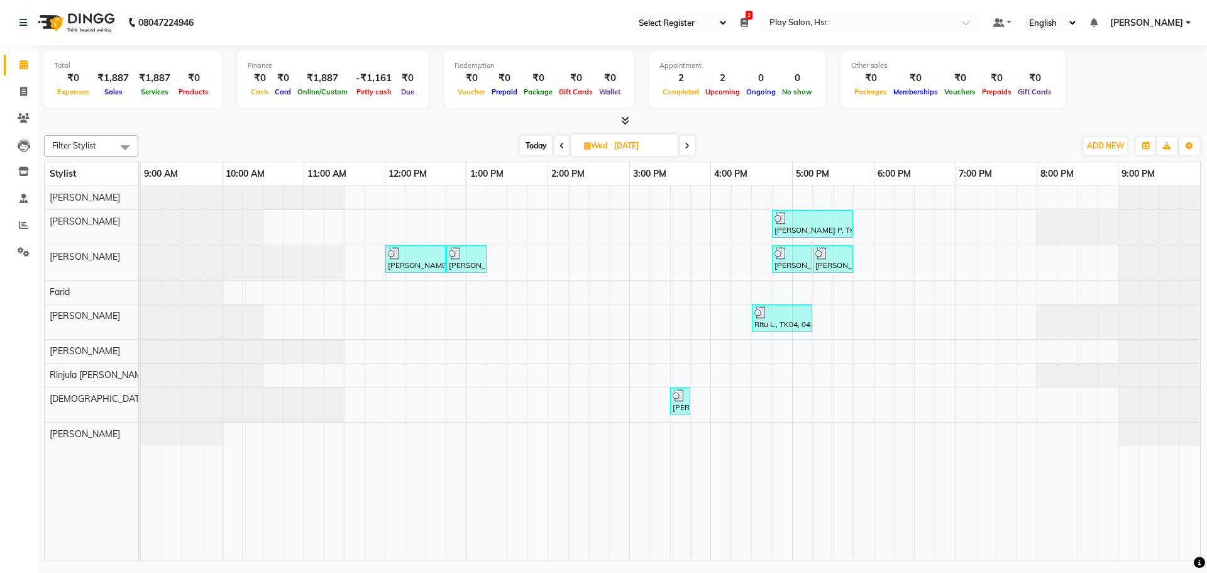
click at [559, 143] on icon at bounding box center [561, 146] width 5 height 8
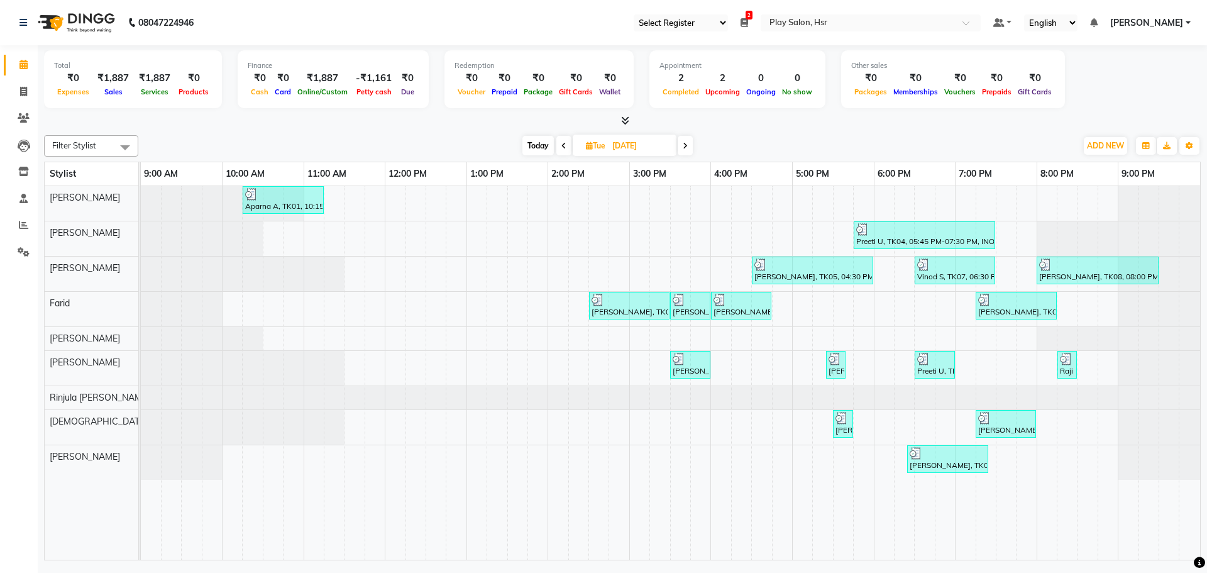
click at [566, 147] on span at bounding box center [563, 145] width 15 height 19
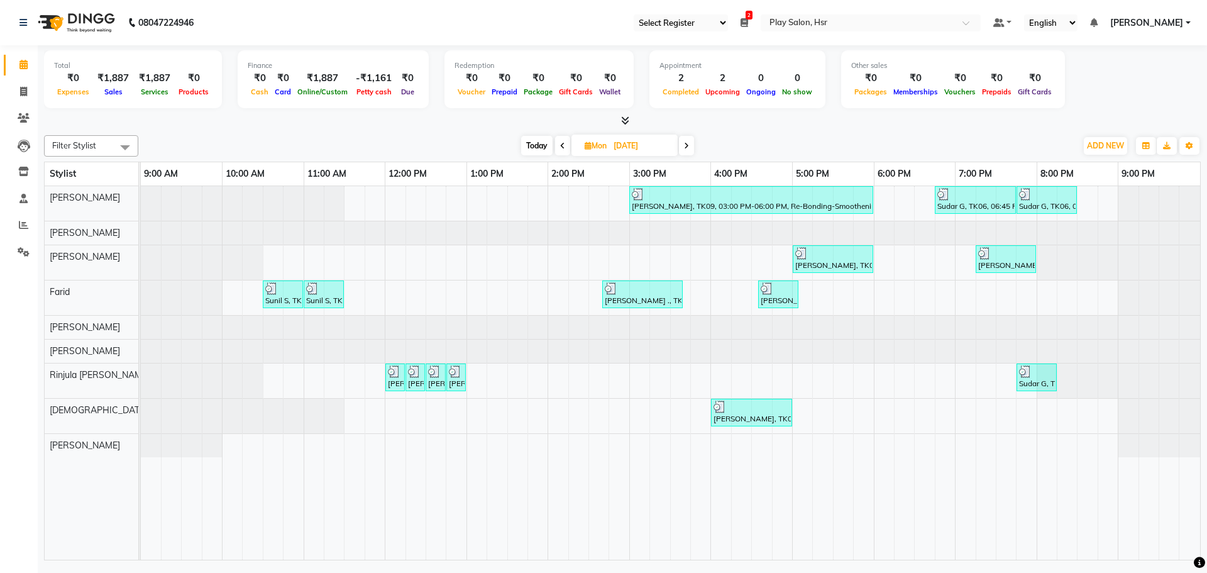
click at [532, 145] on span "Today" at bounding box center [536, 145] width 31 height 19
type input "[DATE]"
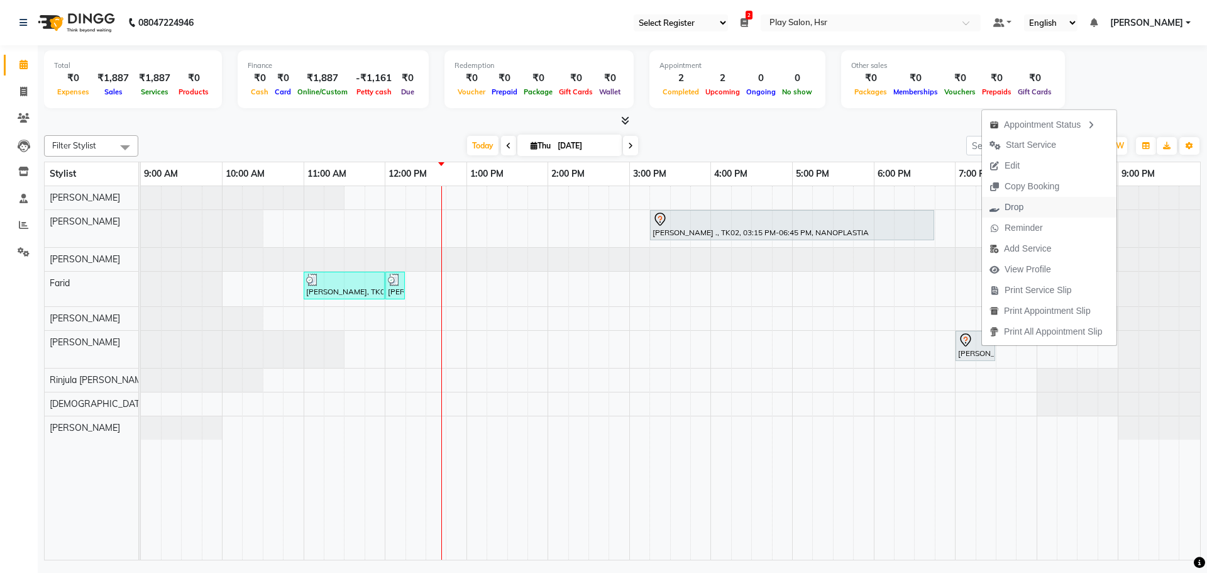
click at [1028, 207] on span "Drop" at bounding box center [1006, 207] width 49 height 21
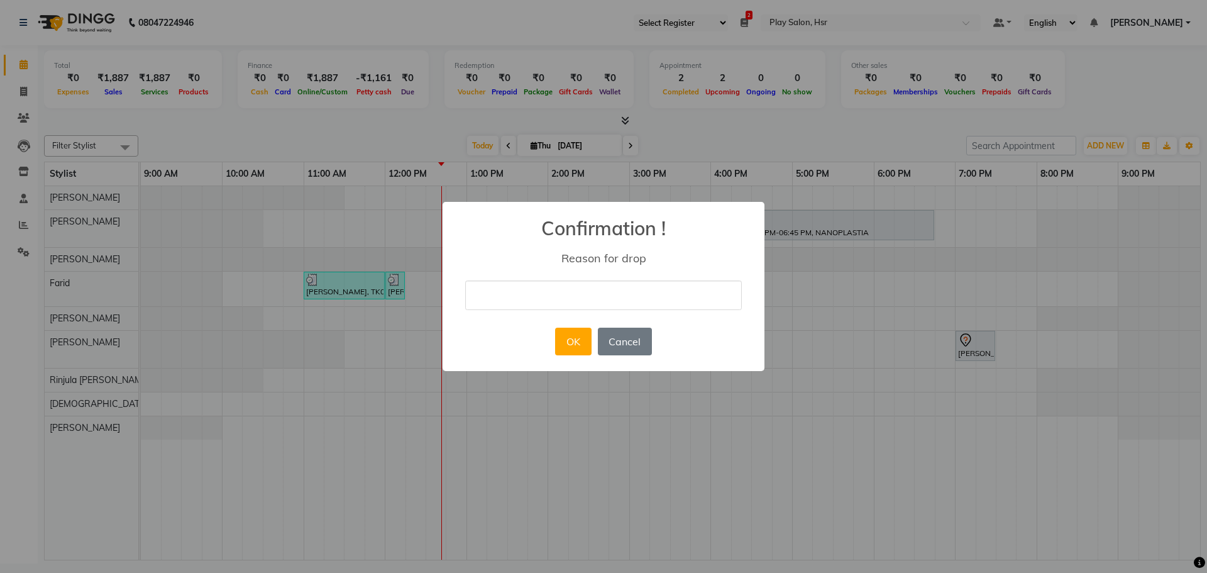
click at [590, 302] on input "text" at bounding box center [603, 295] width 277 height 30
type input "She's Influencer, she already came done the service."
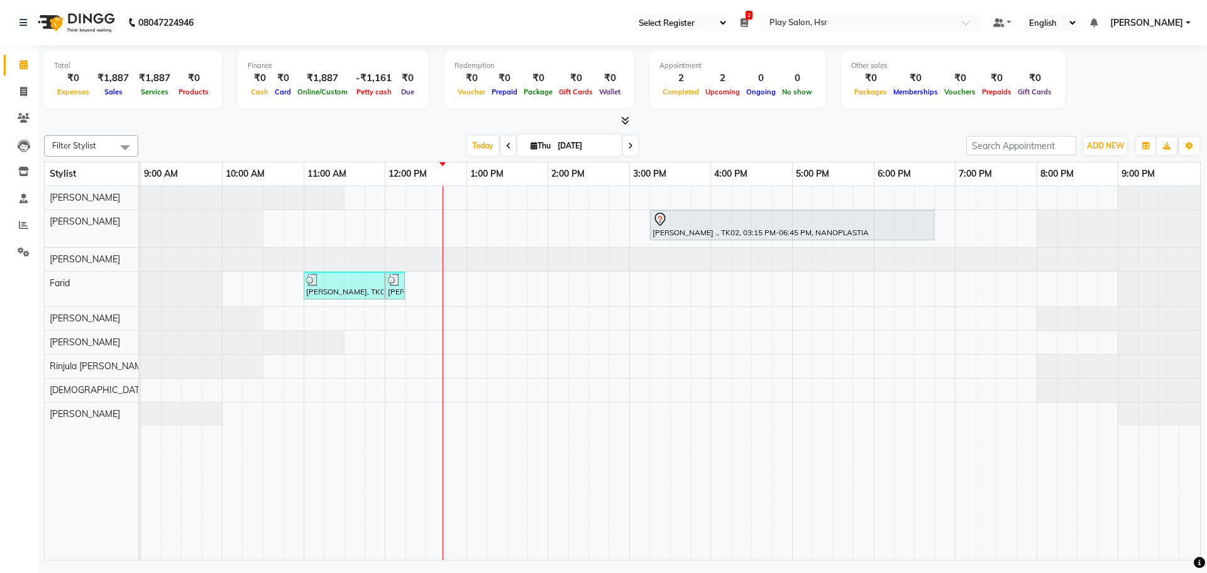
click at [578, 144] on input "[DATE]" at bounding box center [585, 145] width 63 height 19
select select "9"
select select "2025"
click at [531, 184] on select "Jan Feb Mar Apr May Jun Jul Aug Sep Oct Nov Dec" at bounding box center [536, 184] width 48 height 19
select select "5"
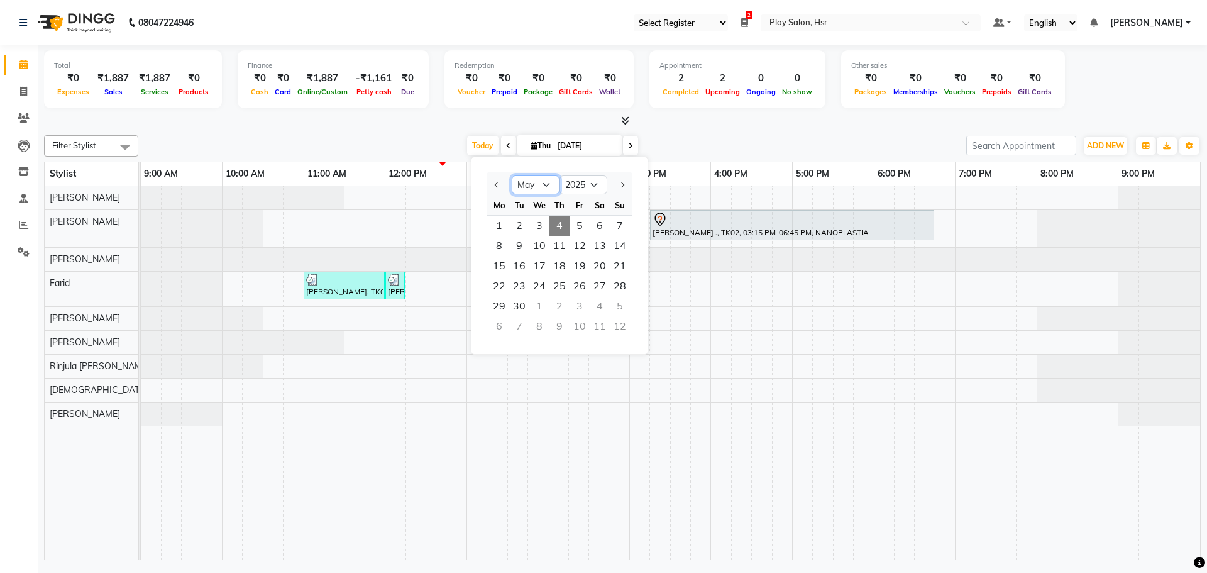
click at [512, 175] on select "Jan Feb Mar Apr May Jun Jul Aug Sep Oct Nov Dec" at bounding box center [536, 184] width 48 height 19
click at [558, 264] on span "15" at bounding box center [559, 266] width 20 height 20
type input "15-05-2025"
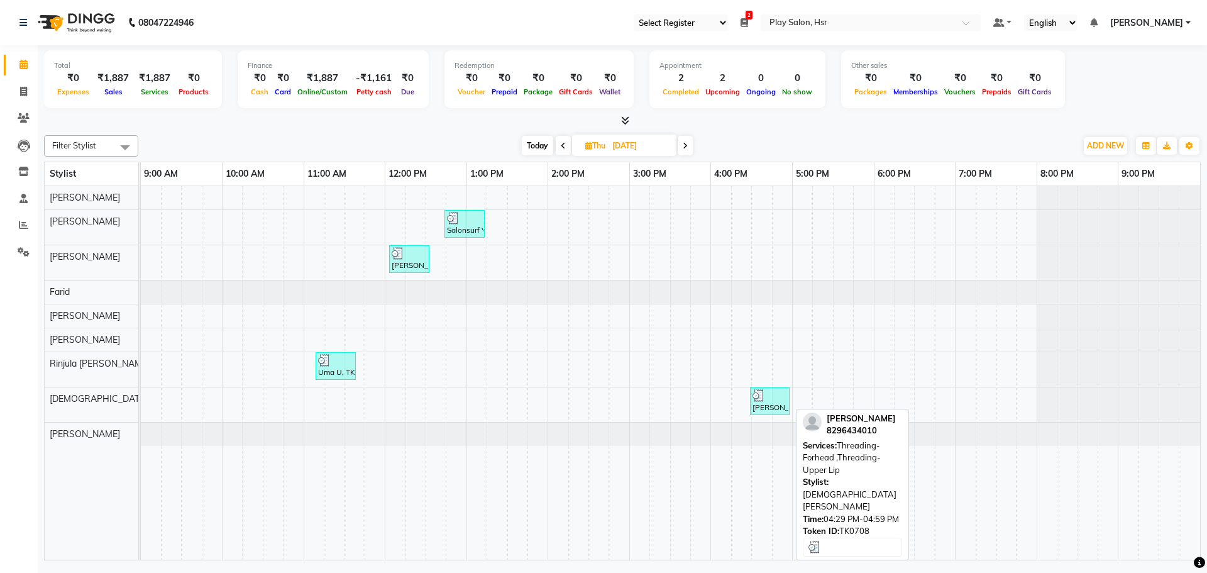
click at [771, 399] on div at bounding box center [769, 395] width 35 height 13
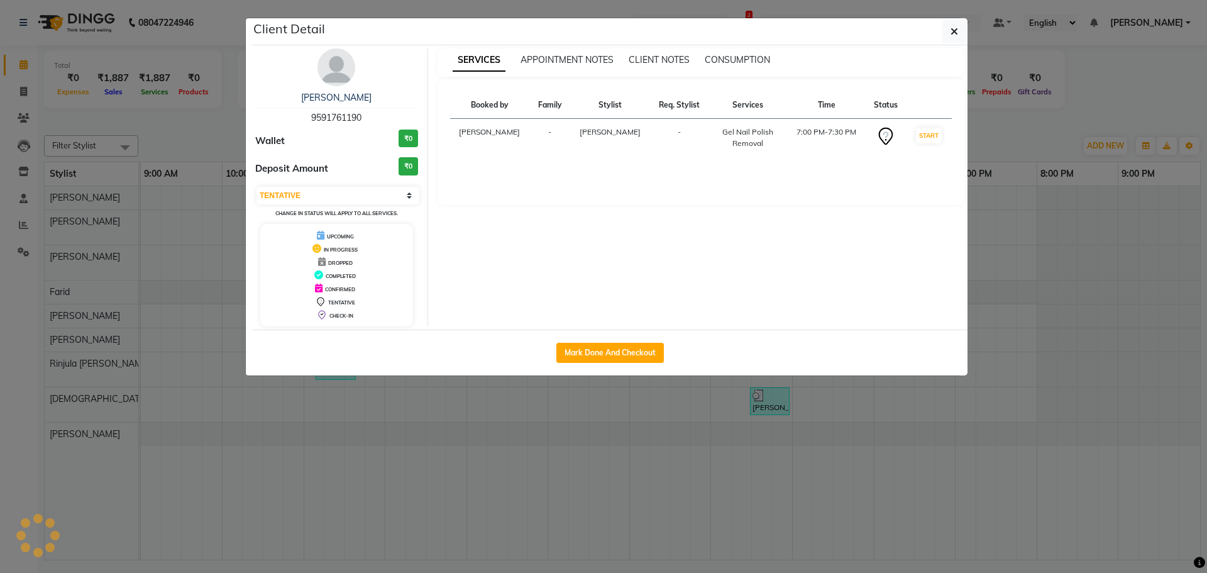
select select "3"
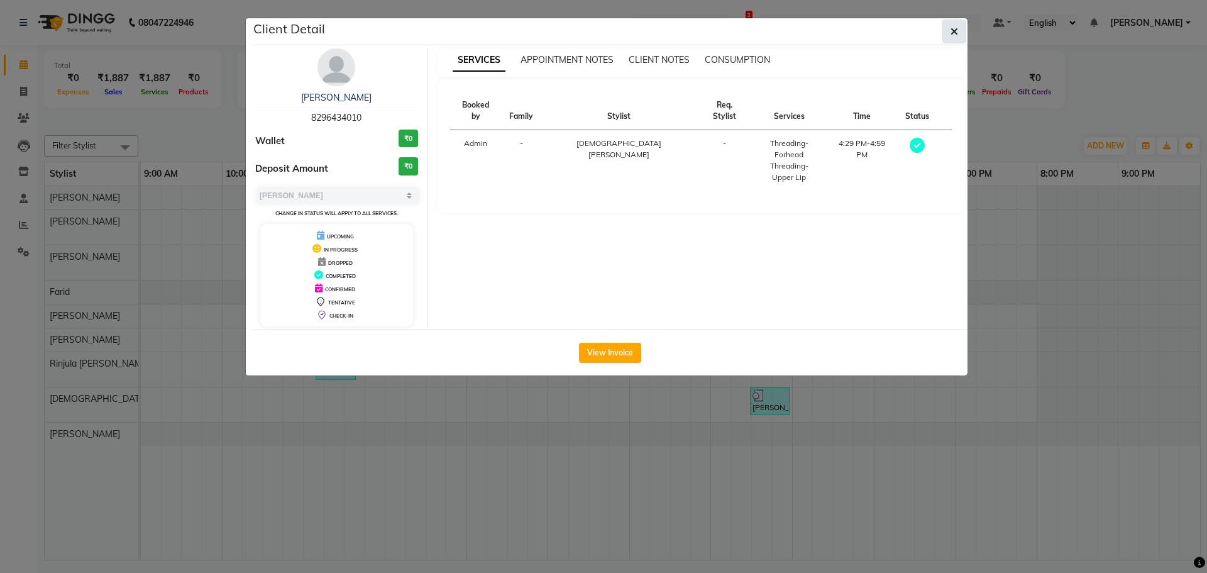
click at [952, 35] on icon "button" at bounding box center [954, 31] width 8 height 10
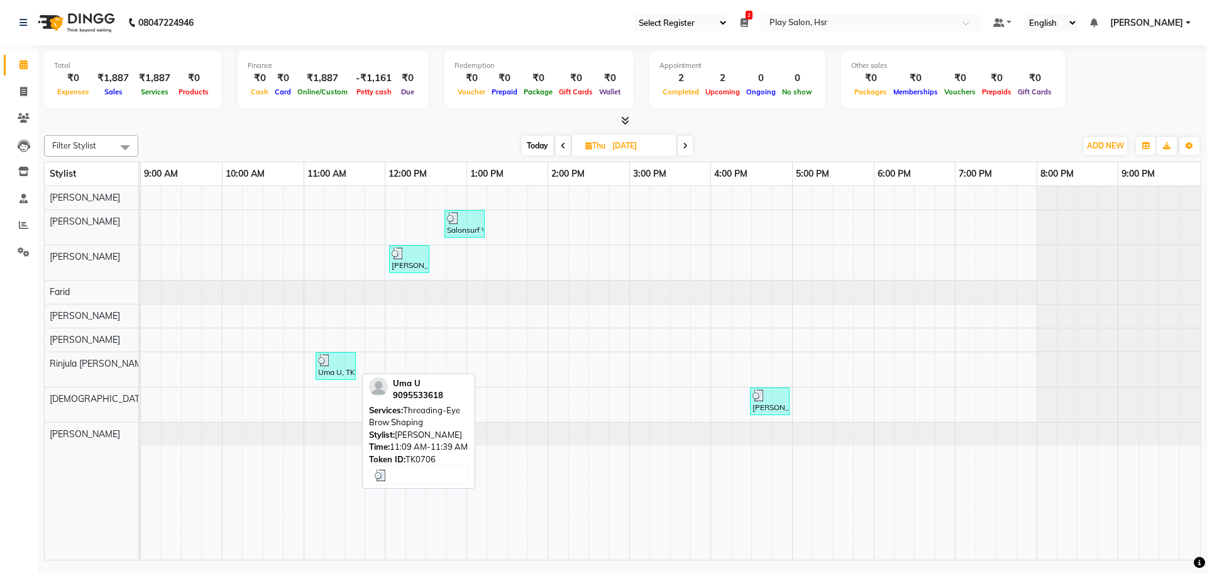
click at [341, 364] on div at bounding box center [335, 360] width 35 height 13
select select "3"
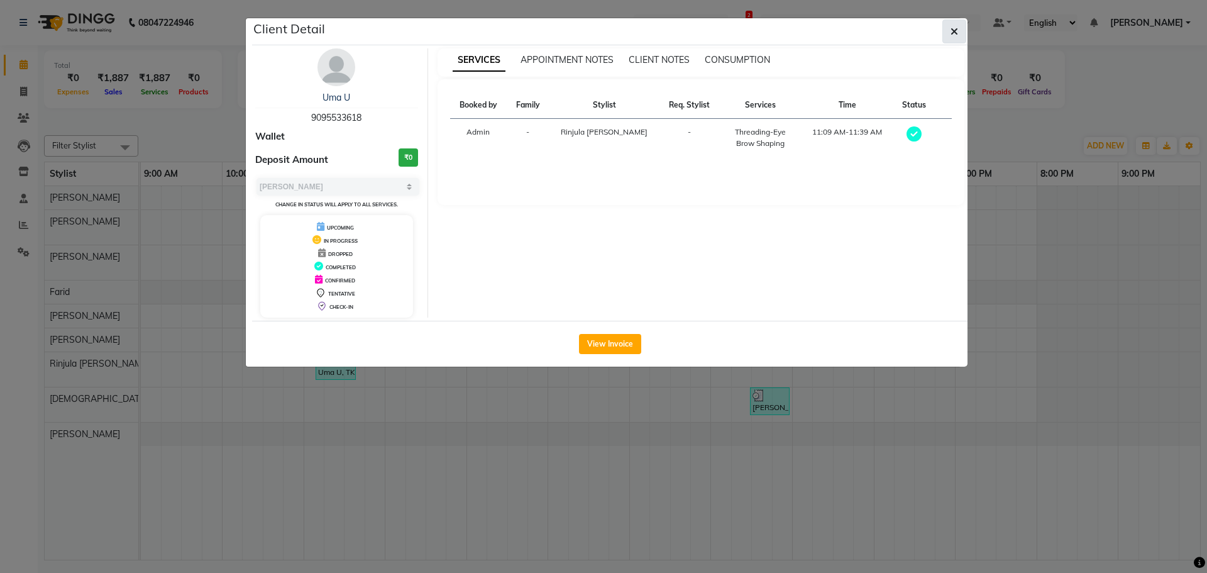
click at [947, 37] on button "button" at bounding box center [954, 31] width 24 height 24
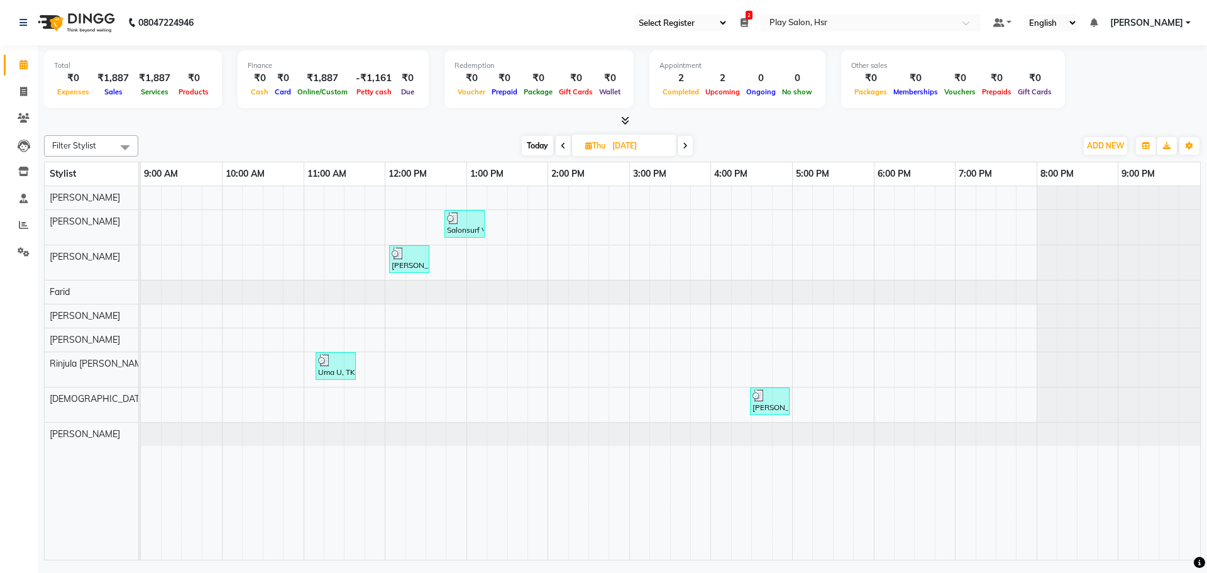
click at [686, 148] on icon at bounding box center [685, 146] width 5 height 8
type input "16-05-2025"
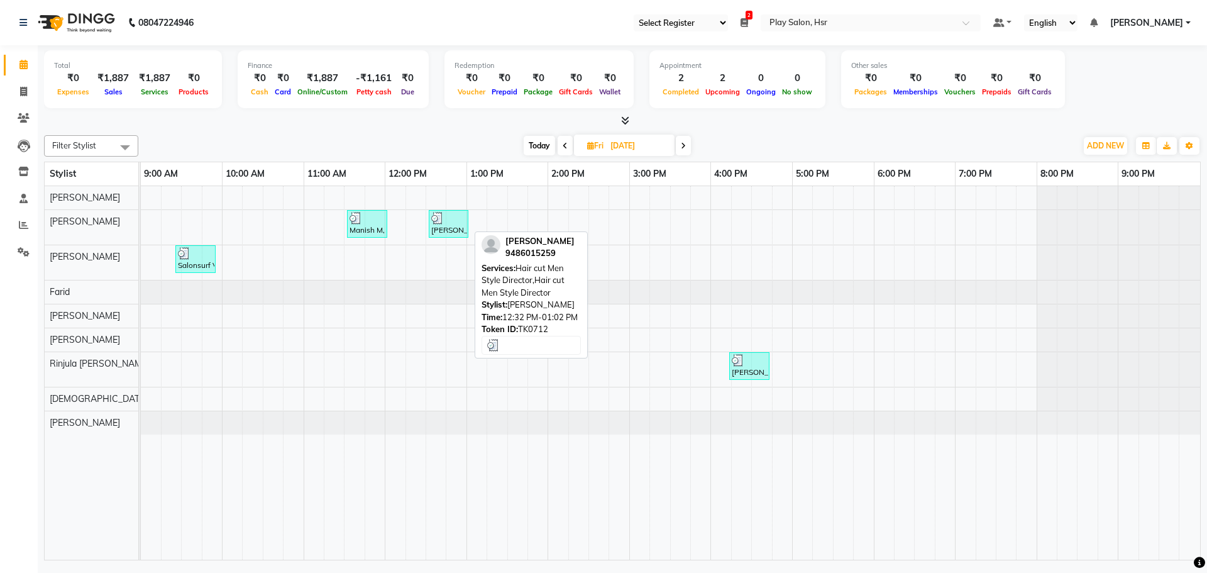
click at [451, 223] on div at bounding box center [448, 218] width 35 height 13
select select "3"
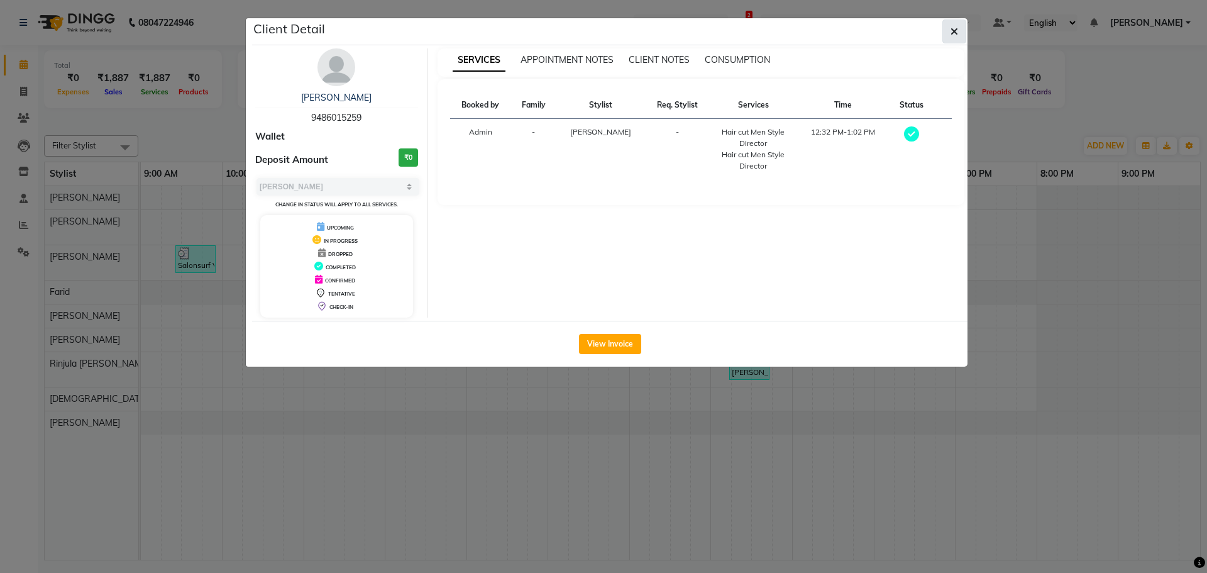
click at [950, 36] on icon "button" at bounding box center [954, 31] width 8 height 10
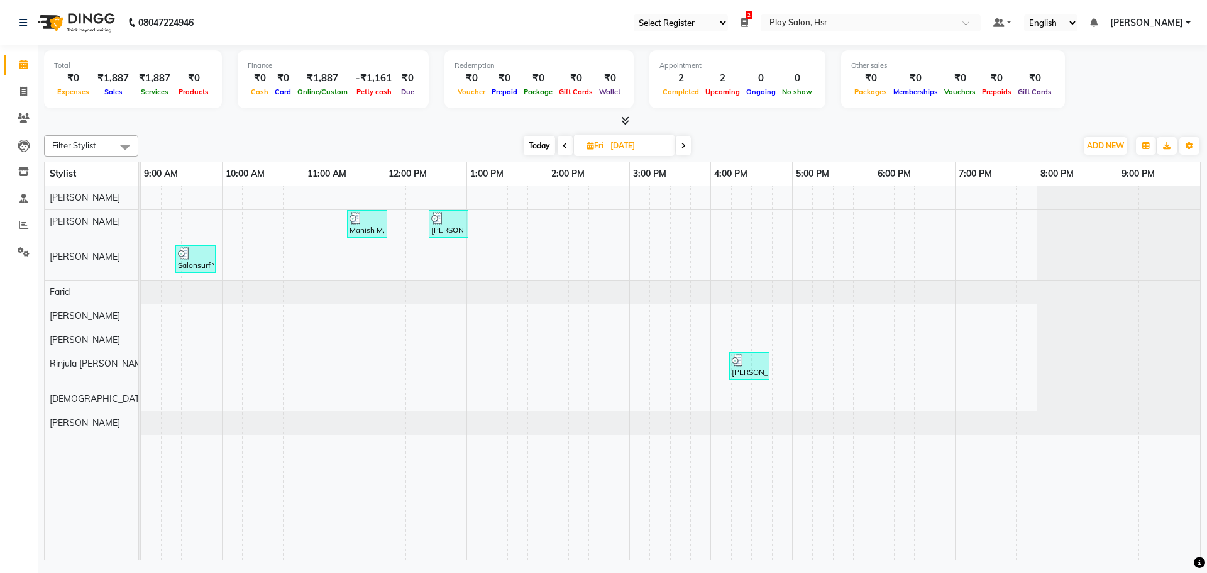
click at [679, 145] on span at bounding box center [683, 145] width 15 height 19
type input "17-05-2025"
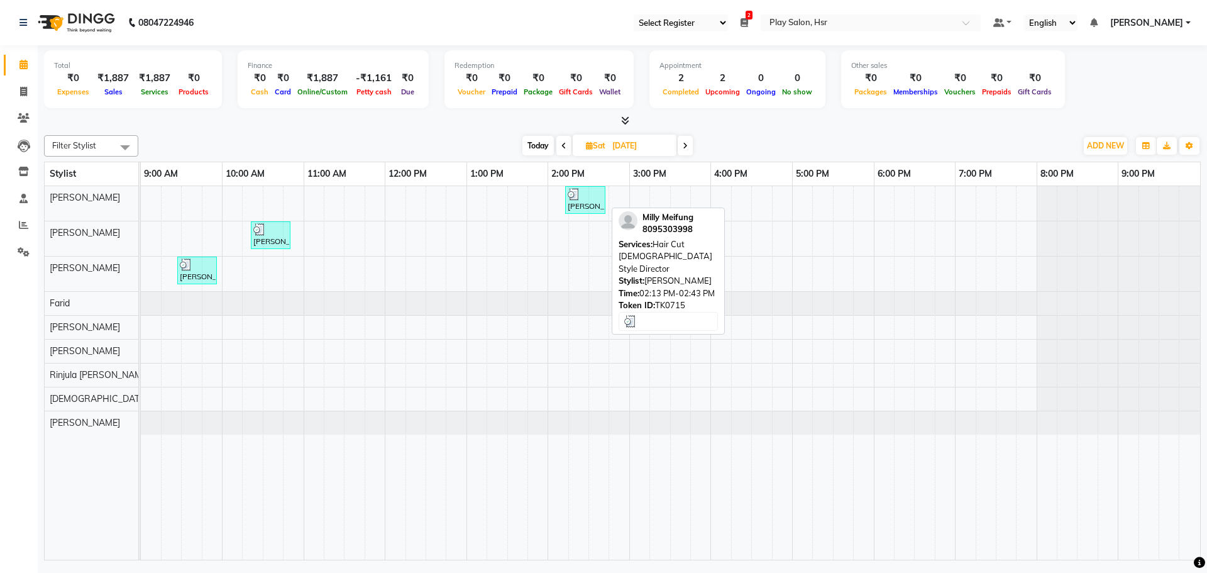
click at [586, 200] on div "Milly Meifung, TK715, 02:13 PM-02:43 PM, Hair Cut lady Style Director" at bounding box center [585, 200] width 38 height 24
select select "3"
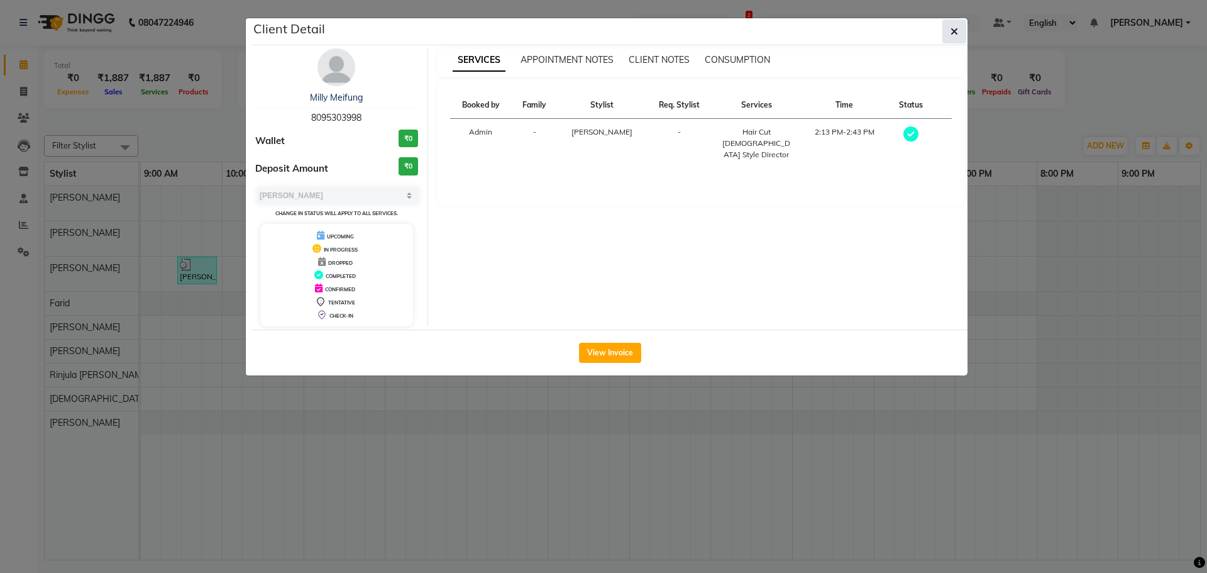
click at [954, 30] on icon "button" at bounding box center [954, 31] width 8 height 10
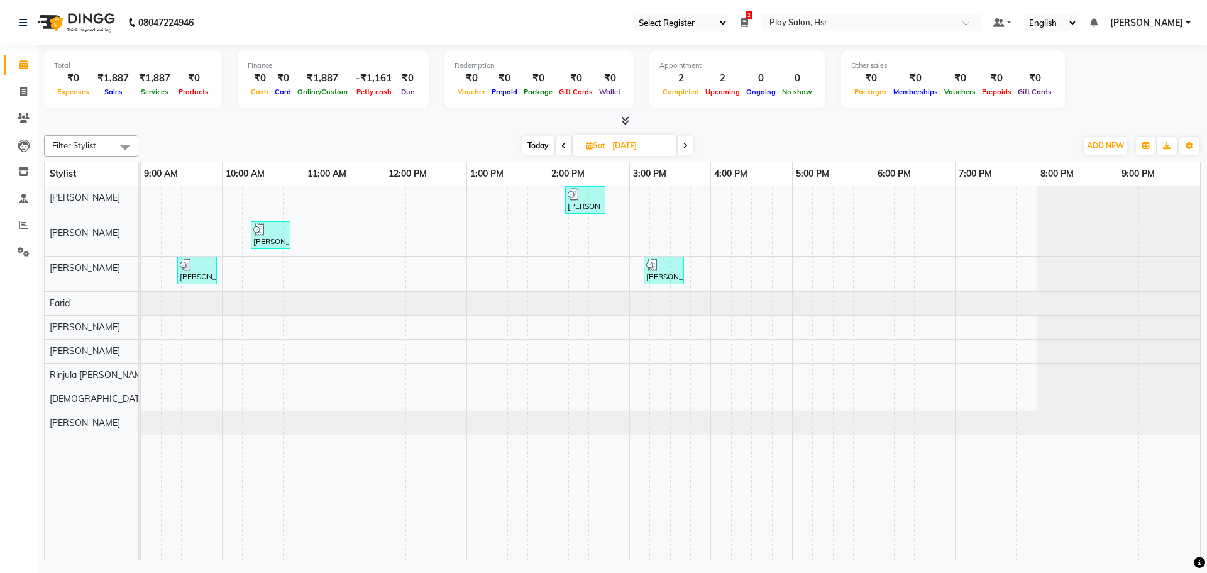
click at [681, 149] on span at bounding box center [685, 145] width 15 height 19
type input "18-05-2025"
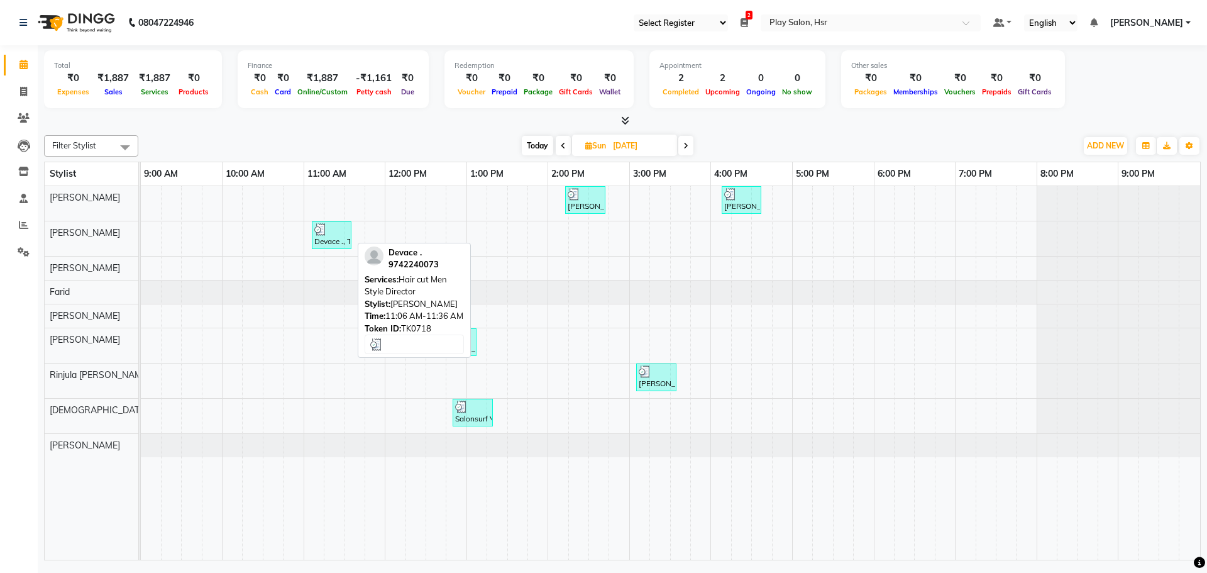
click at [342, 234] on div at bounding box center [331, 229] width 35 height 13
select select "3"
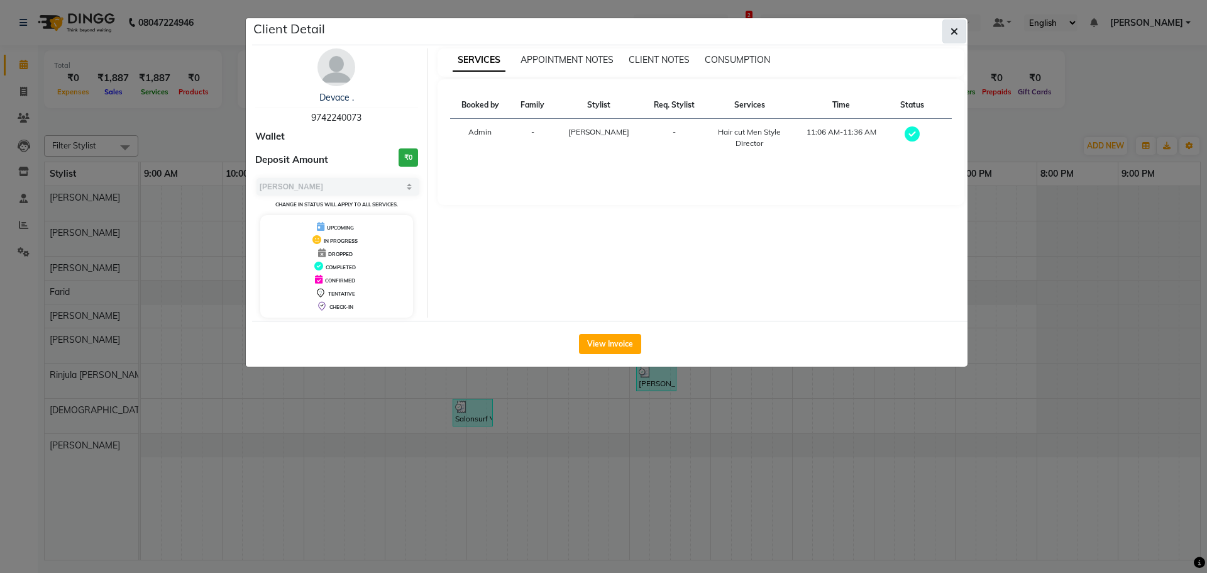
click at [955, 30] on icon "button" at bounding box center [954, 31] width 8 height 10
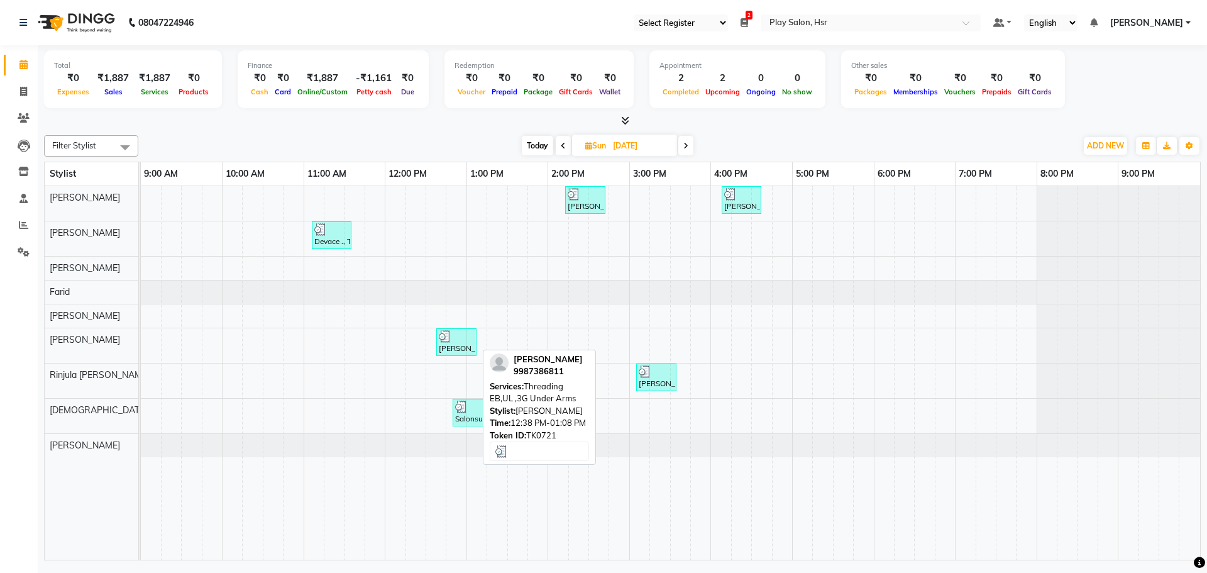
click at [456, 341] on div at bounding box center [456, 336] width 35 height 13
select select "3"
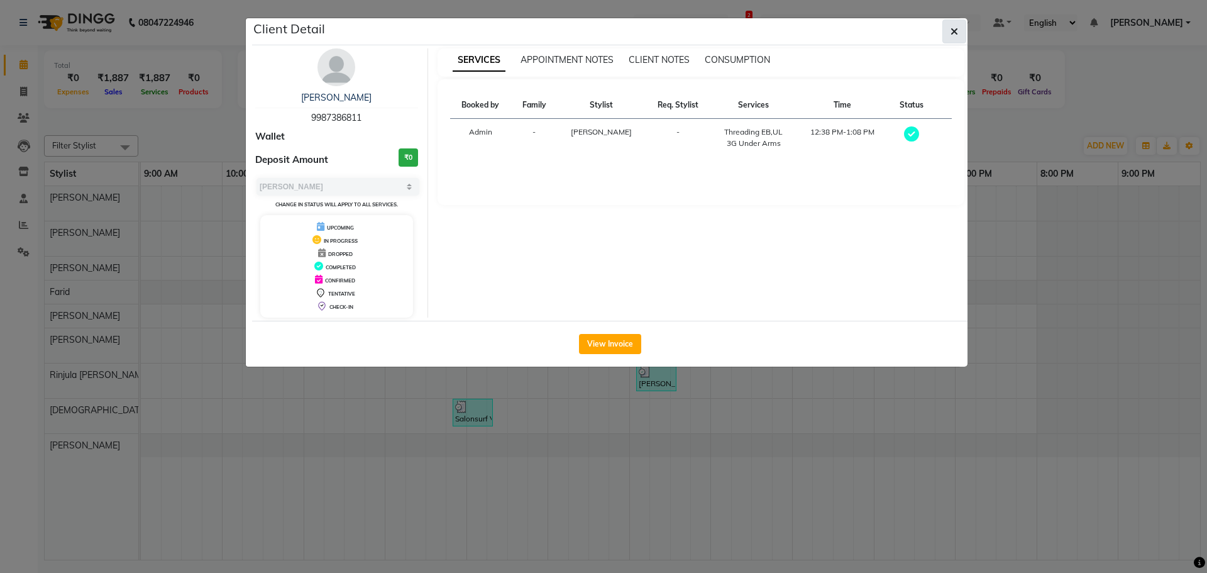
click at [956, 35] on icon "button" at bounding box center [954, 31] width 8 height 10
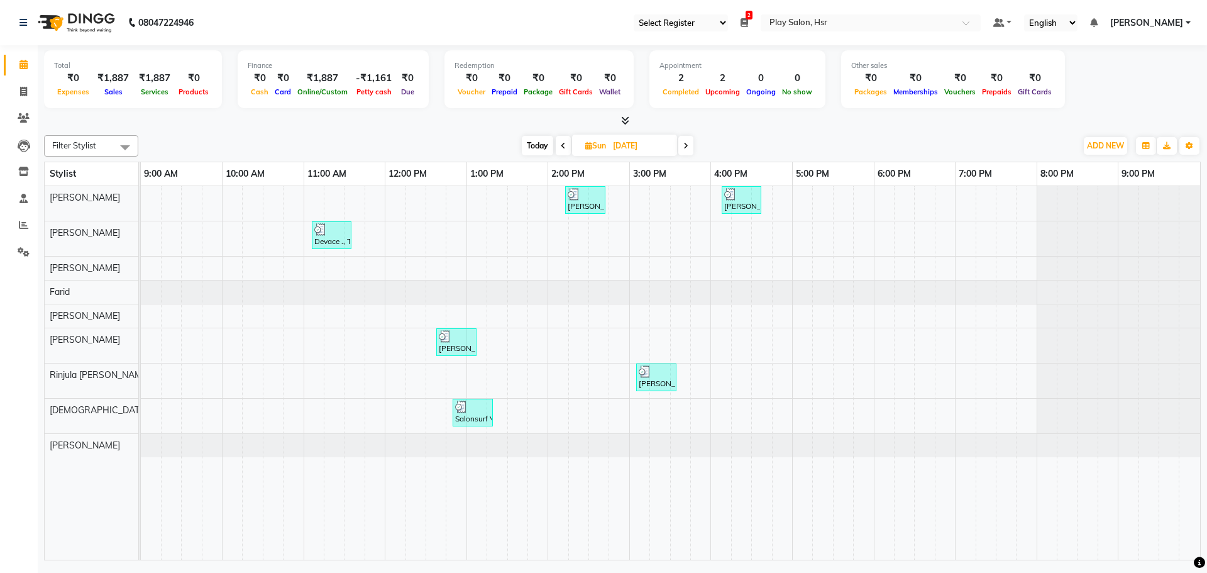
click at [1206, 436] on div "Total ₹0 Expenses ₹1,887 Sales ₹1,887 Services ₹0 Products Finance ₹0 Cash ₹0 C…" at bounding box center [622, 304] width 1169 height 518
drag, startPoint x: 1167, startPoint y: 447, endPoint x: 1106, endPoint y: 602, distance: 166.8
click at [1106, 572] on html "08047224946 Select Register Play Salon 2 Daily Open Registers 04-09-2025 Close …" at bounding box center [603, 286] width 1207 height 573
click at [1149, 148] on icon "button" at bounding box center [1146, 146] width 8 height 8
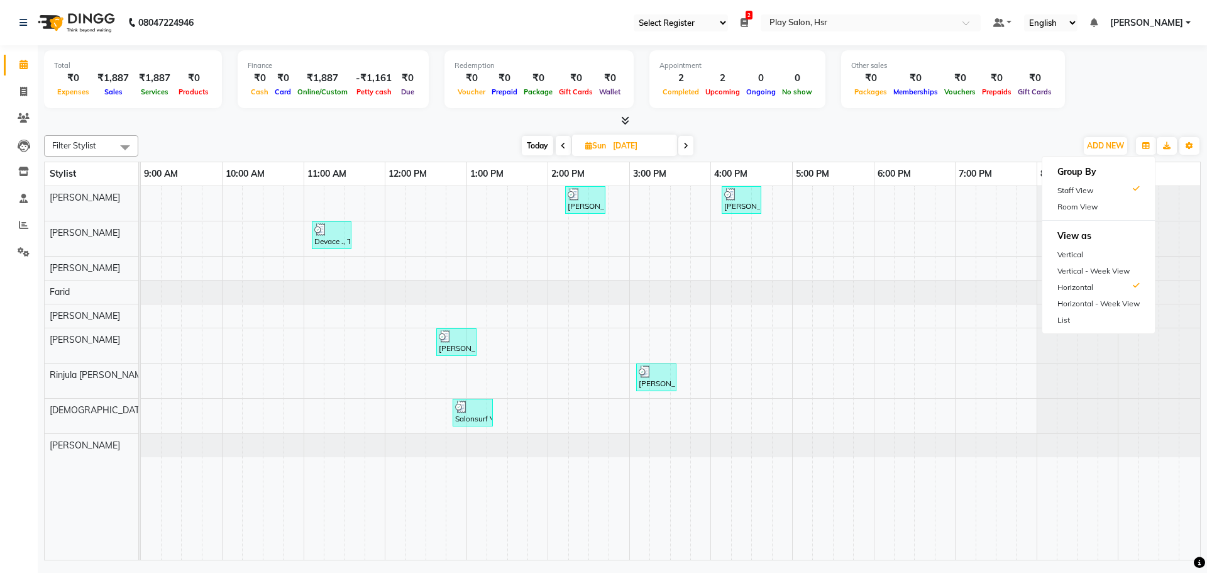
click at [1143, 95] on div "Total ₹0 Expenses ₹1,887 Sales ₹1,887 Services ₹0 Products Finance ₹0 Cash ₹0 C…" at bounding box center [622, 81] width 1157 height 62
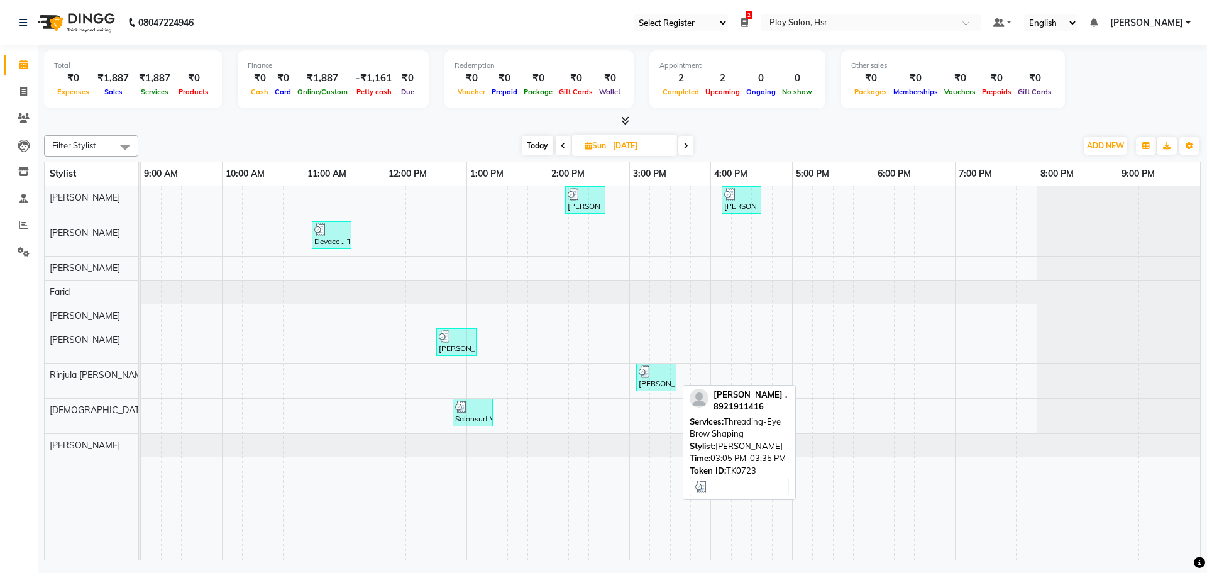
click at [660, 375] on div at bounding box center [656, 371] width 35 height 13
select select "3"
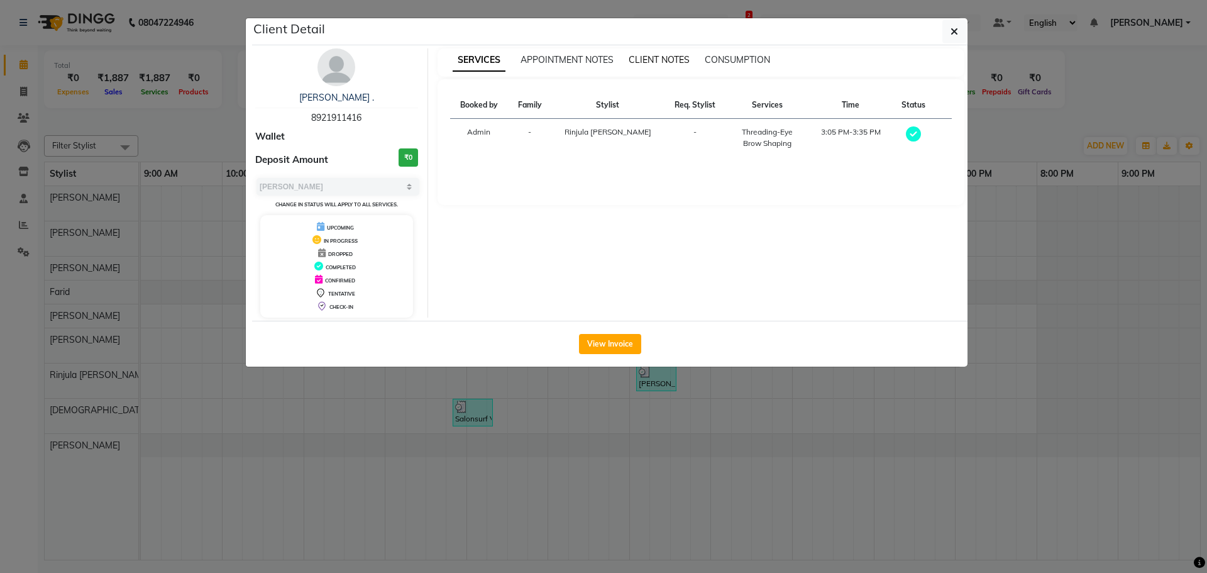
click at [686, 62] on span "CLIENT NOTES" at bounding box center [659, 59] width 61 height 11
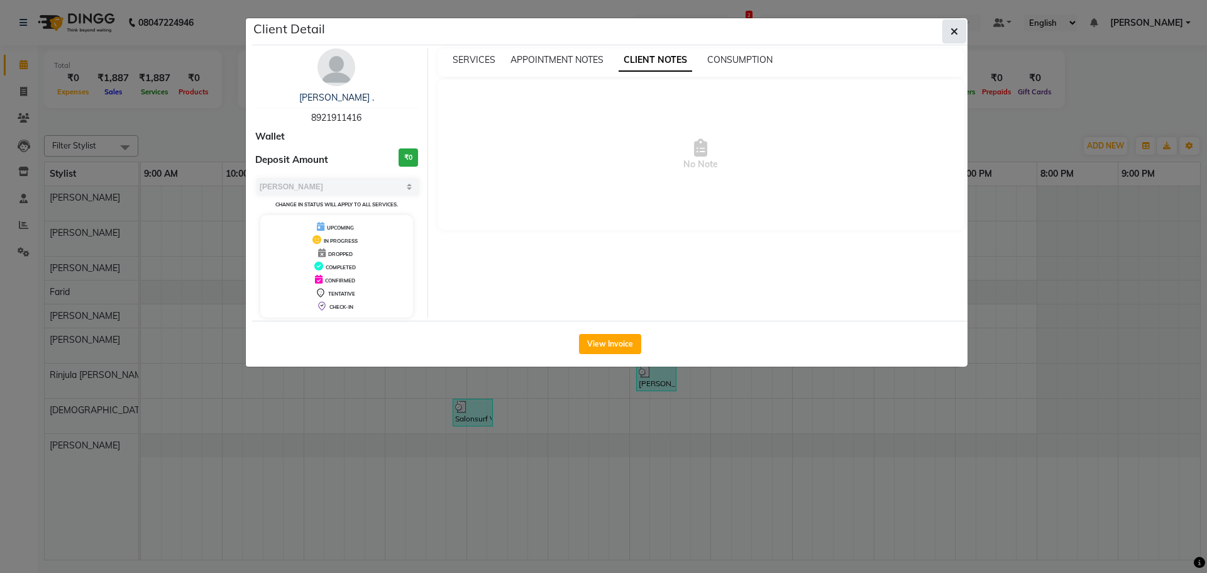
click at [959, 27] on button "button" at bounding box center [954, 31] width 24 height 24
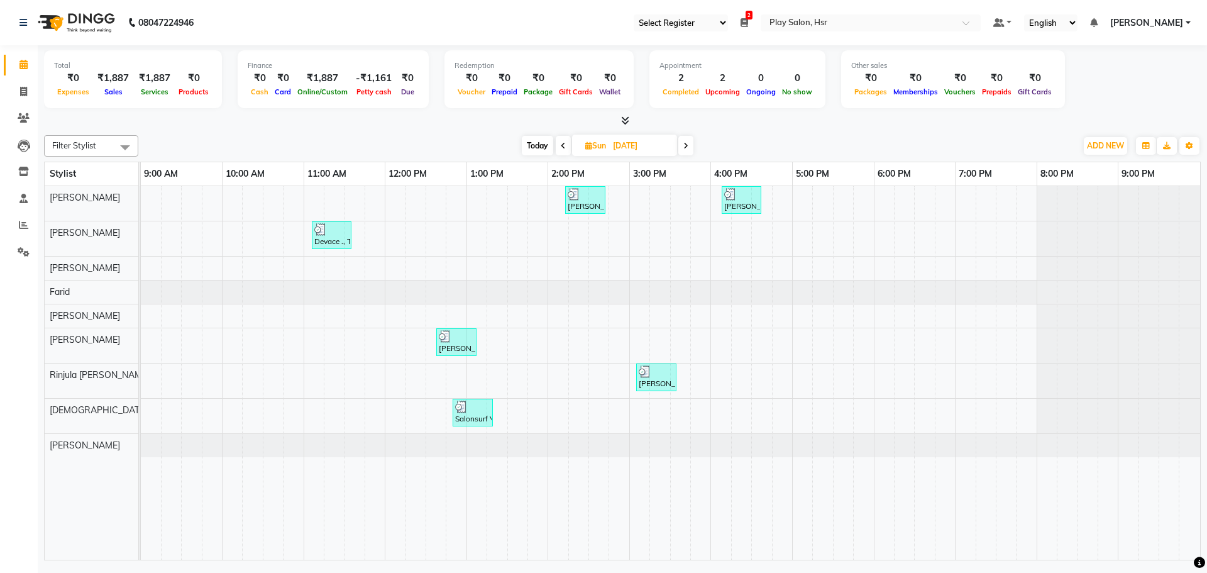
click at [686, 145] on icon at bounding box center [685, 146] width 5 height 8
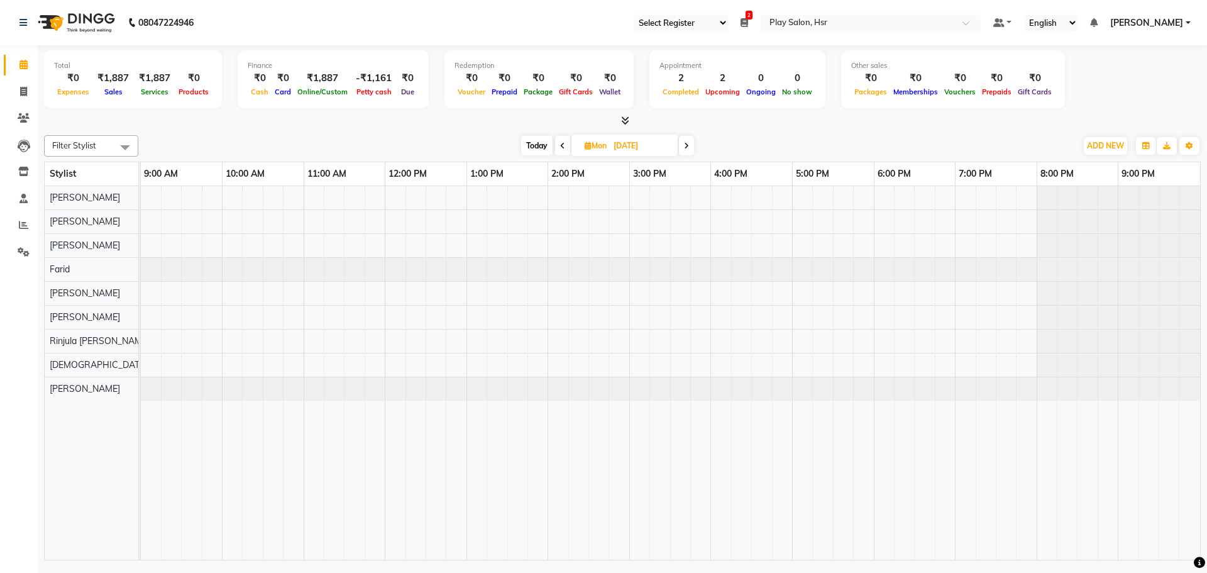
click at [686, 144] on icon at bounding box center [686, 146] width 5 height 8
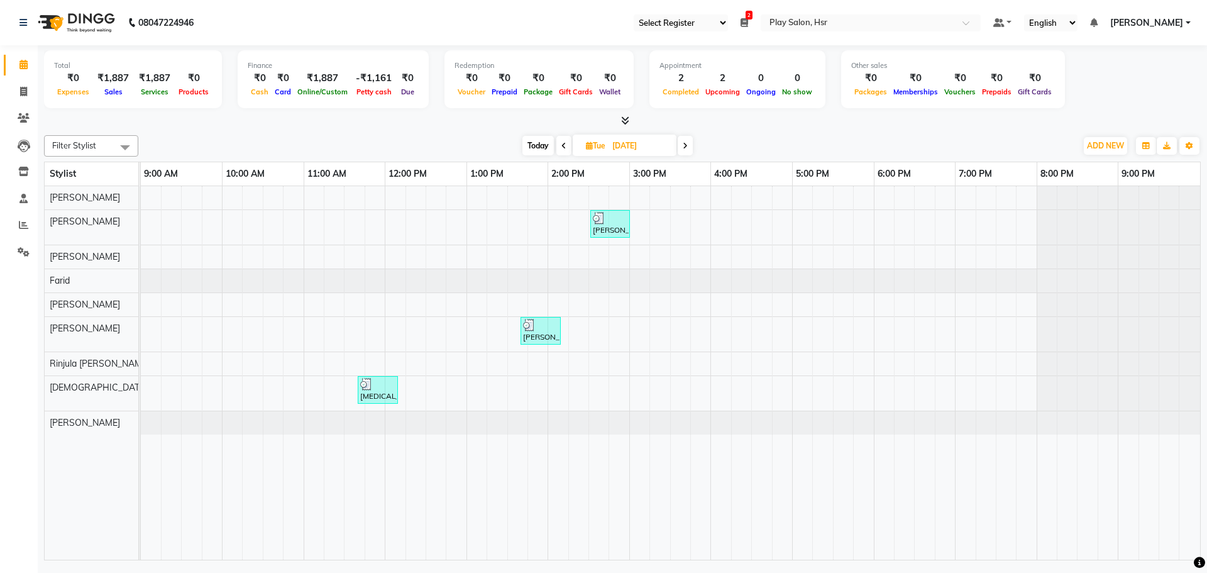
click at [690, 145] on span at bounding box center [685, 145] width 15 height 19
type input "21-05-2025"
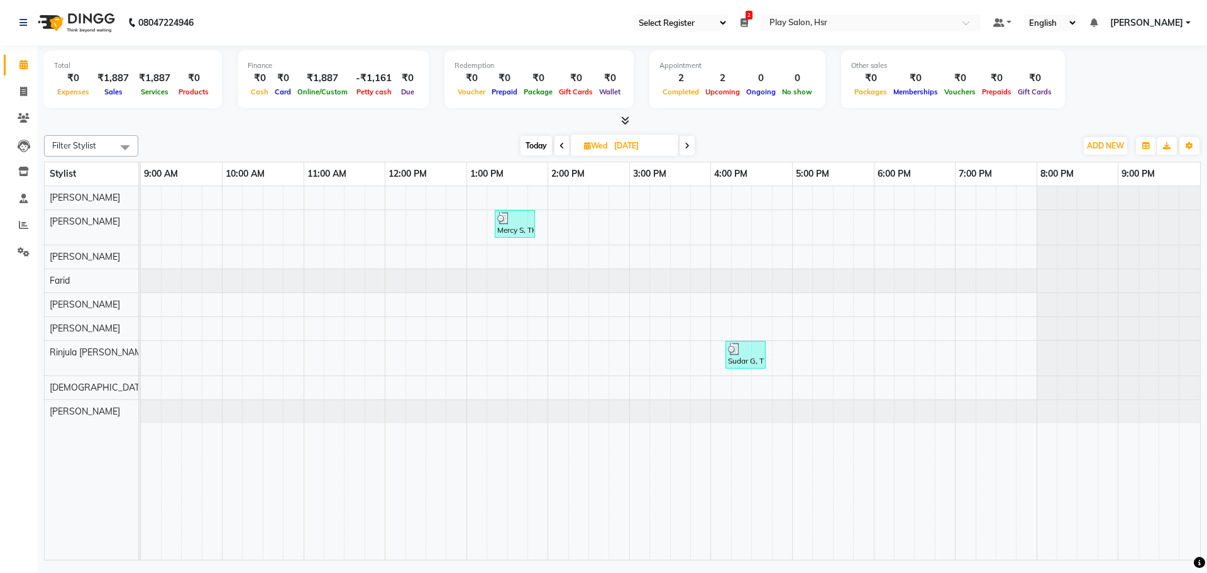
click at [617, 148] on input "21-05-2025" at bounding box center [641, 145] width 63 height 19
select select "5"
select select "2025"
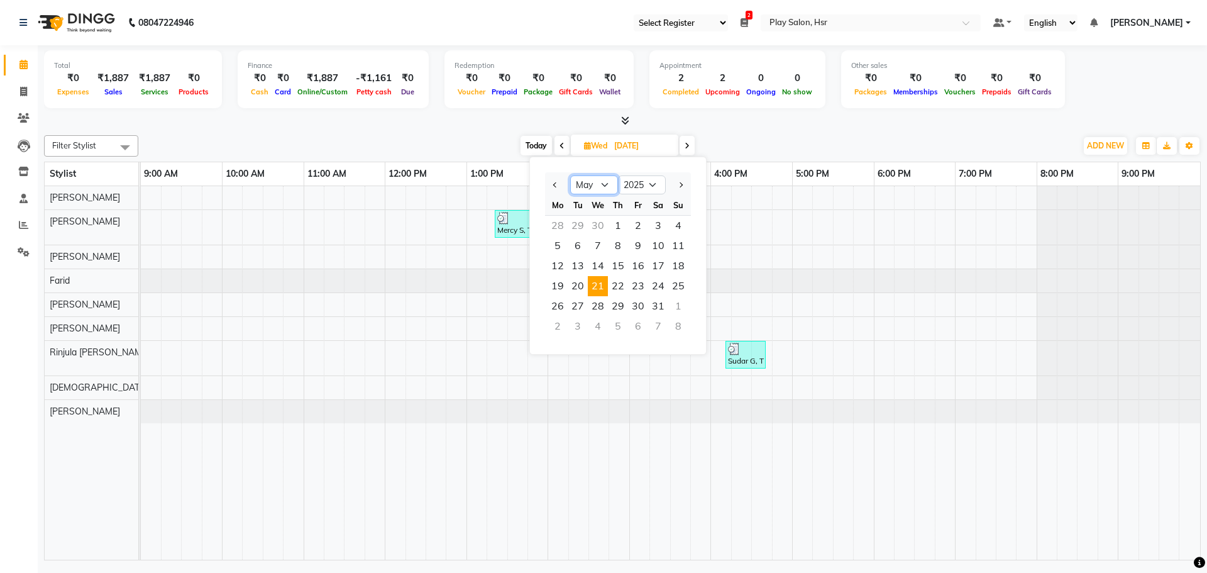
click at [587, 183] on select "Jan Feb Mar Apr May Jun Jul Aug Sep Oct Nov Dec" at bounding box center [594, 184] width 48 height 19
select select "6"
click at [570, 175] on select "Jan Feb Mar Apr May Jun Jul Aug Sep Oct Nov Dec" at bounding box center [594, 184] width 48 height 19
click at [681, 225] on span "1" at bounding box center [678, 226] width 20 height 20
type input "01-06-2025"
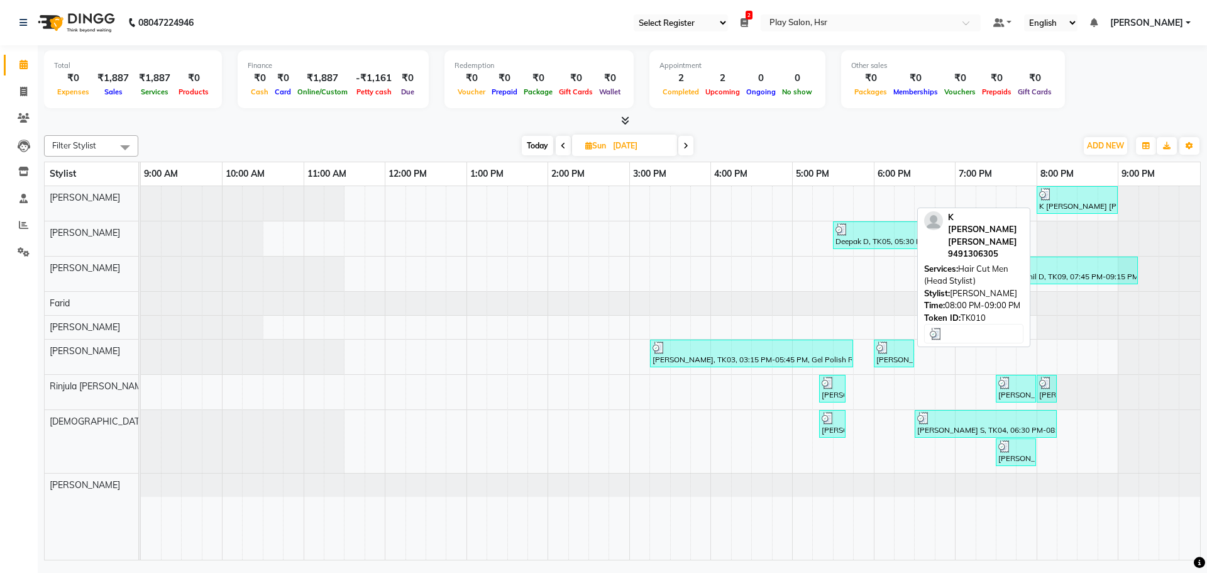
click at [1072, 199] on div at bounding box center [1077, 194] width 76 height 13
select select "3"
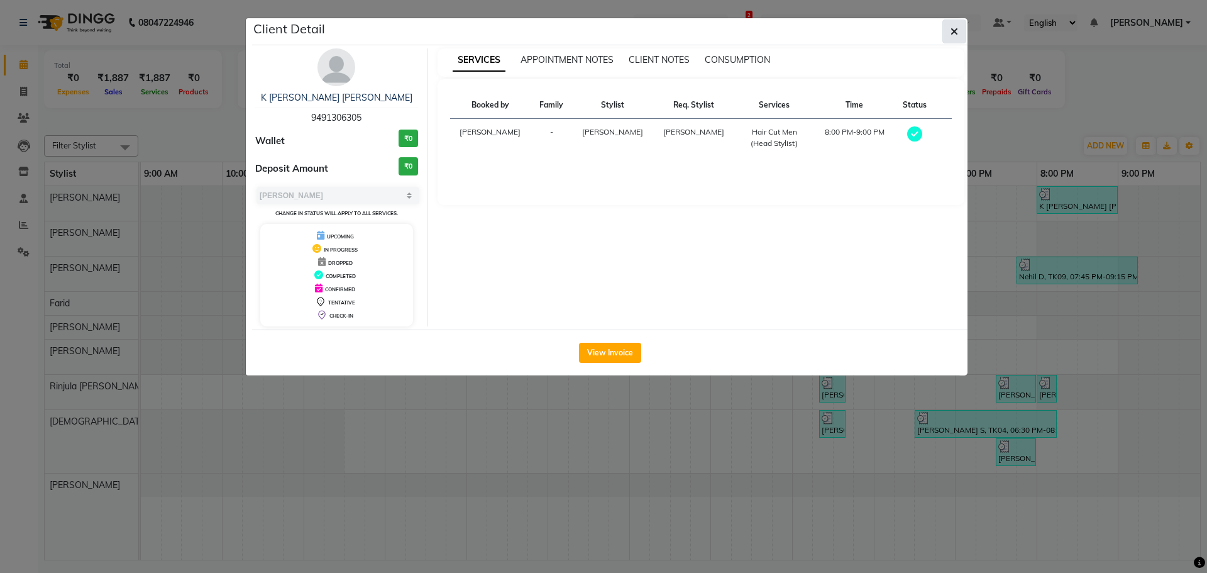
click at [955, 36] on icon "button" at bounding box center [954, 31] width 8 height 10
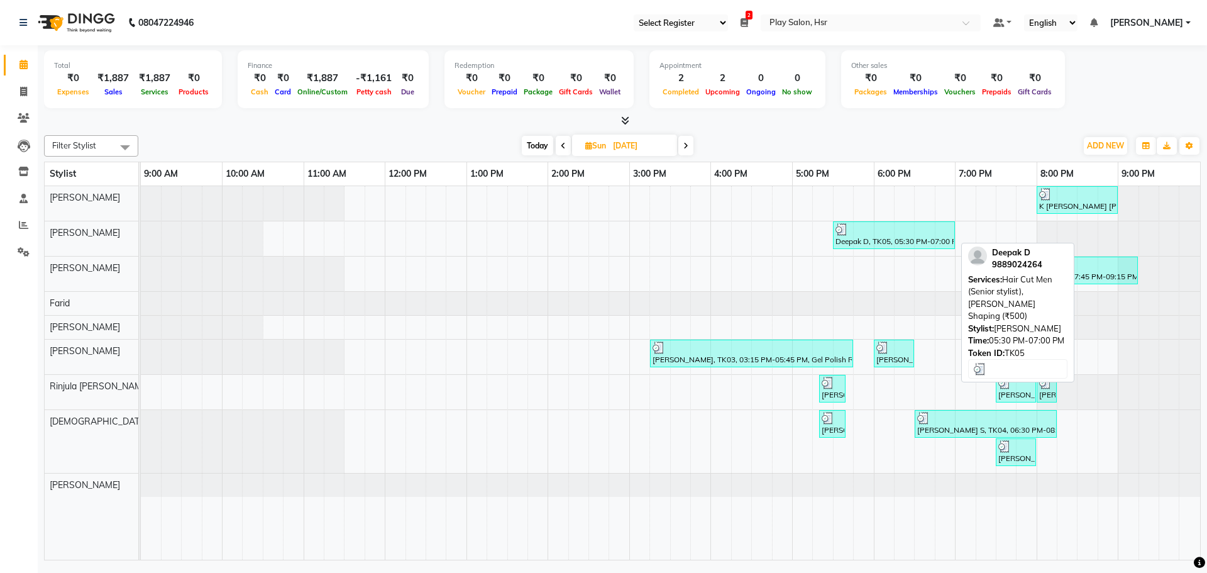
click at [881, 236] on div "Deepak D, TK05, 05:30 PM-07:00 PM, Hair Cut Men (Senior stylist),Beard Shaping …" at bounding box center [893, 235] width 119 height 24
select select "3"
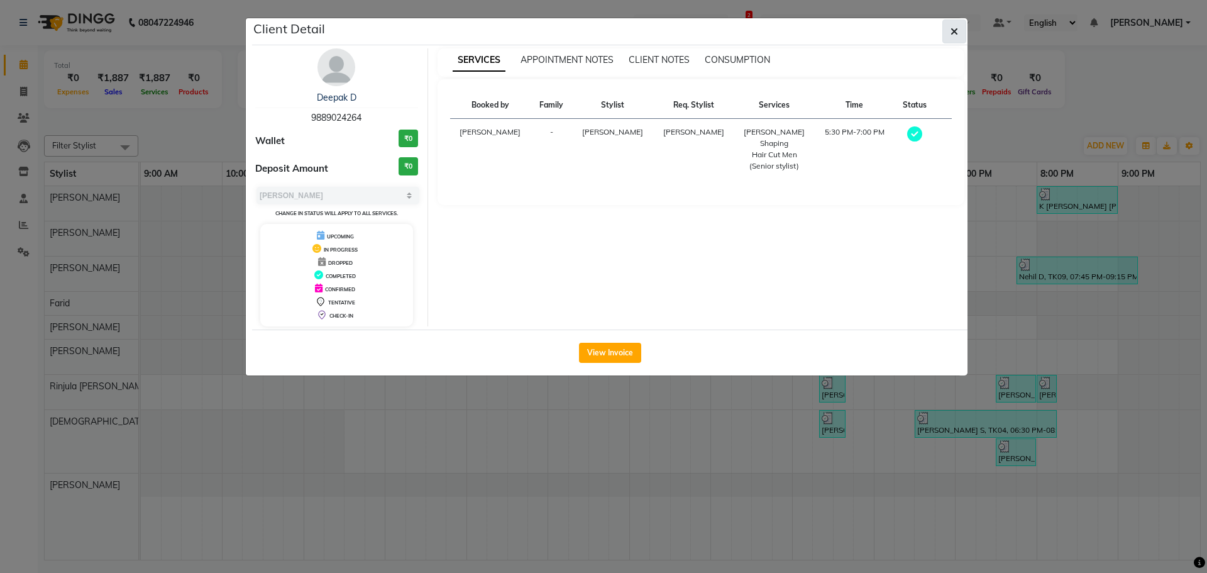
click at [952, 33] on icon "button" at bounding box center [954, 31] width 8 height 10
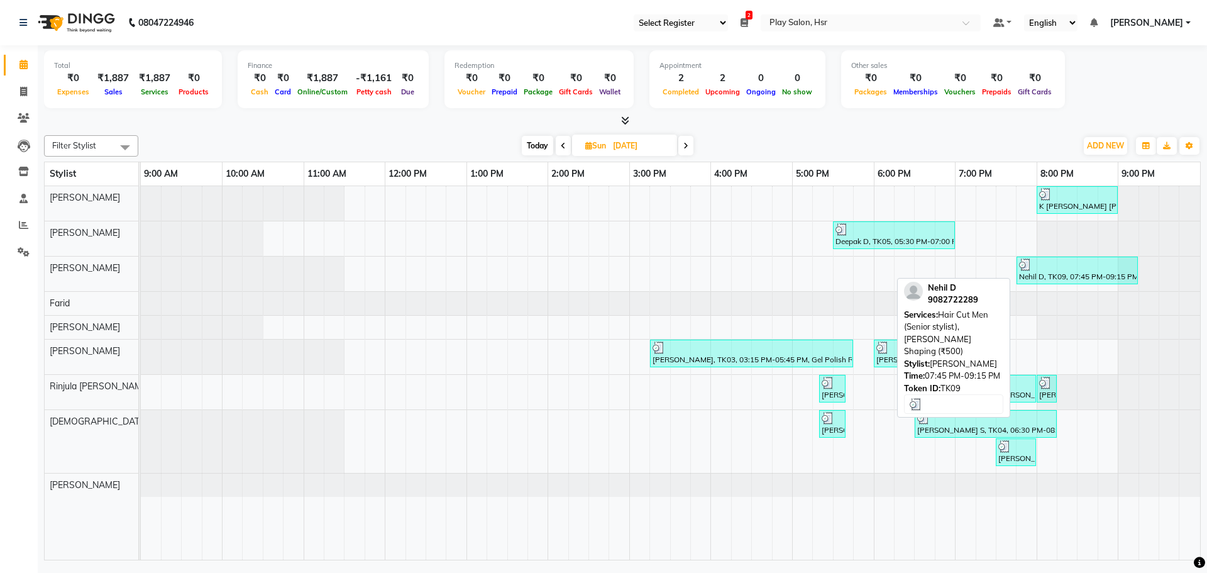
click at [1072, 268] on div at bounding box center [1077, 264] width 116 height 13
select select "3"
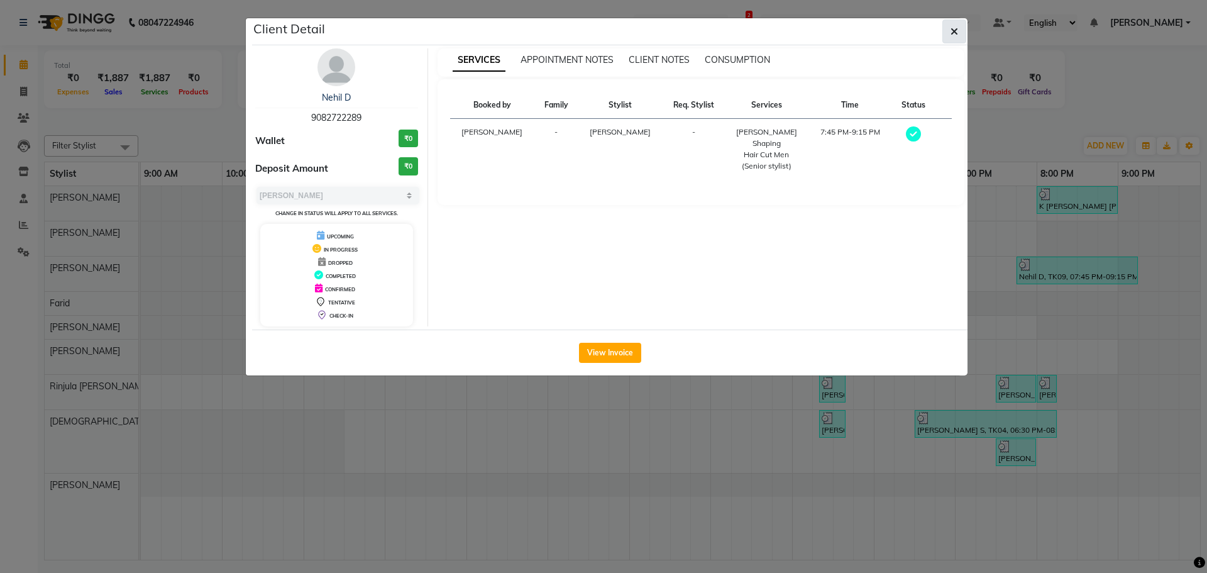
click at [949, 30] on button "button" at bounding box center [954, 31] width 24 height 24
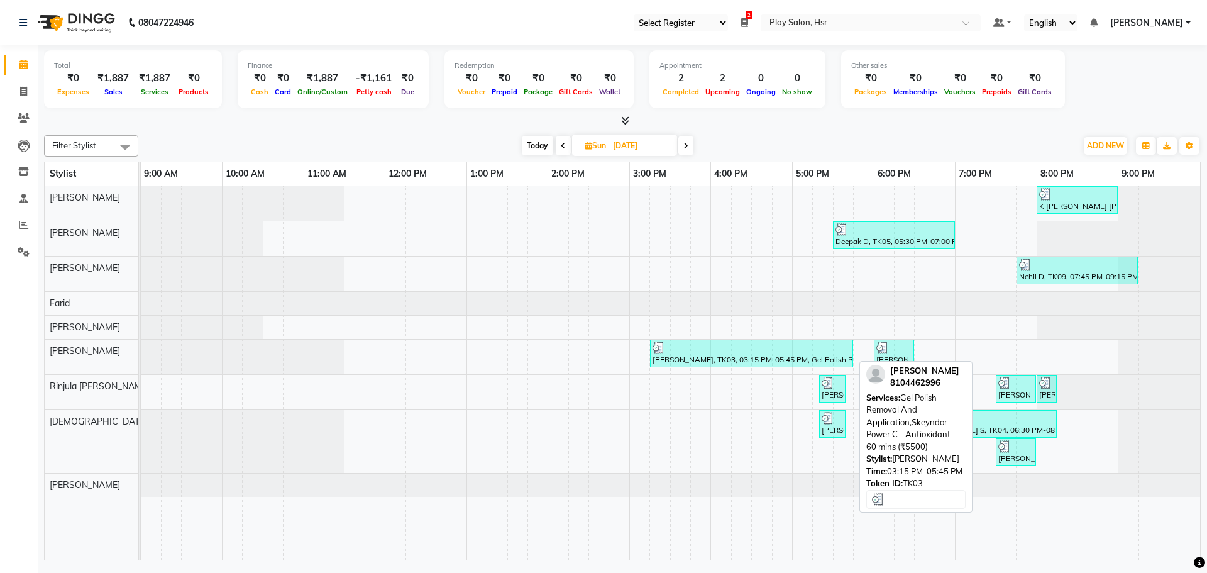
click at [717, 355] on div "Ekta Vaswani, TK03, 03:15 PM-05:45 PM, Gel Polish Removal And Application,Skeyn…" at bounding box center [751, 353] width 201 height 24
select select "3"
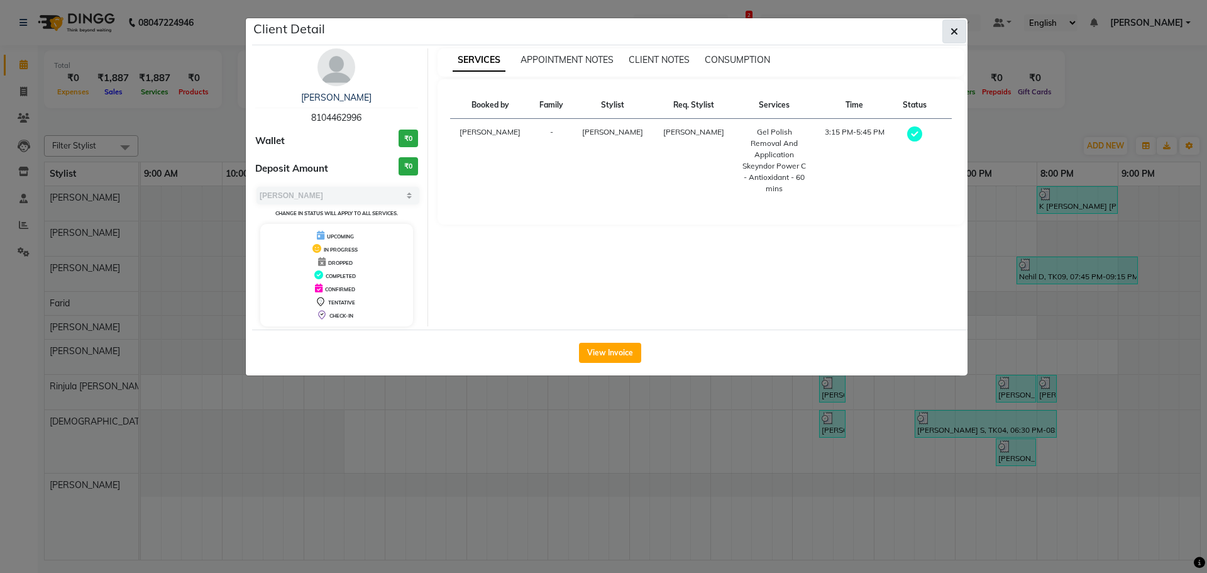
click at [953, 37] on span "button" at bounding box center [954, 31] width 8 height 13
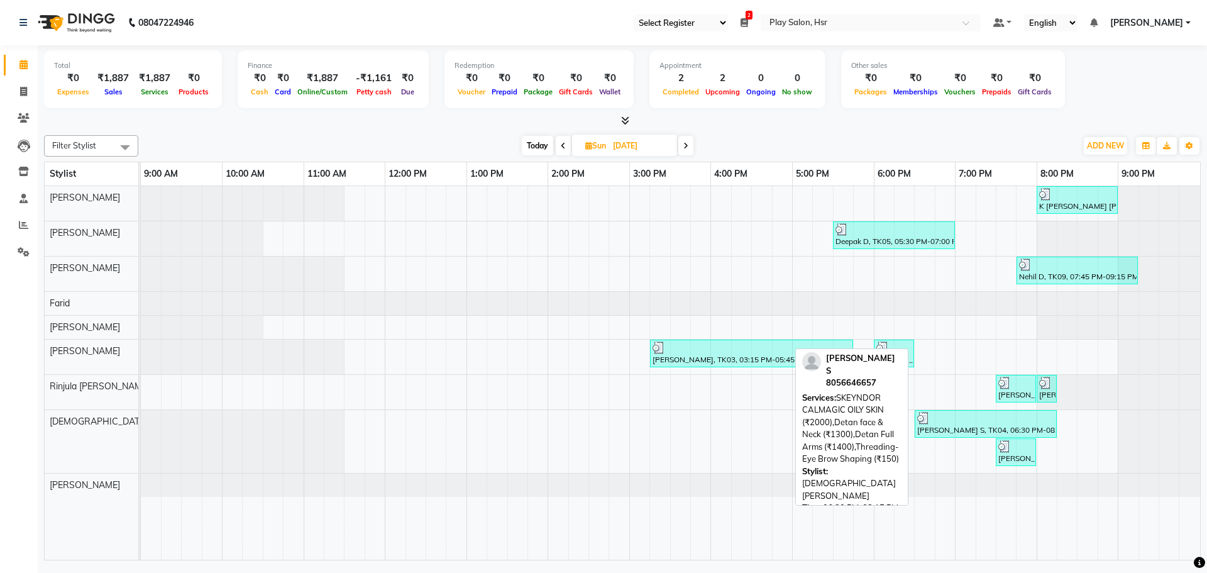
click at [973, 421] on div at bounding box center [985, 418] width 137 height 13
select select "3"
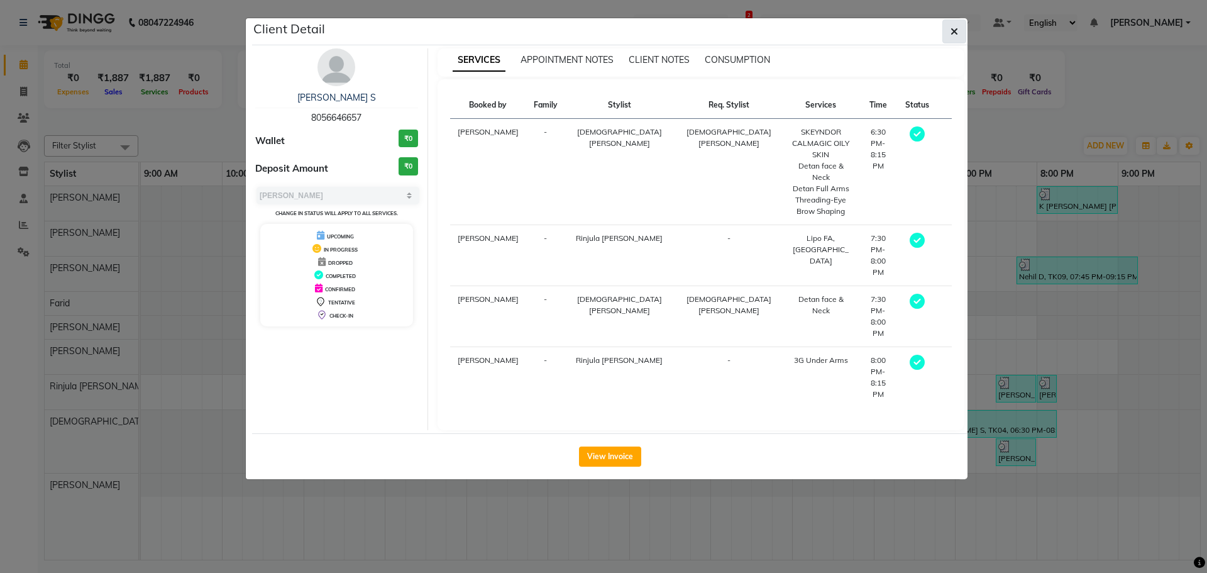
click at [946, 35] on button "button" at bounding box center [954, 31] width 24 height 24
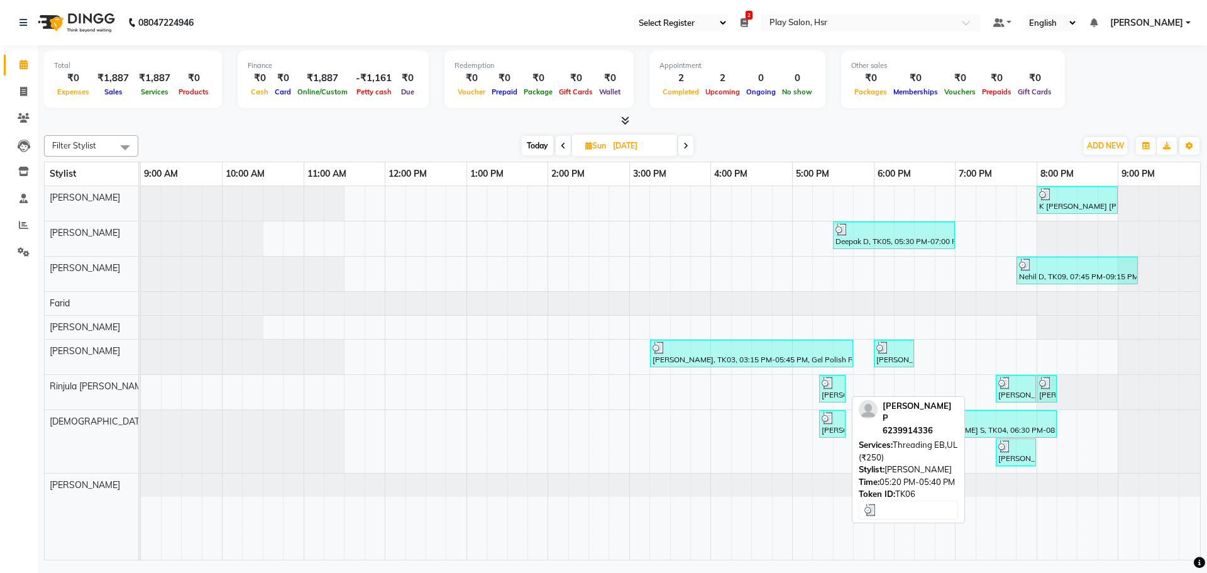
click at [830, 392] on div "Prachi P, TK06, 05:20 PM-05:40 PM, Threading EB,UL (₹250)" at bounding box center [832, 389] width 24 height 24
select select "3"
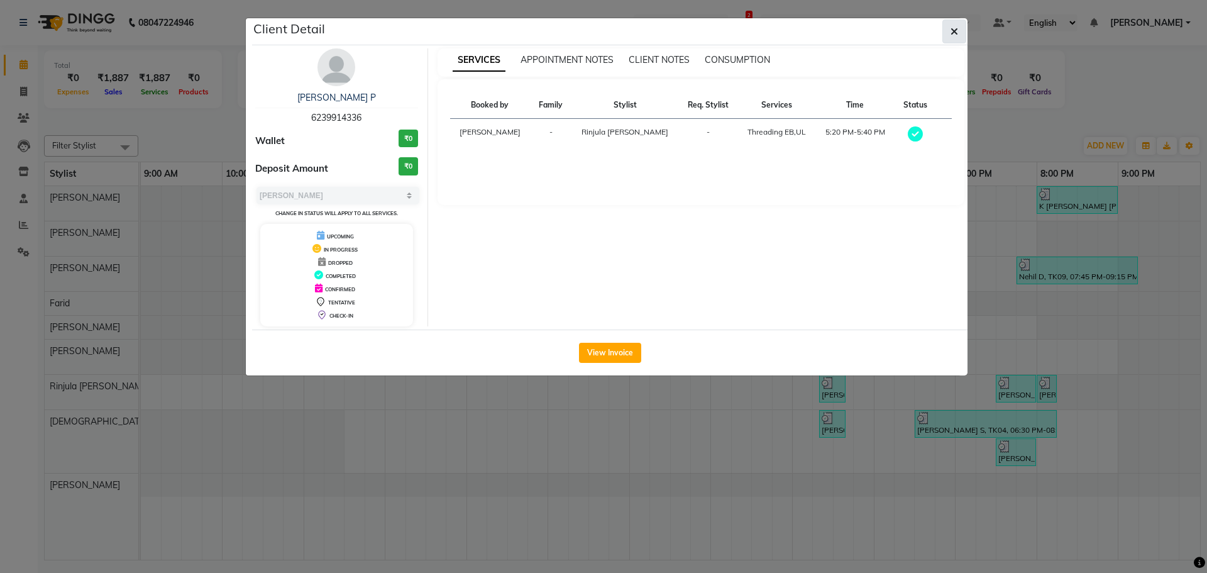
click at [956, 36] on icon "button" at bounding box center [954, 31] width 8 height 10
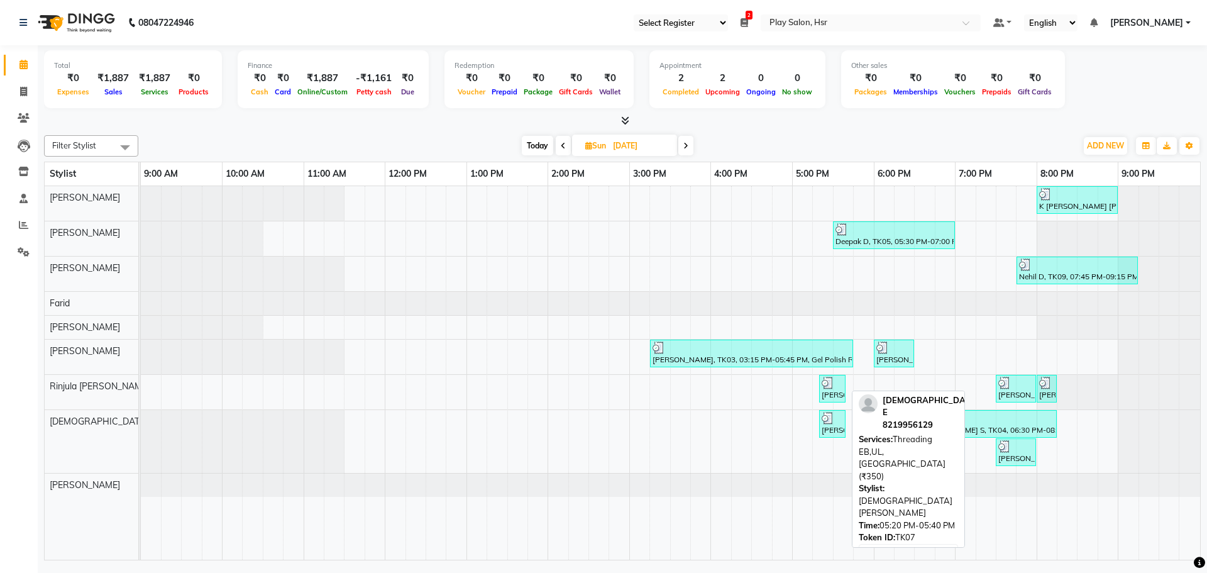
click at [832, 426] on div "Eshita E, TK07, 05:20 PM-05:40 PM, Threading EB,UL,Chin (₹350)" at bounding box center [832, 424] width 24 height 24
select select "3"
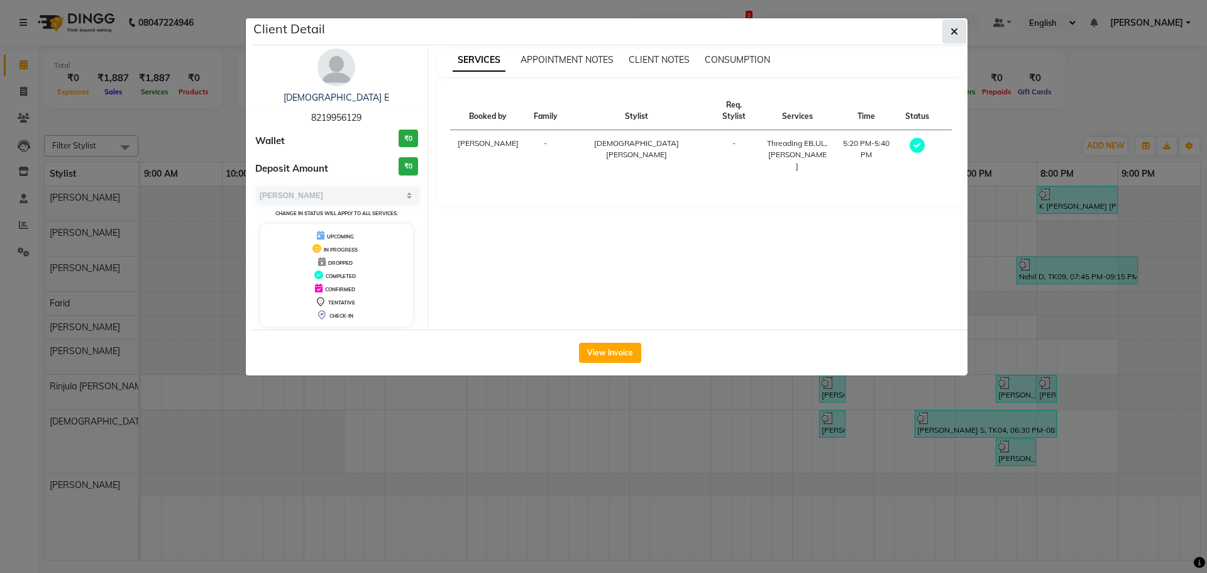
click at [946, 31] on button "button" at bounding box center [954, 31] width 24 height 24
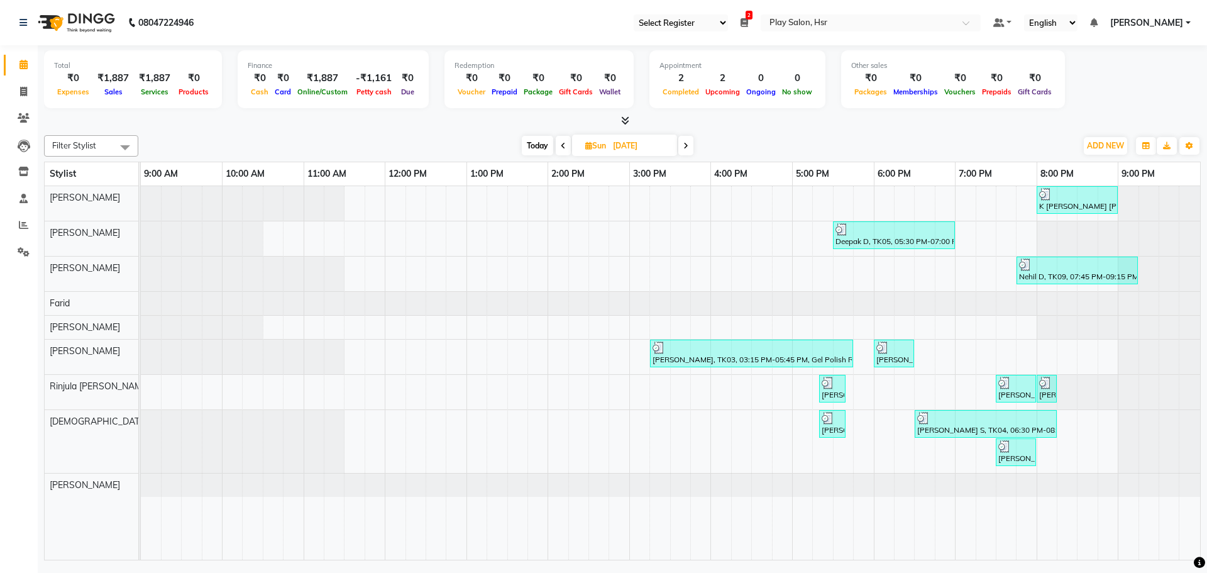
click at [690, 146] on span at bounding box center [685, 145] width 15 height 19
type input "02-06-2025"
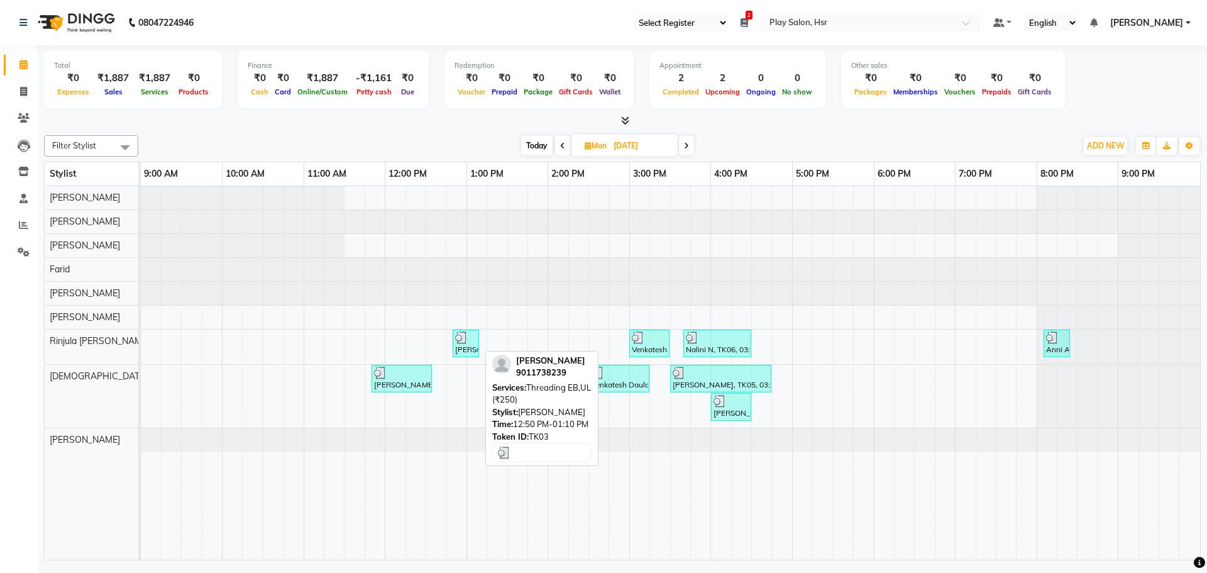
click at [465, 344] on div "Hansa Nigam, TK03, 12:50 PM-01:10 PM, Threading EB,UL (₹250)" at bounding box center [466, 343] width 24 height 24
select select "3"
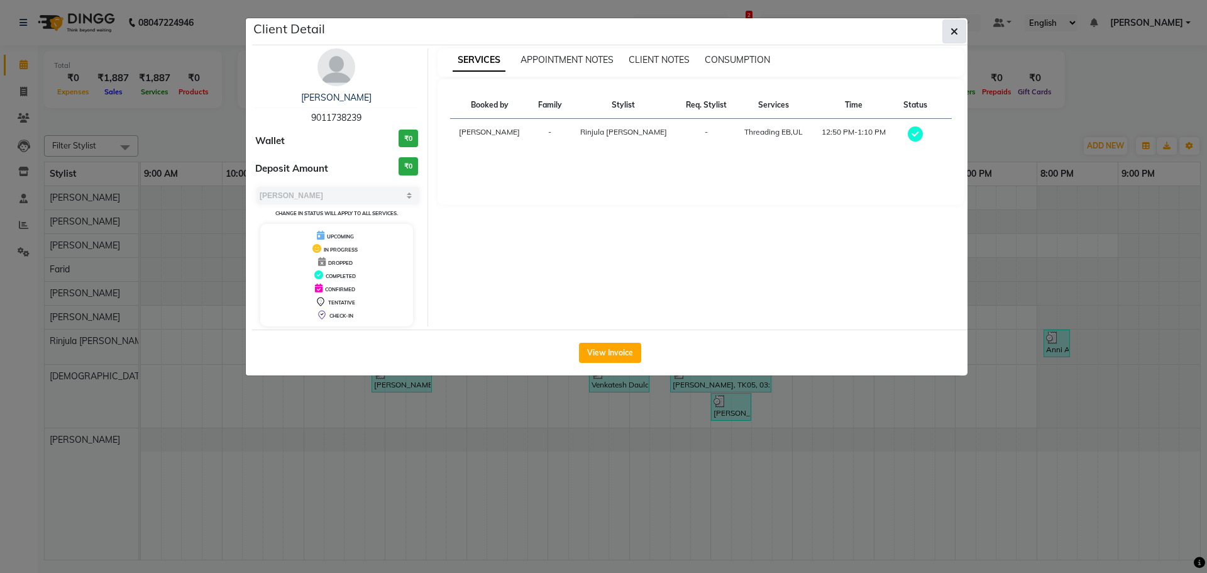
click at [952, 36] on span "button" at bounding box center [954, 31] width 8 height 13
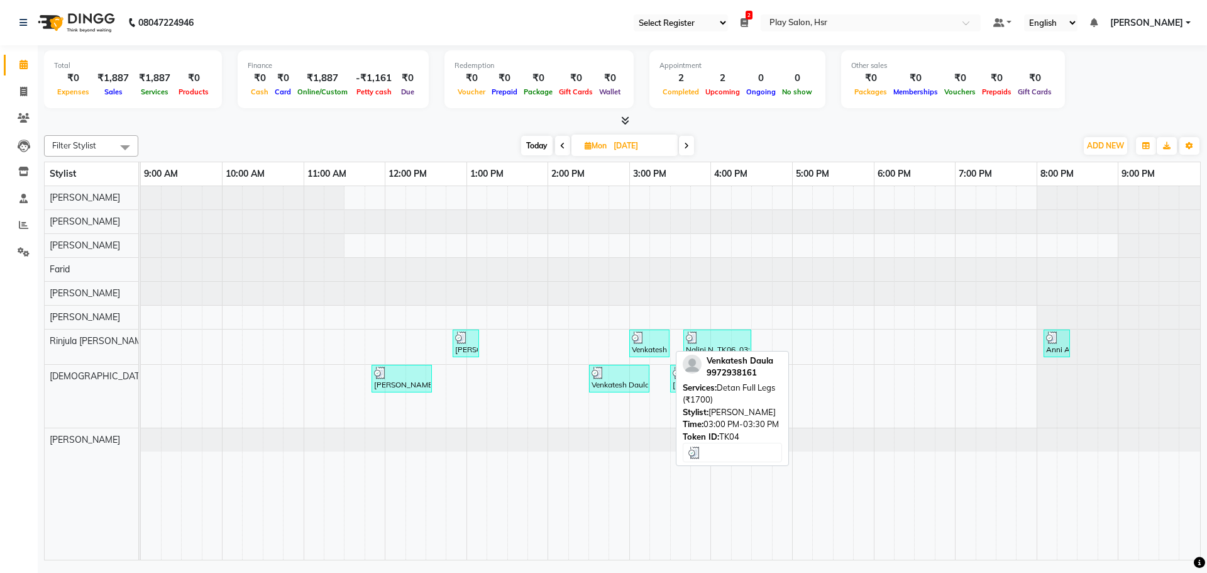
click at [657, 339] on div at bounding box center [649, 337] width 35 height 13
select select "3"
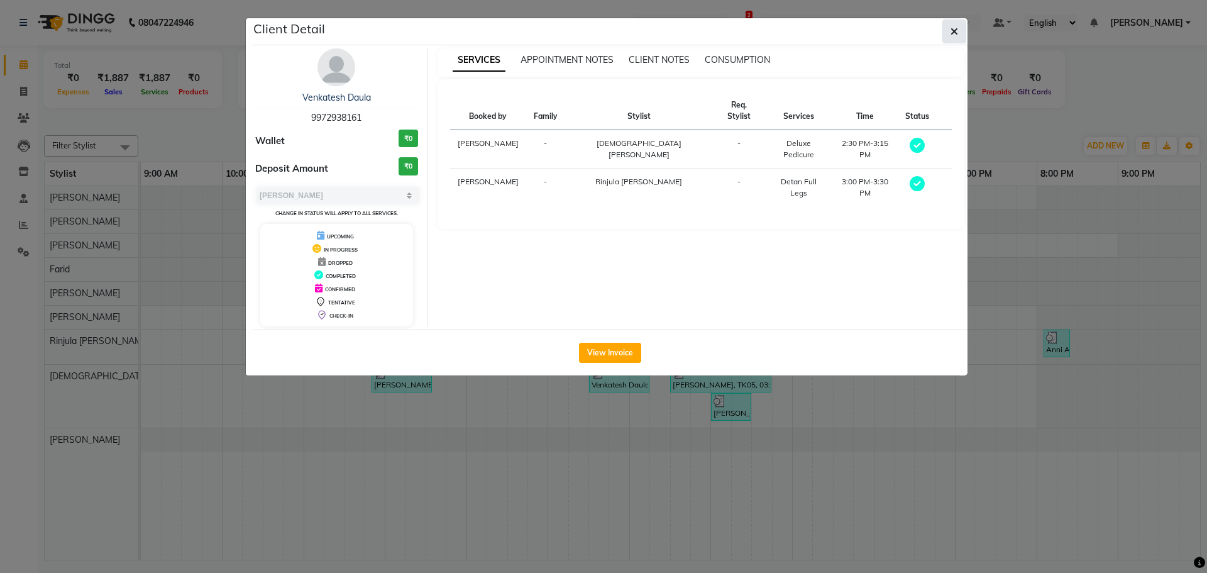
click at [957, 33] on icon "button" at bounding box center [954, 31] width 8 height 10
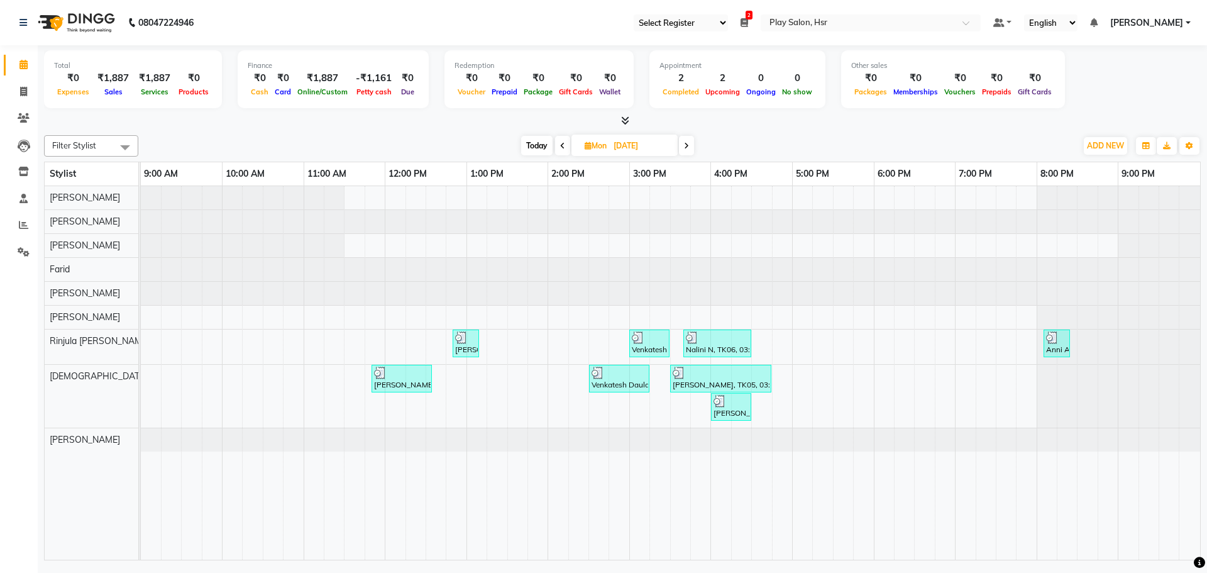
click at [684, 146] on span at bounding box center [686, 145] width 15 height 19
type input "03-06-2025"
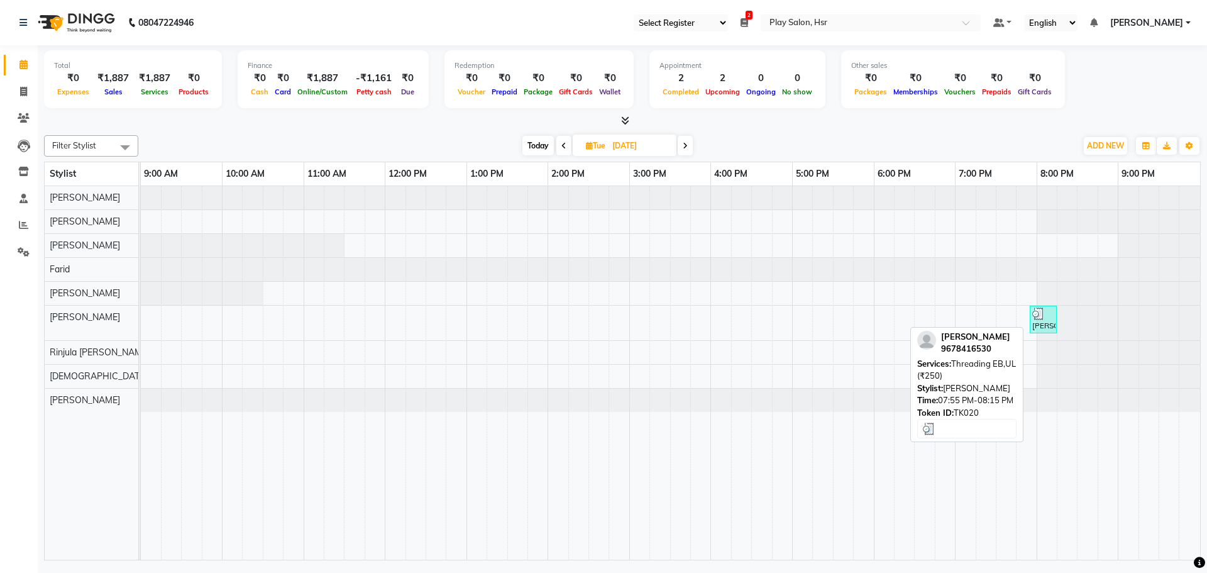
click at [1046, 316] on div at bounding box center [1043, 313] width 22 height 13
select select "3"
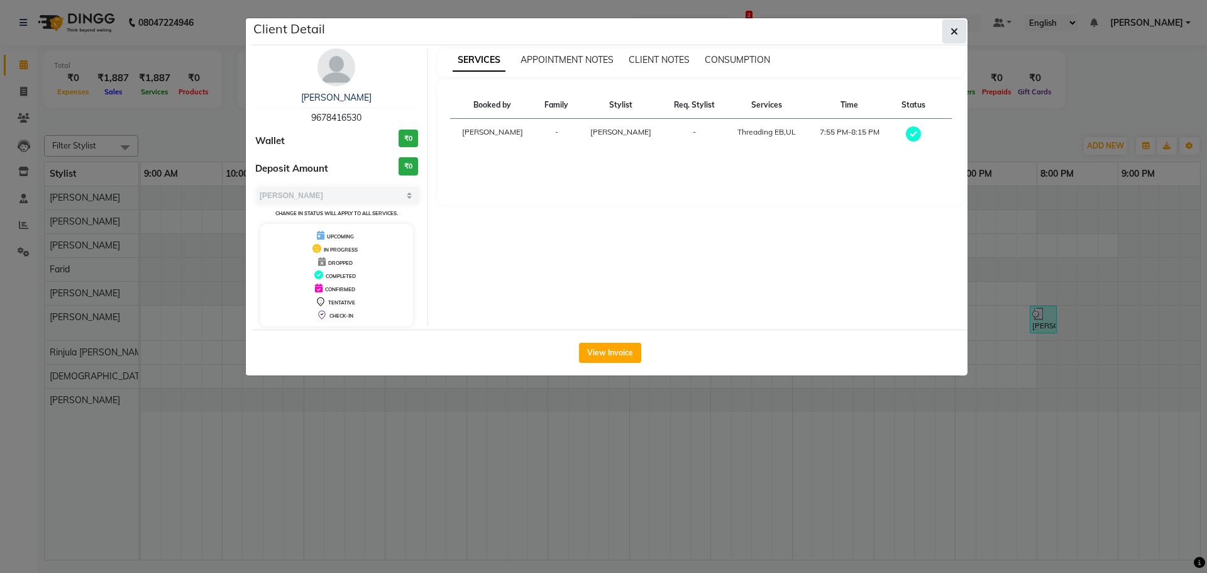
click at [955, 32] on icon "button" at bounding box center [954, 31] width 8 height 10
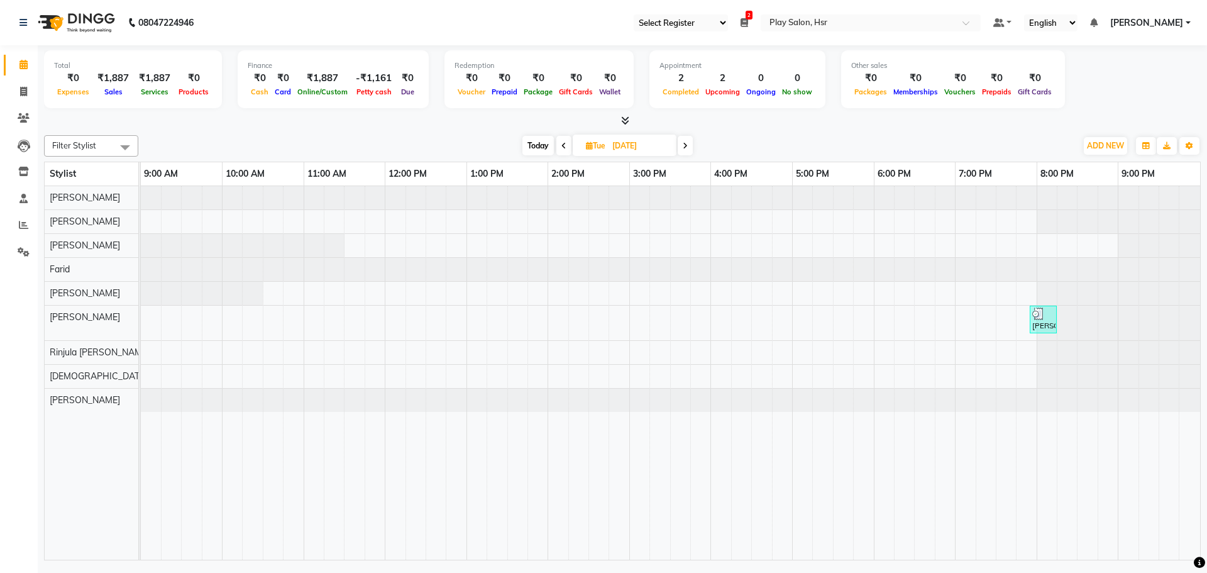
click at [686, 145] on icon at bounding box center [685, 146] width 5 height 8
type input "04-06-2025"
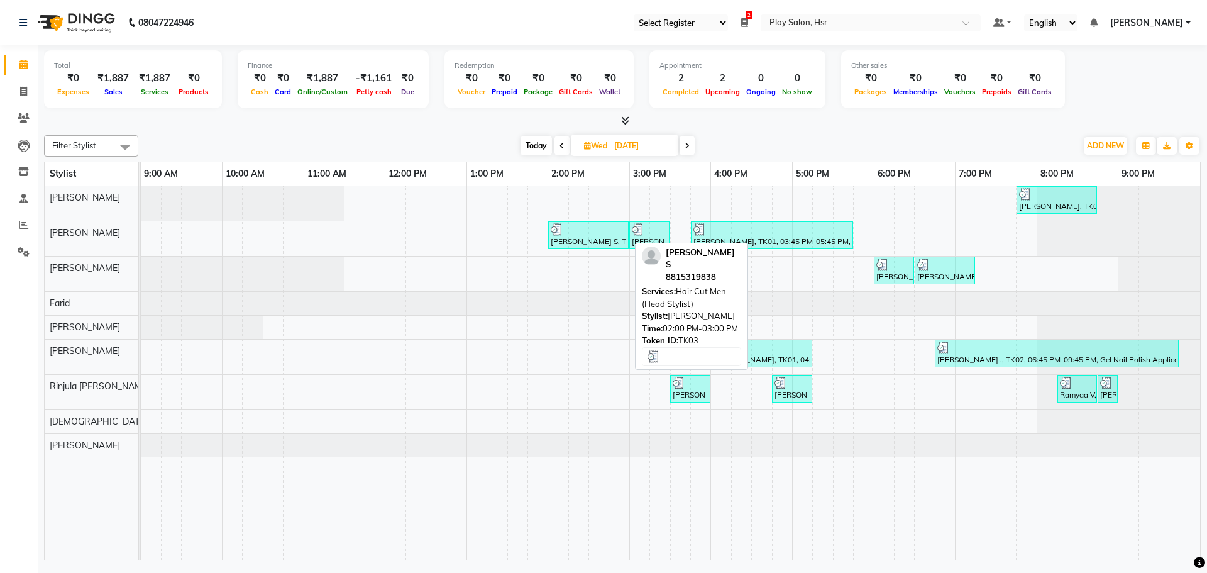
click at [606, 238] on div "Mayank S, TK03, 02:00 PM-03:00 PM, Hair Cut Men (Head Stylist)" at bounding box center [588, 235] width 78 height 24
select select "3"
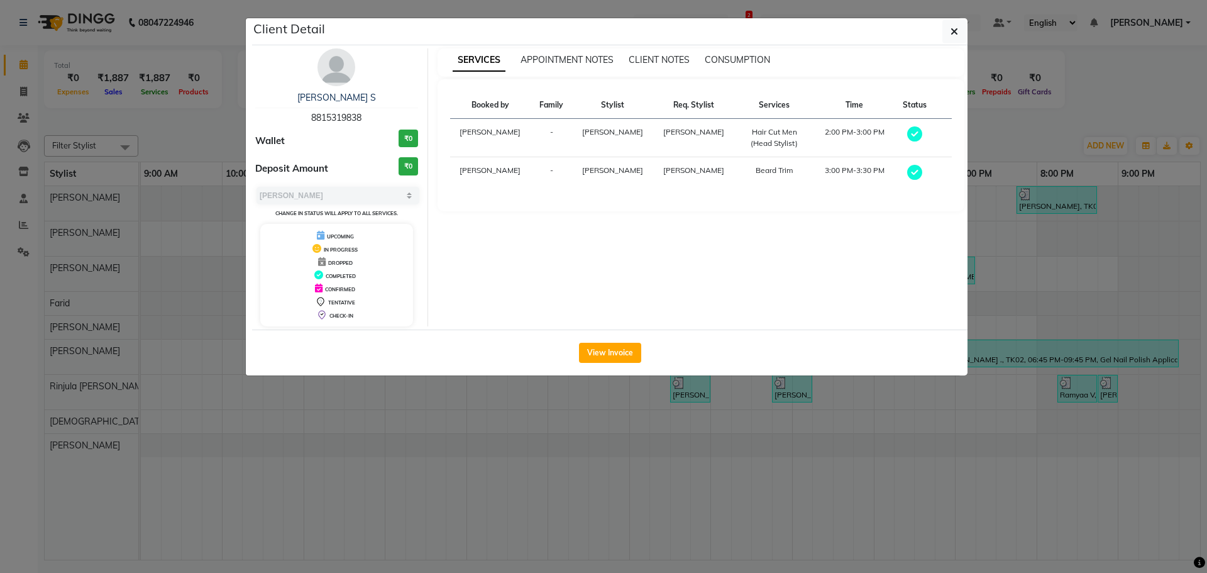
click at [338, 71] on img at bounding box center [336, 67] width 38 height 38
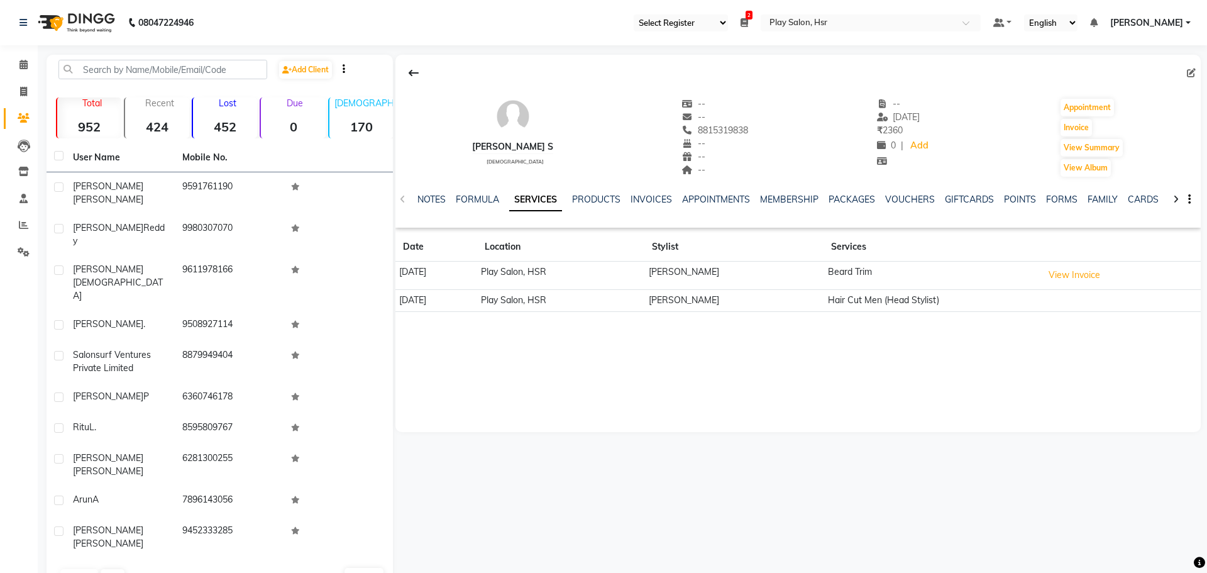
click at [908, 206] on div "VOUCHERS" at bounding box center [910, 199] width 50 height 13
click at [908, 197] on link "VOUCHERS" at bounding box center [910, 199] width 50 height 11
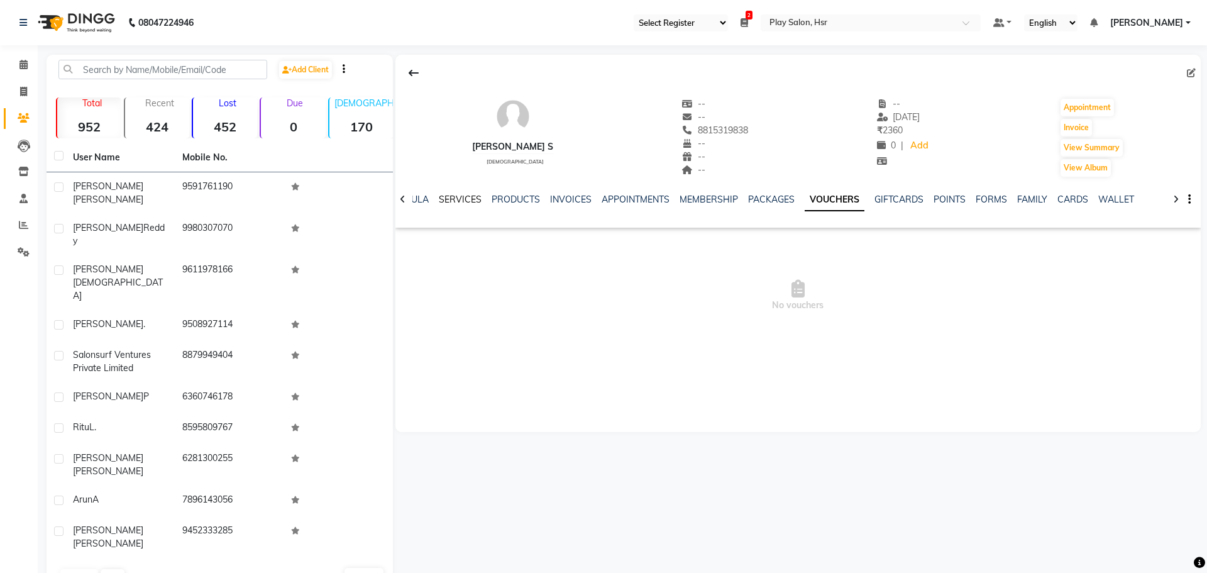
click at [452, 200] on link "SERVICES" at bounding box center [460, 199] width 43 height 11
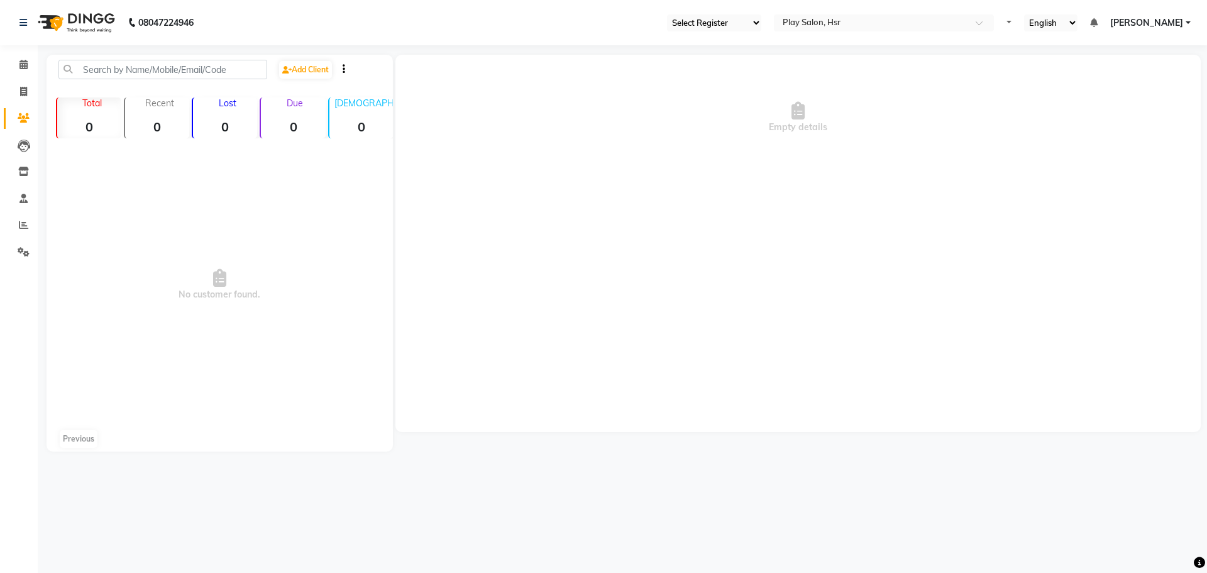
select select "92"
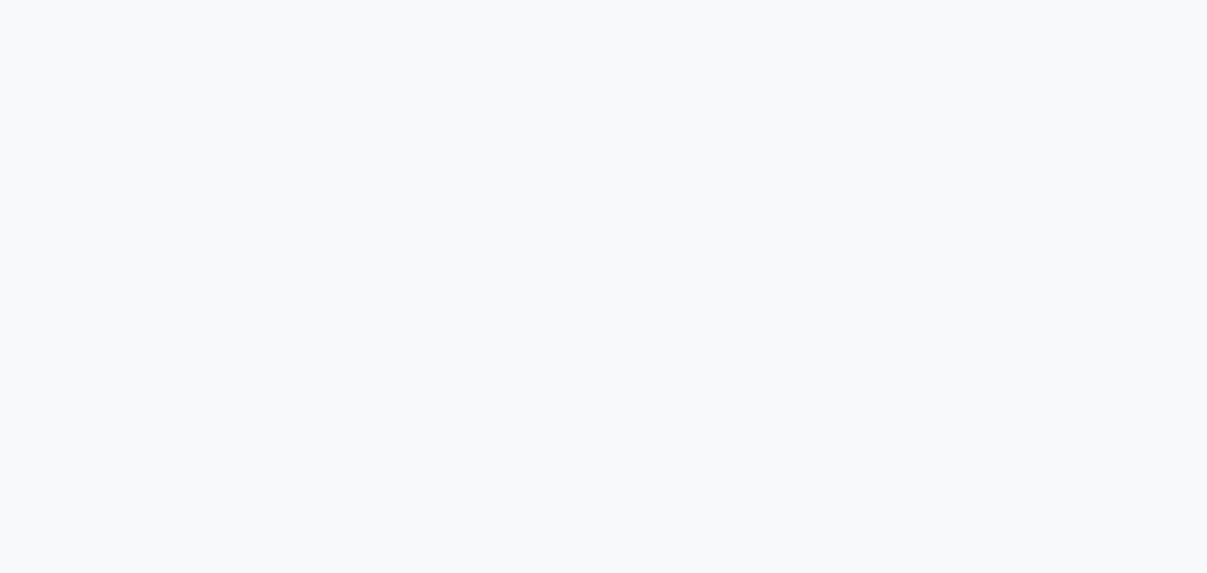
select select "92"
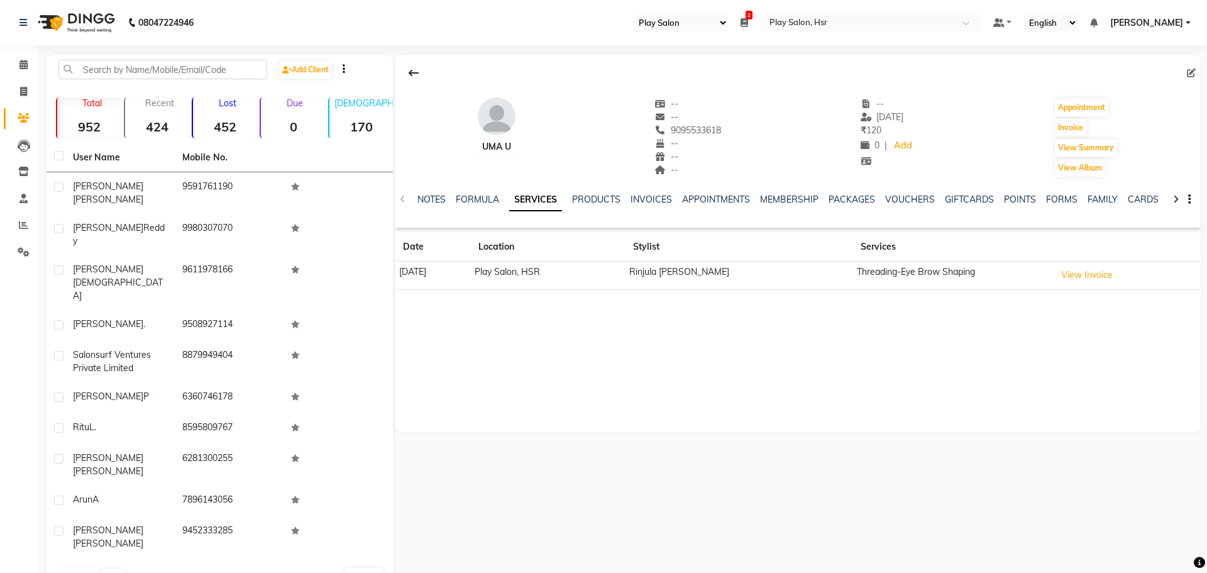
click at [795, 503] on div "Uma U -- -- 9095533618 -- -- -- -- 15-05-2025 ₹ 120 0 | Add Appointment Invoice…" at bounding box center [797, 324] width 808 height 538
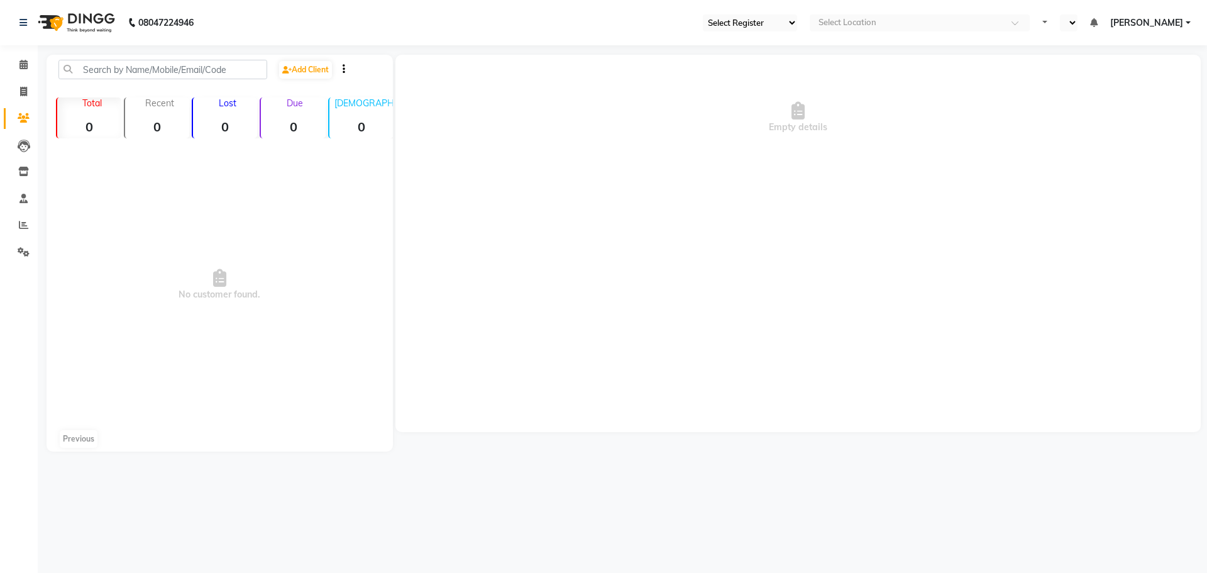
select select "92"
select select "en"
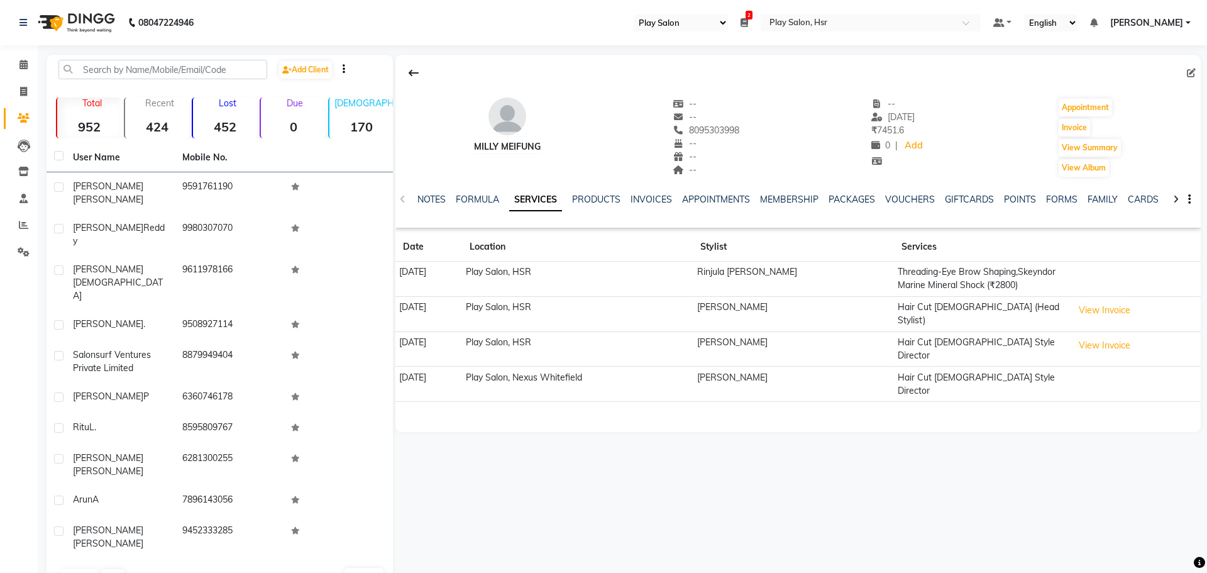
select select "92"
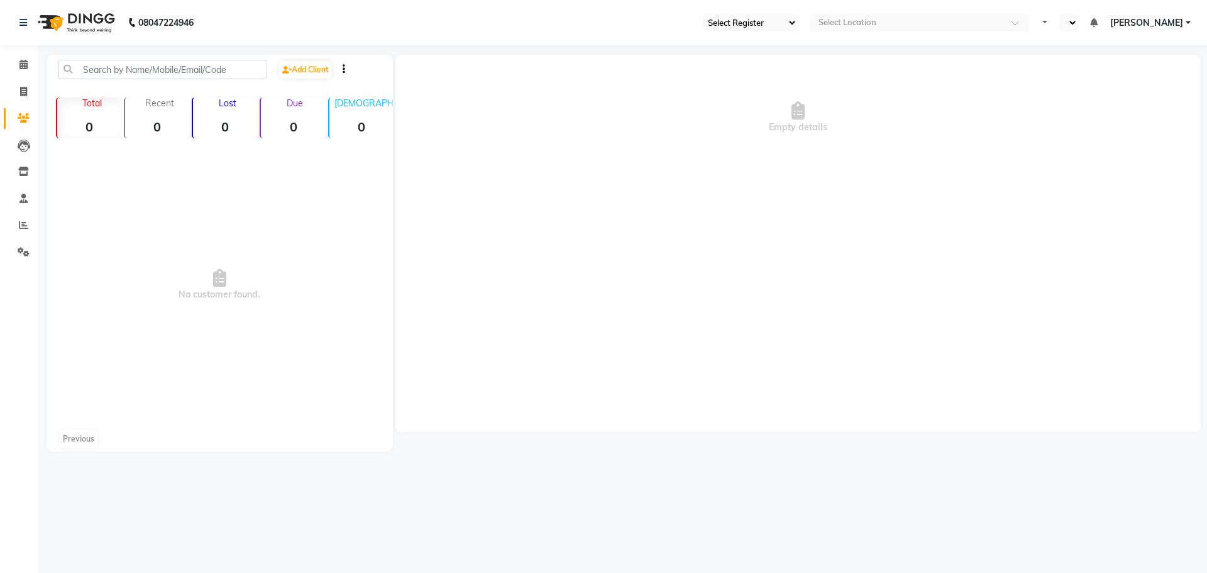
select select "92"
select select "en"
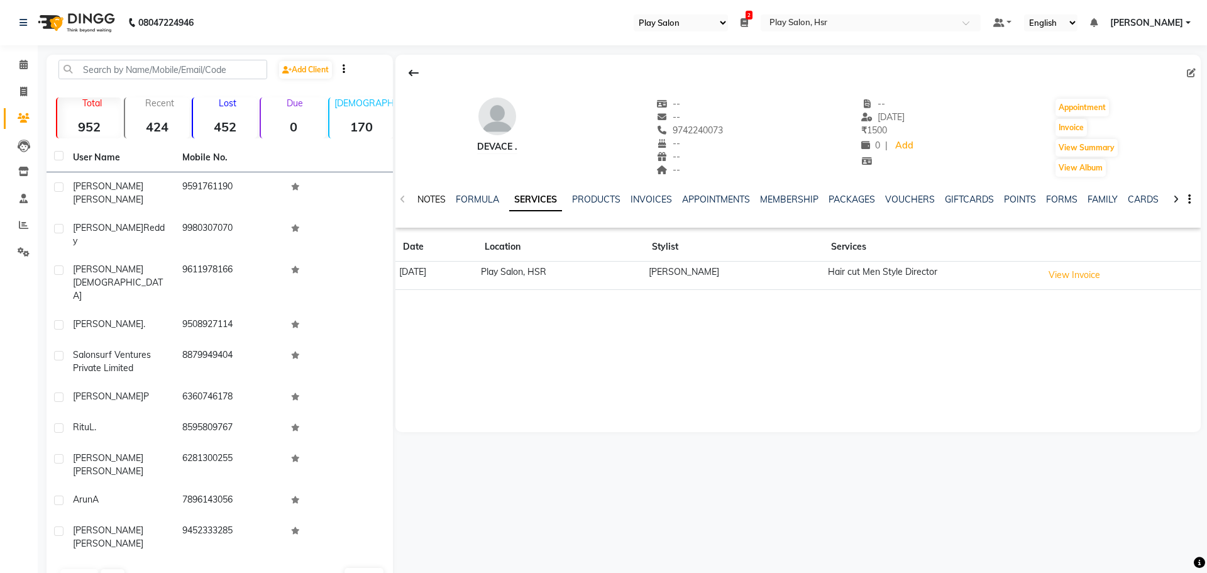
click at [435, 199] on link "NOTES" at bounding box center [431, 199] width 28 height 11
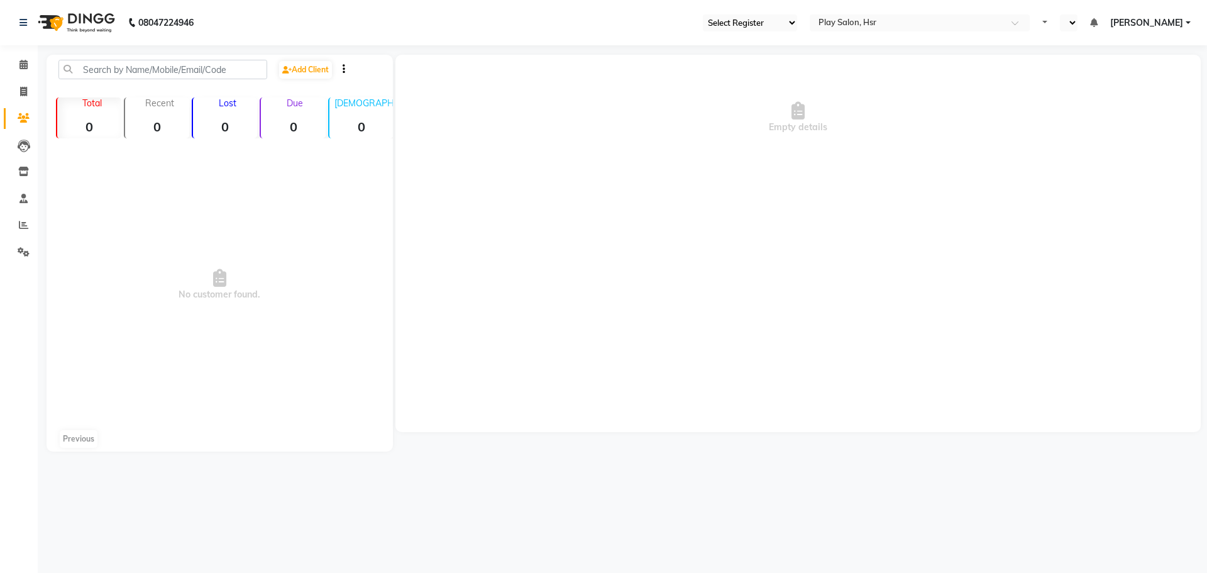
select select "92"
select select "en"
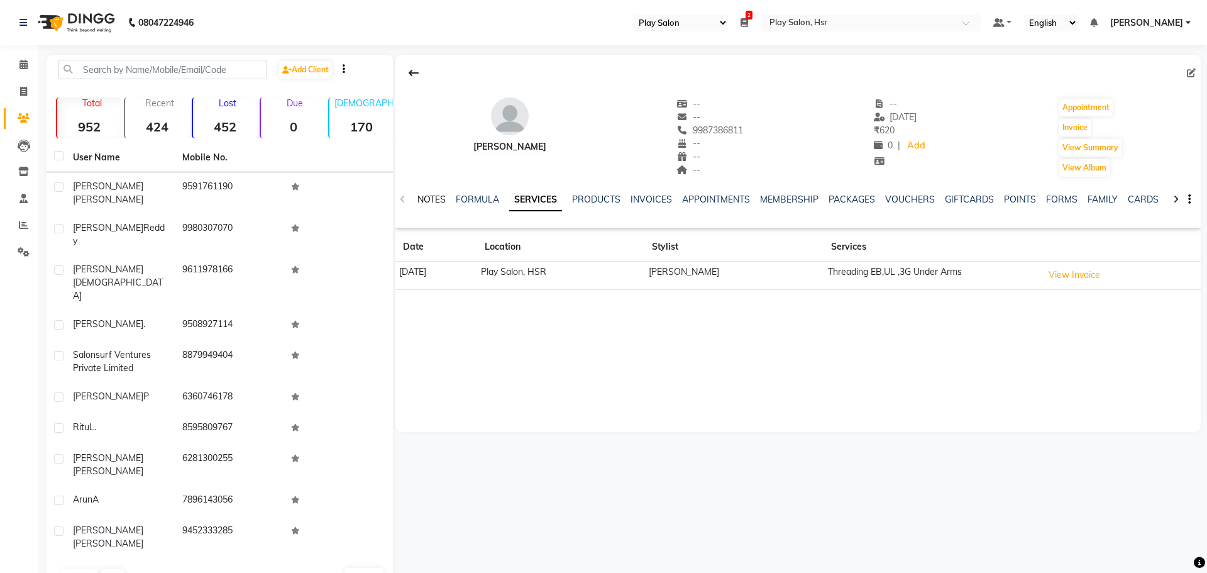
click at [437, 202] on link "NOTES" at bounding box center [431, 199] width 28 height 11
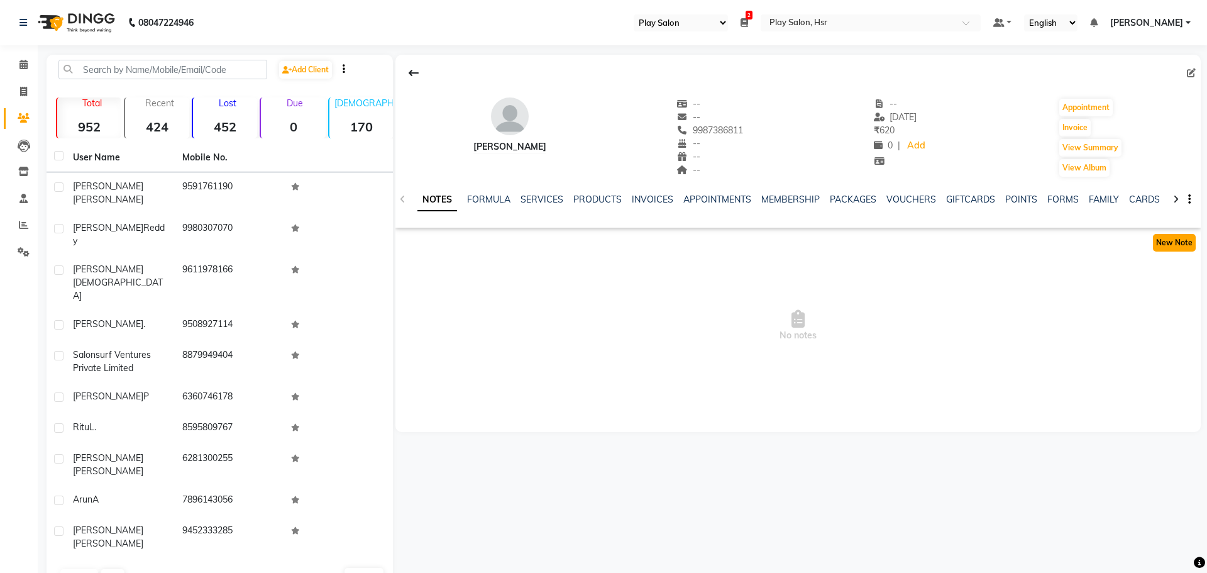
click at [1185, 244] on button "New Note" at bounding box center [1174, 243] width 43 height 18
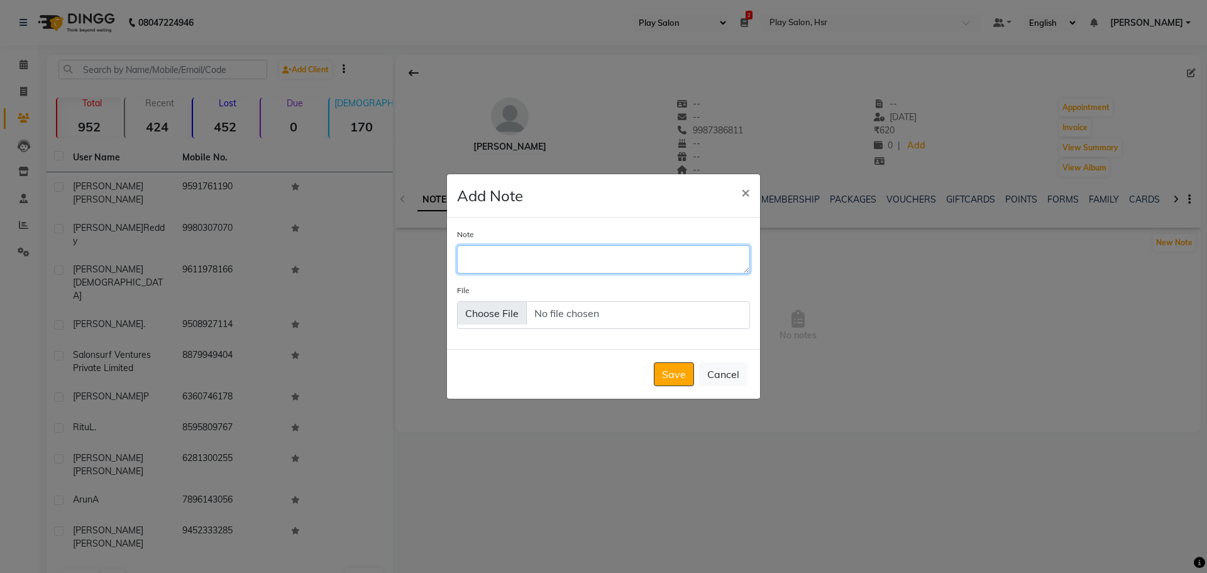
click at [509, 264] on textarea "Note" at bounding box center [603, 259] width 293 height 28
type textarea "Whenever he want he'll call and book appointment."
click at [678, 375] on button "Save" at bounding box center [674, 374] width 40 height 24
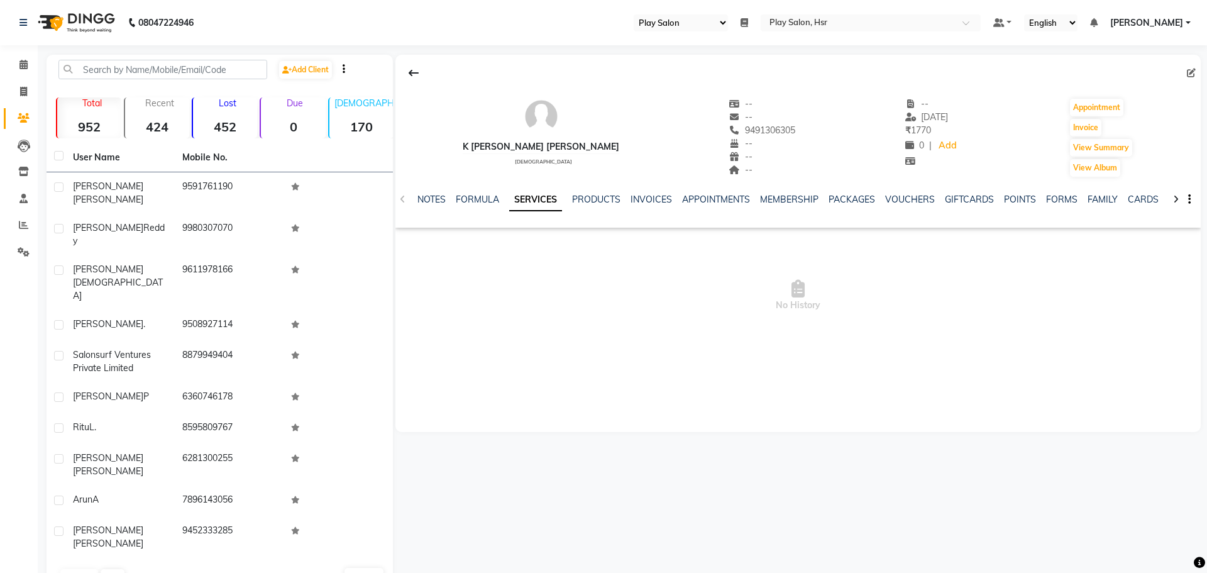
select select "92"
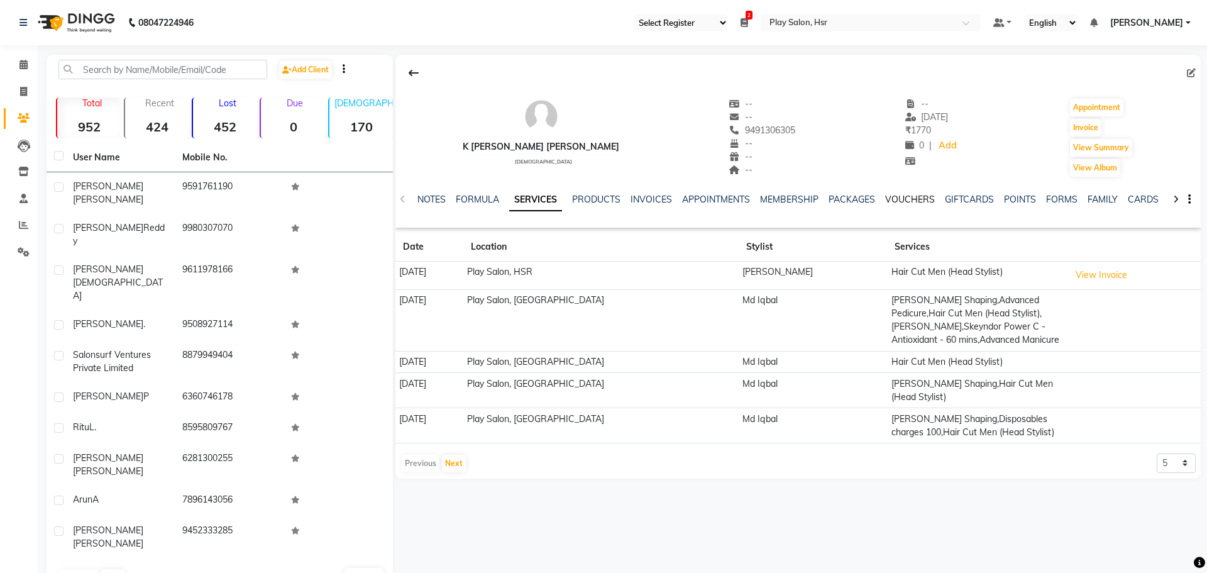
click at [888, 203] on link "VOUCHERS" at bounding box center [910, 199] width 50 height 11
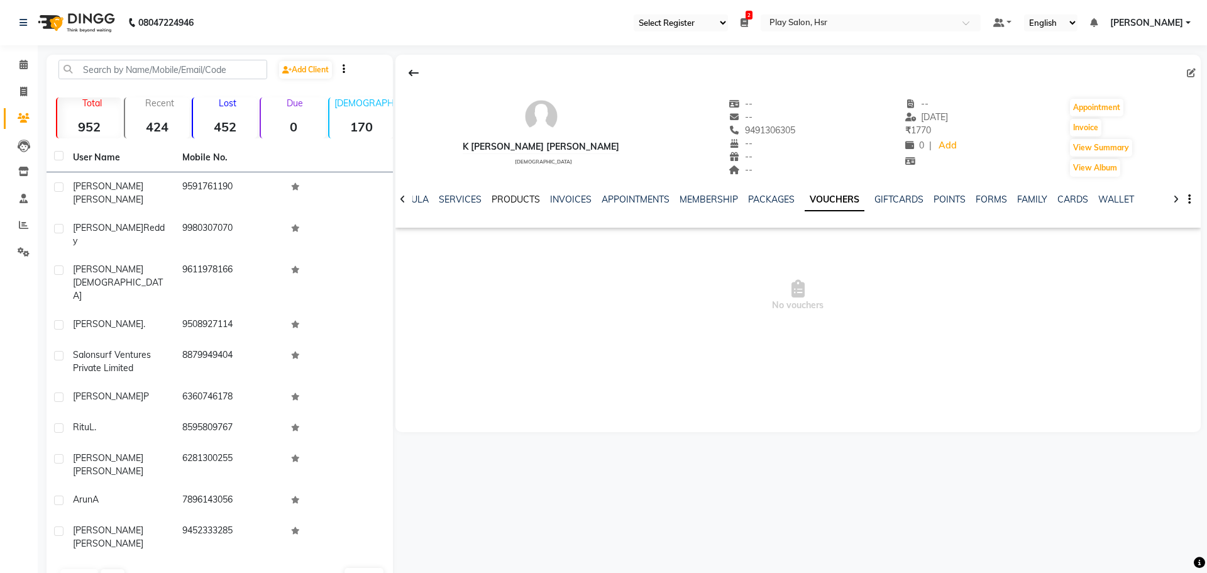
click at [502, 197] on link "PRODUCTS" at bounding box center [516, 199] width 48 height 11
click at [468, 200] on link "FORMULA" at bounding box center [457, 199] width 43 height 11
click at [531, 201] on link "SERVICES" at bounding box center [540, 199] width 43 height 11
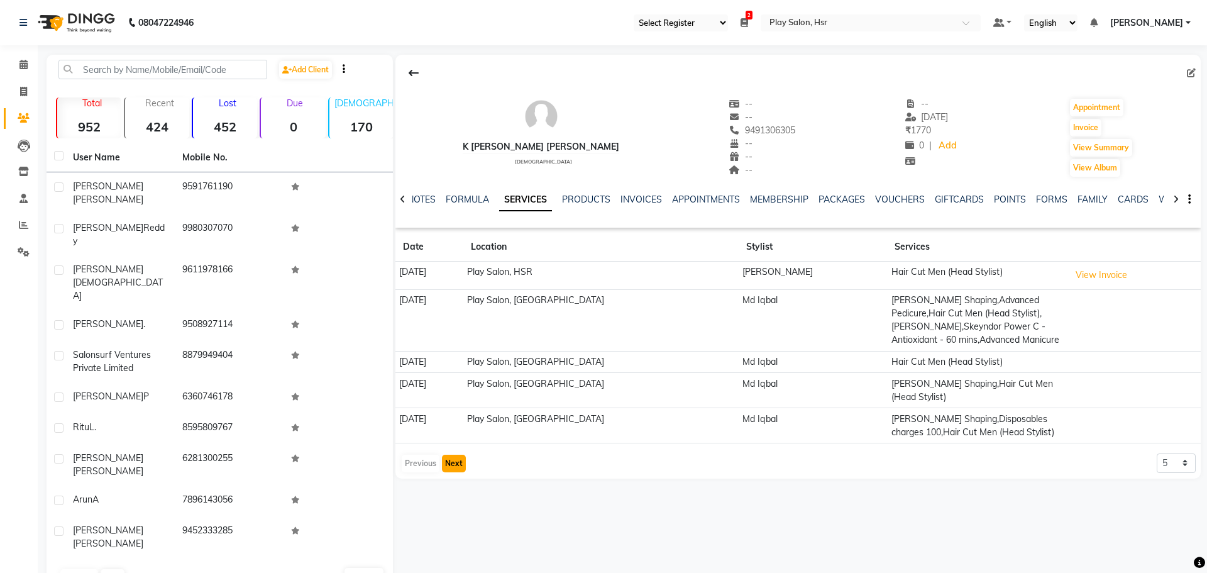
click at [452, 454] on button "Next" at bounding box center [454, 463] width 24 height 18
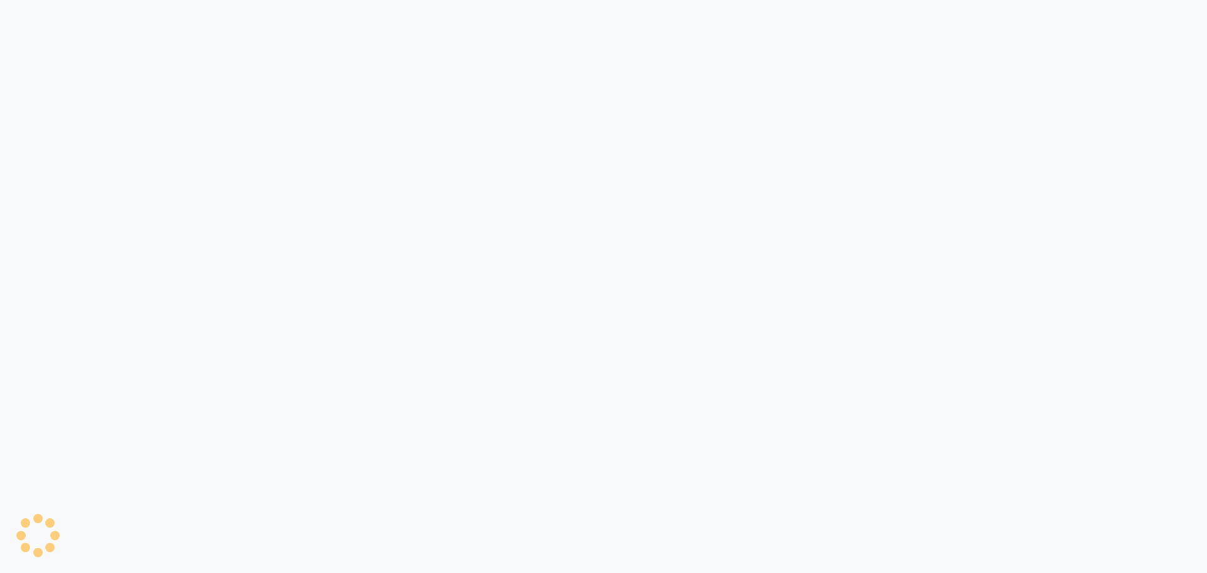
select select "92"
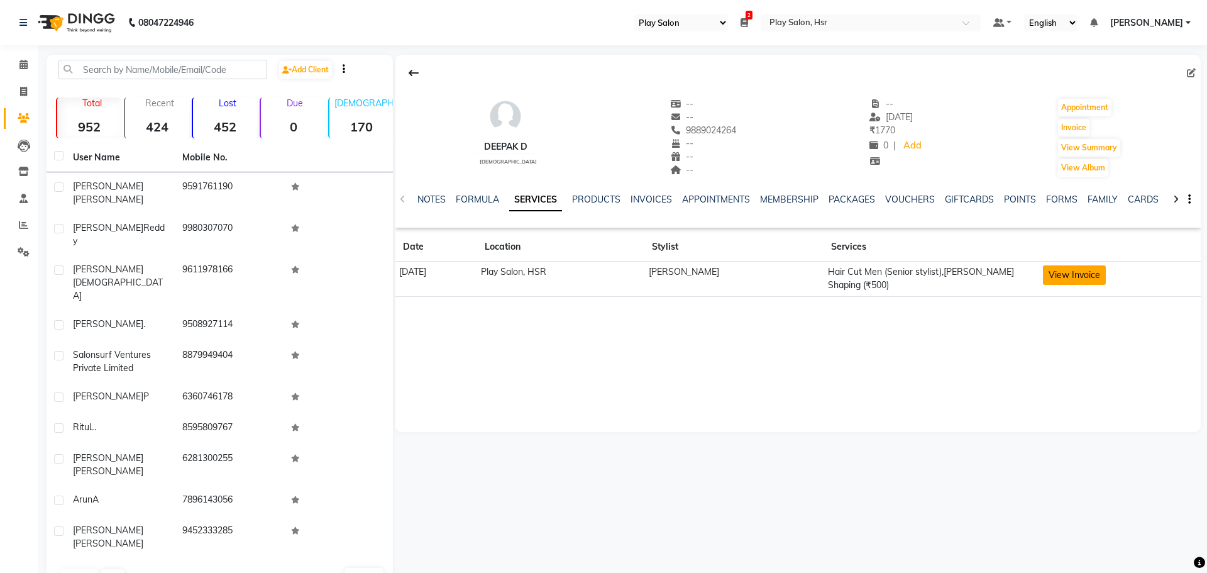
click at [1072, 279] on button "View Invoice" at bounding box center [1074, 274] width 63 height 19
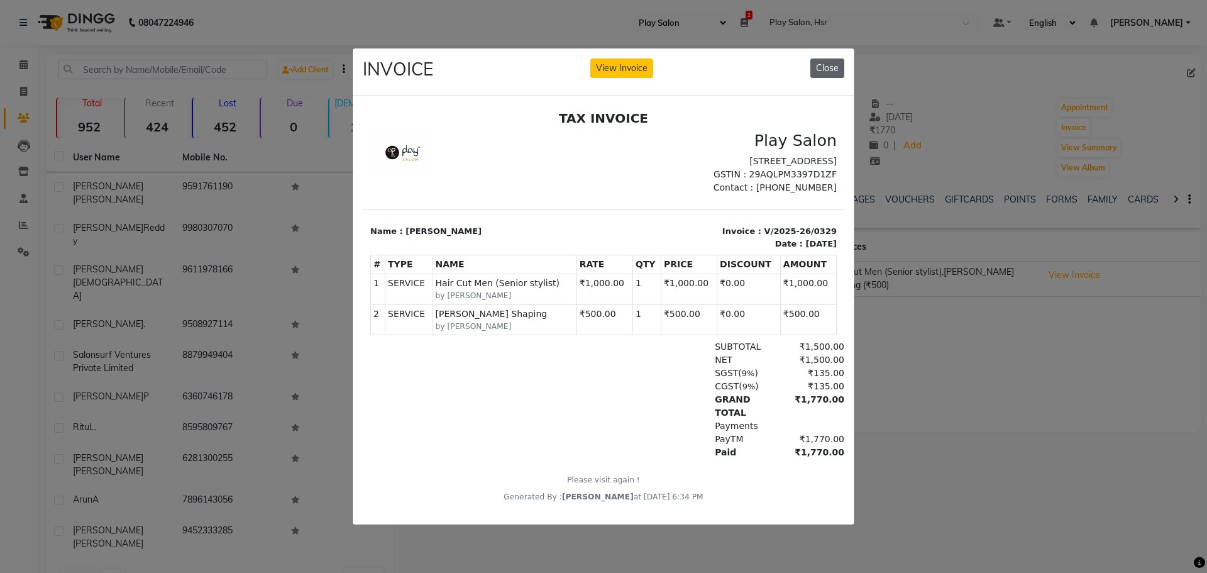
click at [822, 62] on button "Close" at bounding box center [827, 67] width 34 height 19
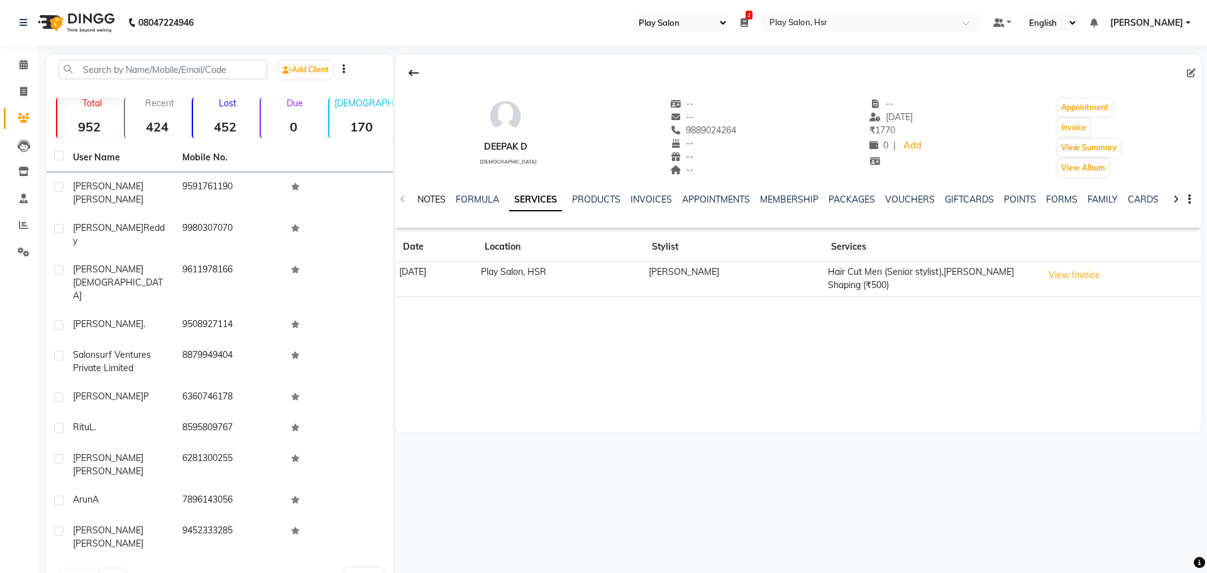
click at [438, 203] on link "NOTES" at bounding box center [431, 199] width 28 height 11
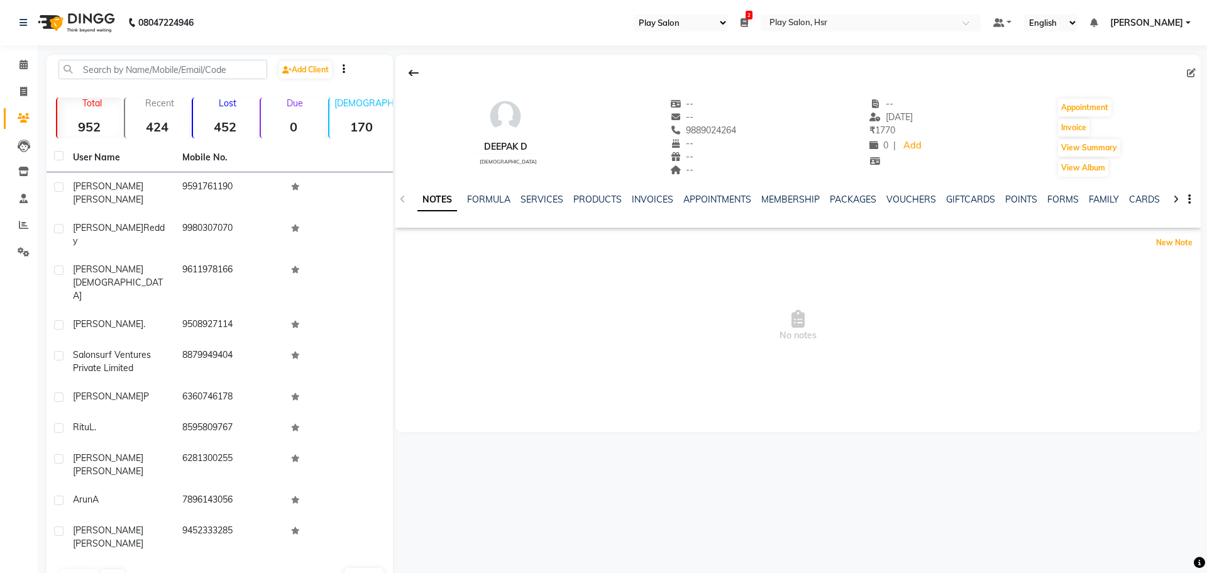
click at [1167, 228] on div "Deepak D [DEMOGRAPHIC_DATA] -- -- 9889024264 -- -- -- -- [DATE] ₹ 1770 0 | Add …" at bounding box center [797, 222] width 805 height 334
click at [1176, 239] on button "New Note" at bounding box center [1174, 243] width 43 height 18
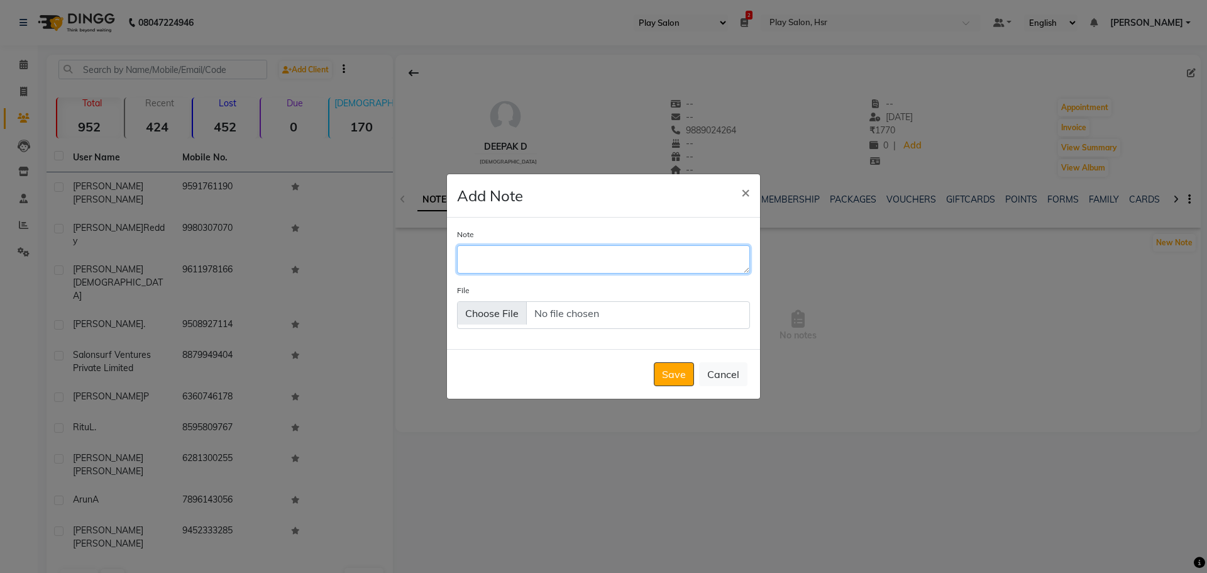
click at [499, 250] on textarea "Note" at bounding box center [603, 259] width 293 height 28
type textarea "Wrong no."
click at [656, 370] on button "Save" at bounding box center [674, 374] width 40 height 24
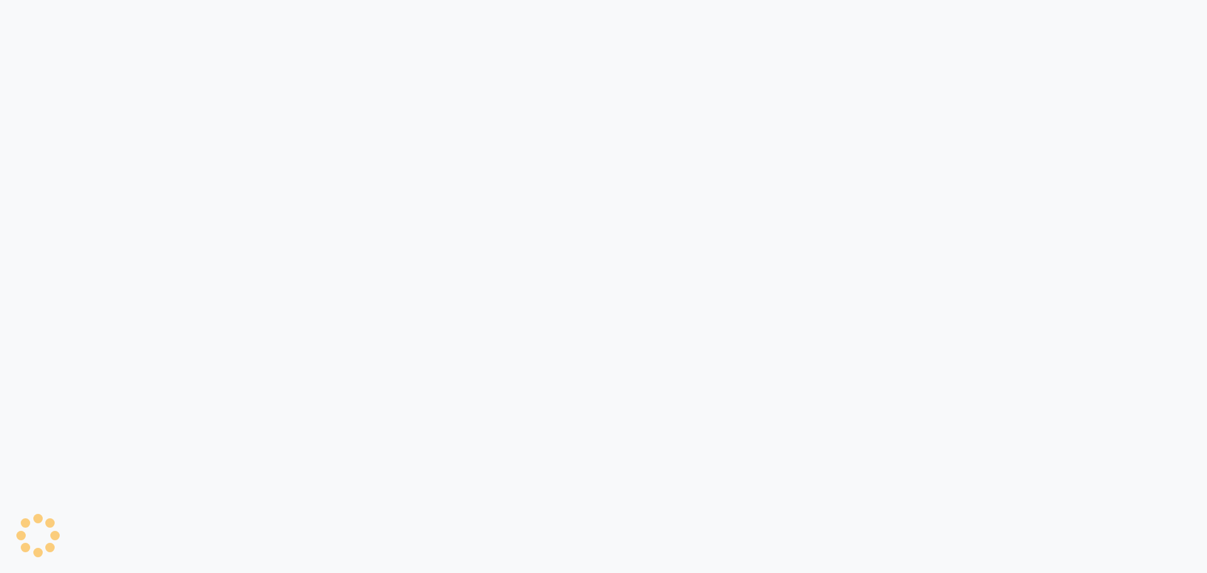
select select "92"
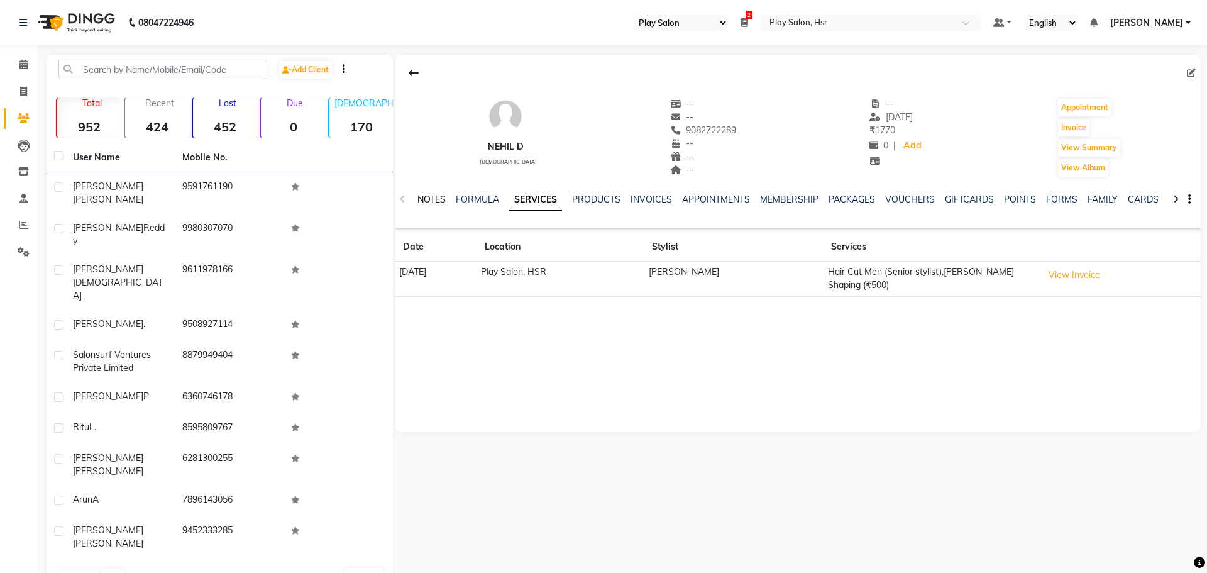
click at [432, 200] on link "NOTES" at bounding box center [431, 199] width 28 height 11
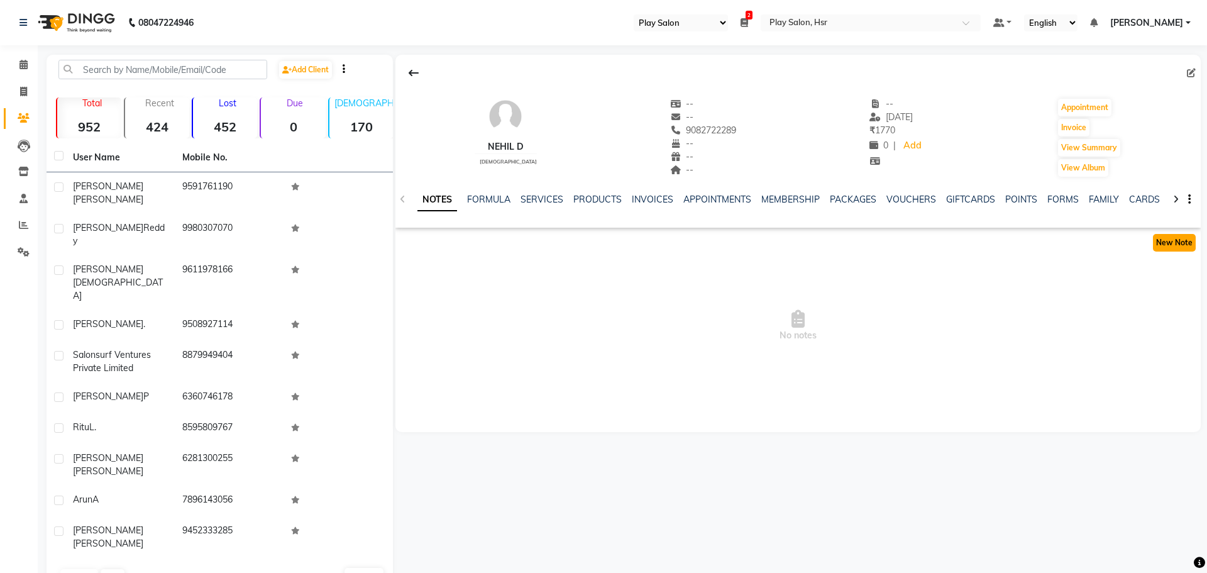
click at [1157, 246] on button "New Note" at bounding box center [1174, 243] width 43 height 18
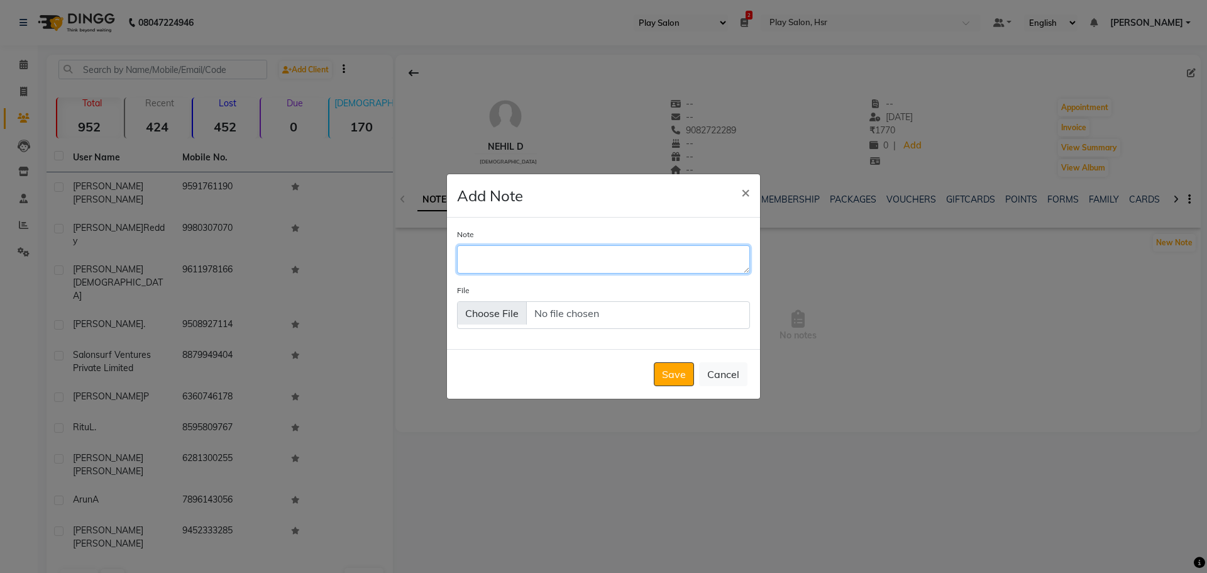
click at [567, 252] on textarea "Note" at bounding box center [603, 259] width 293 height 28
type textarea "Client is out of station once he come back he'll call & book appointment."
click at [661, 376] on button "Save" at bounding box center [674, 374] width 40 height 24
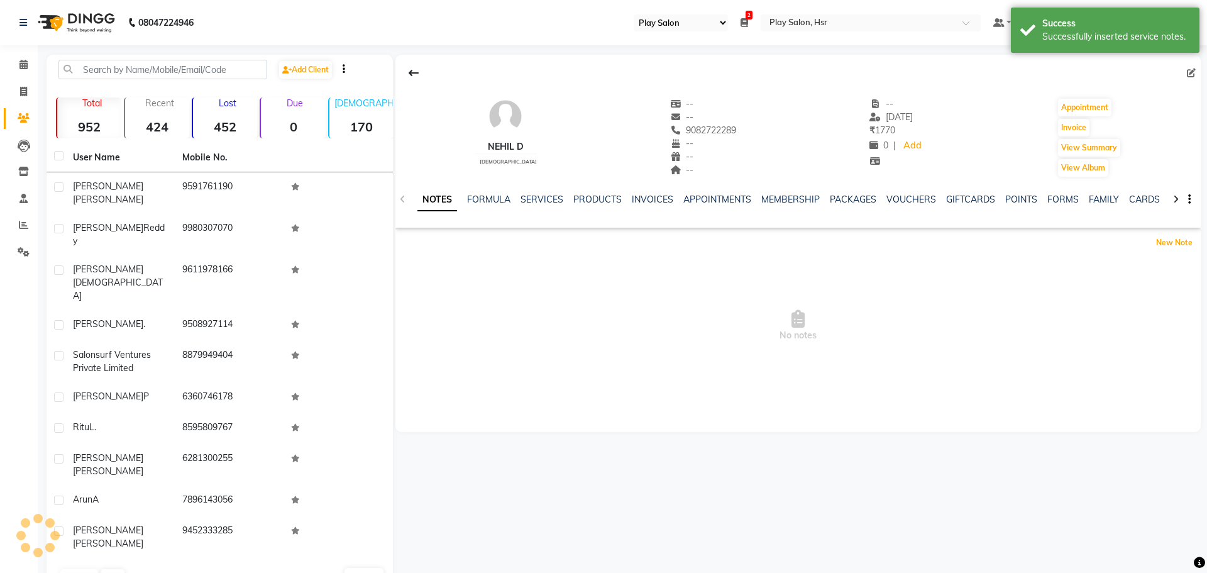
scroll to position [0, 0]
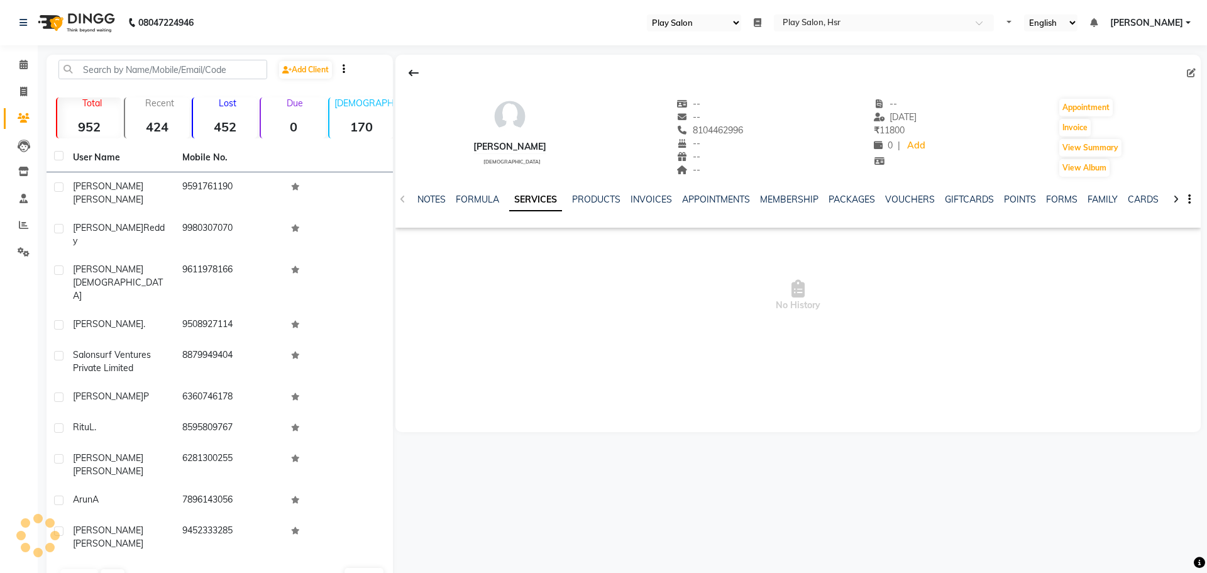
select select "92"
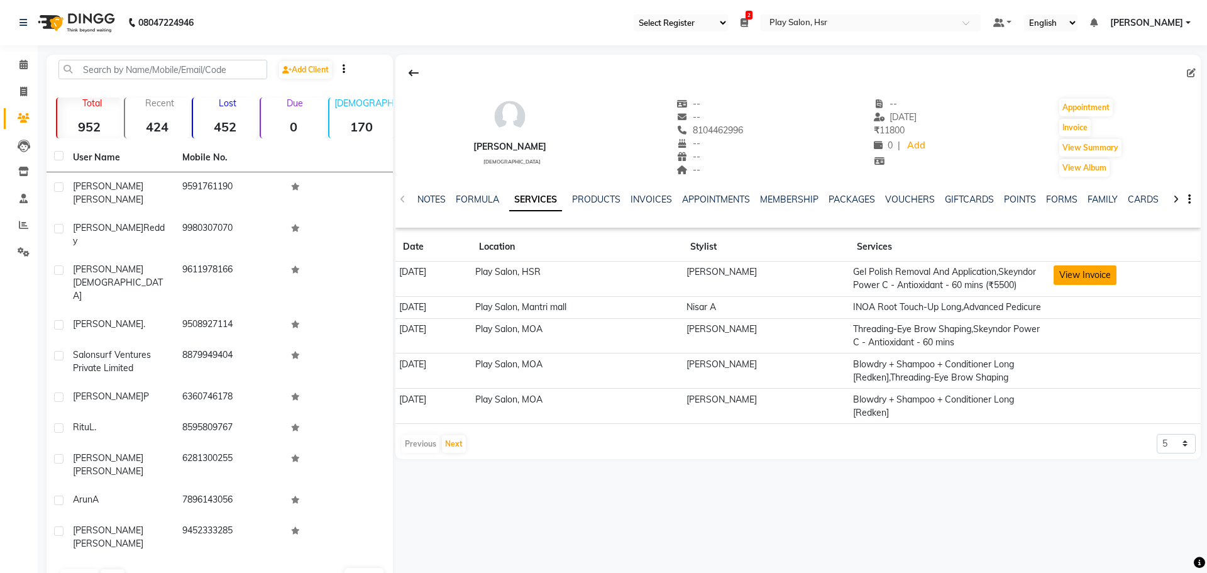
click at [1089, 274] on button "View Invoice" at bounding box center [1084, 274] width 63 height 19
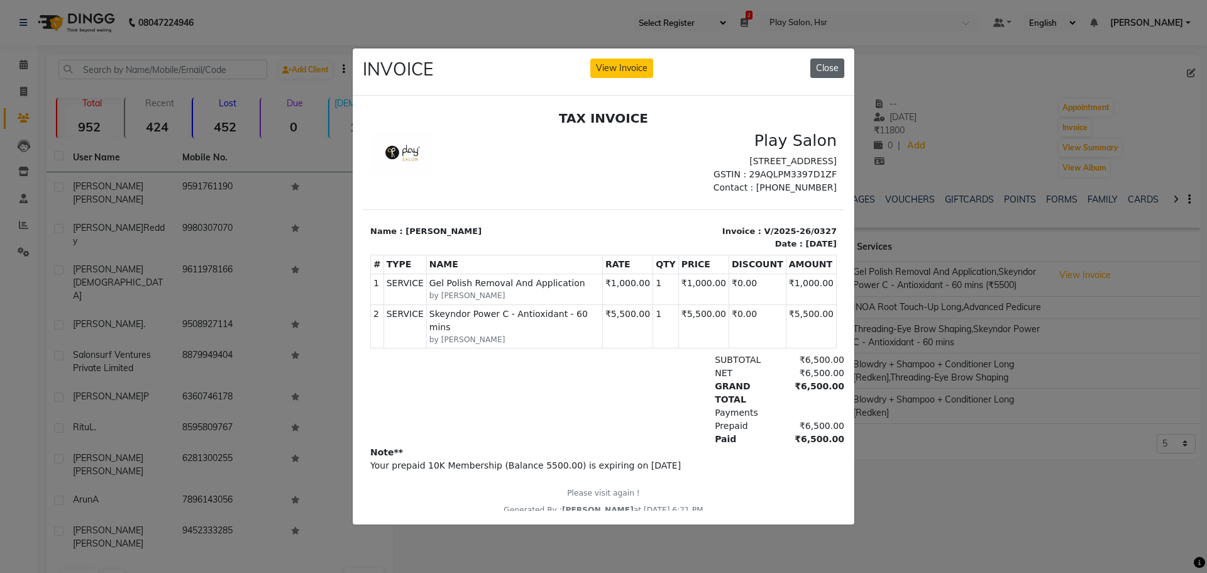
click at [830, 65] on button "Close" at bounding box center [827, 67] width 34 height 19
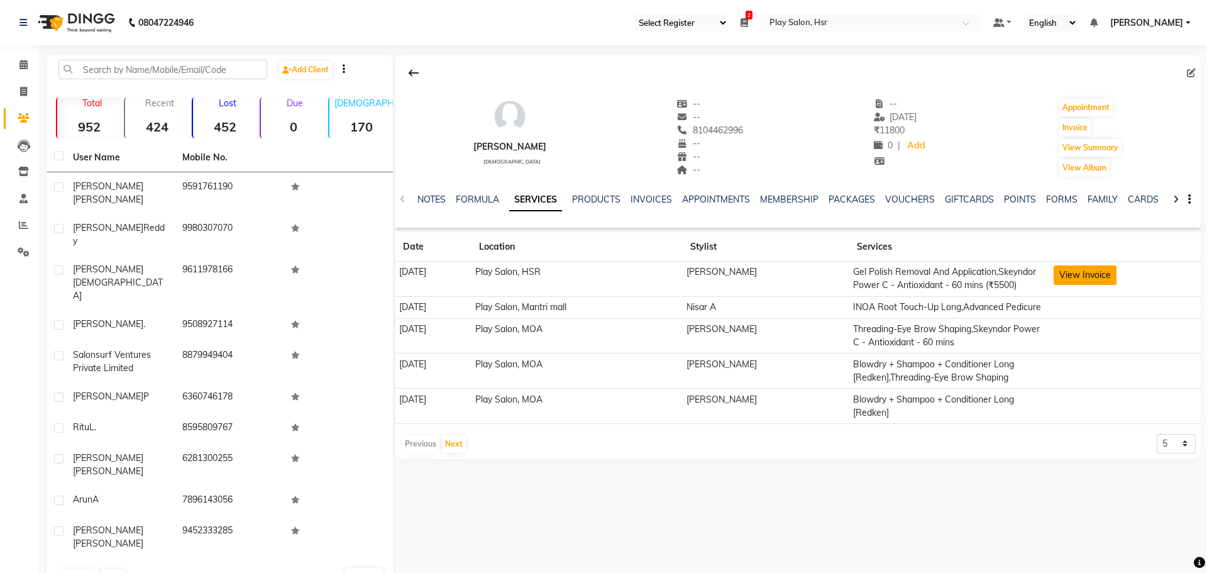
click at [1093, 274] on button "View Invoice" at bounding box center [1084, 274] width 63 height 19
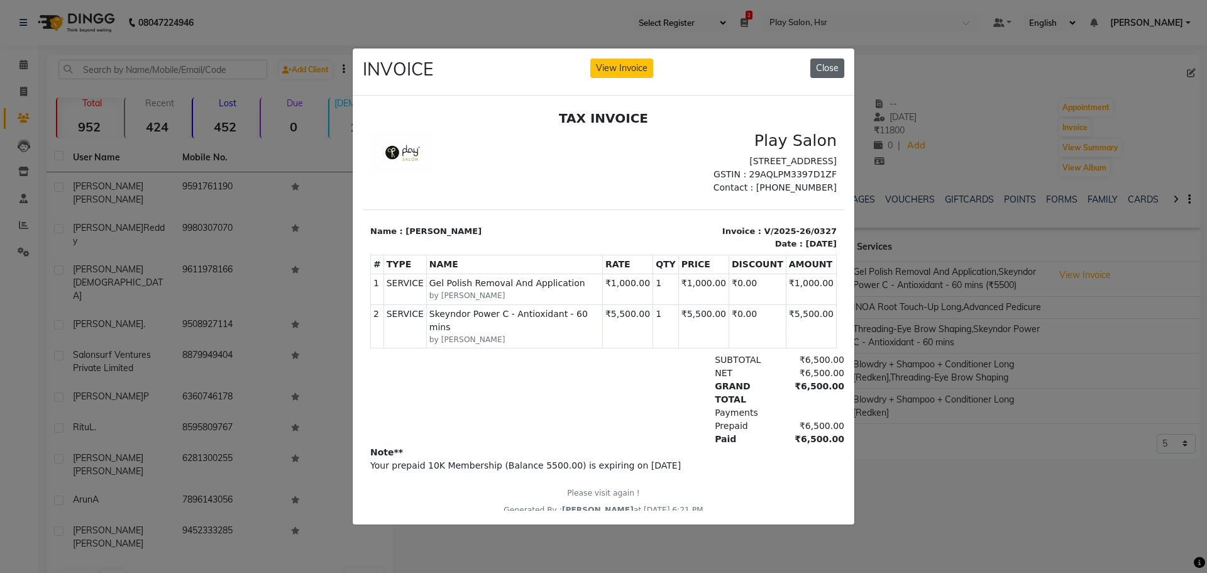
click at [825, 62] on button "Close" at bounding box center [827, 67] width 34 height 19
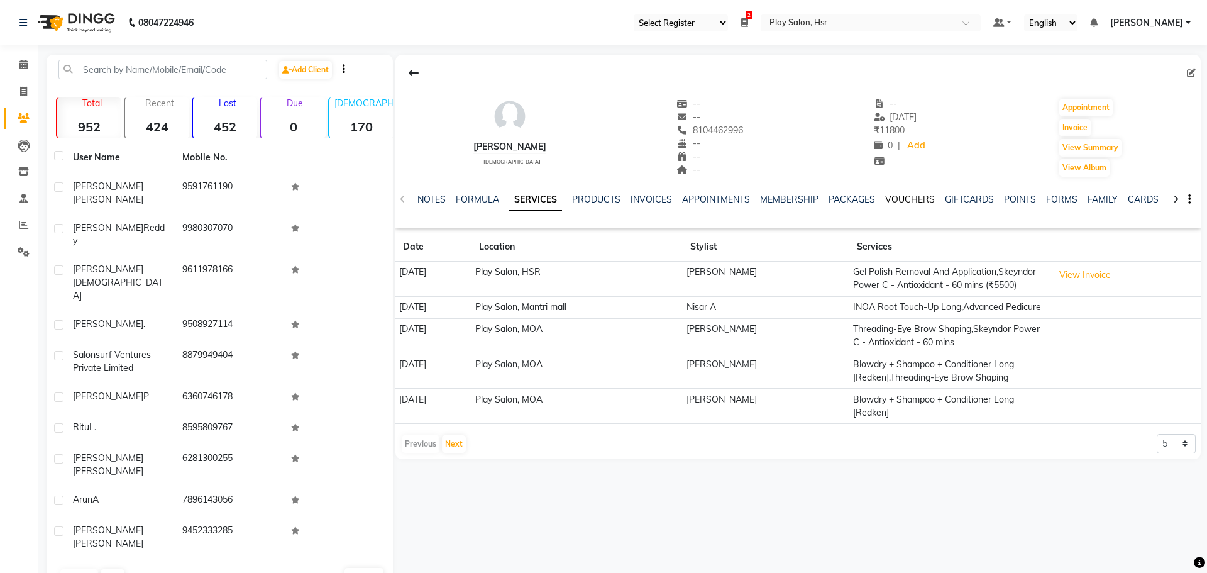
click at [909, 201] on link "VOUCHERS" at bounding box center [910, 199] width 50 height 11
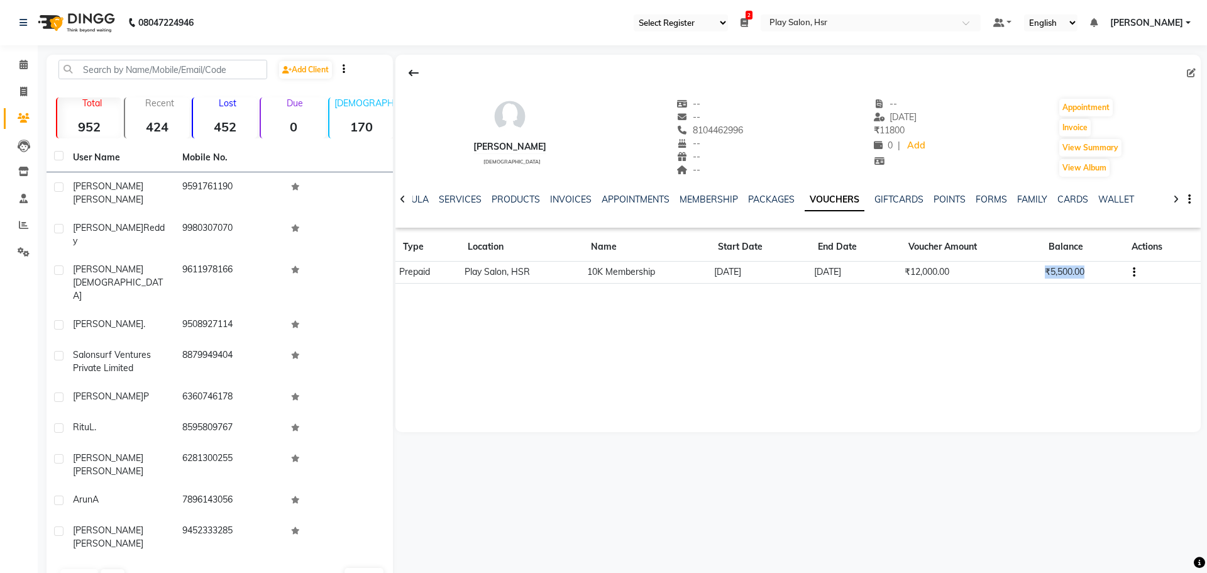
drag, startPoint x: 1033, startPoint y: 272, endPoint x: 1091, endPoint y: 273, distance: 57.8
click at [1091, 273] on tr "Prepaid Play Salon, HSR 10K Membership 01-06-2025 28-11-2025 ₹12,000.00 ₹5,500.…" at bounding box center [797, 272] width 805 height 22
click at [1028, 328] on div "Ekta Vaswani female -- -- 8104462996 -- -- -- -- 01-06-2025 ₹ 11800 0 | Add App…" at bounding box center [797, 243] width 805 height 377
click at [786, 494] on div "Ekta Vaswani female -- -- 8104462996 -- -- -- -- 01-06-2025 ₹ 11800 0 | Add App…" at bounding box center [797, 324] width 808 height 538
click at [459, 199] on link "SERVICES" at bounding box center [460, 199] width 43 height 11
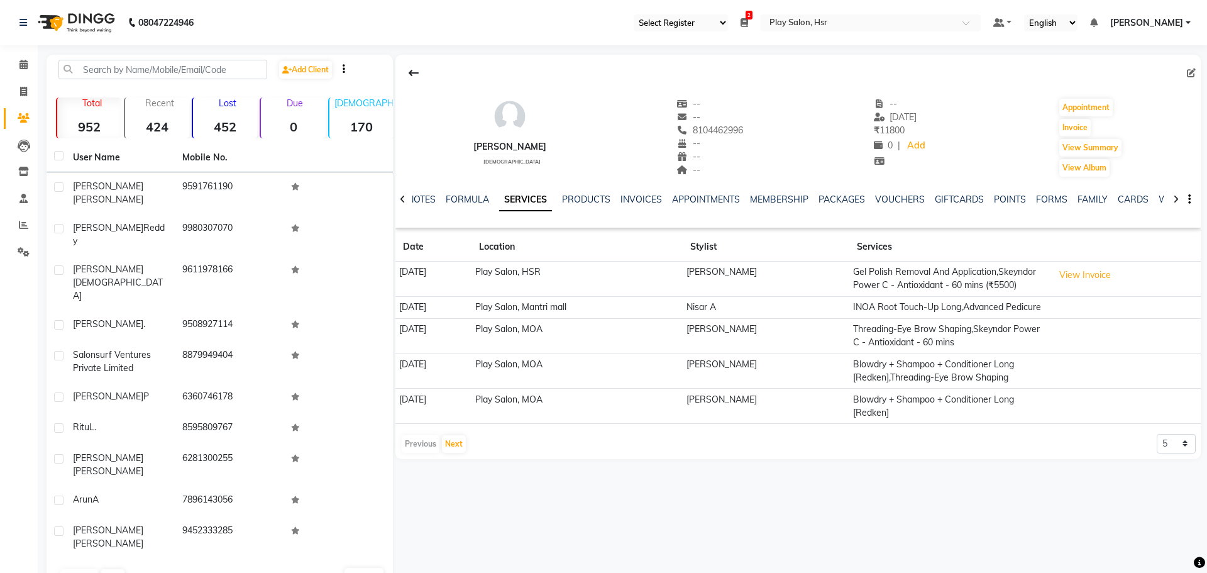
click at [424, 192] on div "NOTES FORMULA SERVICES PRODUCTS INVOICES APPOINTMENTS MEMBERSHIP PACKAGES VOUCH…" at bounding box center [797, 199] width 805 height 43
click at [434, 201] on link "NOTES" at bounding box center [421, 199] width 28 height 11
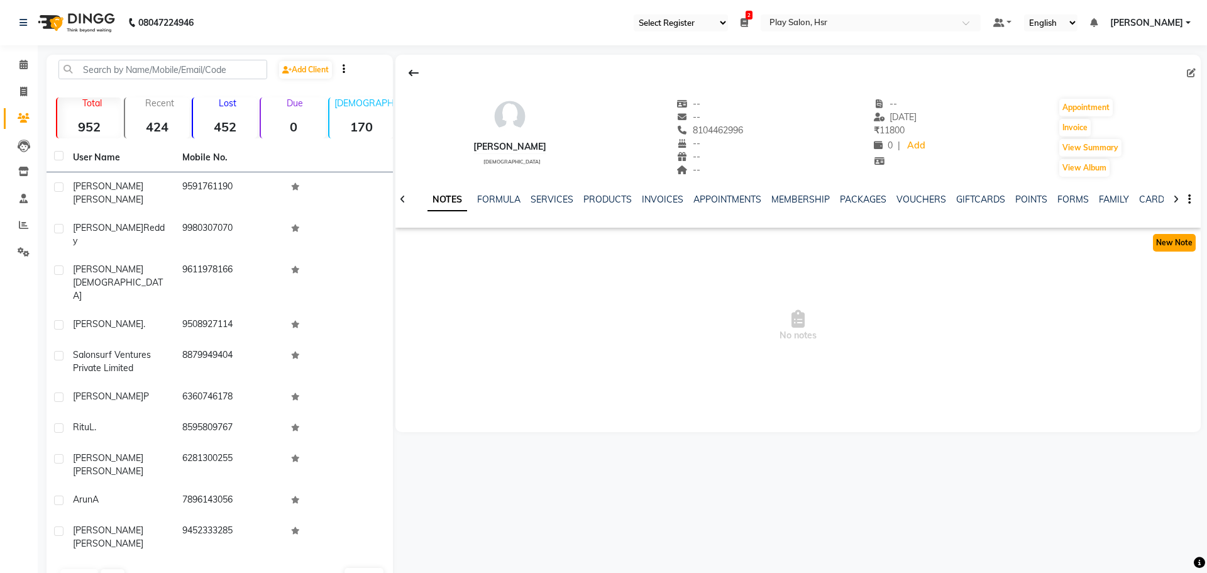
click at [1192, 241] on button "New Note" at bounding box center [1174, 243] width 43 height 18
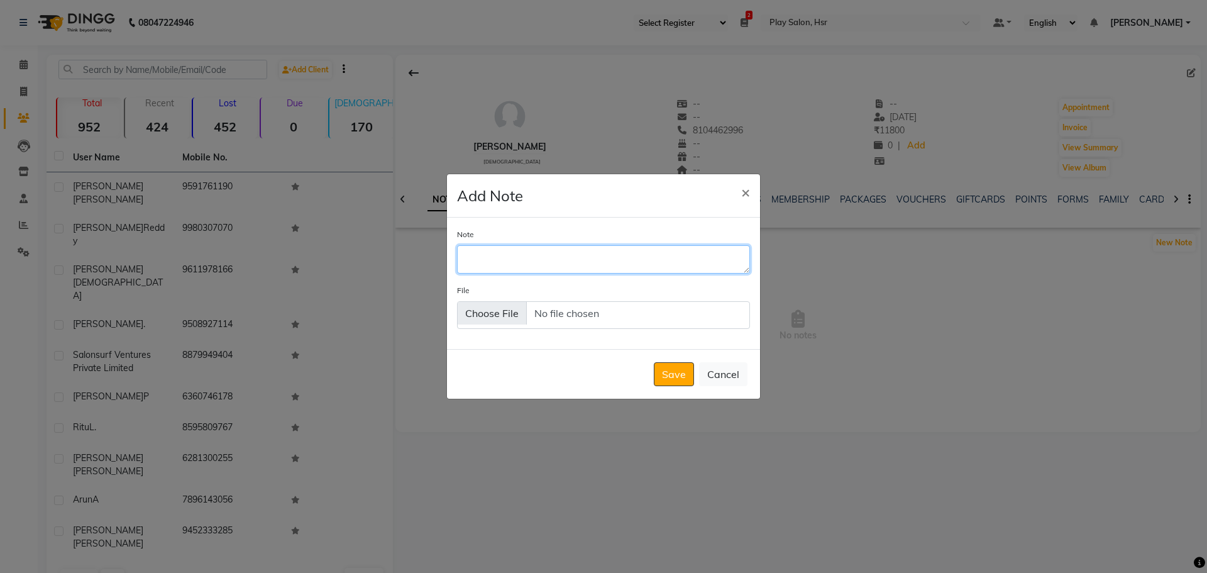
click at [562, 251] on textarea "Note" at bounding box center [603, 259] width 293 height 28
type textarea "She'll call and book appointment."
click at [681, 373] on button "Save" at bounding box center [674, 374] width 40 height 24
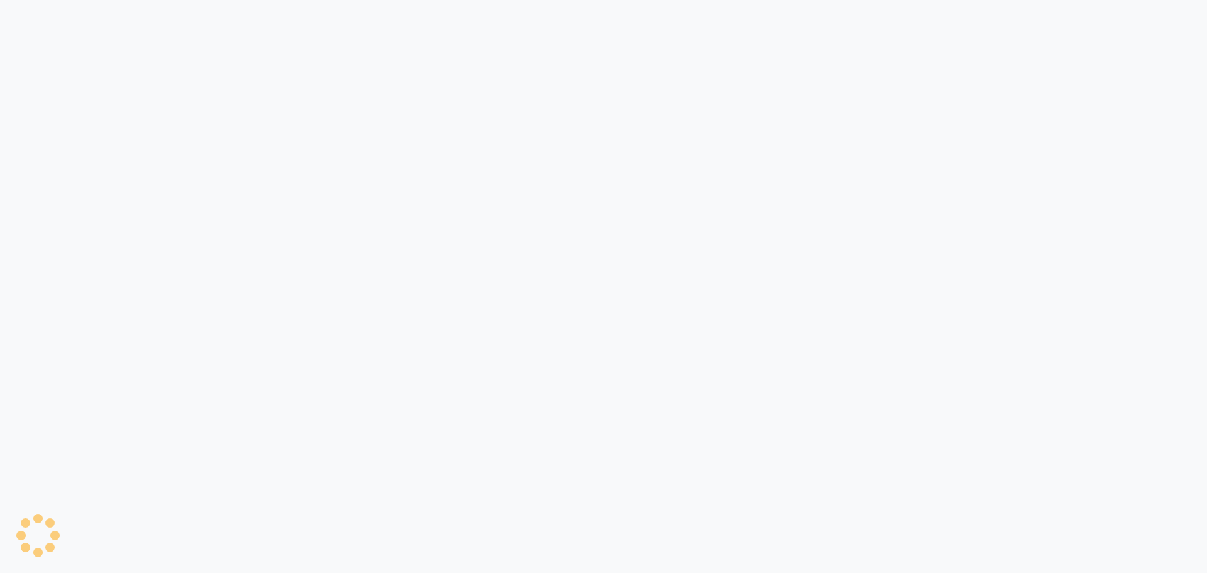
select select "92"
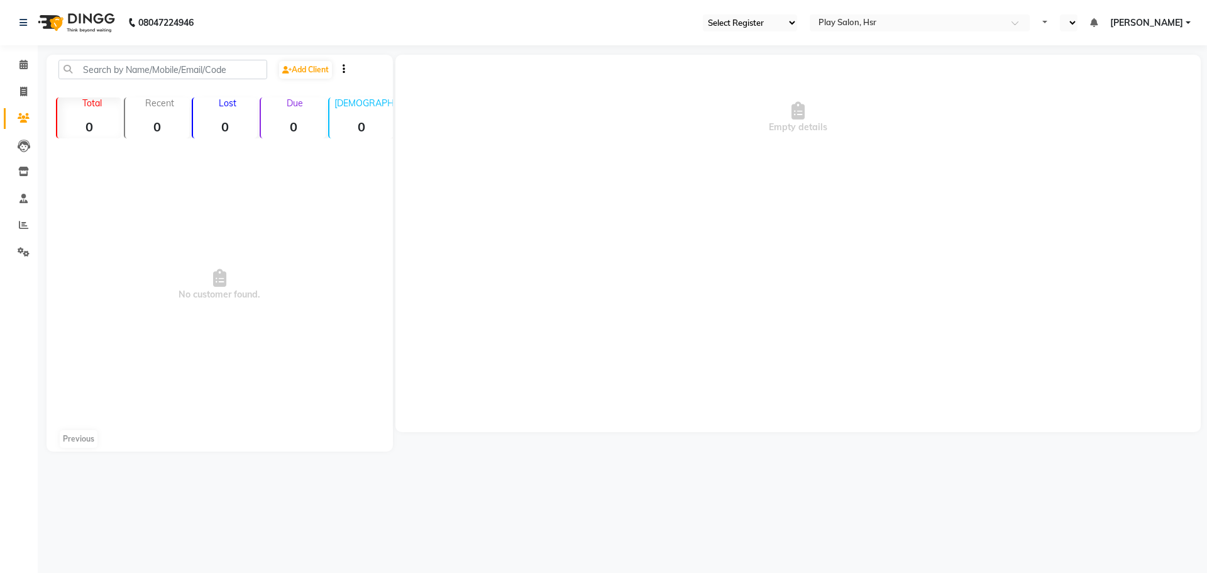
select select "92"
select select "en"
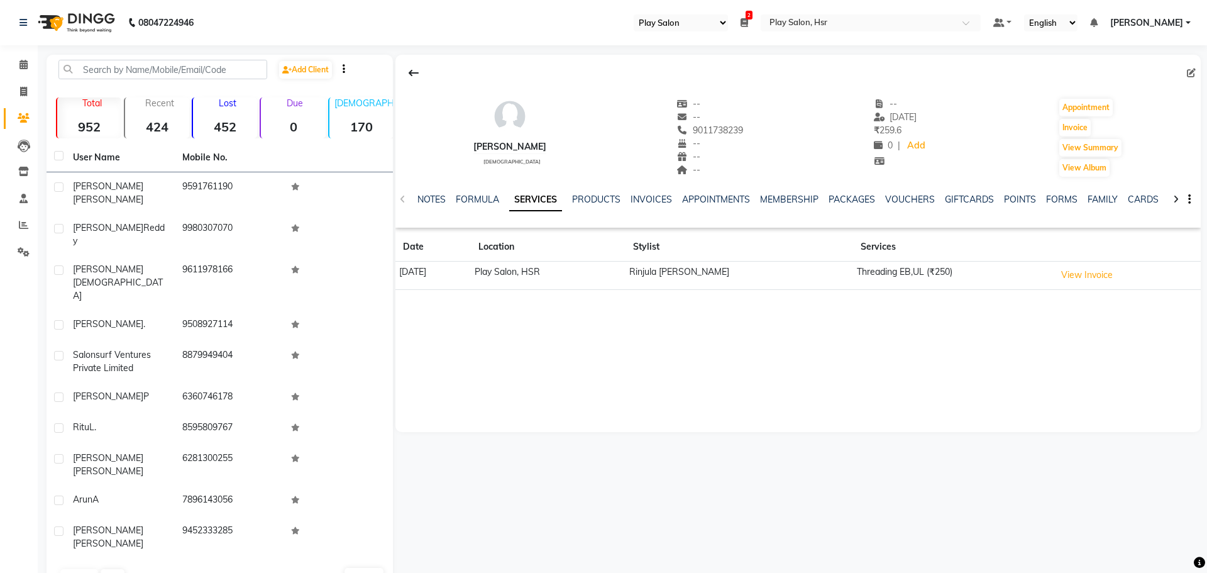
select select "92"
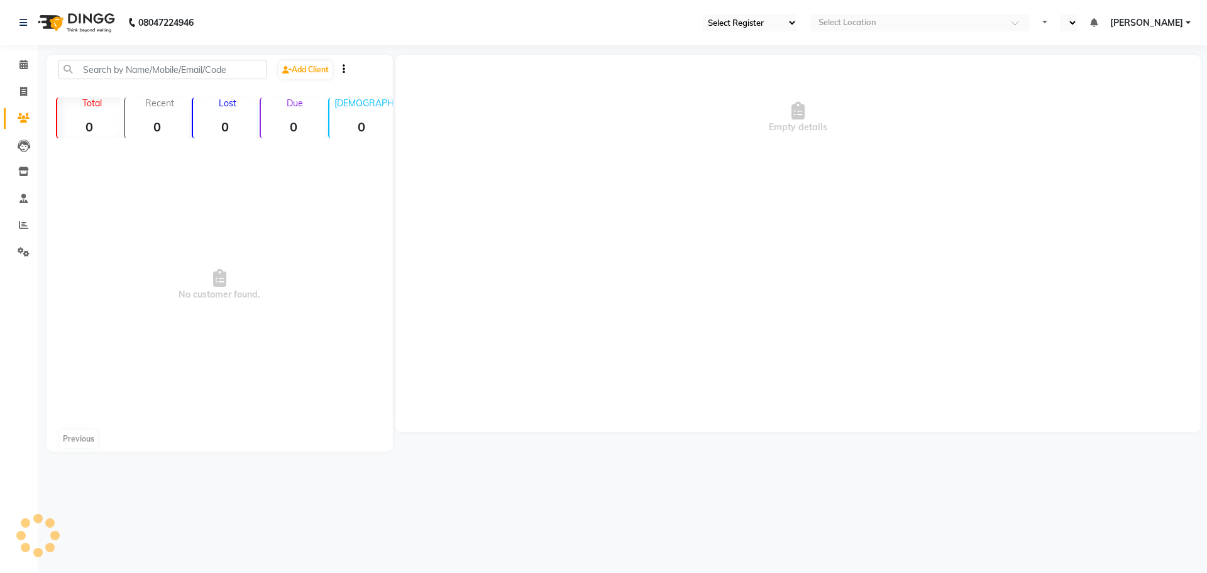
select select "92"
select select "en"
select select "92"
select select "en"
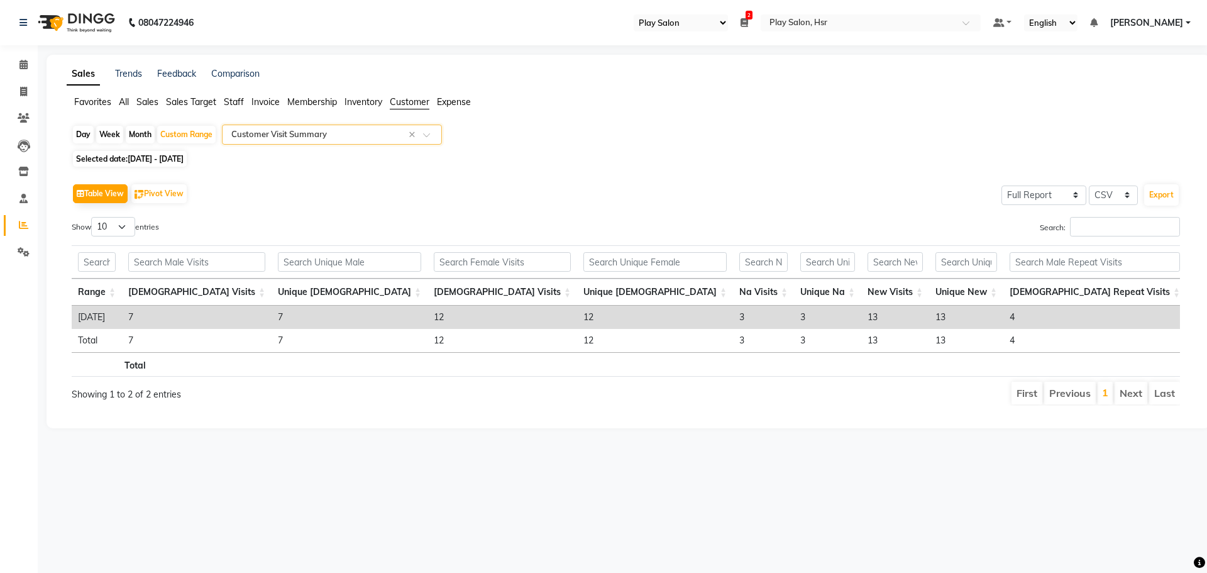
select select "92"
select select "full_report"
select select "csv"
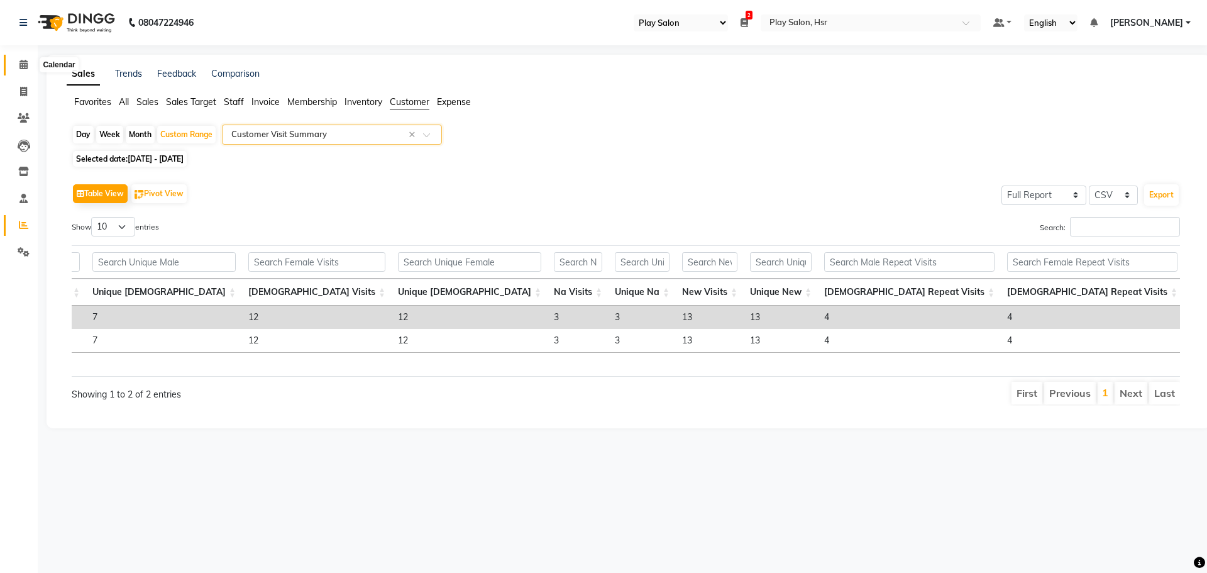
click at [32, 63] on span at bounding box center [24, 65] width 22 height 14
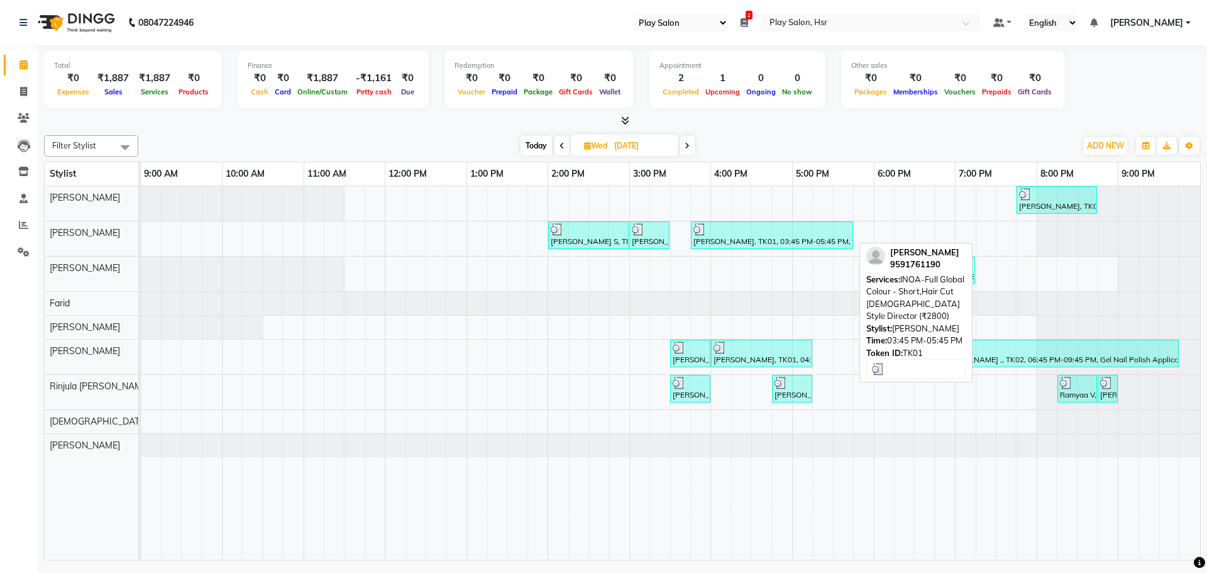
click at [779, 239] on div "Tanya Vardhan, TK01, 03:45 PM-05:45 PM, INOA-Full Global Colour - Short,Hair Cu…" at bounding box center [772, 235] width 160 height 24
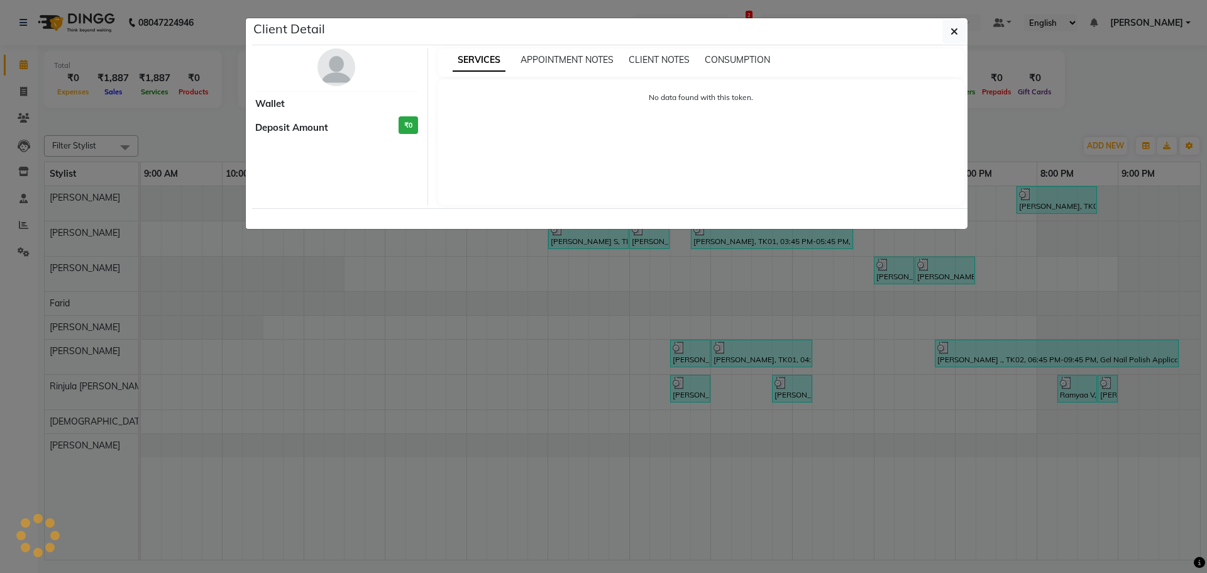
select select "3"
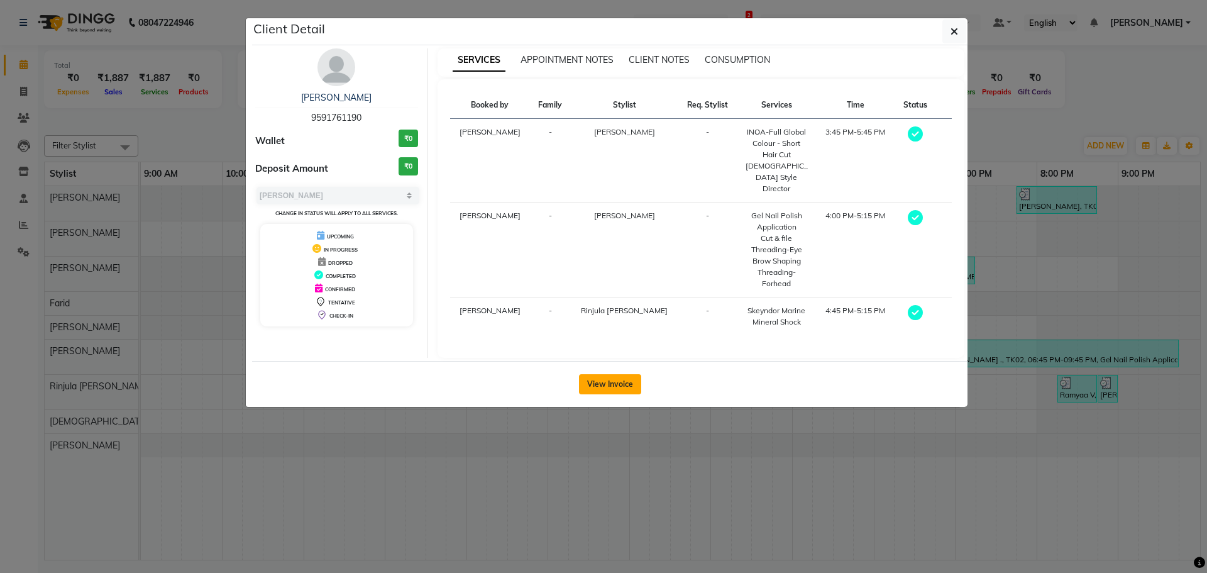
click at [615, 374] on button "View Invoice" at bounding box center [610, 384] width 62 height 20
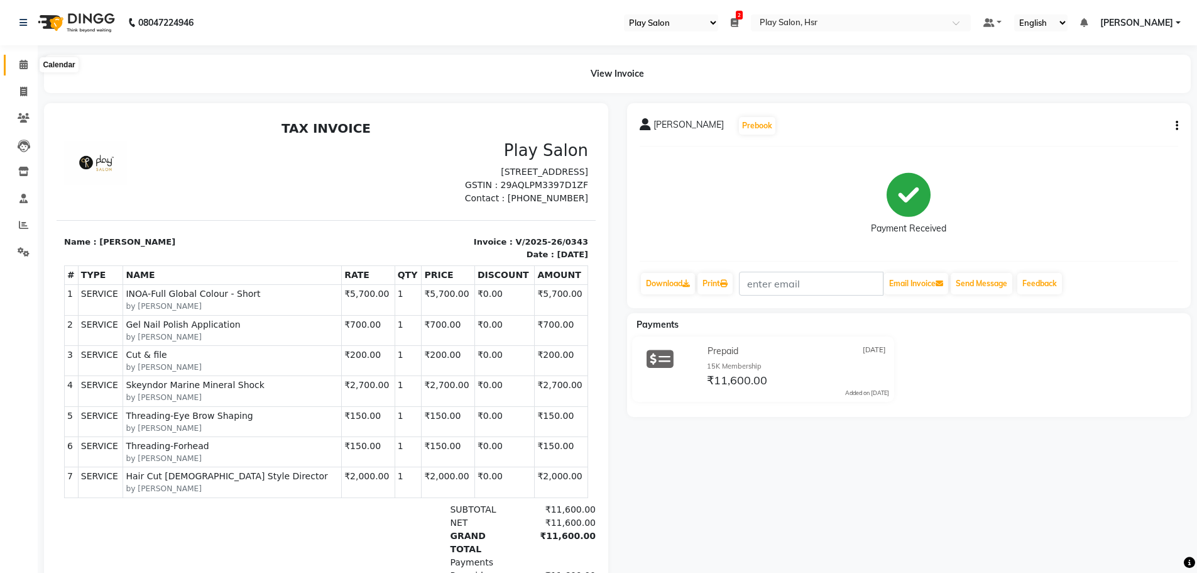
click at [19, 63] on icon at bounding box center [23, 64] width 8 height 9
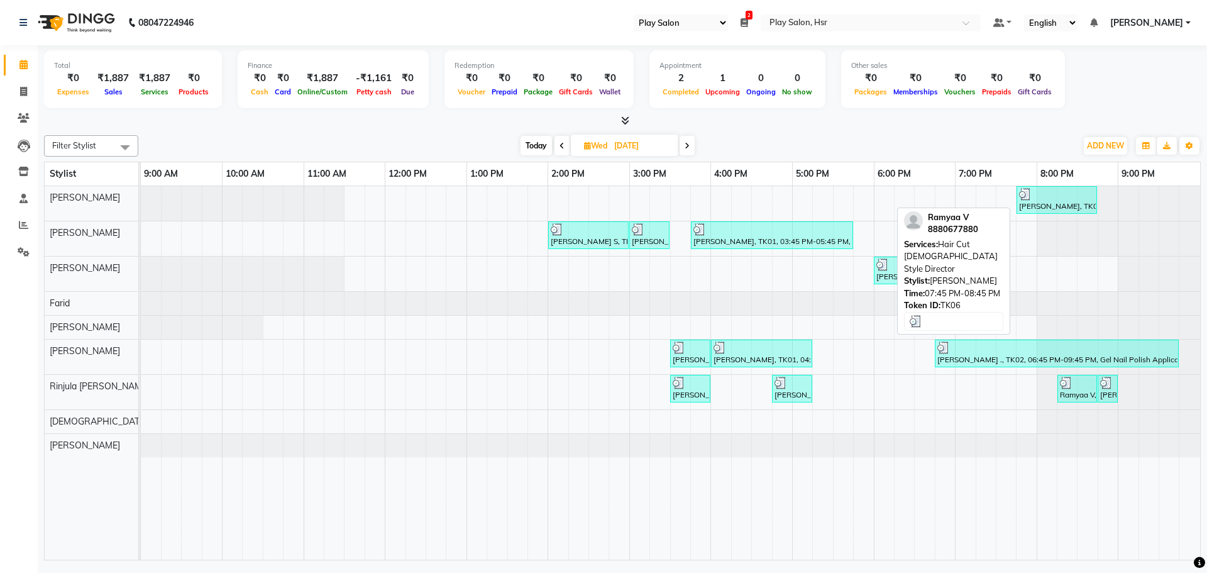
click at [1038, 202] on div "Ramyaa V, TK06, 07:45 PM-08:45 PM, Hair Cut lady Style Director" at bounding box center [1057, 200] width 78 height 24
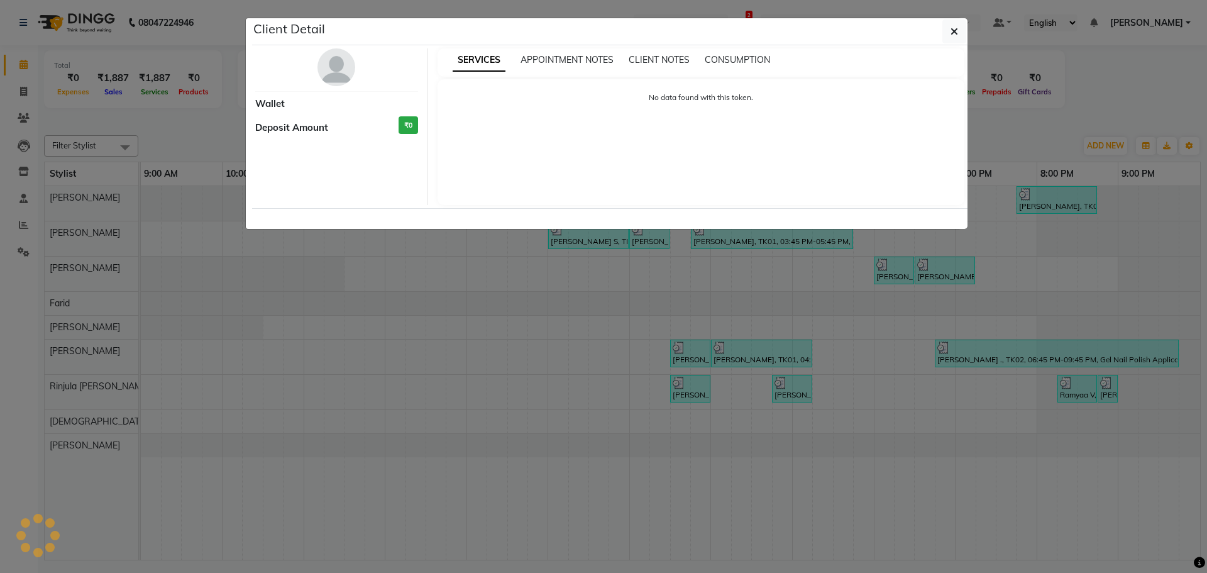
select select "3"
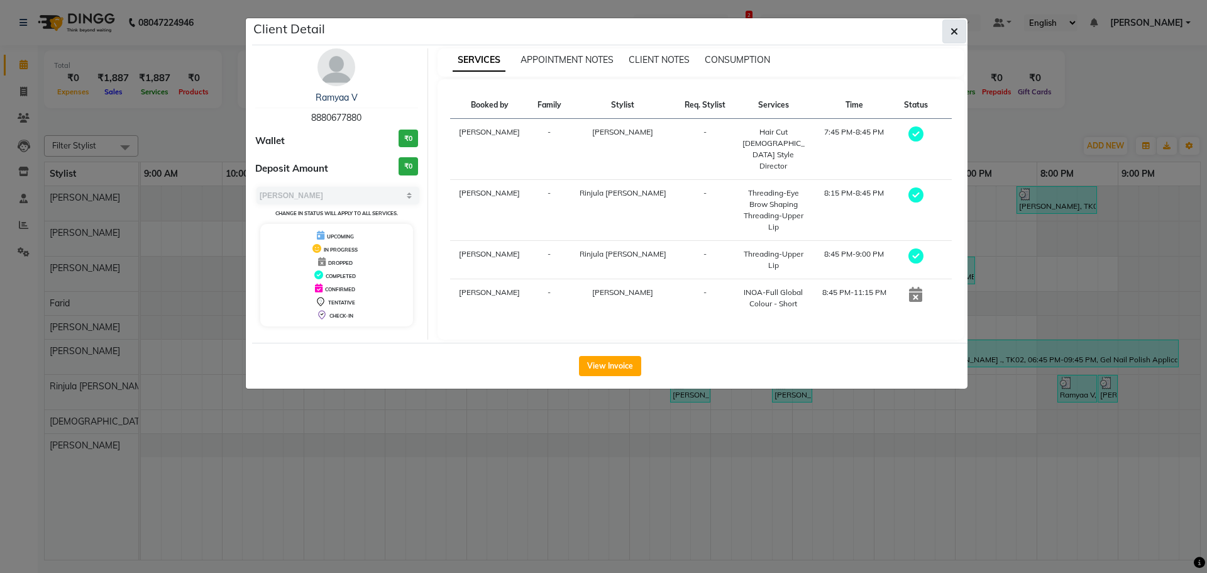
click at [955, 35] on icon "button" at bounding box center [954, 31] width 8 height 10
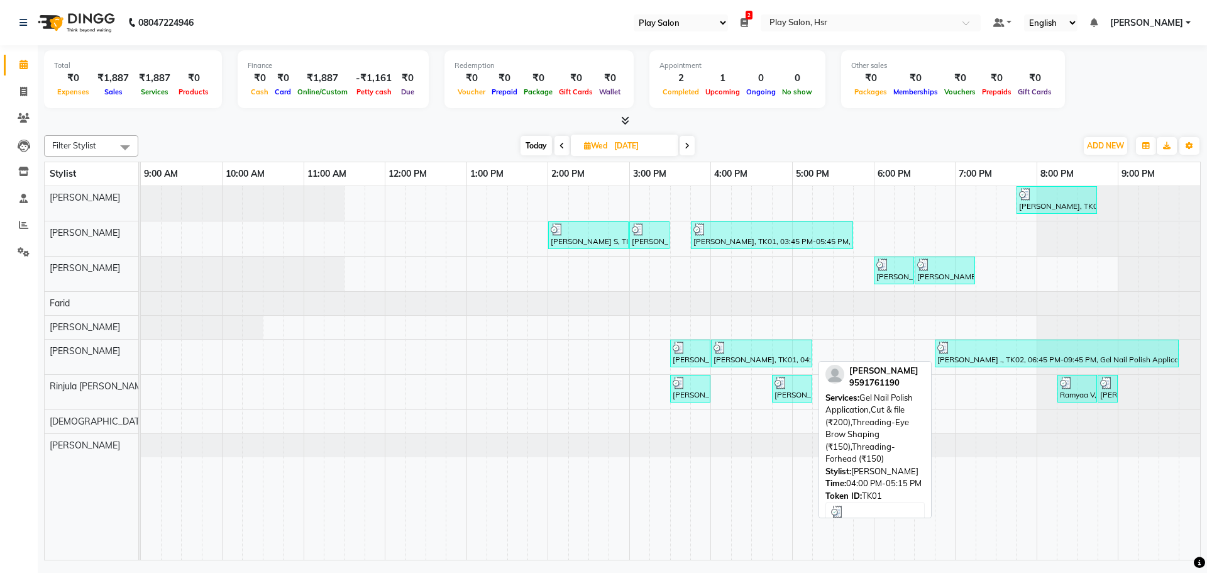
click at [742, 352] on div at bounding box center [761, 347] width 96 height 13
select select "3"
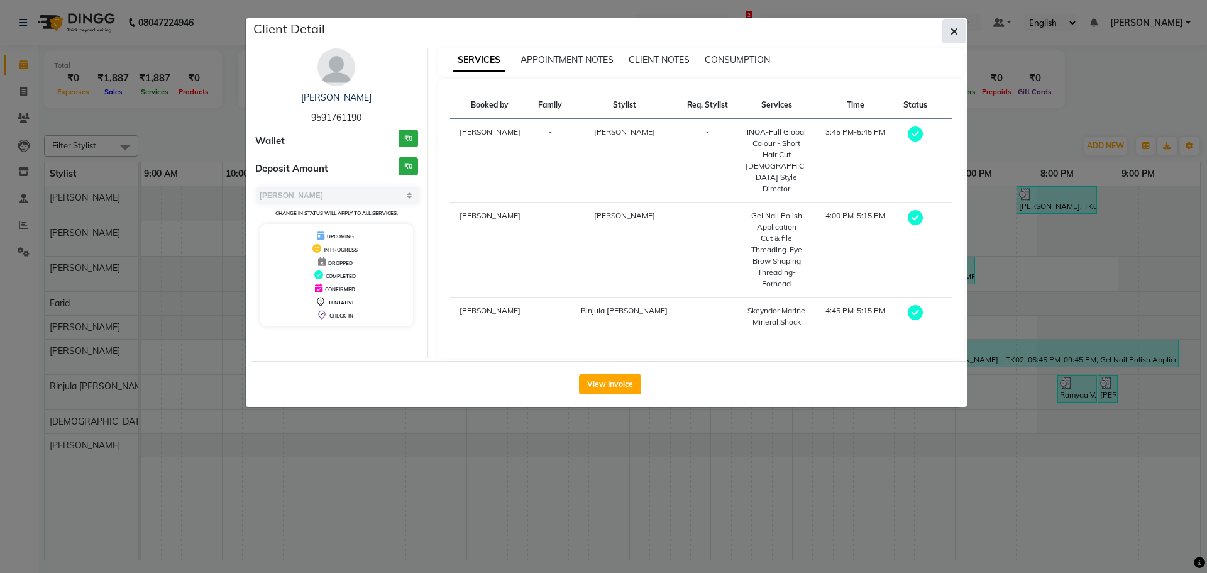
drag, startPoint x: 343, startPoint y: 65, endPoint x: 950, endPoint y: 27, distance: 607.7
click at [950, 27] on button "button" at bounding box center [954, 31] width 24 height 24
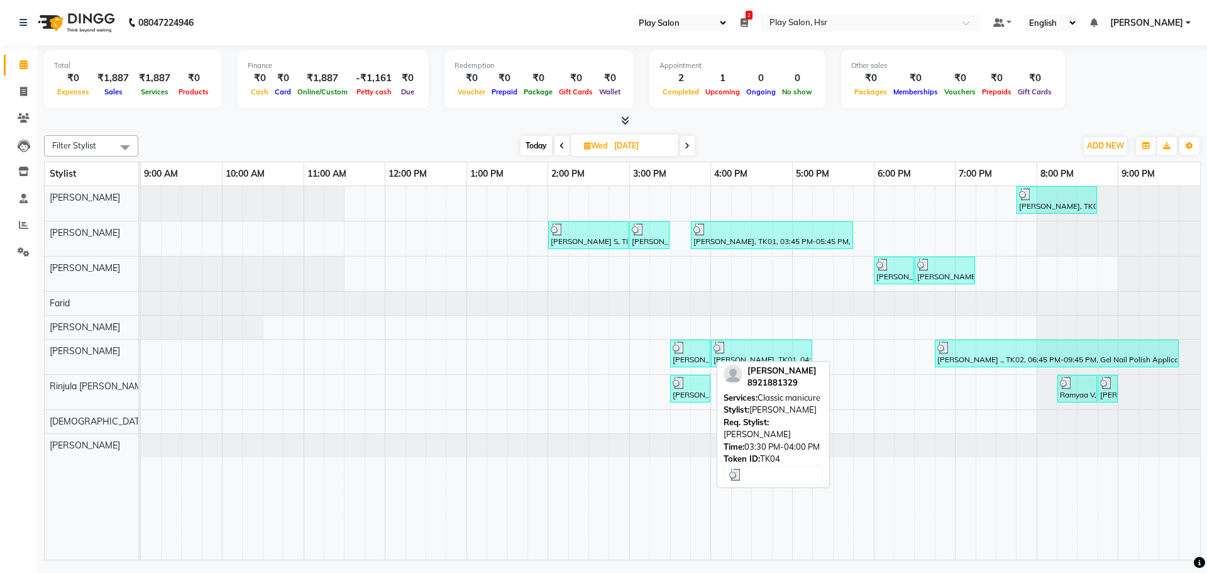
click at [696, 349] on div at bounding box center [690, 347] width 35 height 13
select select "3"
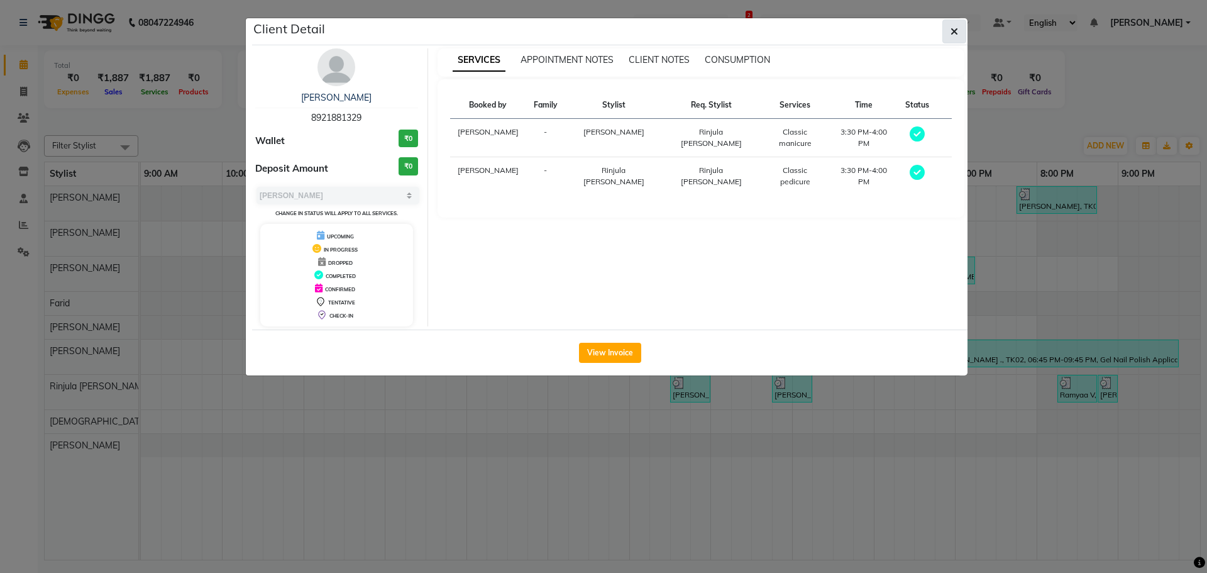
click at [949, 35] on button "button" at bounding box center [954, 31] width 24 height 24
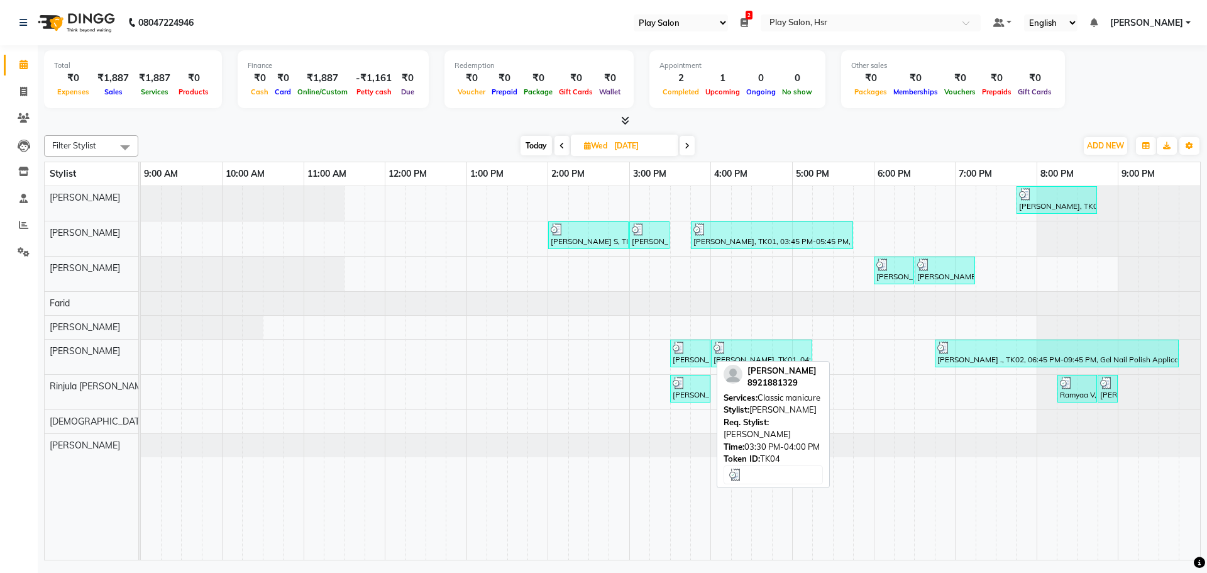
click at [680, 353] on div "Chandraprakash C, TK04, 03:30 PM-04:00 PM, Classic manicure" at bounding box center [690, 353] width 38 height 24
select select "3"
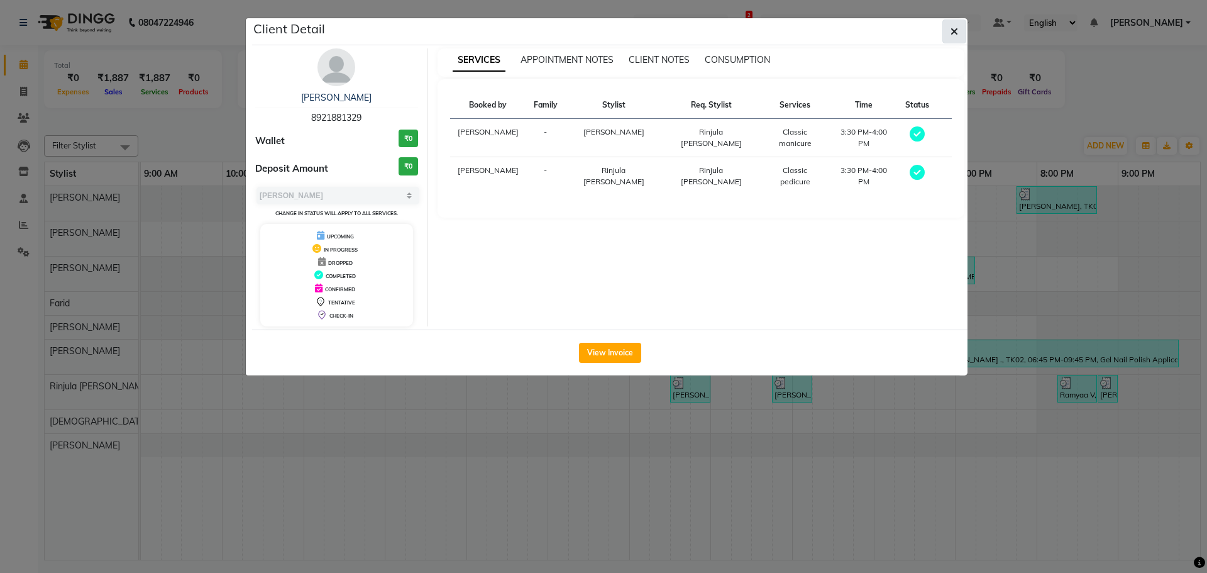
click at [955, 31] on icon "button" at bounding box center [954, 31] width 8 height 10
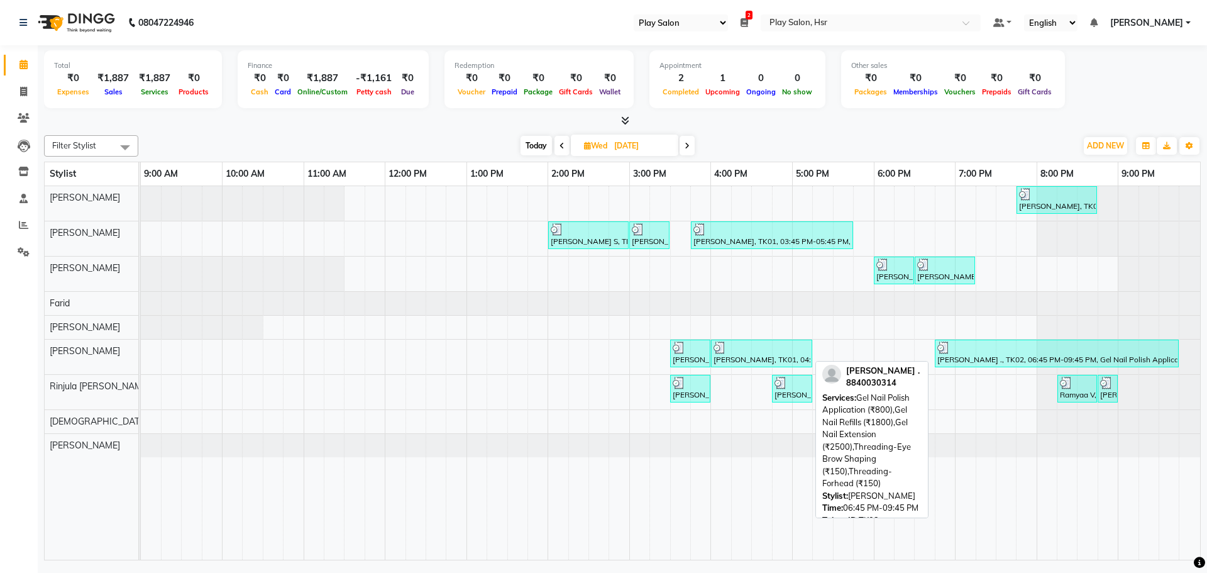
click at [1013, 356] on div "Saumya ., TK02, 06:45 PM-09:45 PM, Gel Nail Polish Application (₹800),Gel Nail …" at bounding box center [1056, 353] width 241 height 24
select select "3"
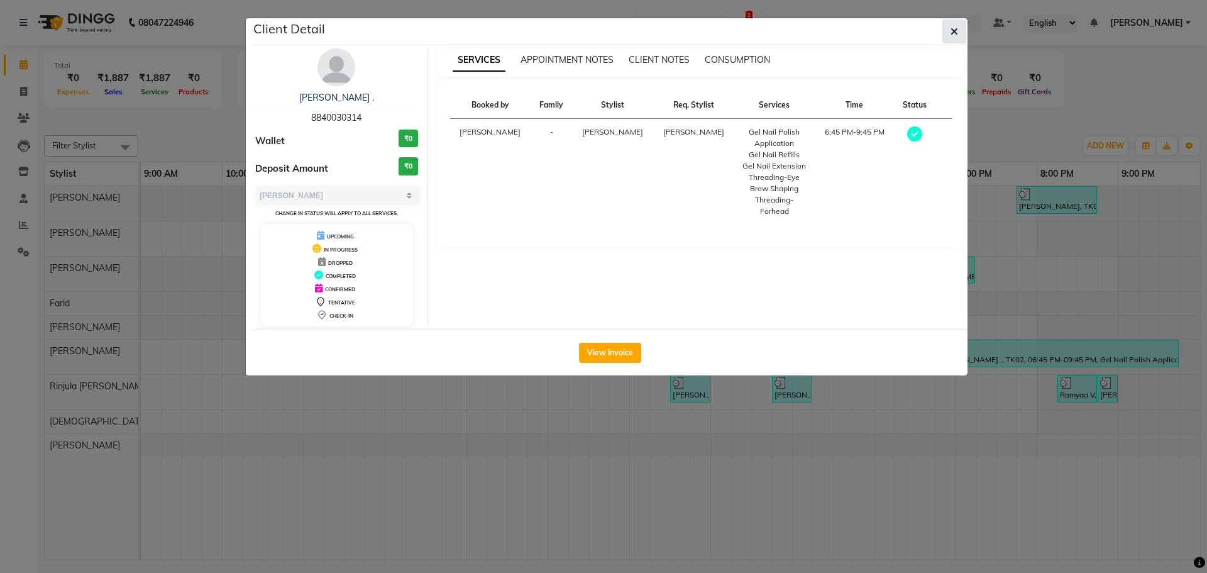
click at [952, 30] on icon "button" at bounding box center [954, 31] width 8 height 10
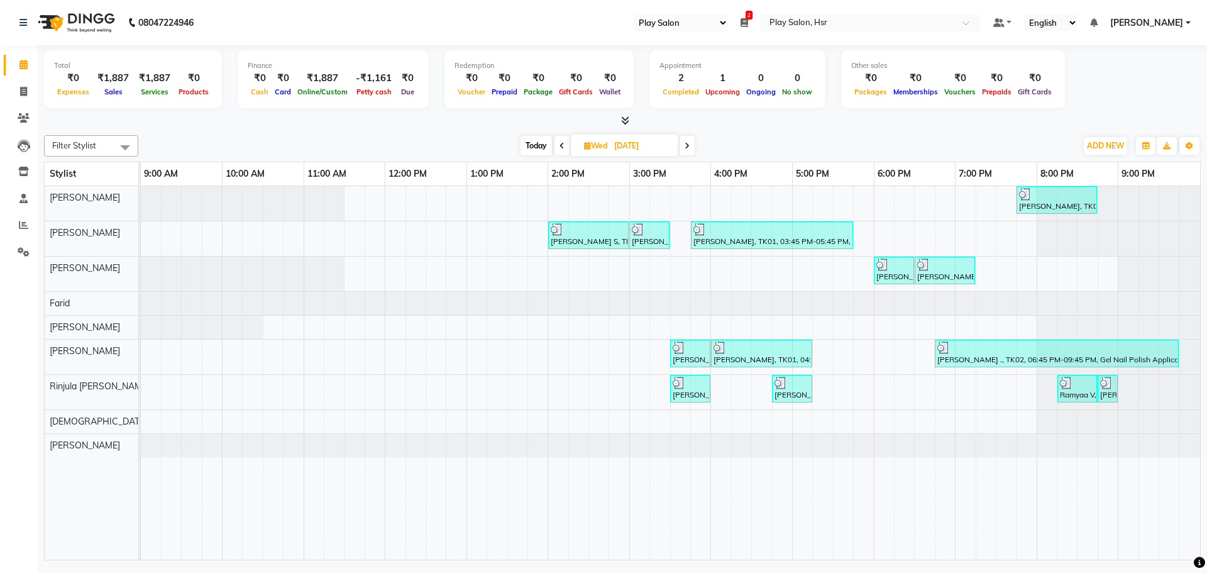
click at [685, 143] on icon at bounding box center [687, 146] width 5 height 8
type input "05-06-2025"
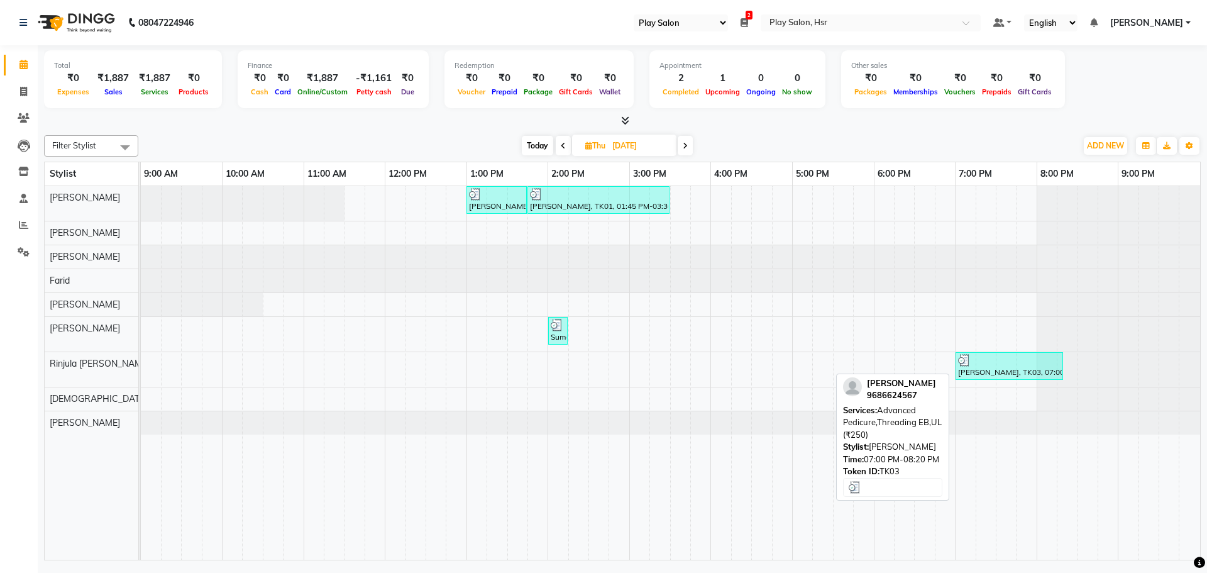
click at [998, 368] on div "Ramsha M, TK03, 07:00 PM-08:20 PM, Advanced Pedicure,Threading EB,UL (₹250)" at bounding box center [1009, 366] width 105 height 24
select select "3"
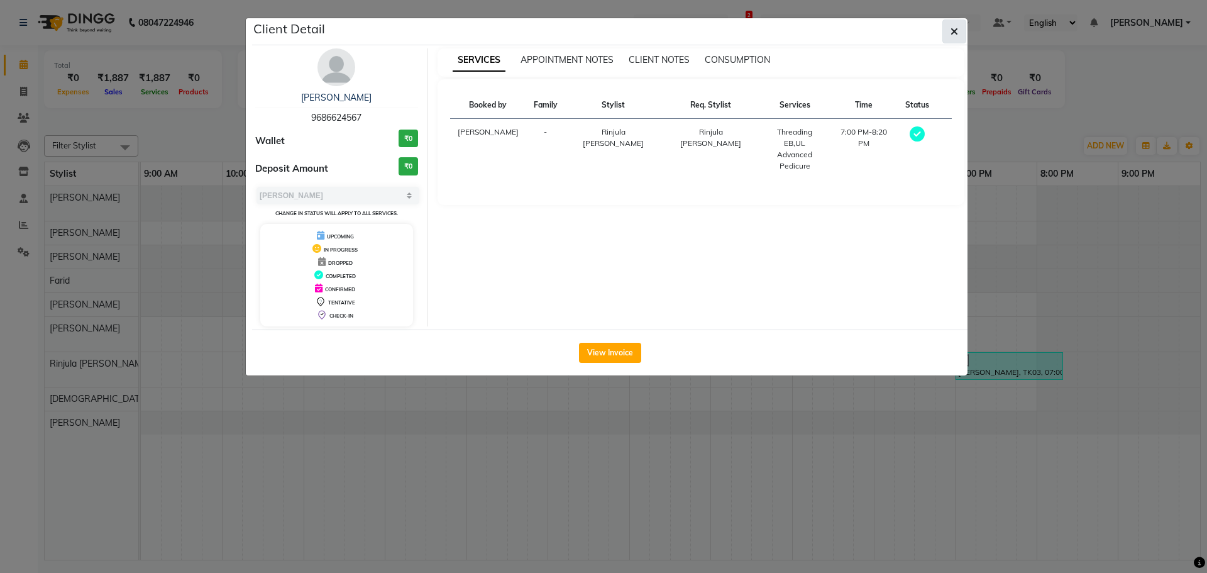
click at [954, 34] on icon "button" at bounding box center [954, 31] width 8 height 10
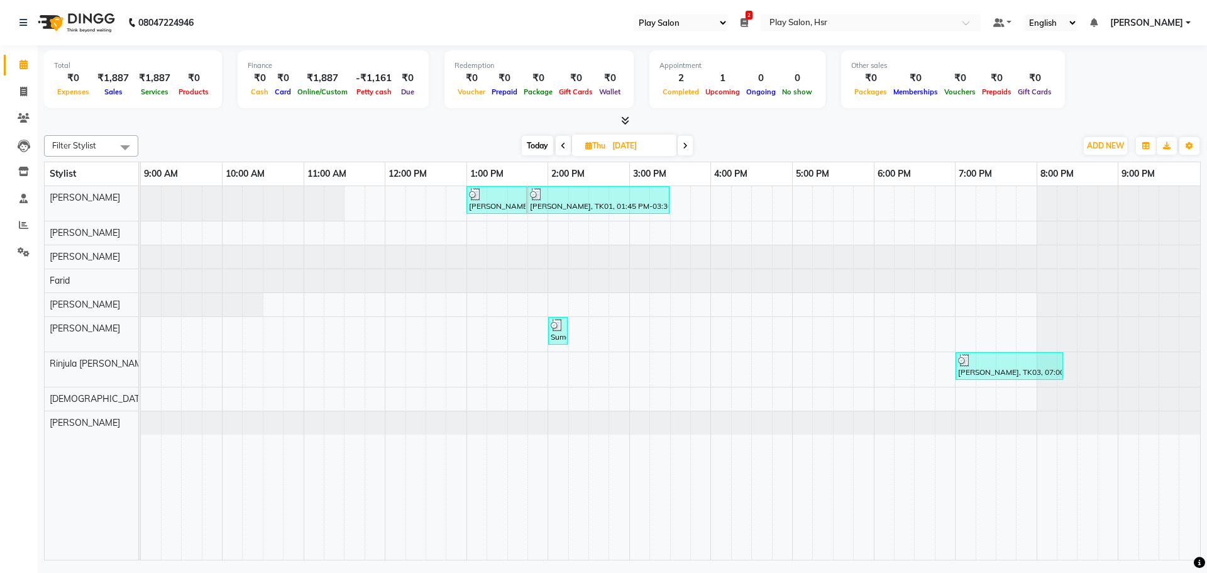
click at [546, 141] on span "Today" at bounding box center [537, 145] width 31 height 19
type input "04-09-2025"
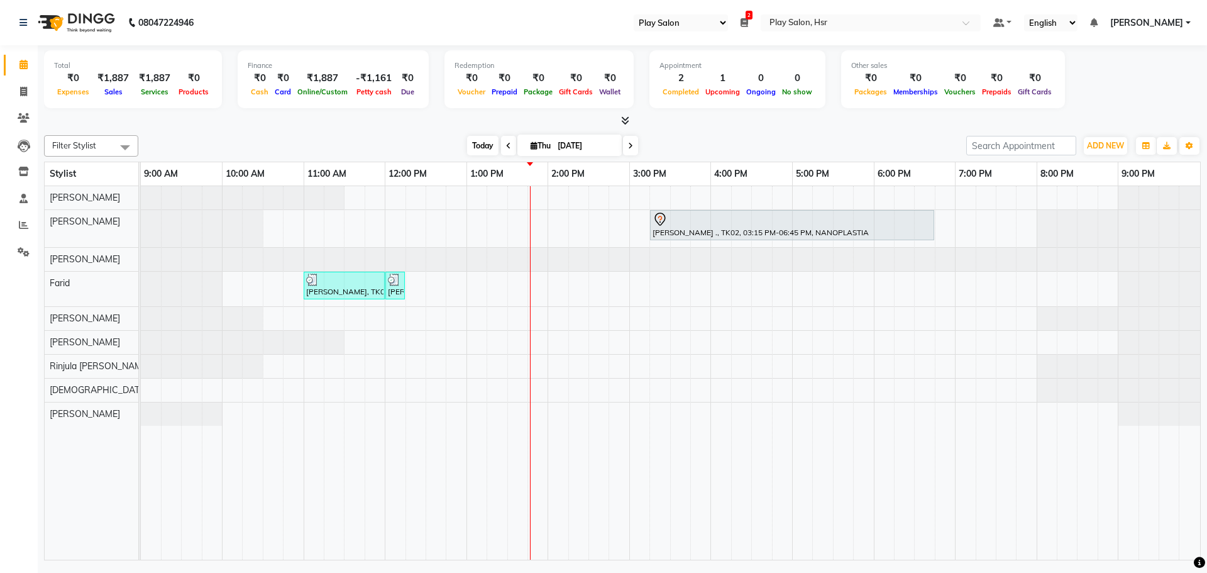
click at [471, 150] on span "Today" at bounding box center [482, 145] width 31 height 19
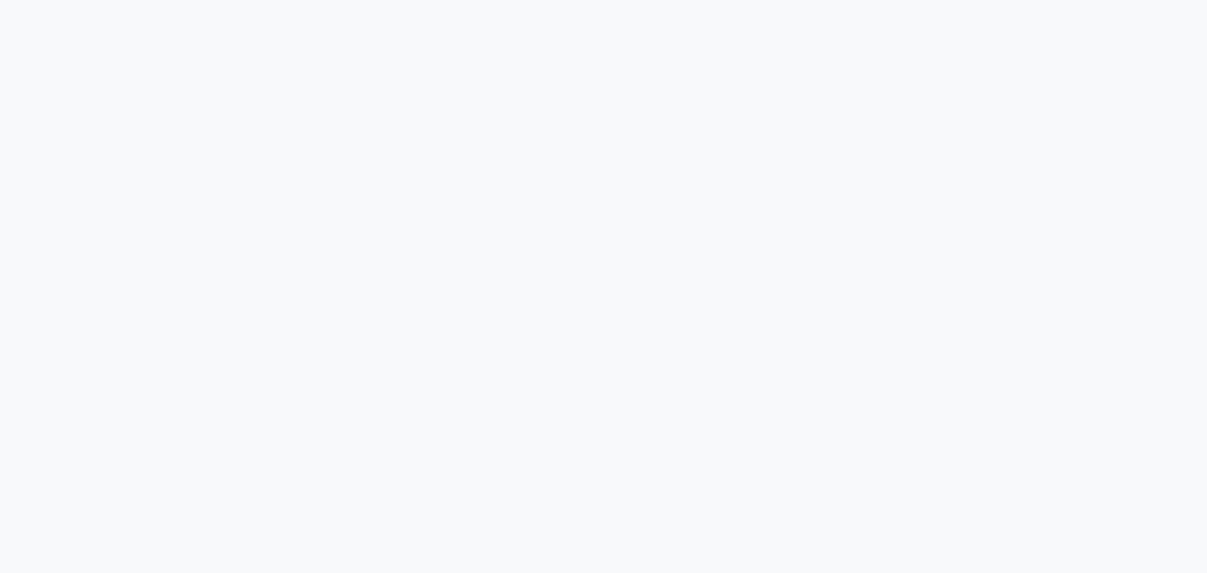
select select "92"
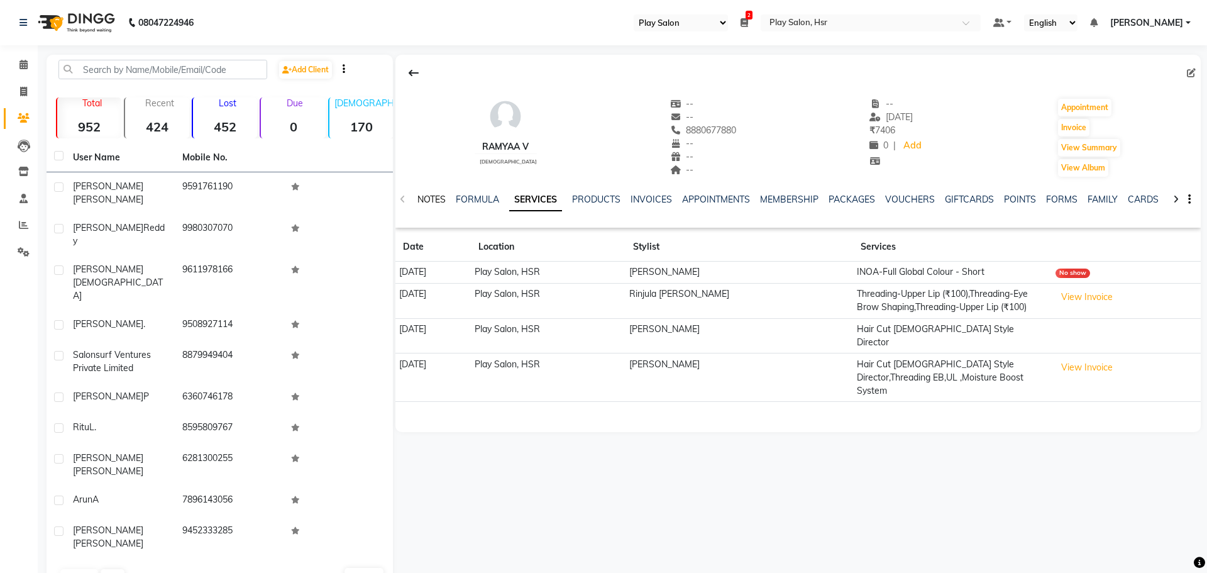
click at [422, 200] on link "NOTES" at bounding box center [431, 199] width 28 height 11
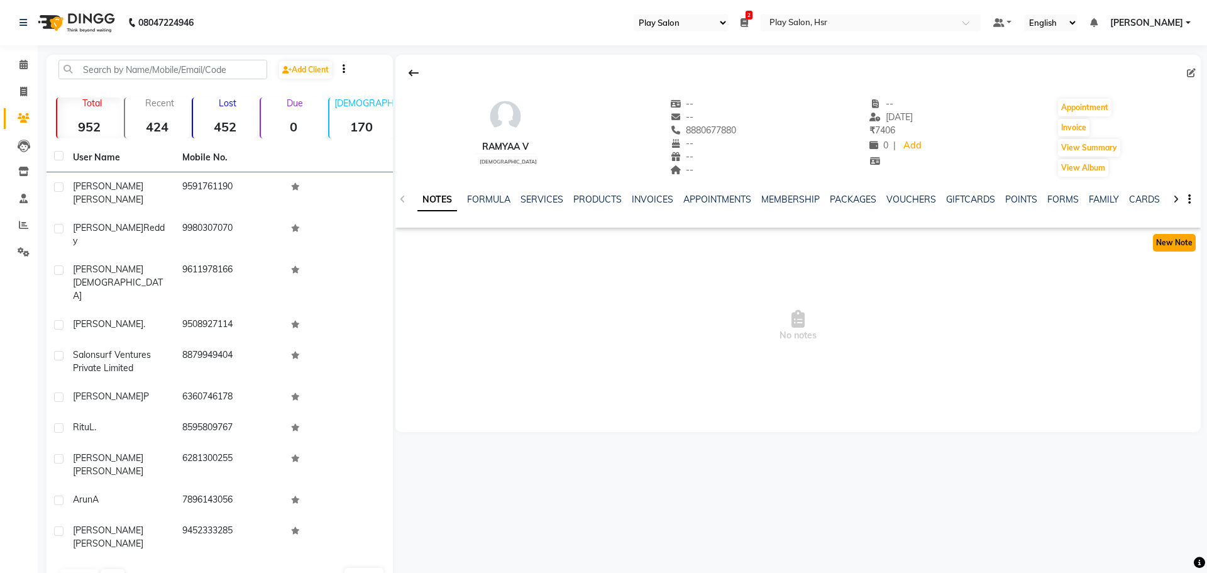
click at [1177, 242] on button "New Note" at bounding box center [1174, 243] width 43 height 18
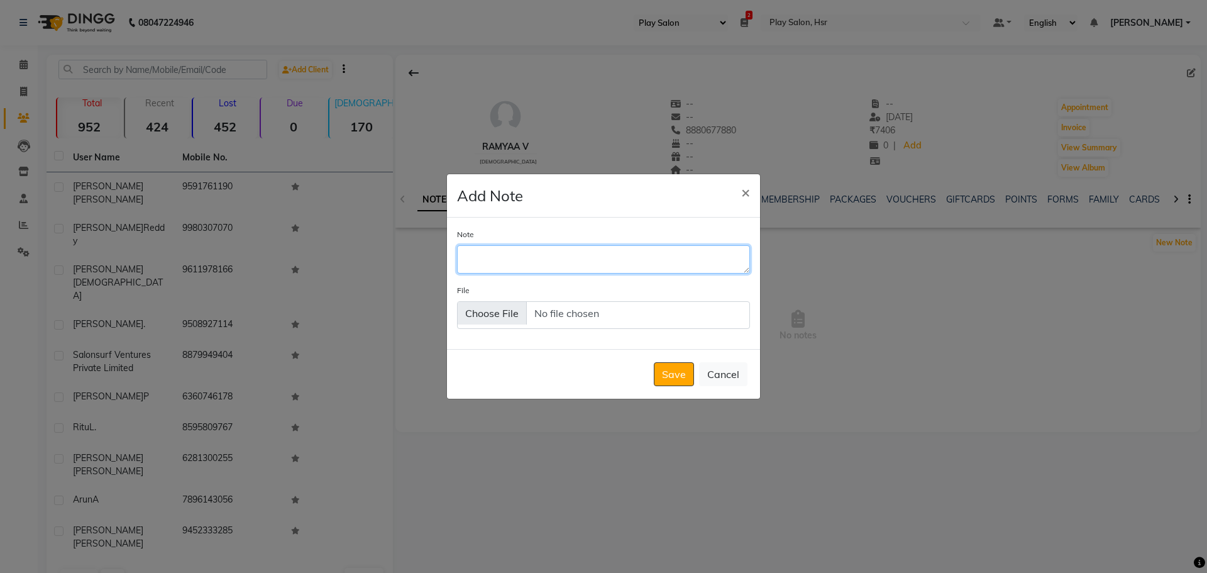
click at [547, 260] on textarea "Note" at bounding box center [603, 259] width 293 height 28
type textarea "Client travelling, once she come back she'll call & book appointment with 20% o…"
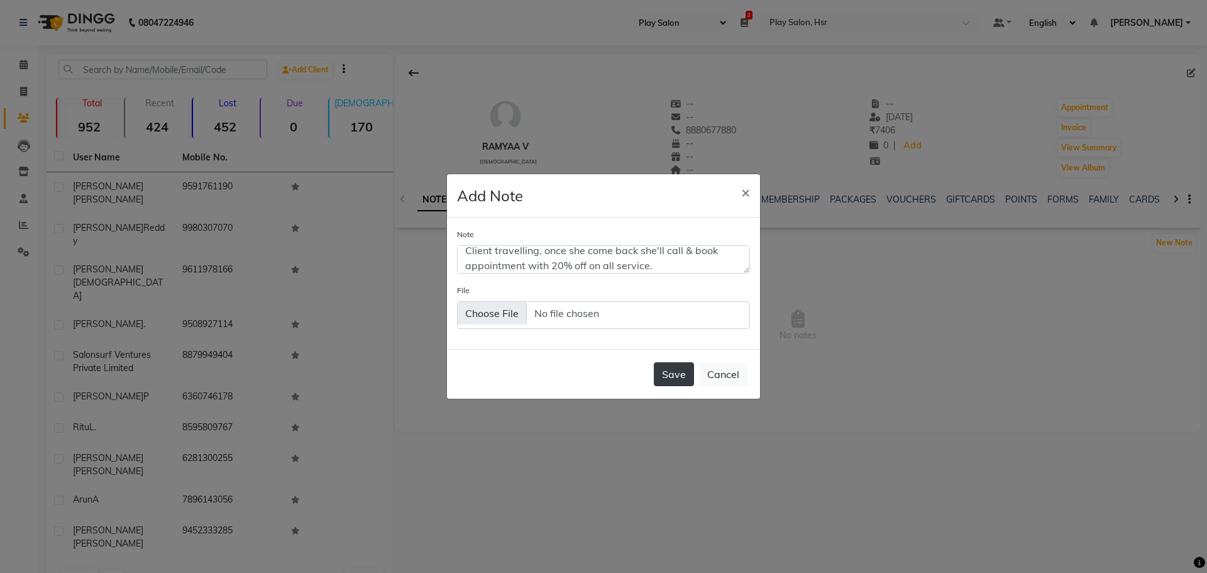
click at [671, 375] on button "Save" at bounding box center [674, 374] width 40 height 24
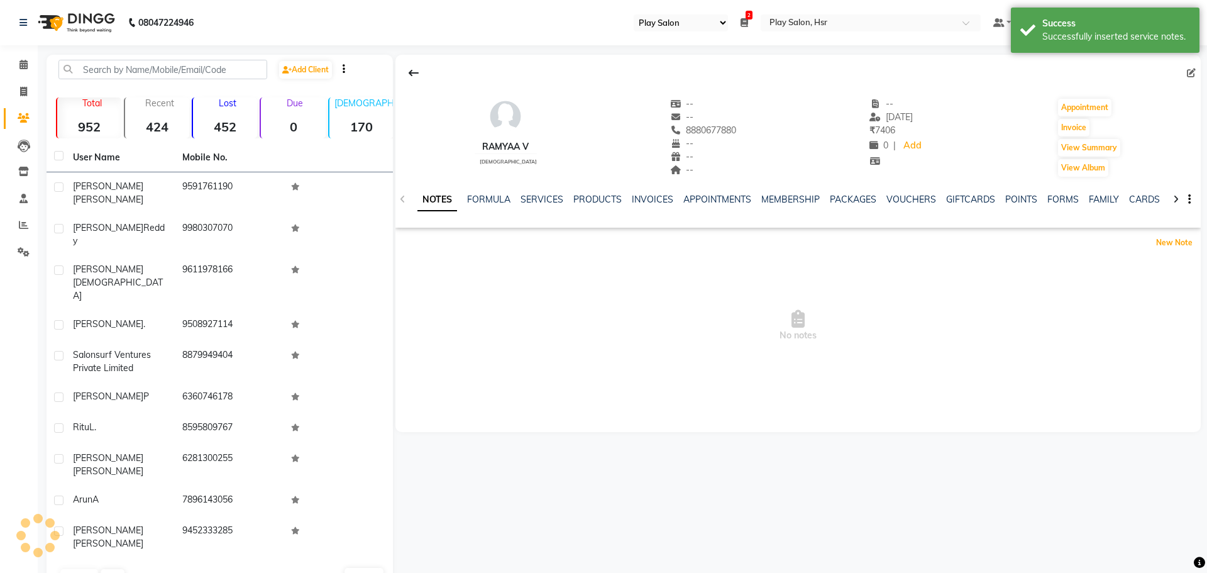
scroll to position [0, 0]
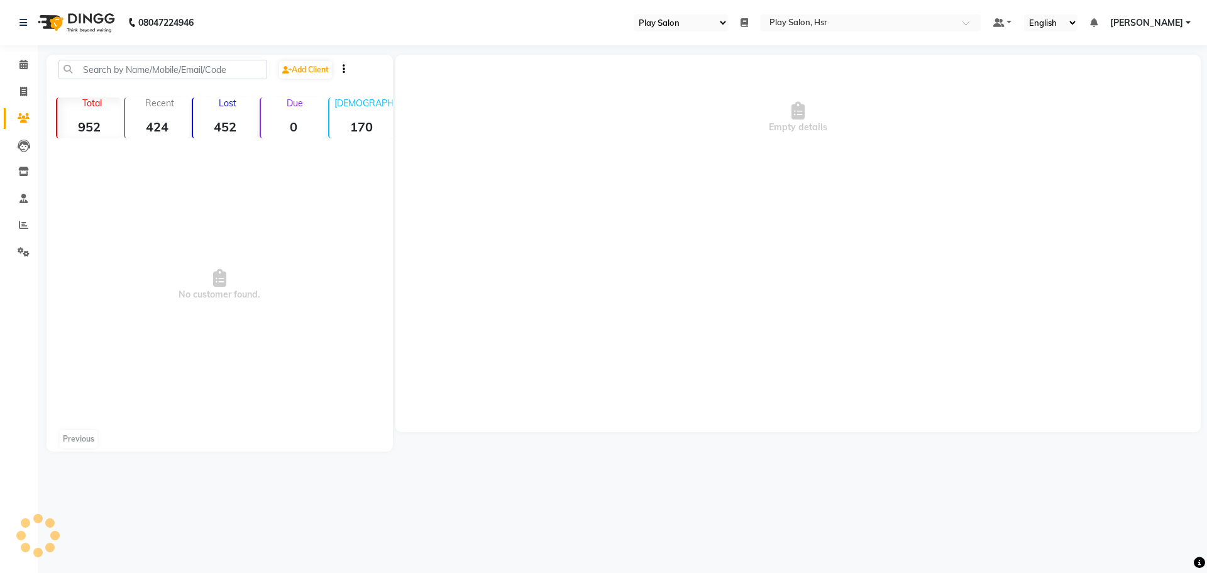
select select "92"
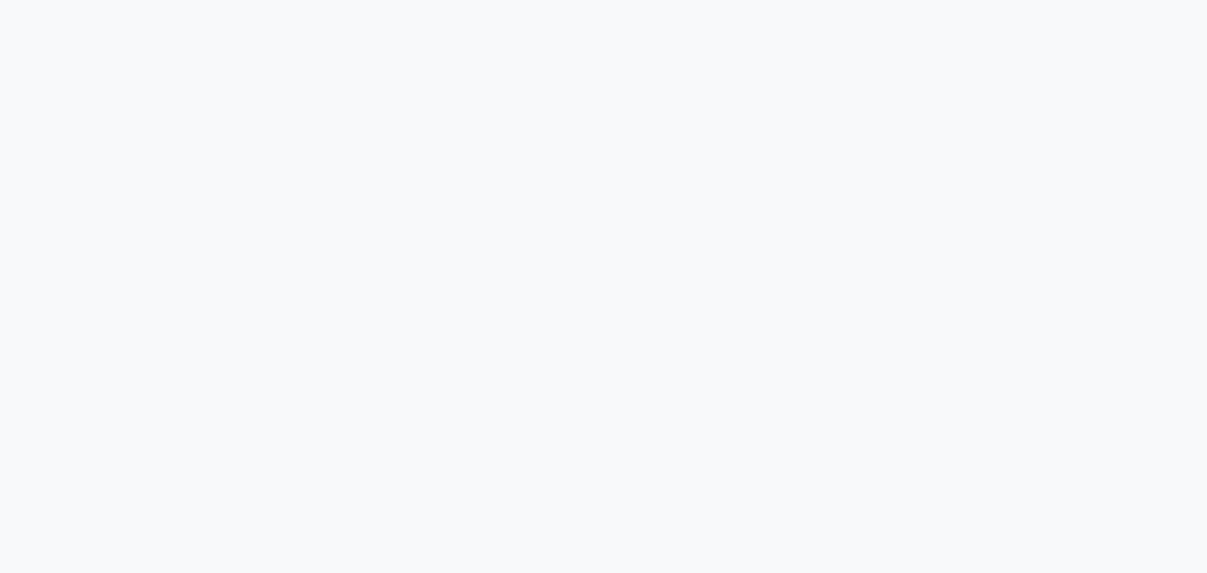
select select "92"
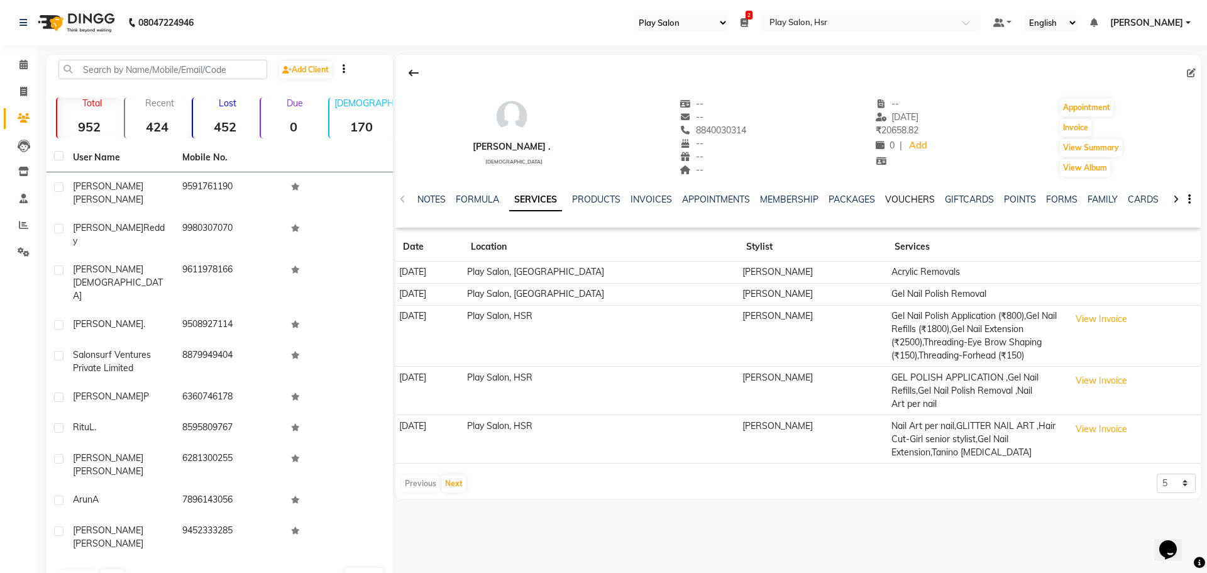
click at [907, 197] on link "VOUCHERS" at bounding box center [910, 199] width 50 height 11
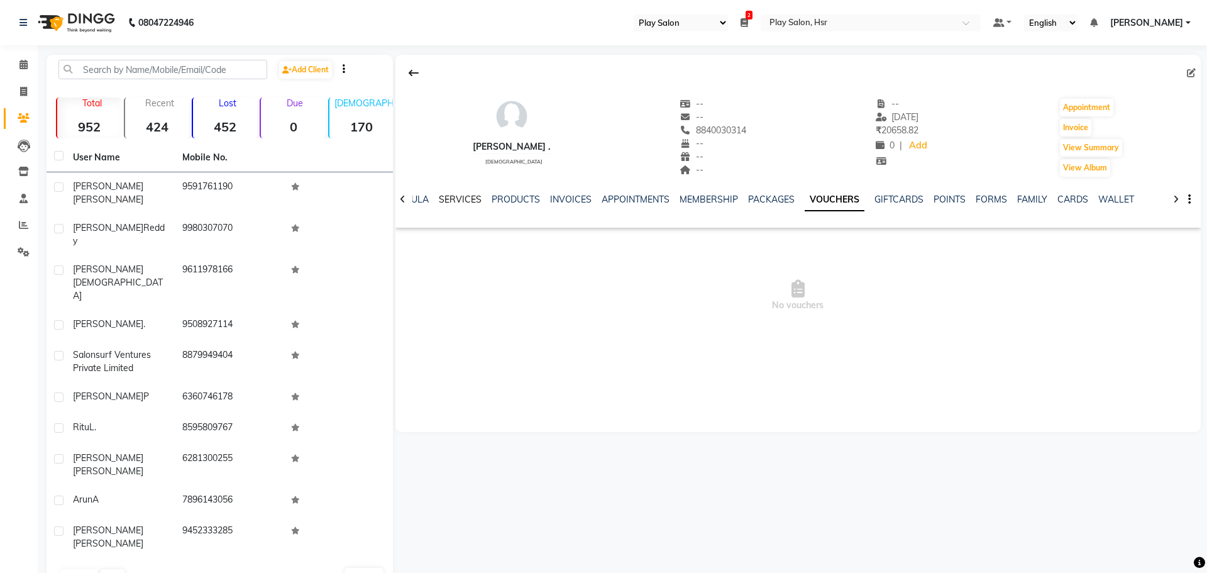
click at [453, 201] on link "SERVICES" at bounding box center [460, 199] width 43 height 11
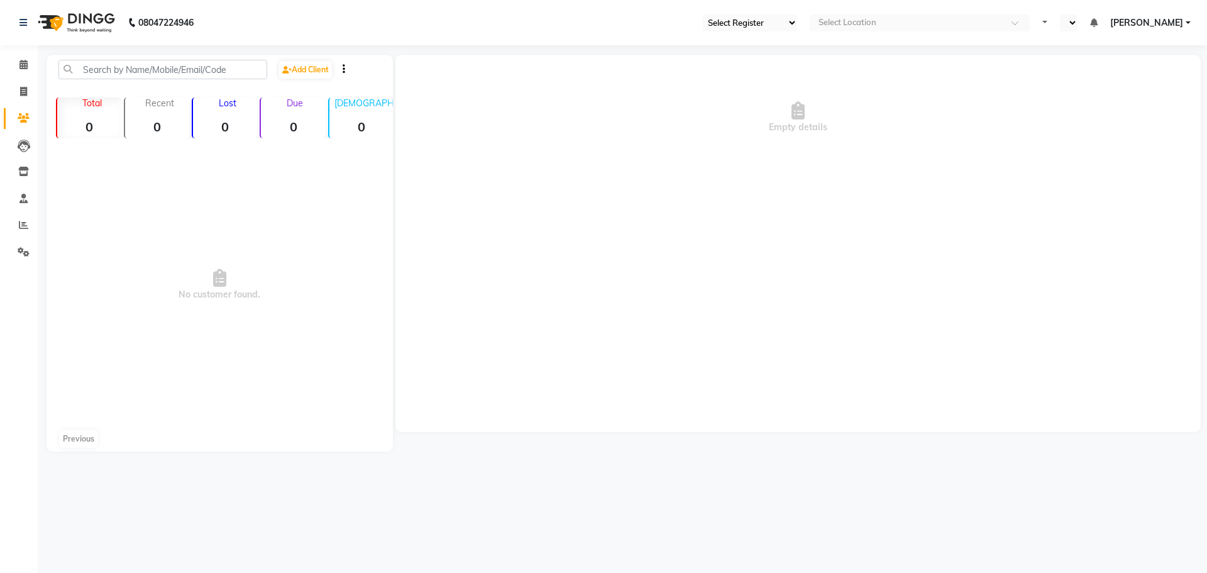
select select "92"
select select "en"
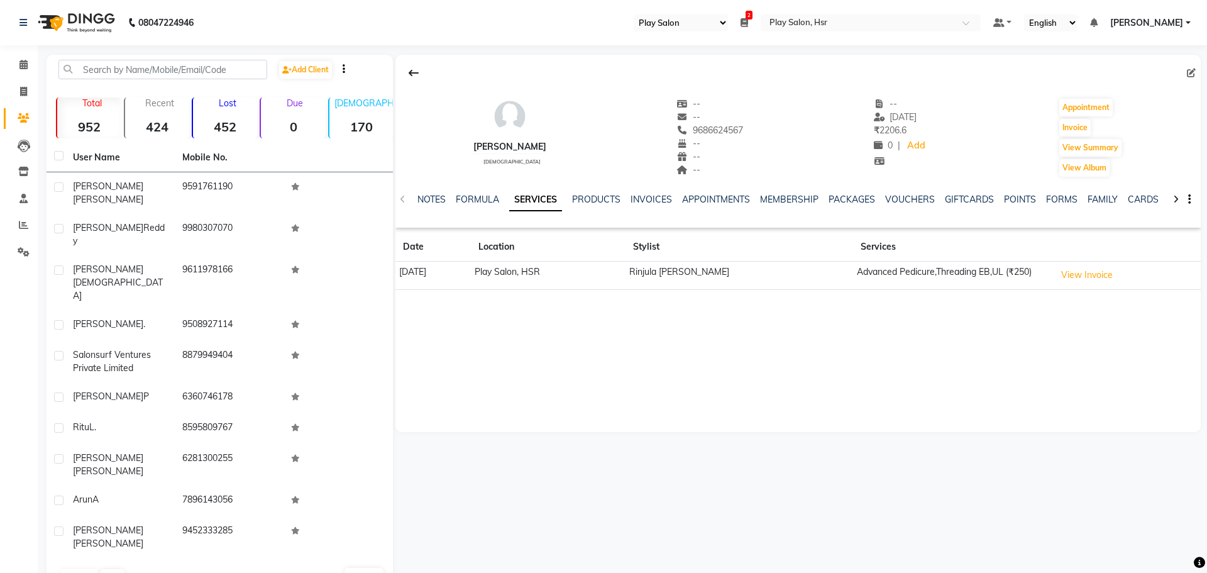
click at [909, 507] on div "Ramsha M [DEMOGRAPHIC_DATA] -- -- 9686624567 -- -- -- -- [DATE] ₹ 2206.6 0 | Ad…" at bounding box center [797, 324] width 808 height 538
click at [432, 195] on link "NOTES" at bounding box center [431, 199] width 28 height 11
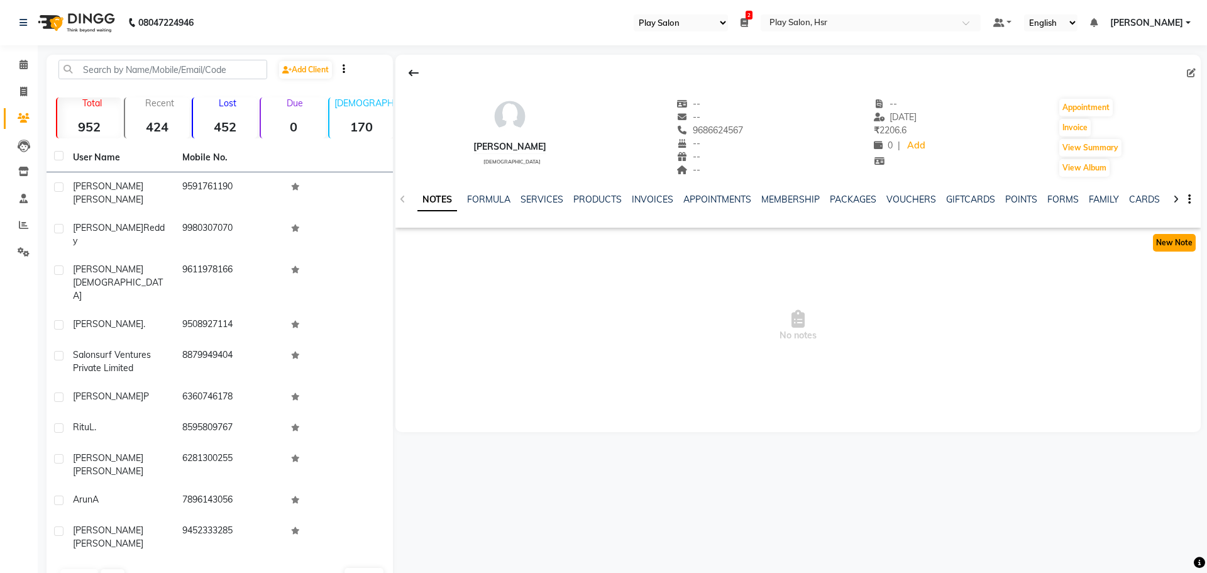
click at [1165, 242] on button "New Note" at bounding box center [1174, 243] width 43 height 18
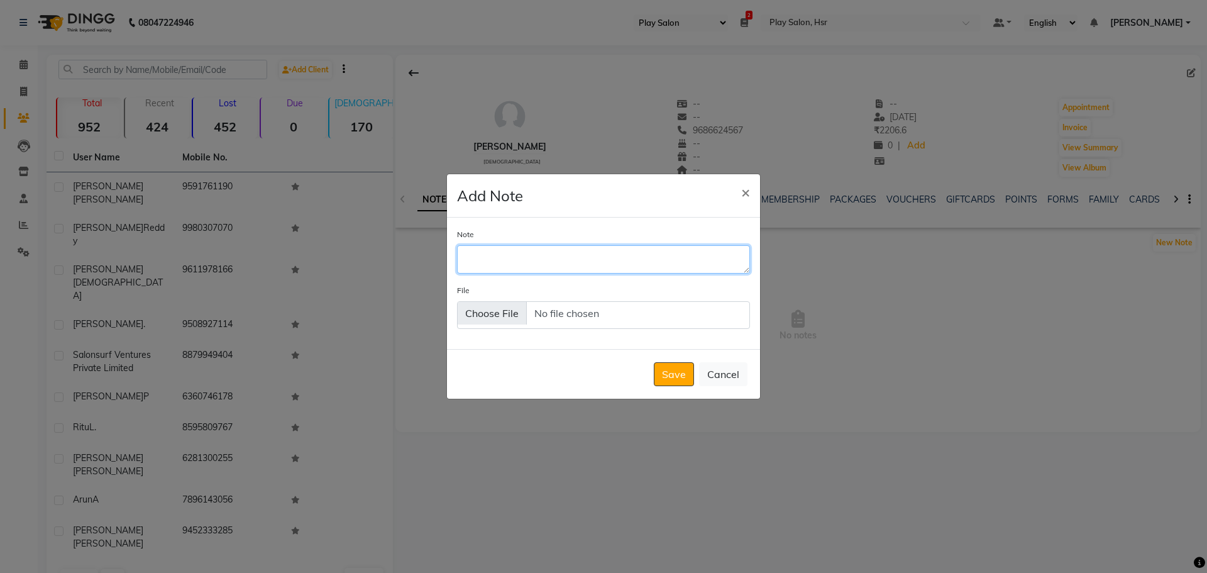
click at [522, 259] on textarea "Note" at bounding box center [603, 259] width 293 height 28
type textarea "She'll call & book appointment."
click at [666, 375] on button "Save" at bounding box center [674, 374] width 40 height 24
